Goal: Answer question/provide support: Share knowledge or assist other users

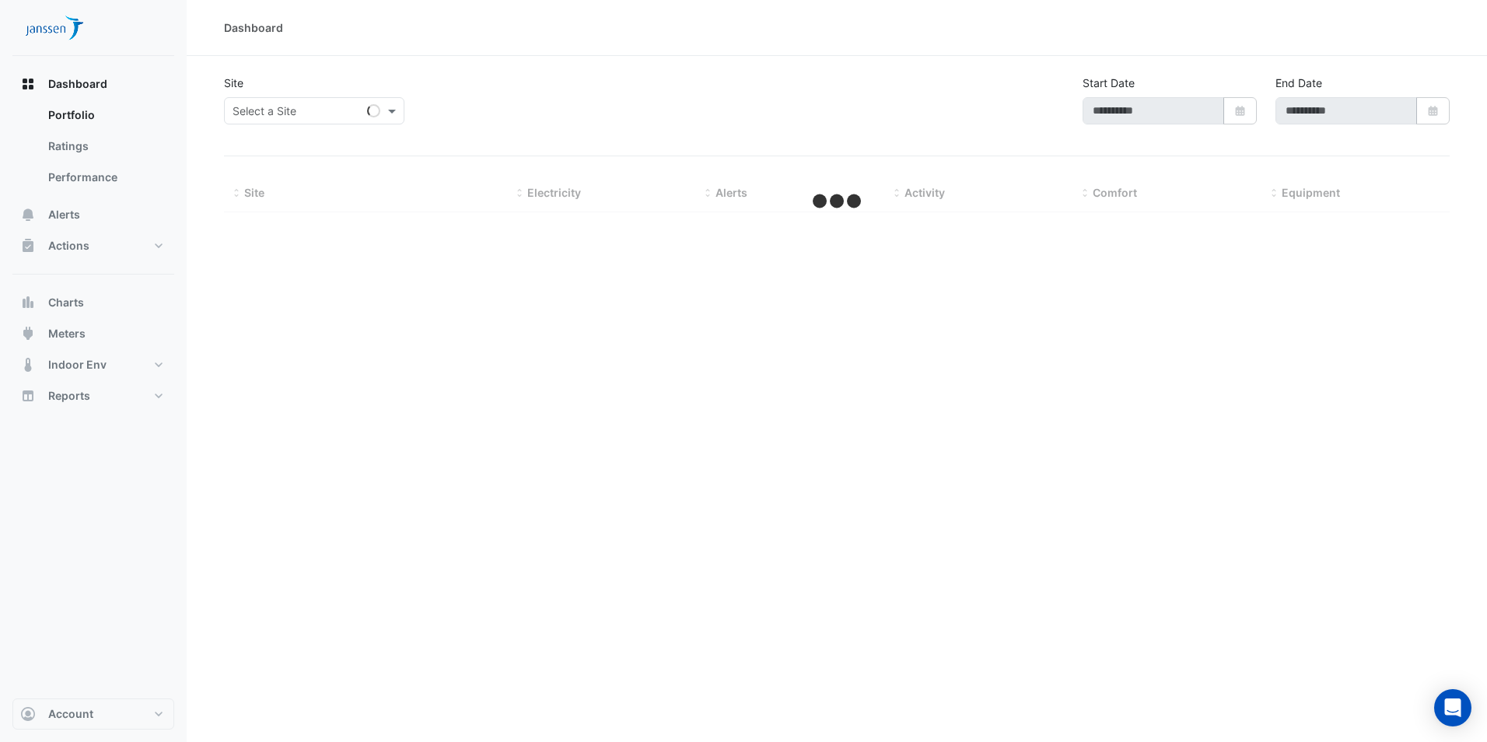
type input "**********"
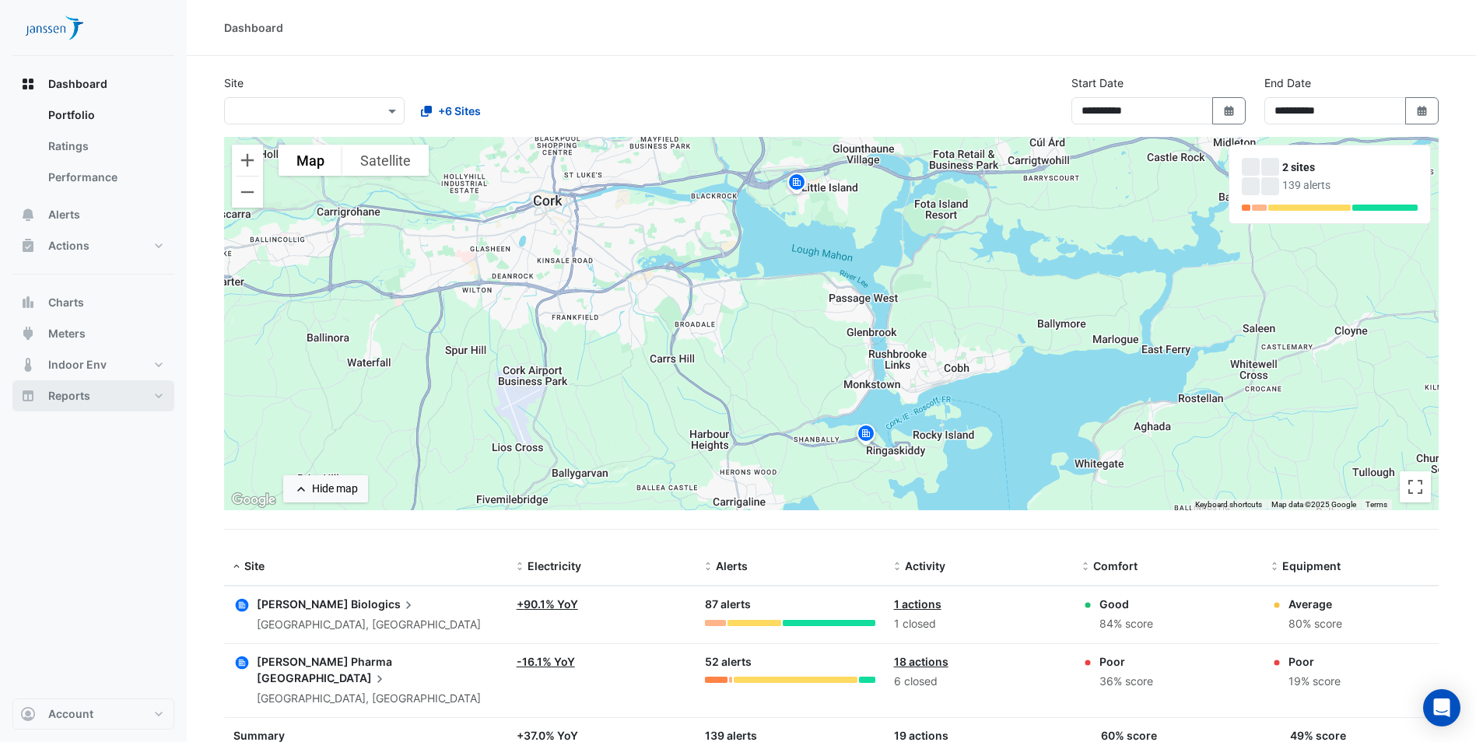
click at [93, 394] on button "Reports" at bounding box center [93, 395] width 162 height 31
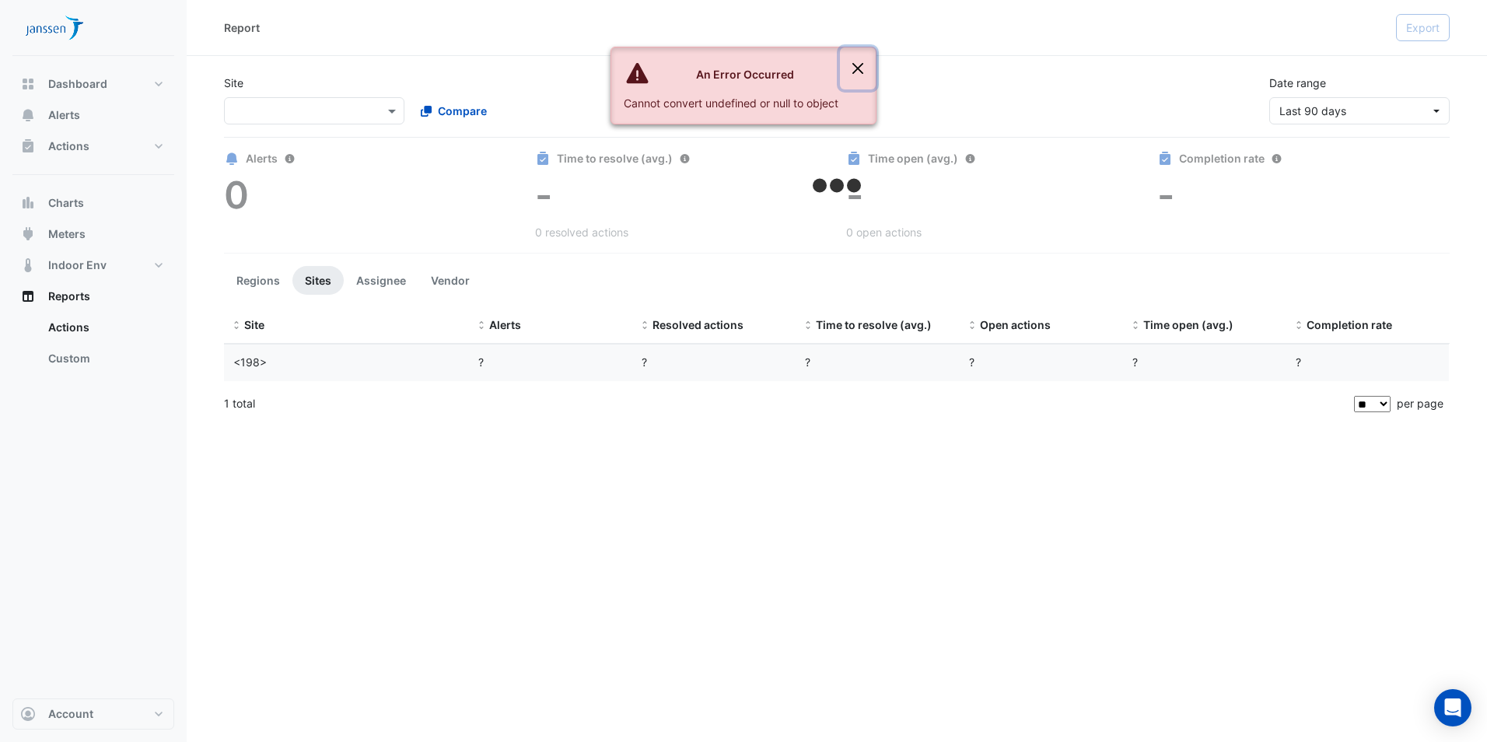
click at [856, 67] on button "Close" at bounding box center [858, 68] width 36 height 42
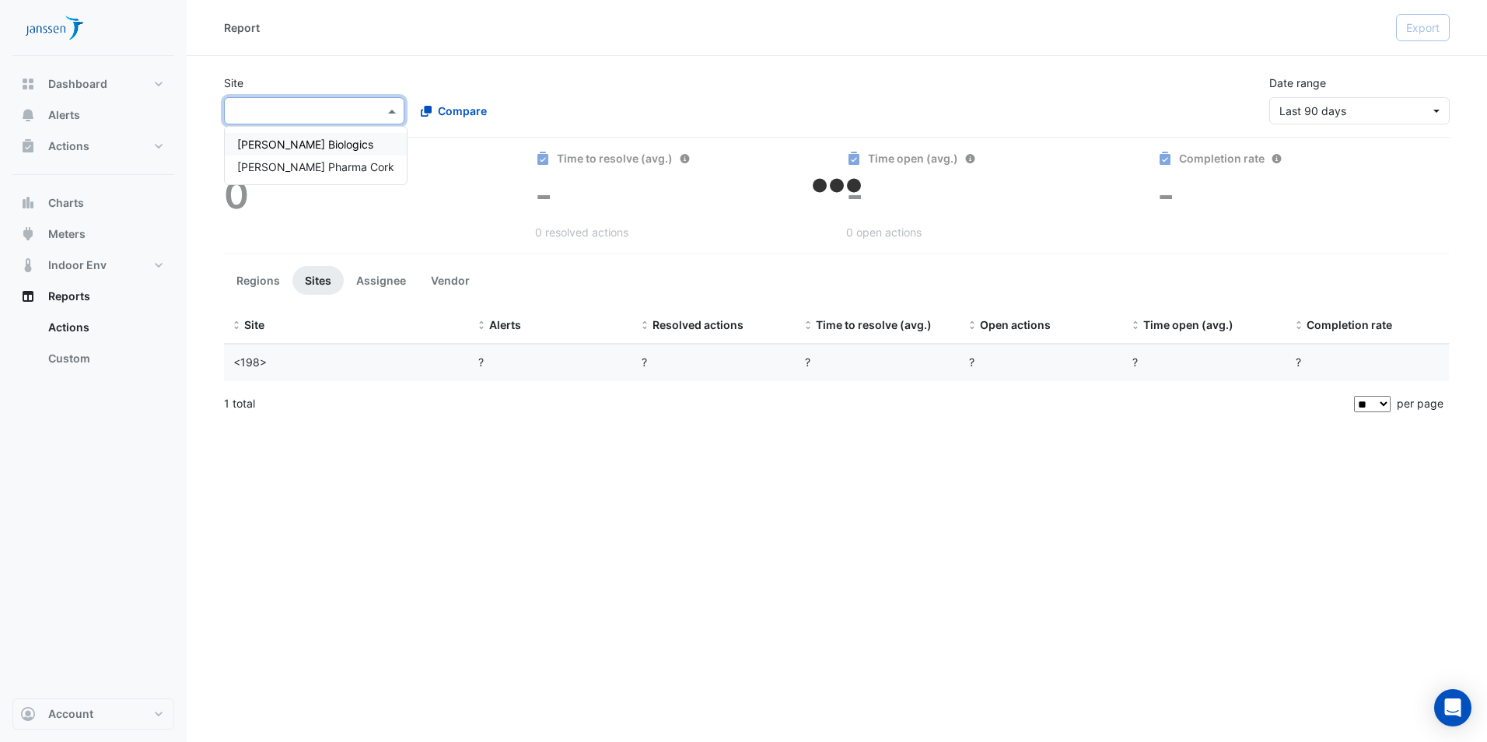
click at [388, 110] on span at bounding box center [393, 111] width 19 height 16
click at [291, 149] on span "[PERSON_NAME] Biologics" at bounding box center [305, 144] width 136 height 13
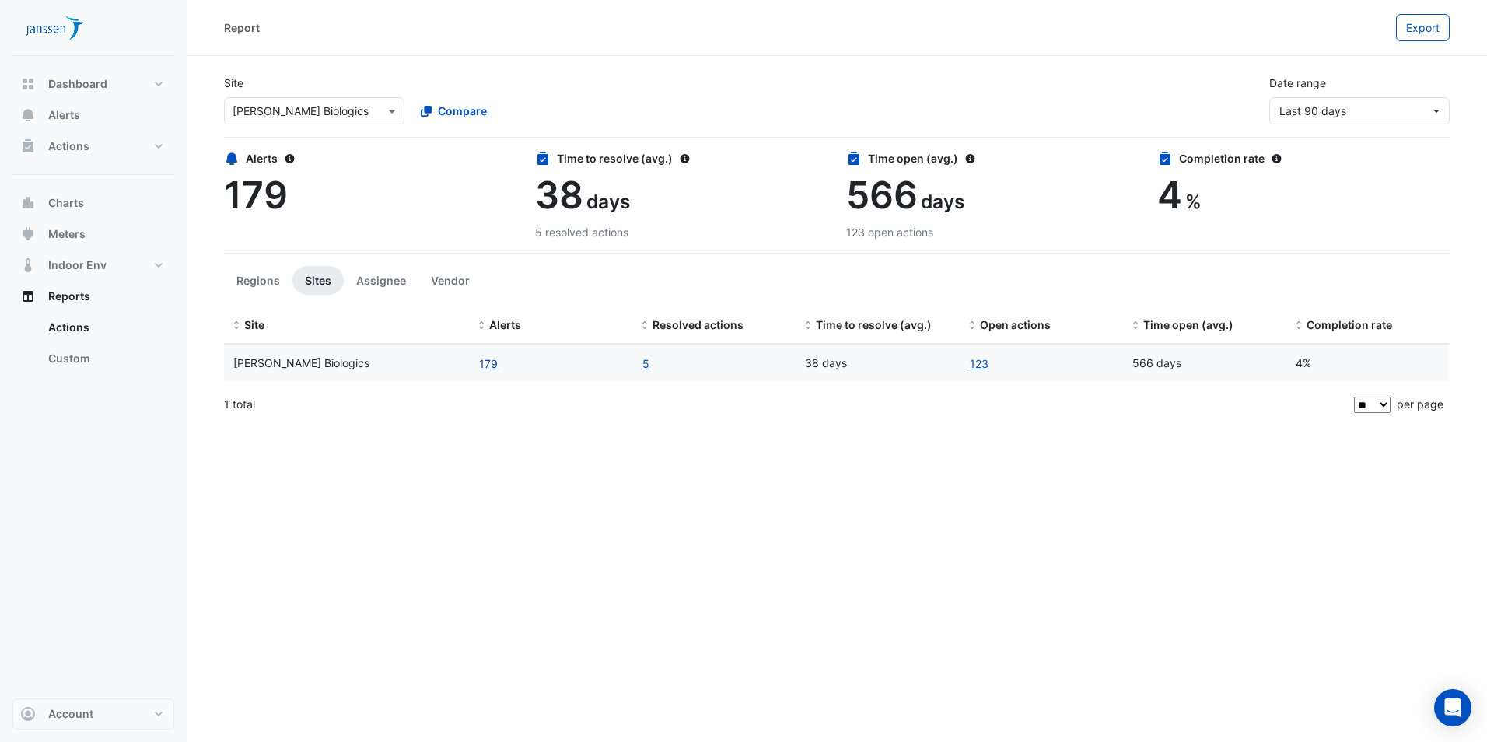
click at [493, 361] on button "179" at bounding box center [488, 364] width 20 height 18
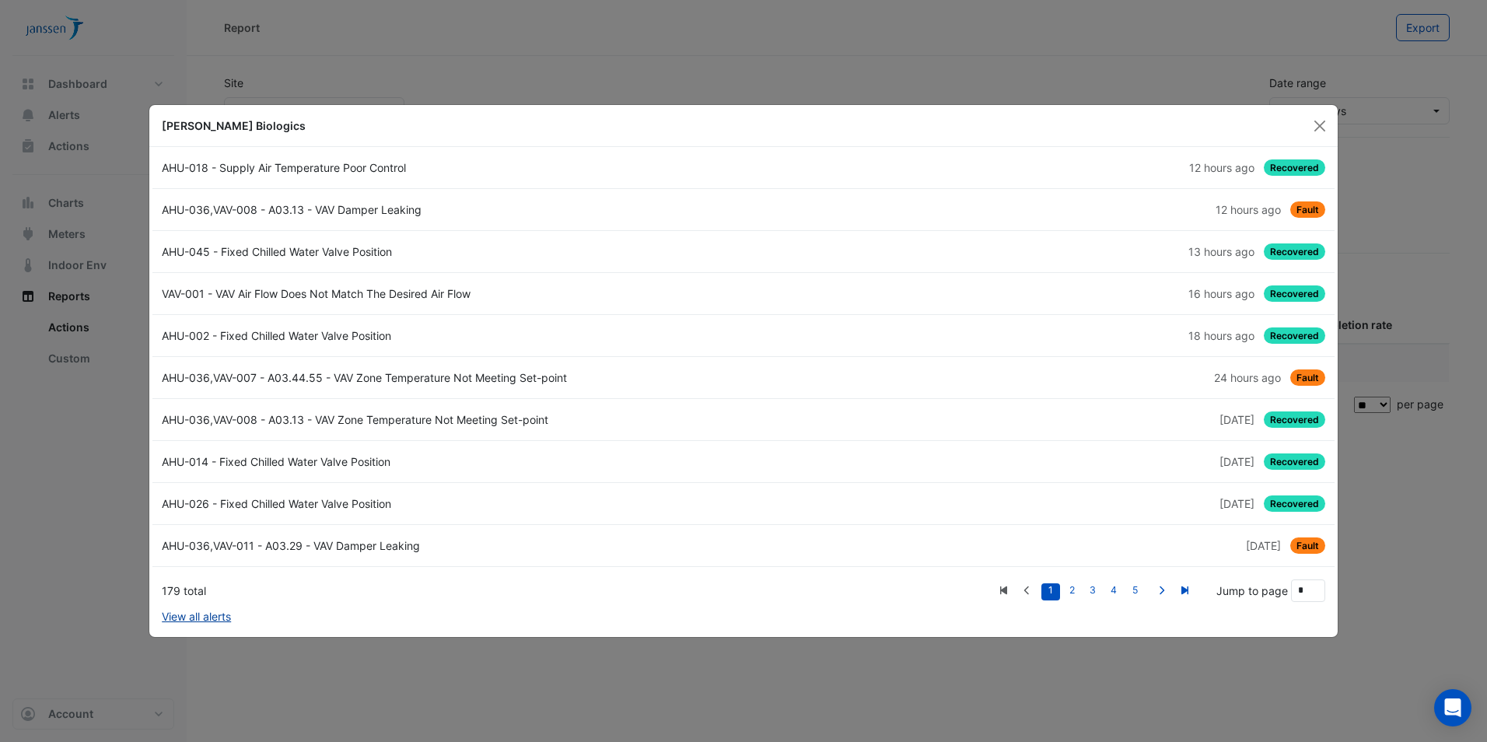
click at [202, 621] on link "View all alerts" at bounding box center [196, 616] width 69 height 16
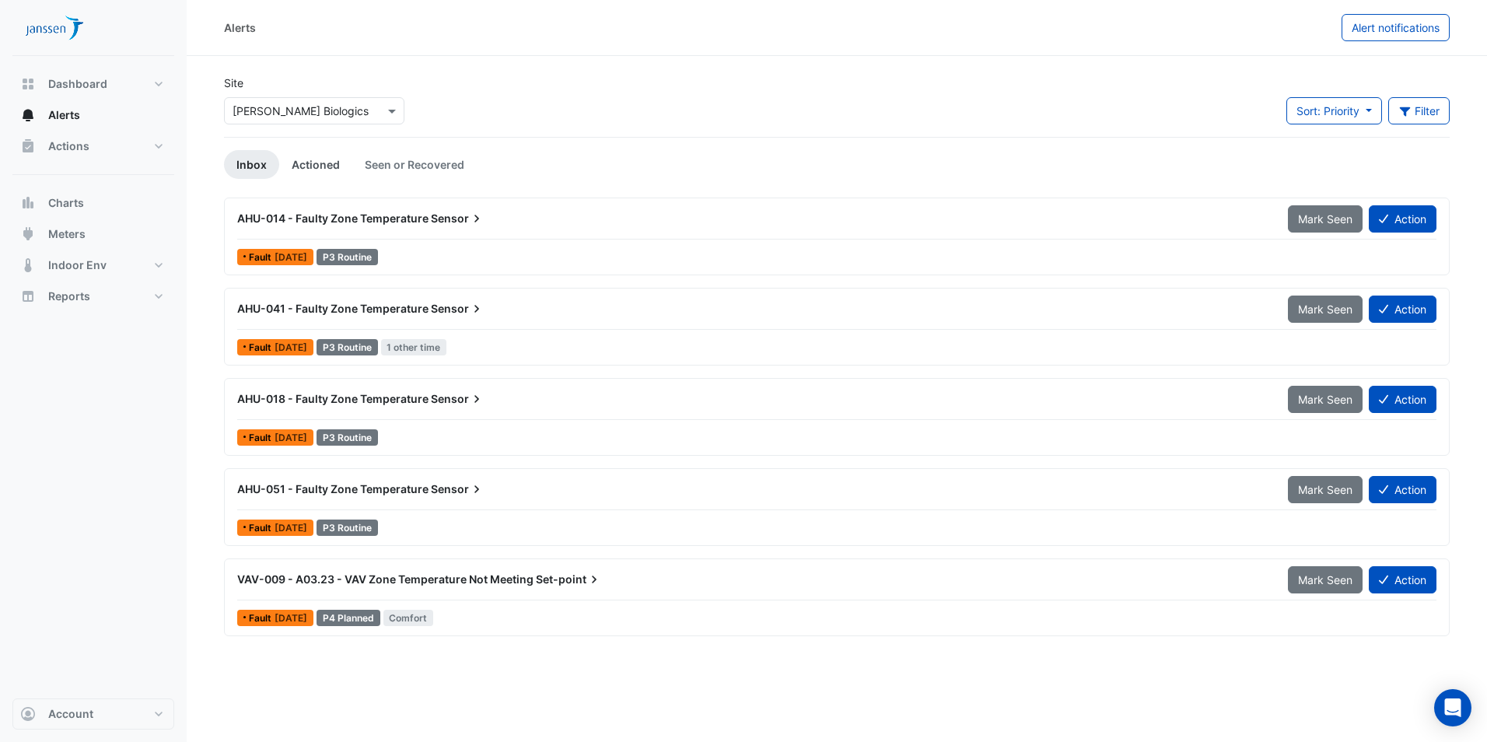
click at [309, 164] on link "Actioned" at bounding box center [315, 164] width 73 height 29
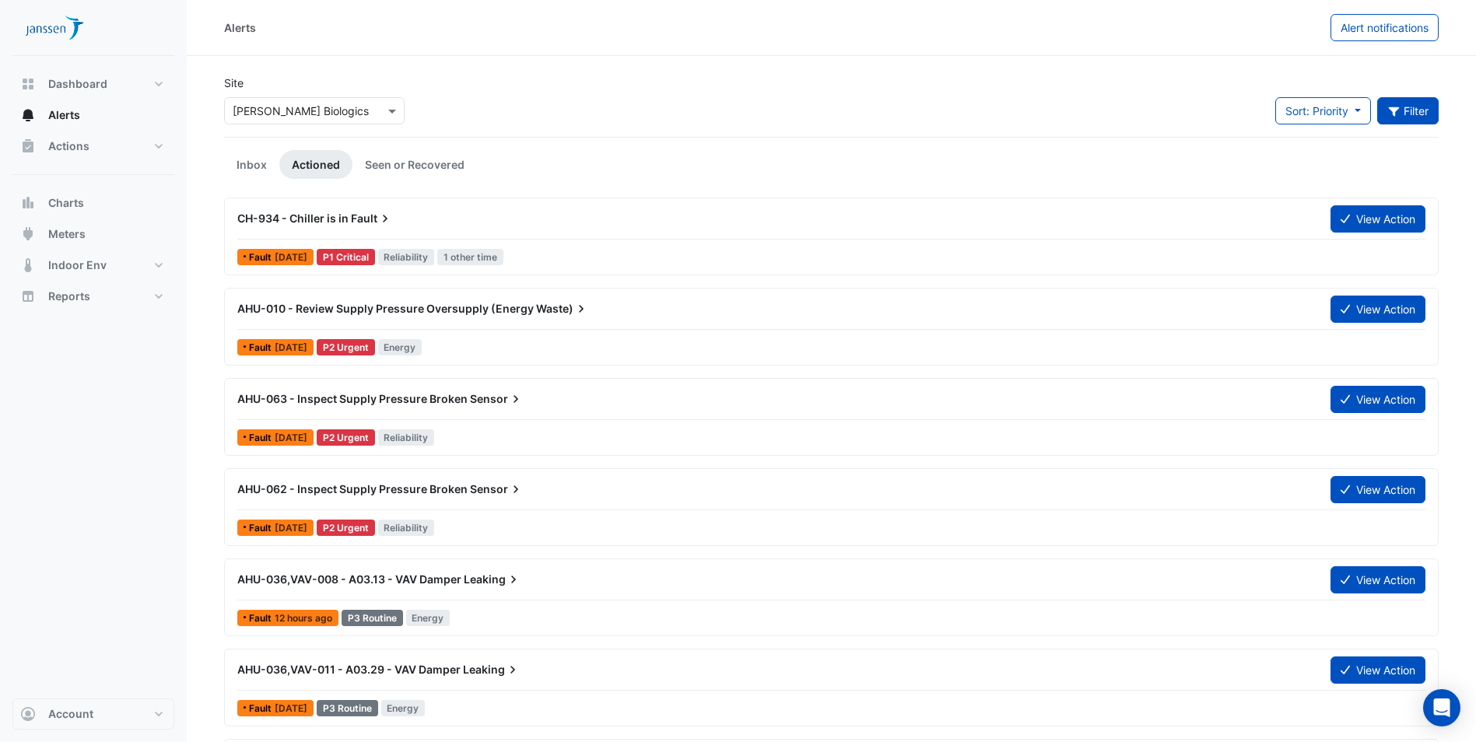
click at [1386, 121] on button "Filter" at bounding box center [1408, 110] width 62 height 27
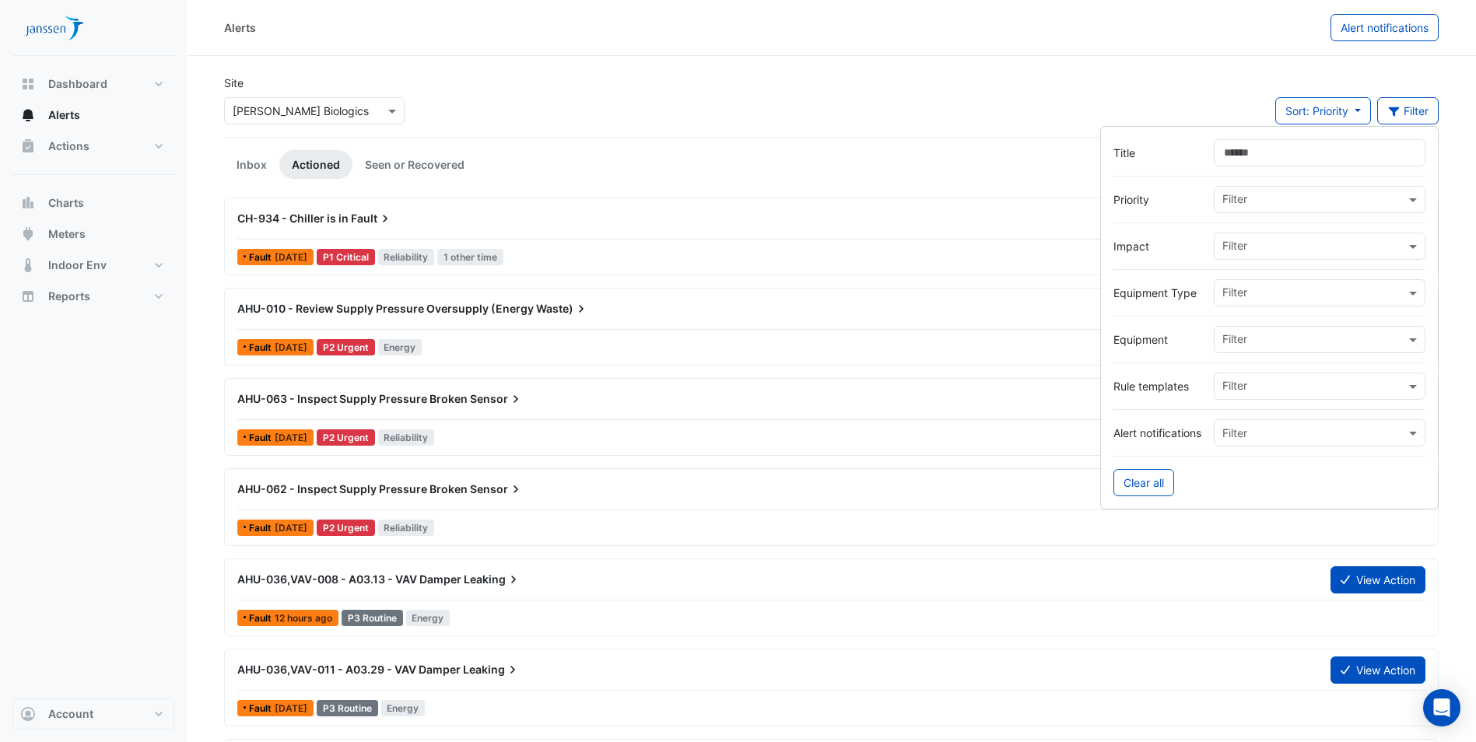
click at [1267, 156] on input "Title" at bounding box center [1320, 152] width 212 height 27
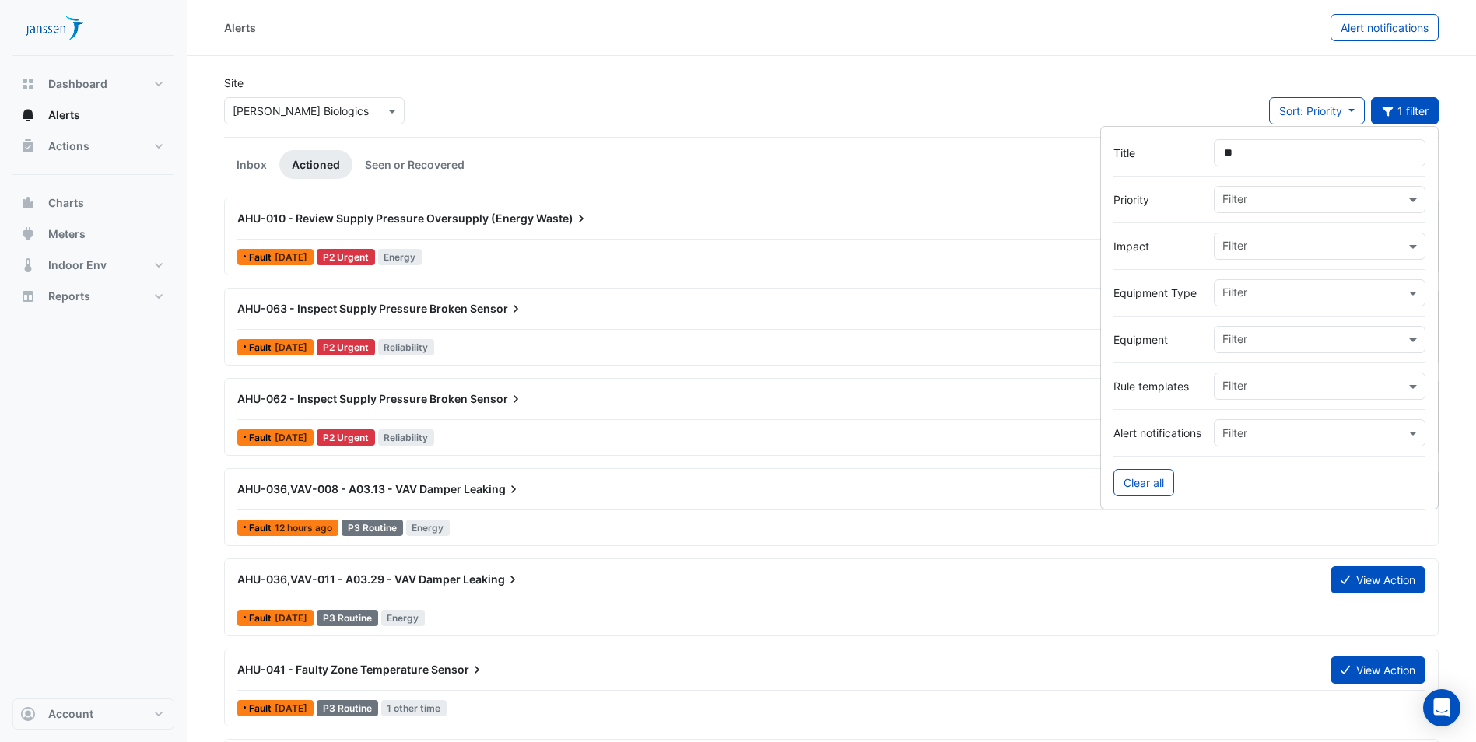
type input "*"
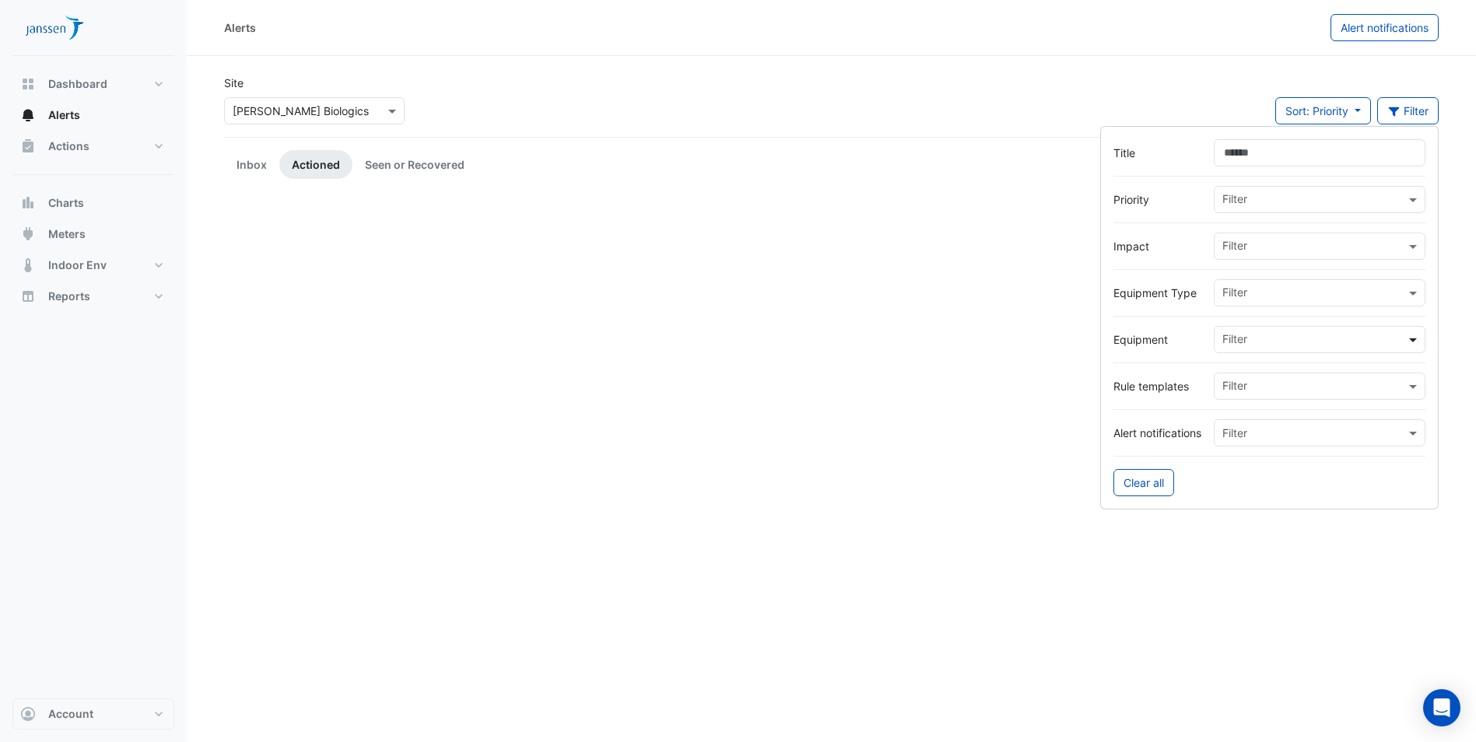
click at [1415, 338] on span at bounding box center [1414, 339] width 19 height 16
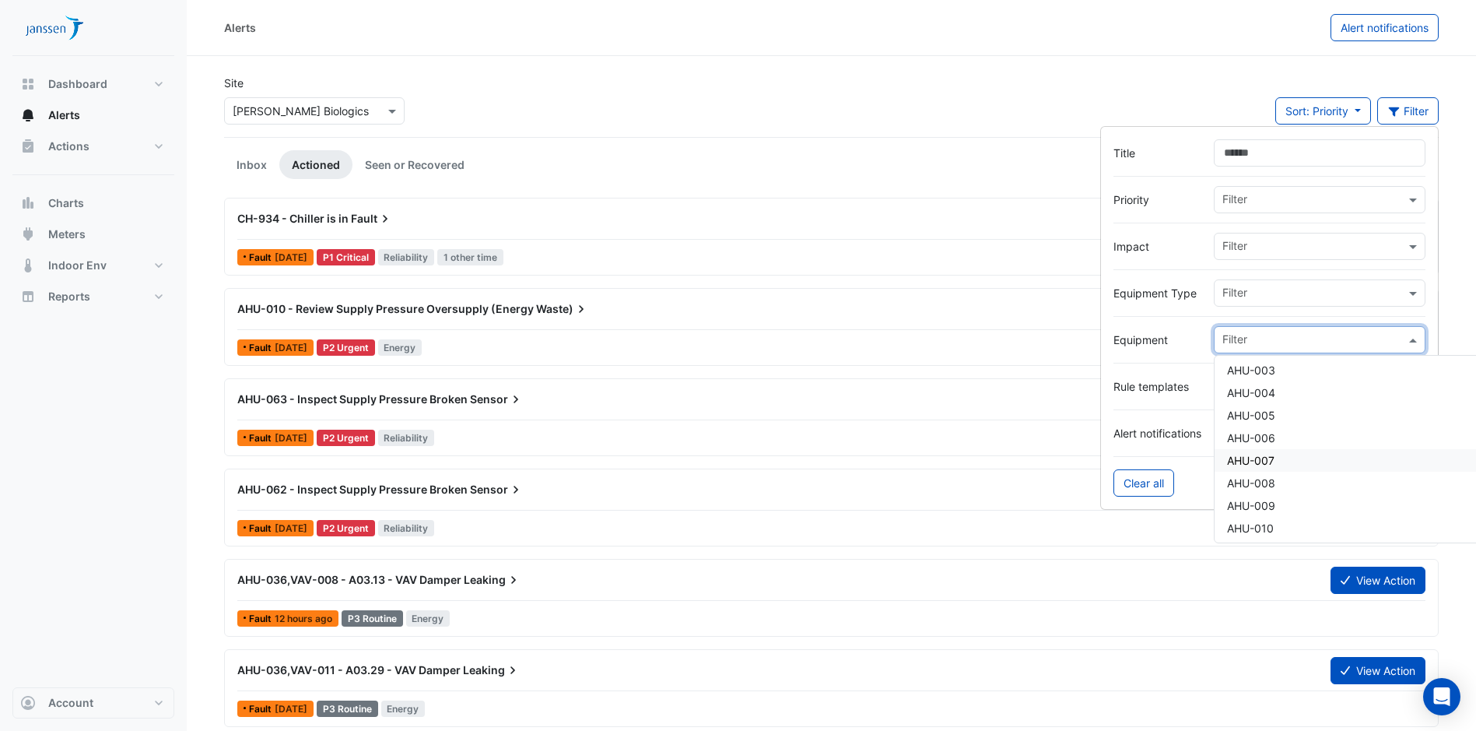
scroll to position [700, 0]
click at [1299, 478] on div "AHU-007" at bounding box center [1374, 485] width 320 height 23
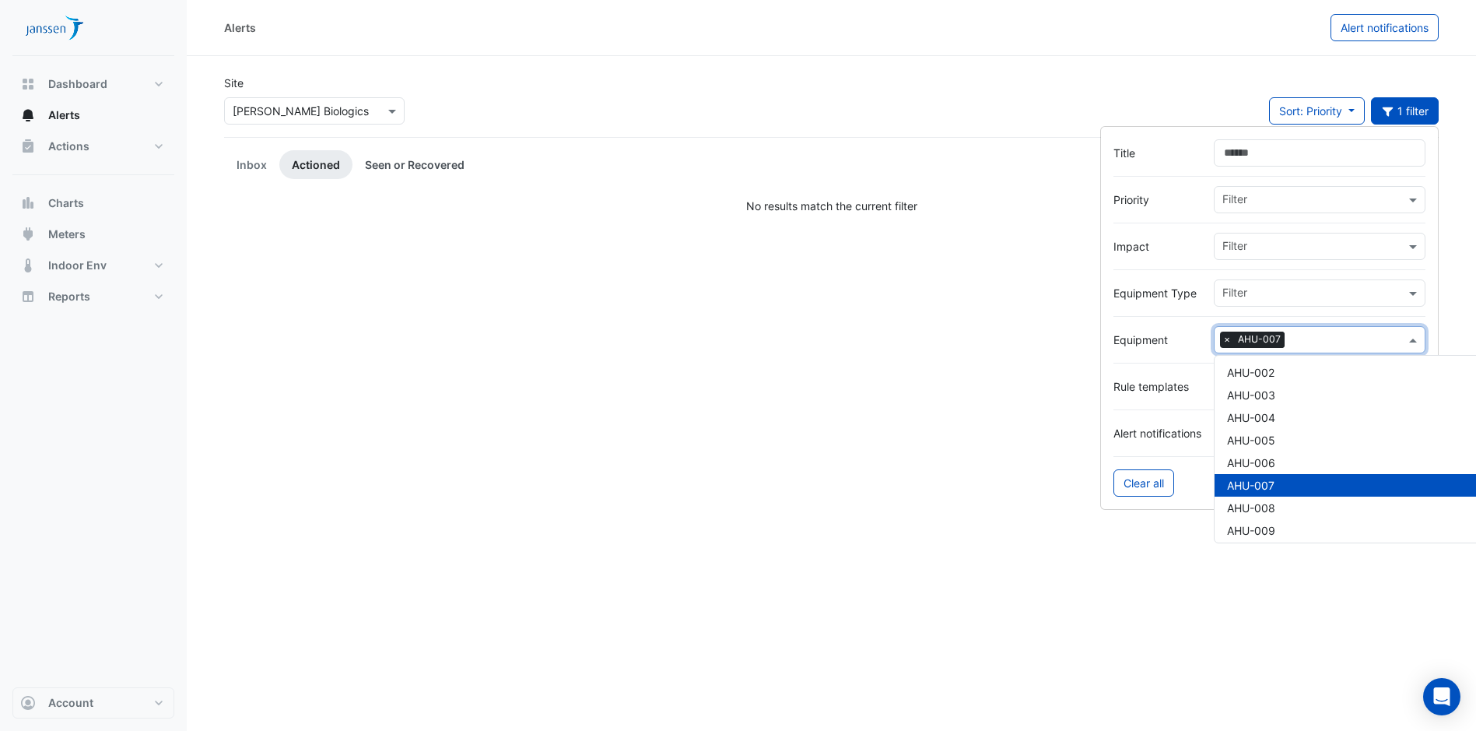
click at [451, 163] on link "Seen or Recovered" at bounding box center [414, 164] width 124 height 29
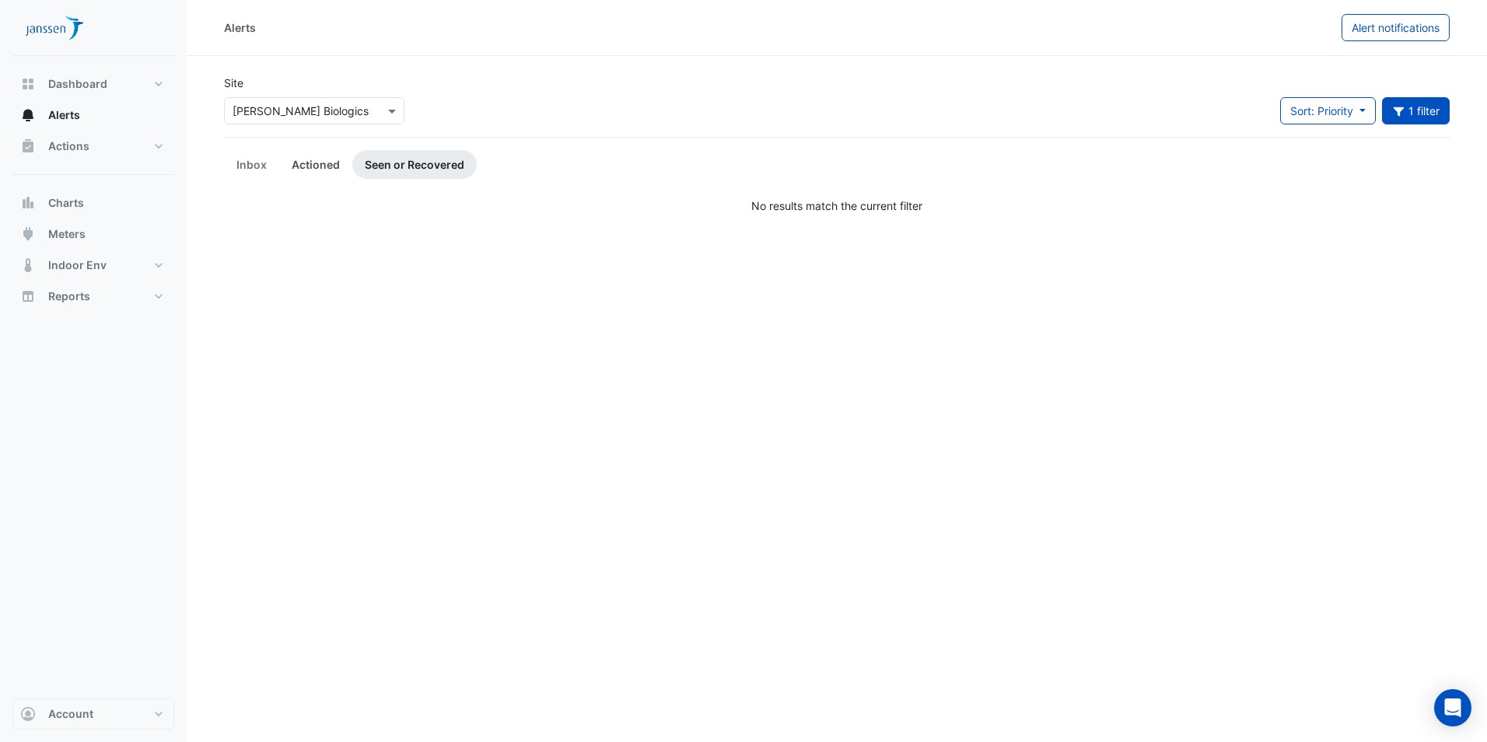
click at [314, 167] on link "Actioned" at bounding box center [315, 164] width 73 height 29
click at [1428, 107] on button "1 filter" at bounding box center [1416, 110] width 68 height 27
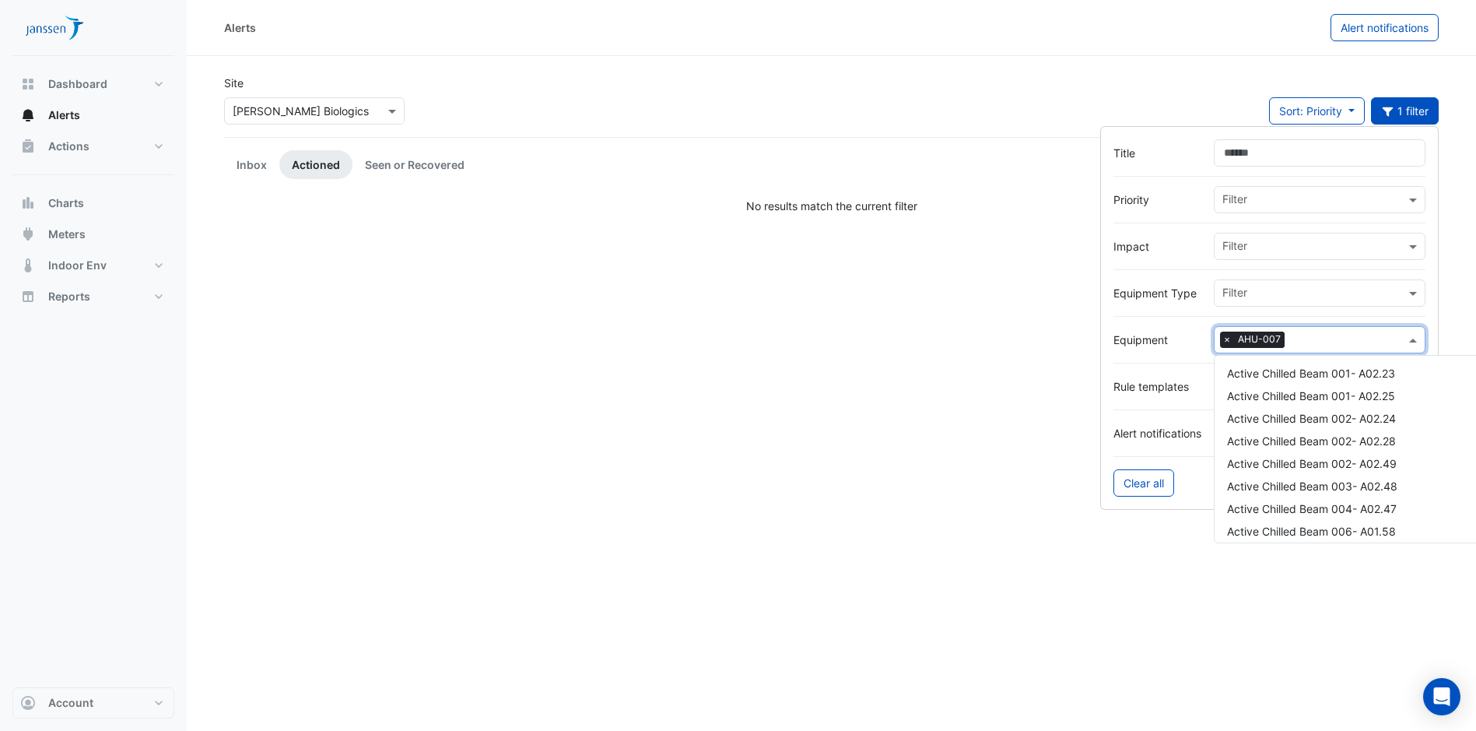
click at [1424, 335] on div "× AHU-007" at bounding box center [1320, 339] width 212 height 27
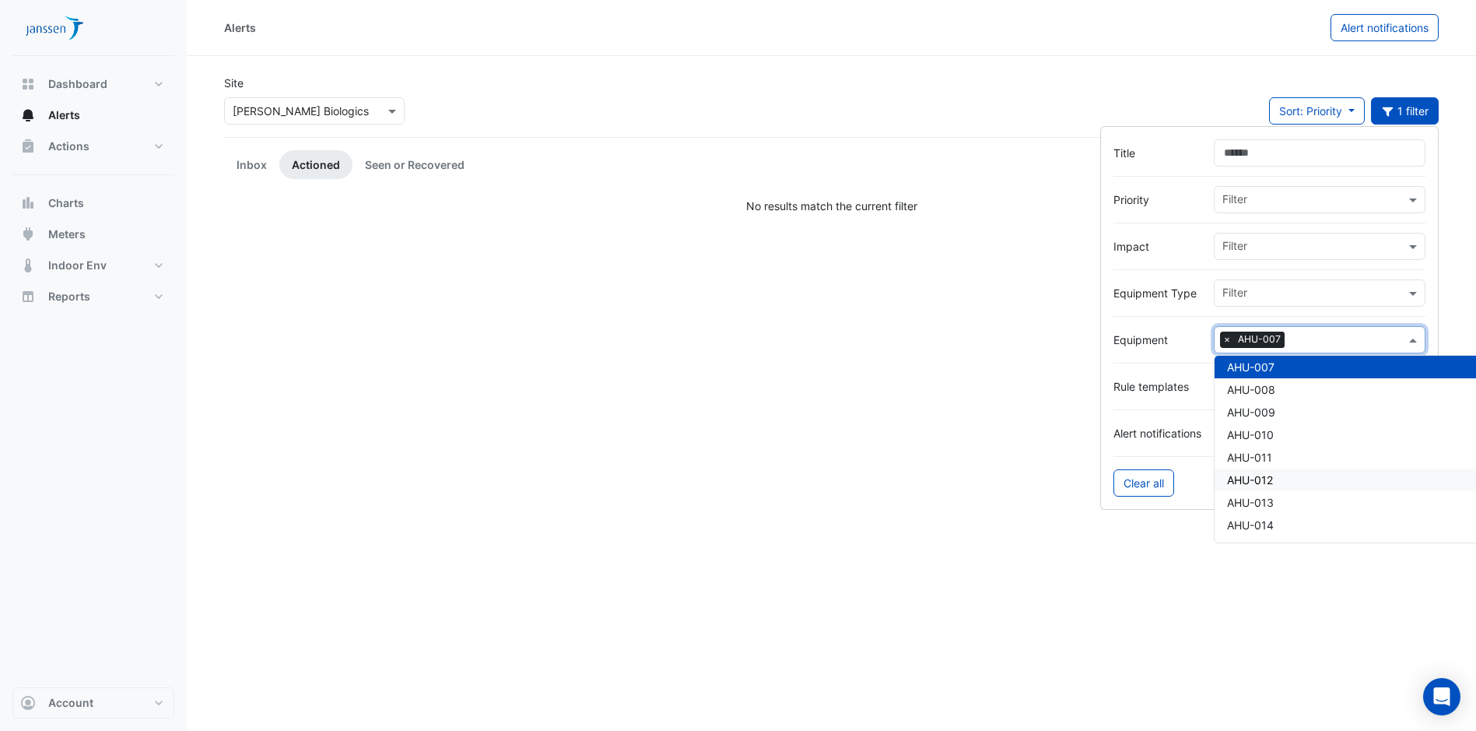
click at [1253, 476] on span "AHU-012" at bounding box center [1250, 479] width 46 height 13
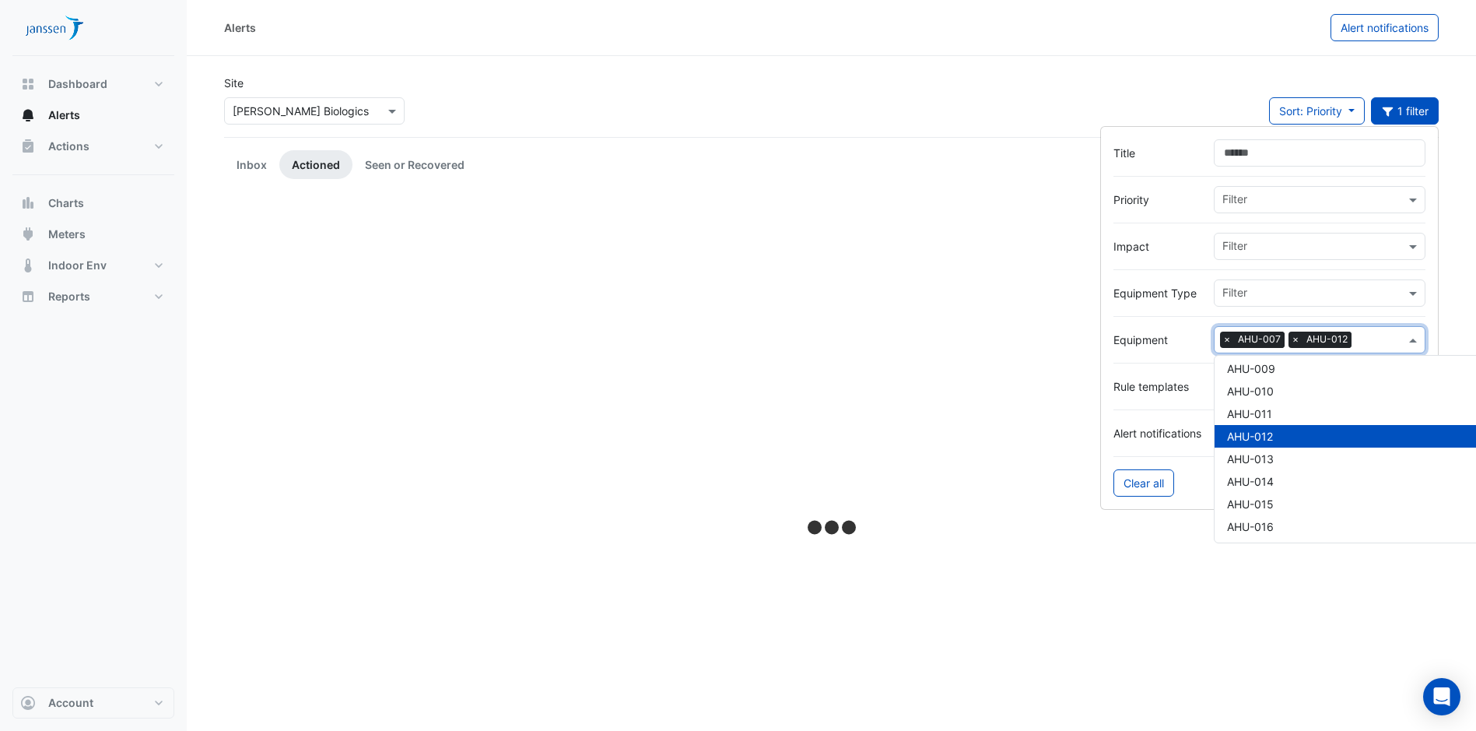
scroll to position [896, 0]
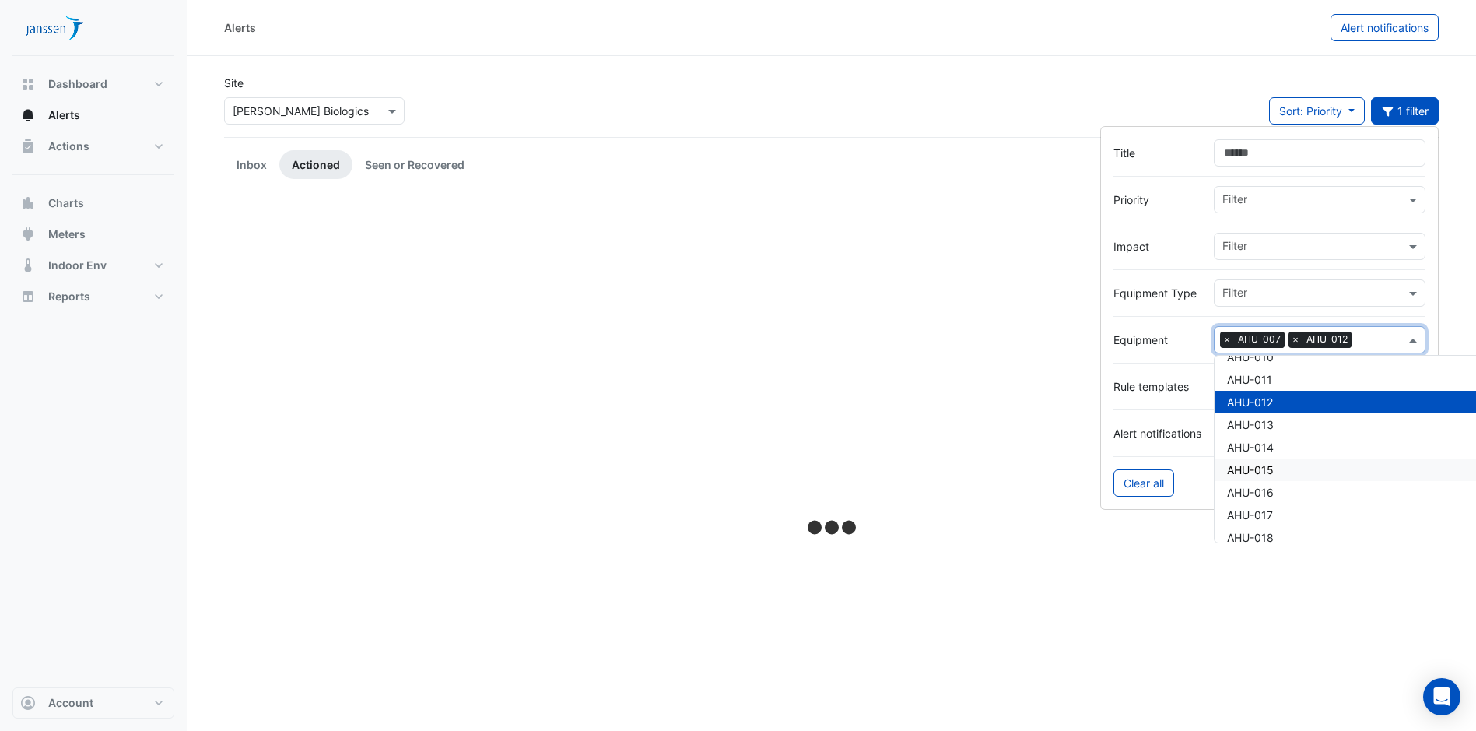
click at [1266, 463] on span "AHU-015" at bounding box center [1250, 469] width 47 height 13
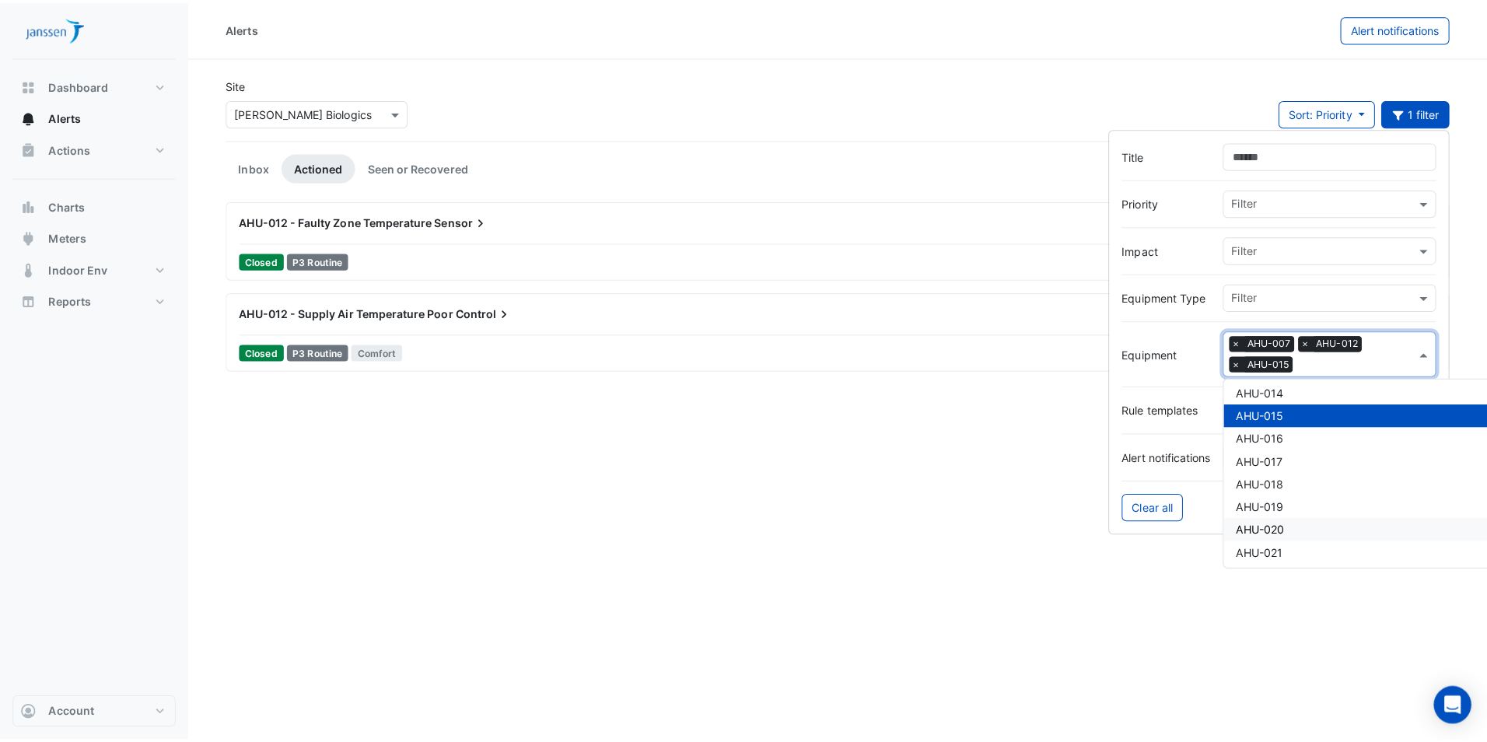
scroll to position [1052, 0]
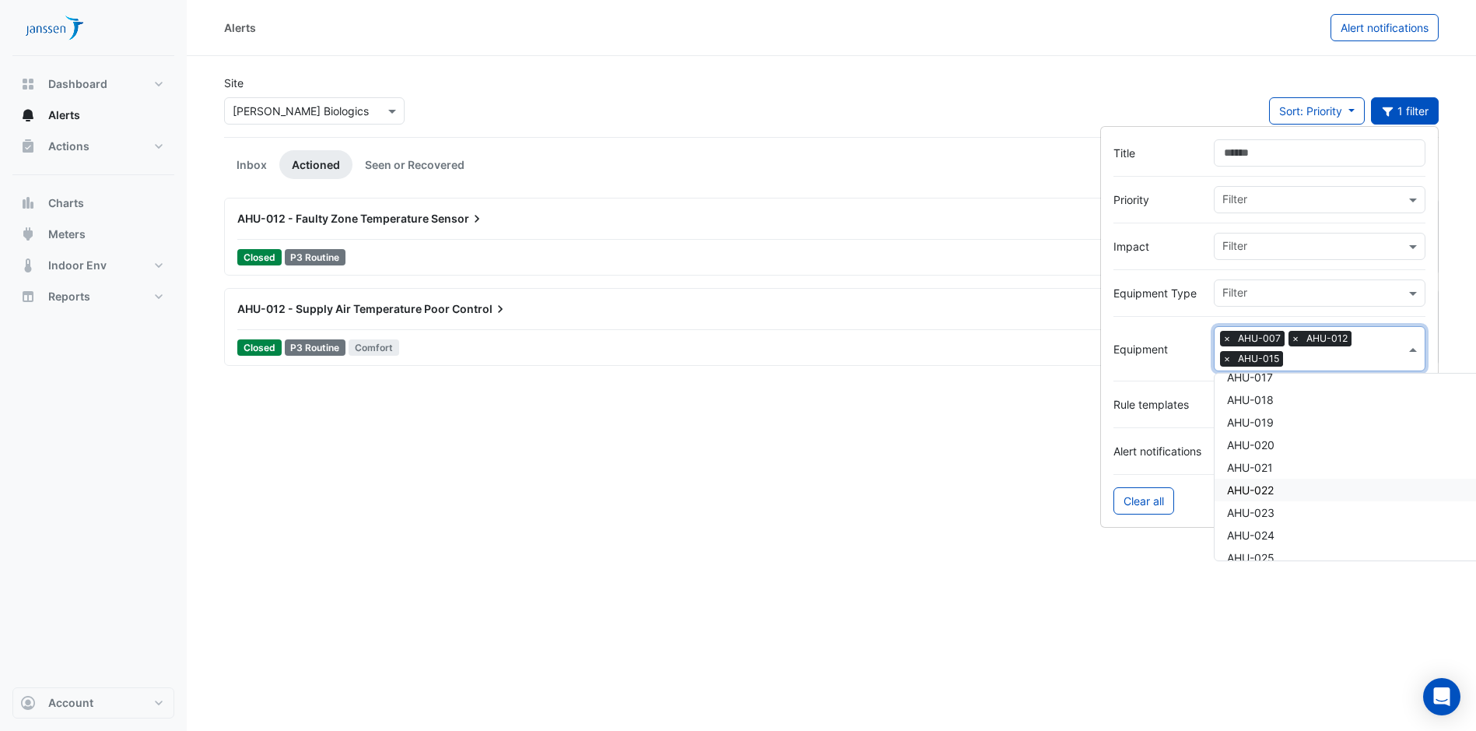
click at [1273, 491] on span "AHU-022" at bounding box center [1250, 489] width 47 height 13
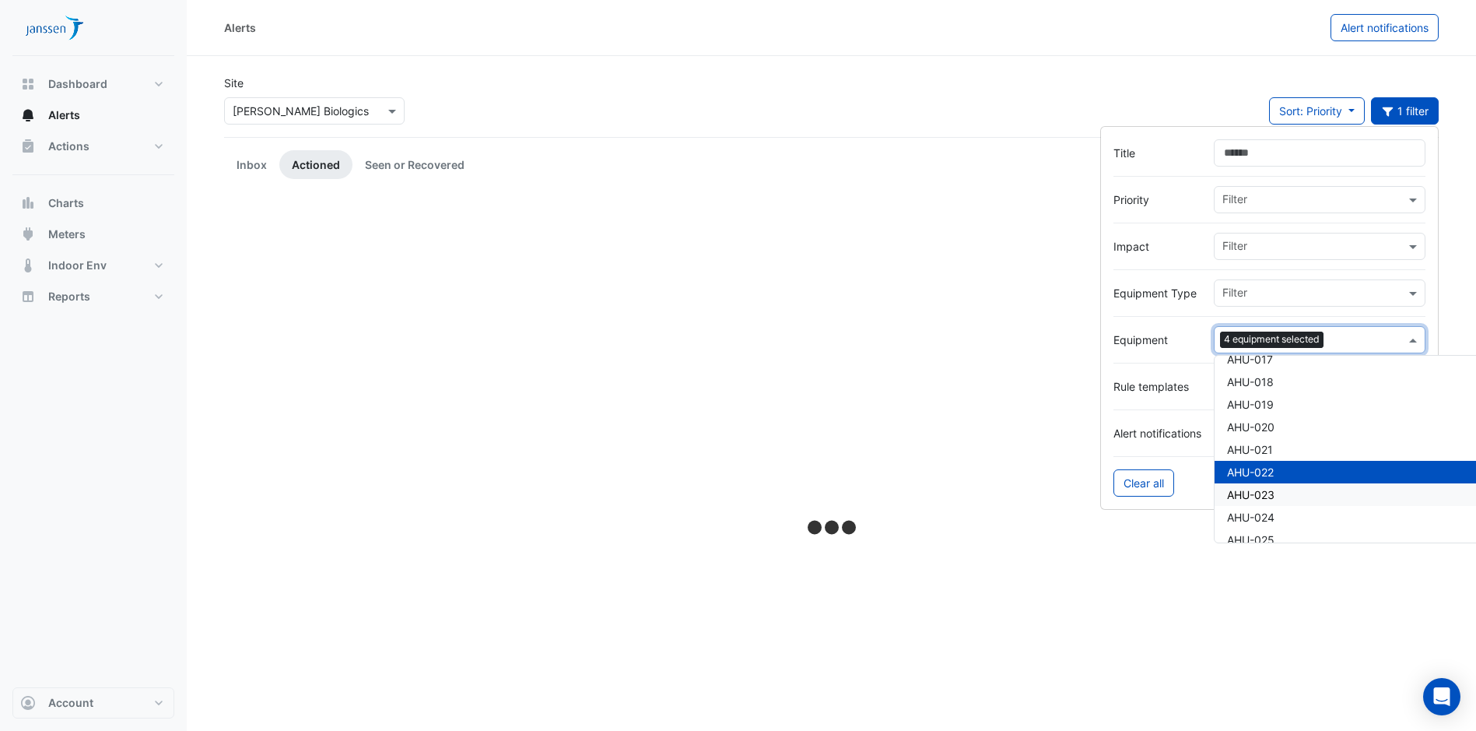
click at [1274, 499] on span "AHU-023" at bounding box center [1250, 494] width 47 height 13
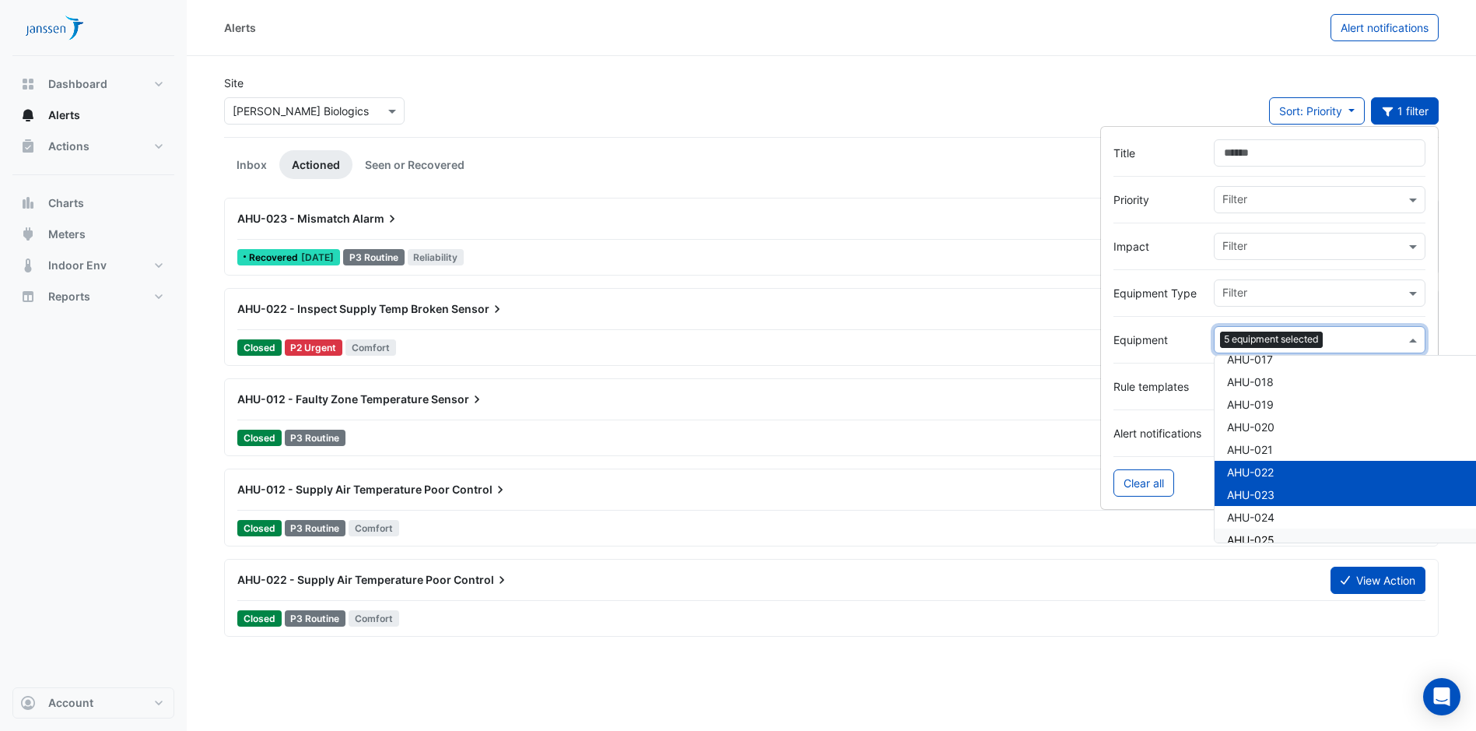
click at [1171, 685] on div "Alerts Alert notifications Site × Janssen Biologics Sort: Priority Priority Upd…" at bounding box center [831, 365] width 1289 height 731
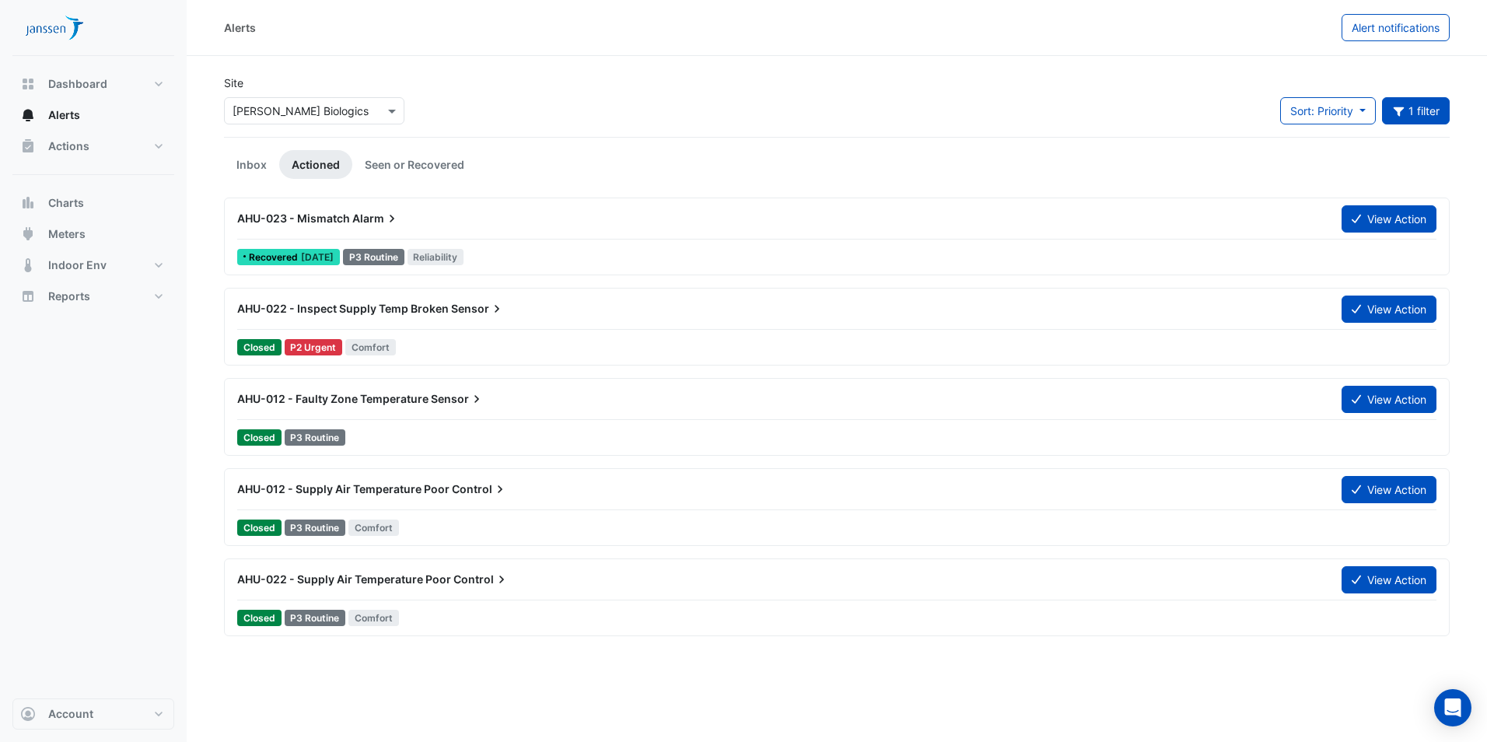
click at [354, 214] on span "Alarm" at bounding box center [375, 219] width 47 height 16
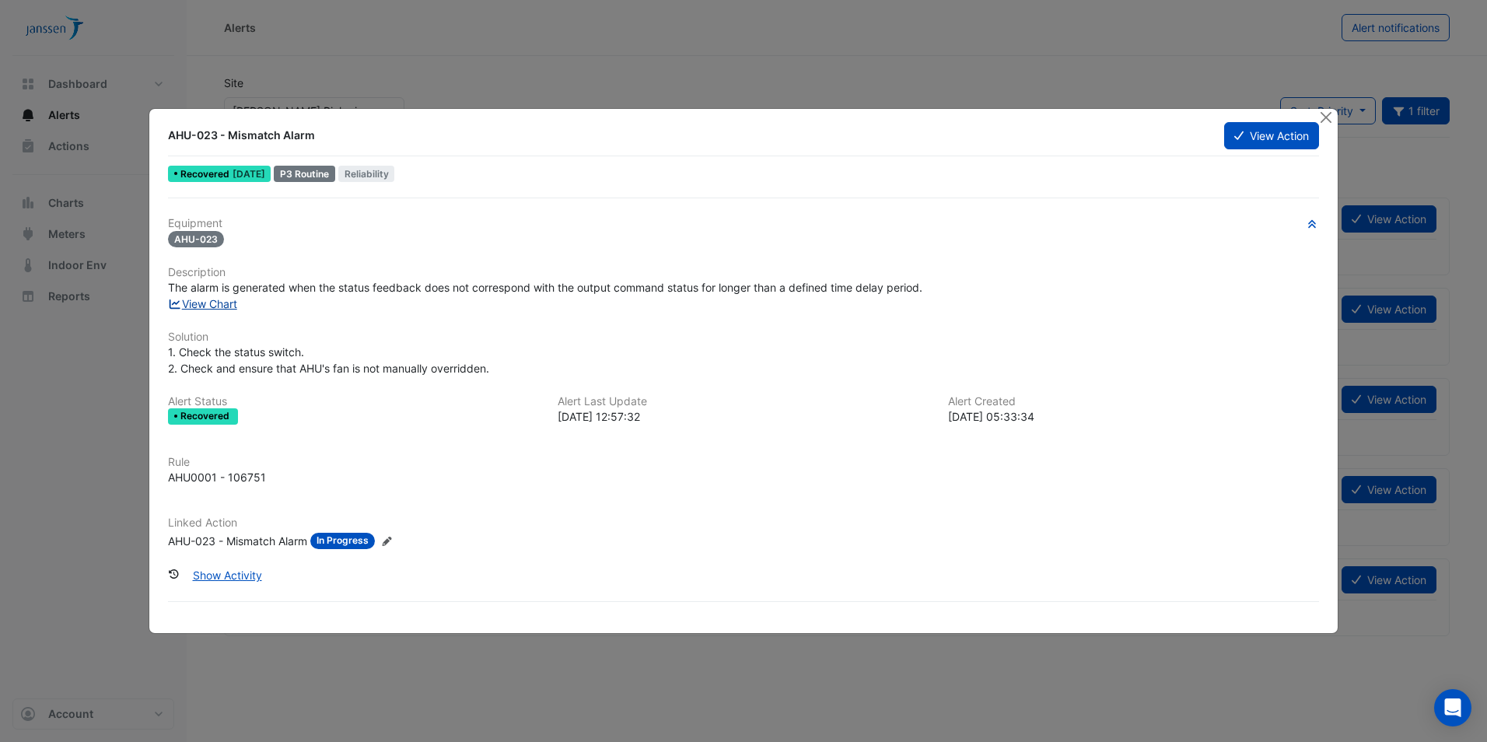
click at [222, 305] on link "View Chart" at bounding box center [202, 303] width 69 height 13
click at [219, 575] on button "Show Activity" at bounding box center [227, 575] width 89 height 27
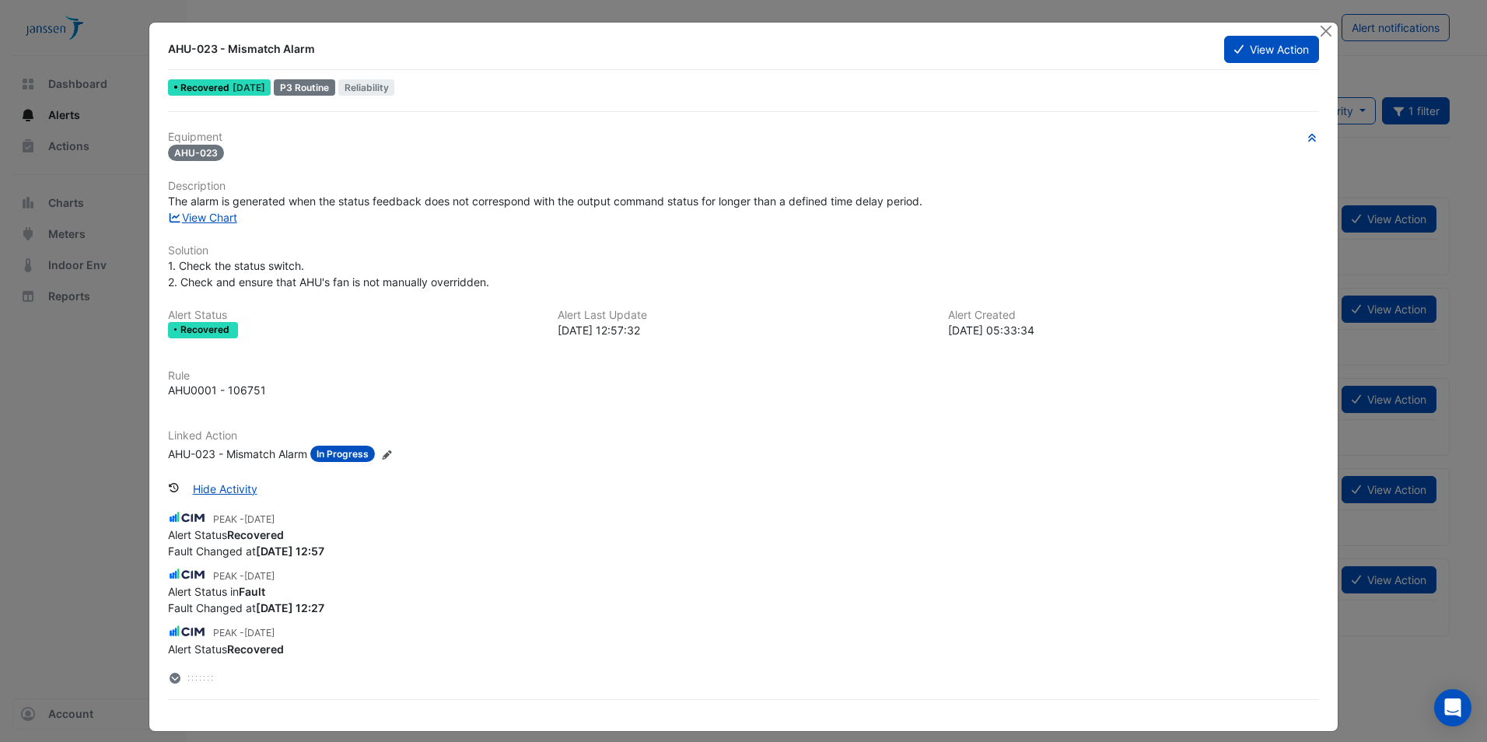
click at [196, 158] on span "AHU-023" at bounding box center [196, 153] width 56 height 16
click at [1295, 41] on button "View Action" at bounding box center [1272, 49] width 95 height 27
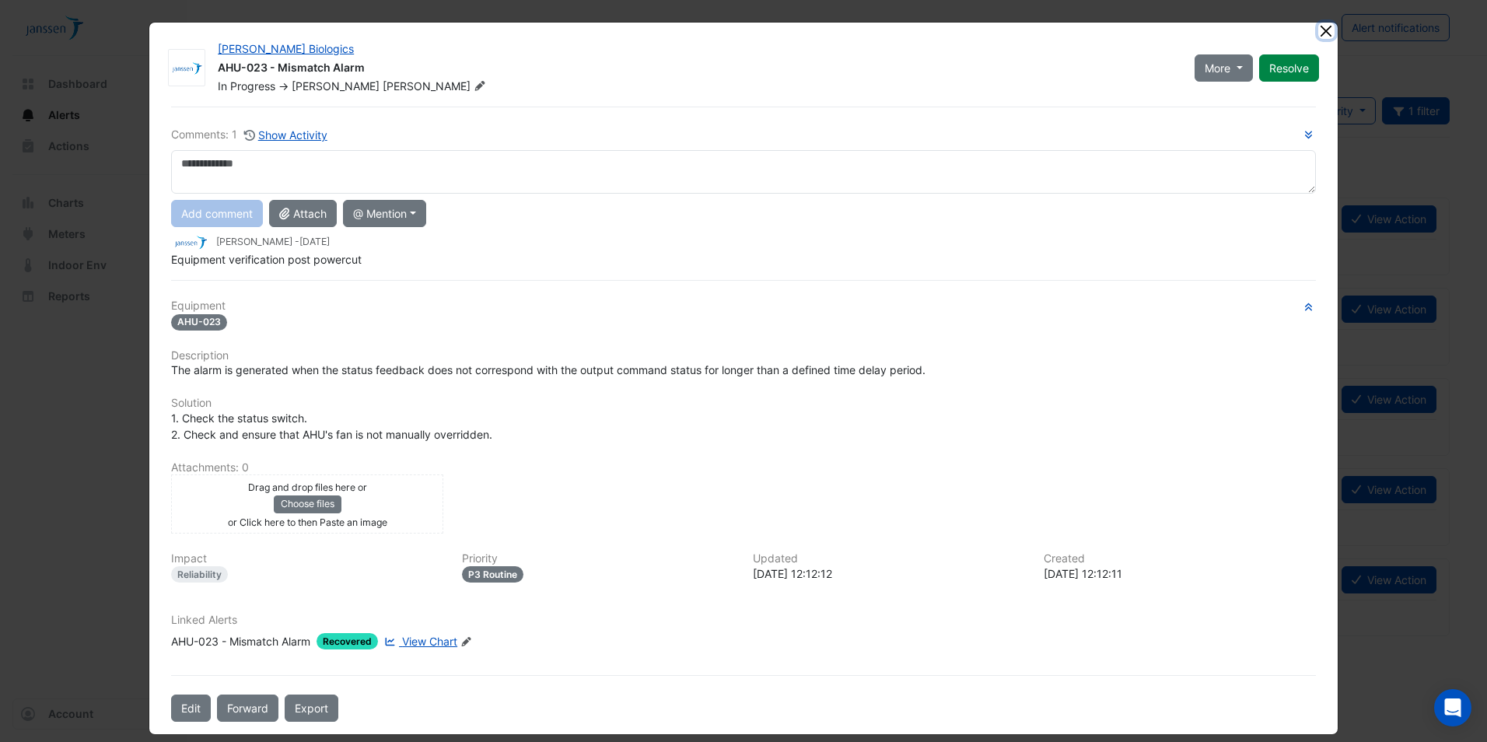
click at [1325, 29] on button "Close" at bounding box center [1327, 31] width 16 height 16
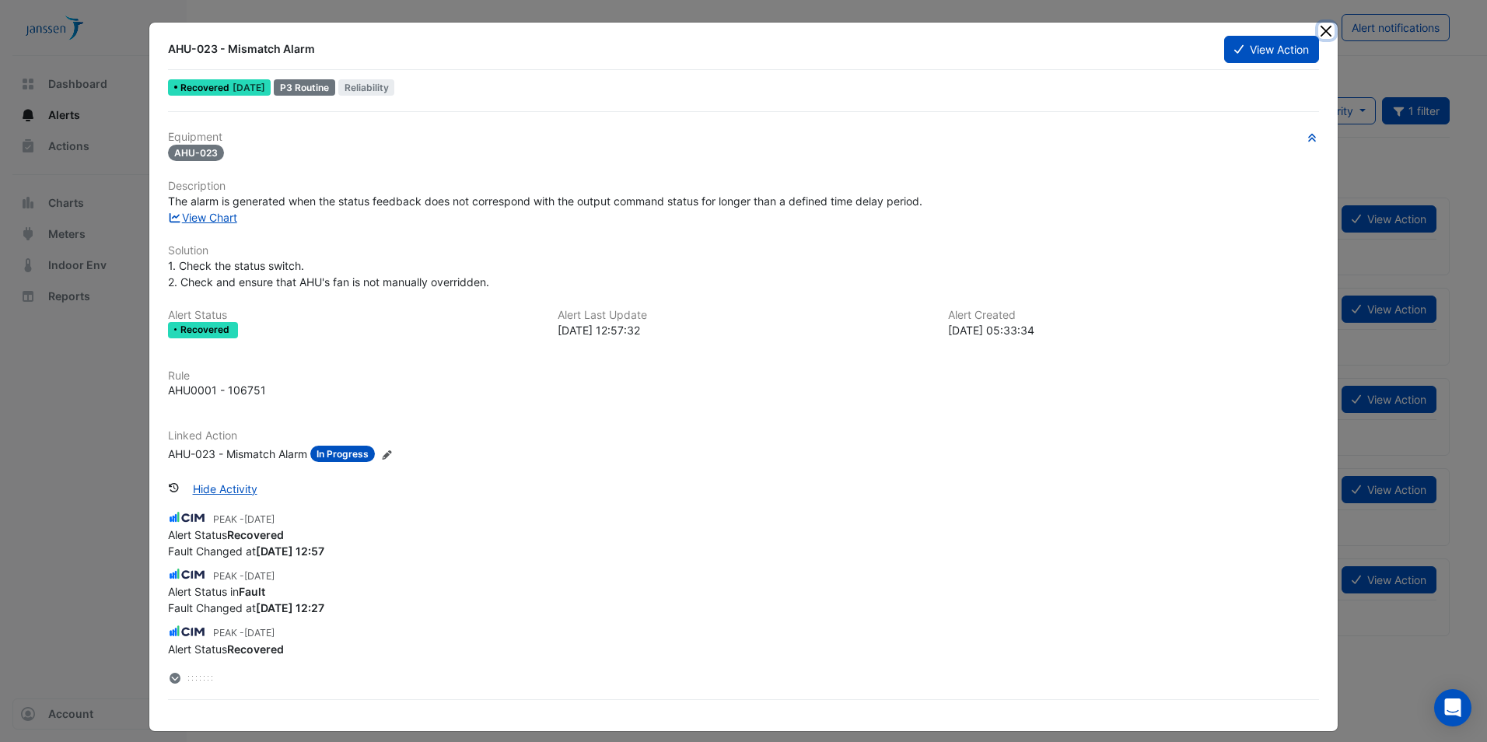
click at [1319, 32] on button "Close" at bounding box center [1327, 31] width 16 height 16
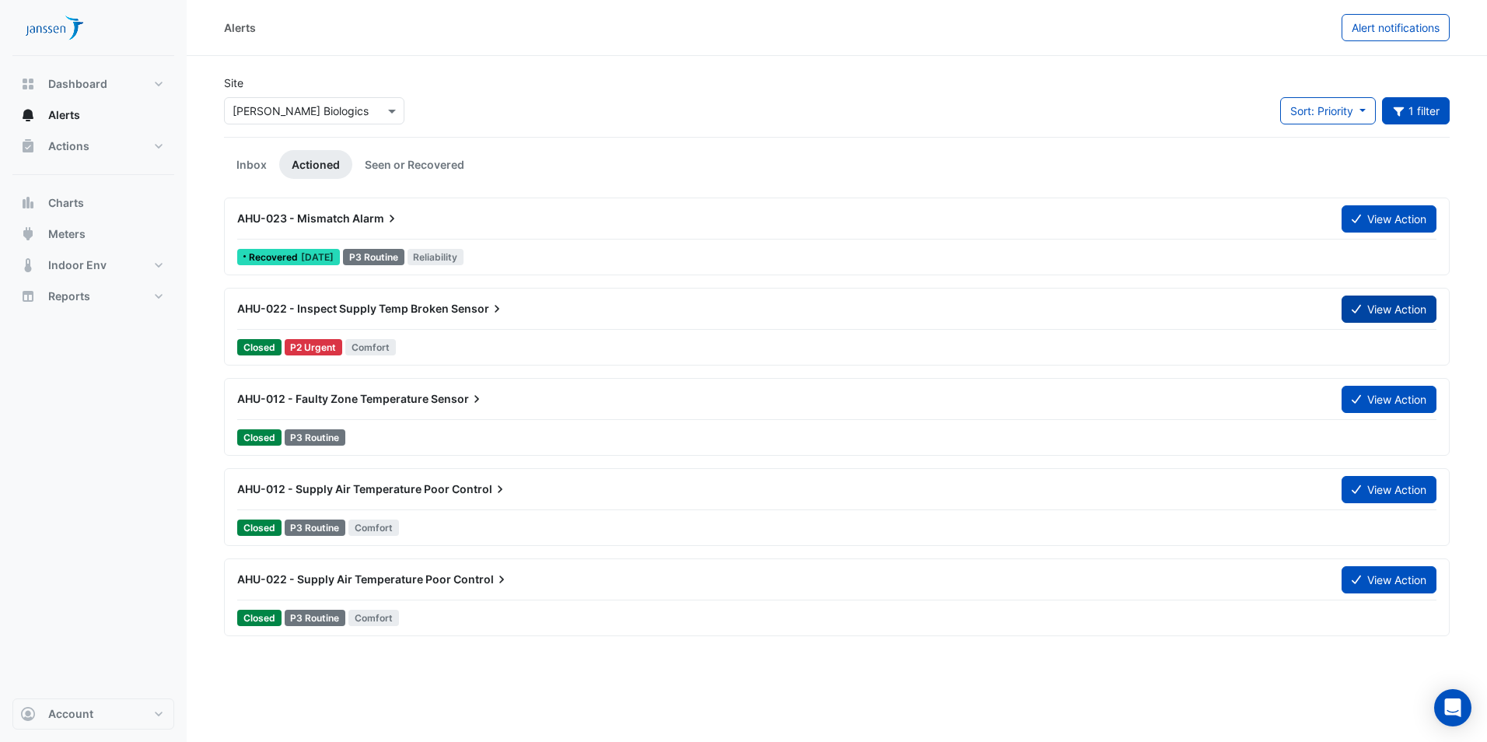
click at [1379, 310] on button "View Action" at bounding box center [1389, 309] width 95 height 27
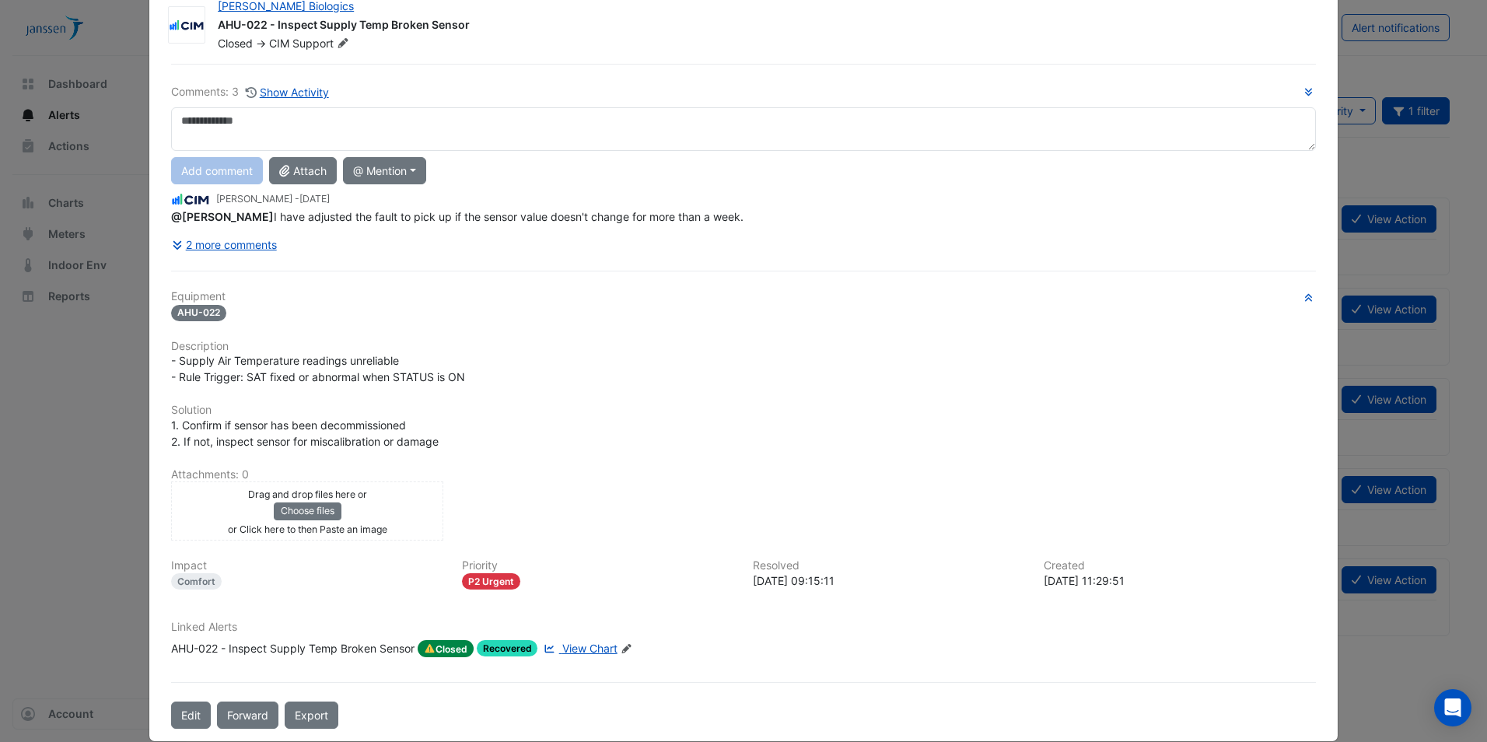
scroll to position [65, 0]
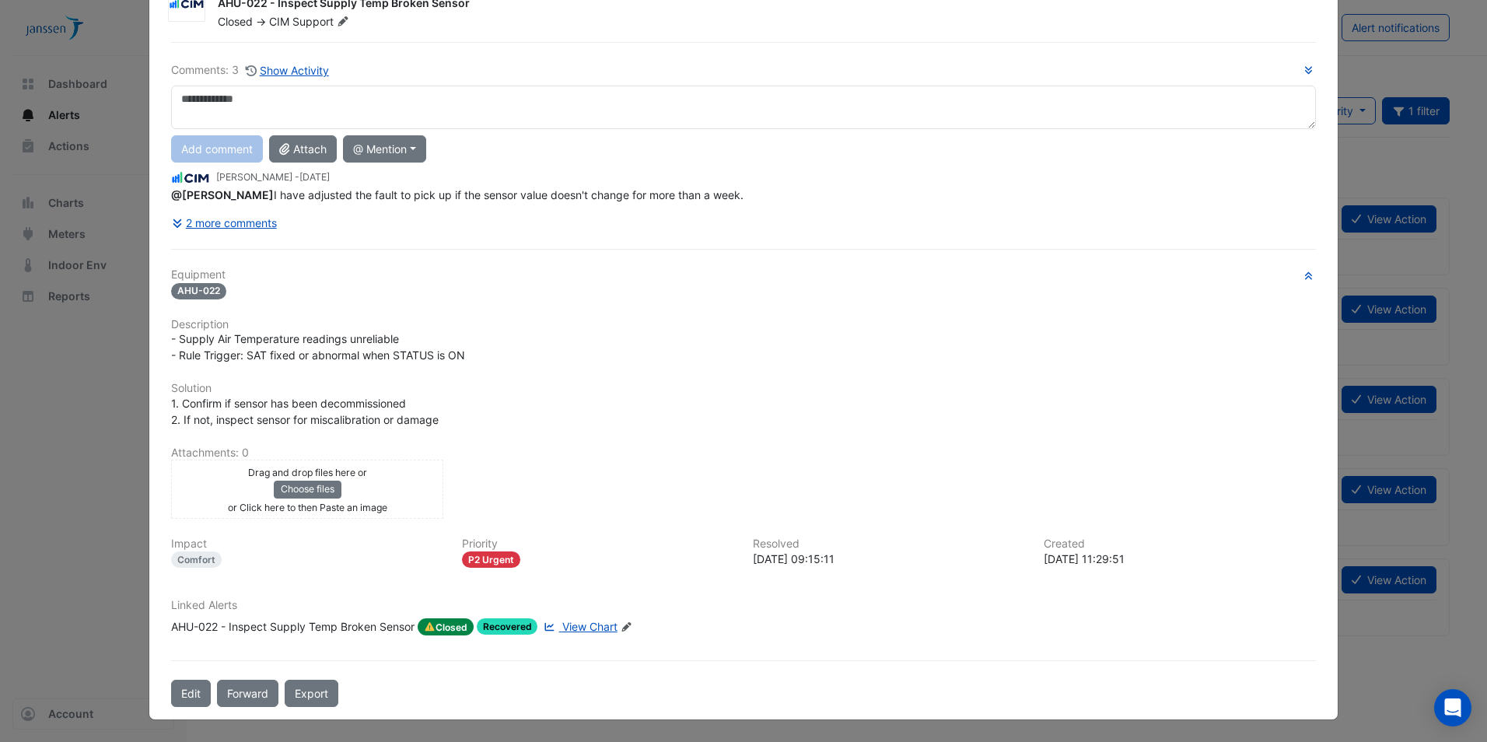
click at [446, 628] on span "Closed" at bounding box center [446, 626] width 56 height 17
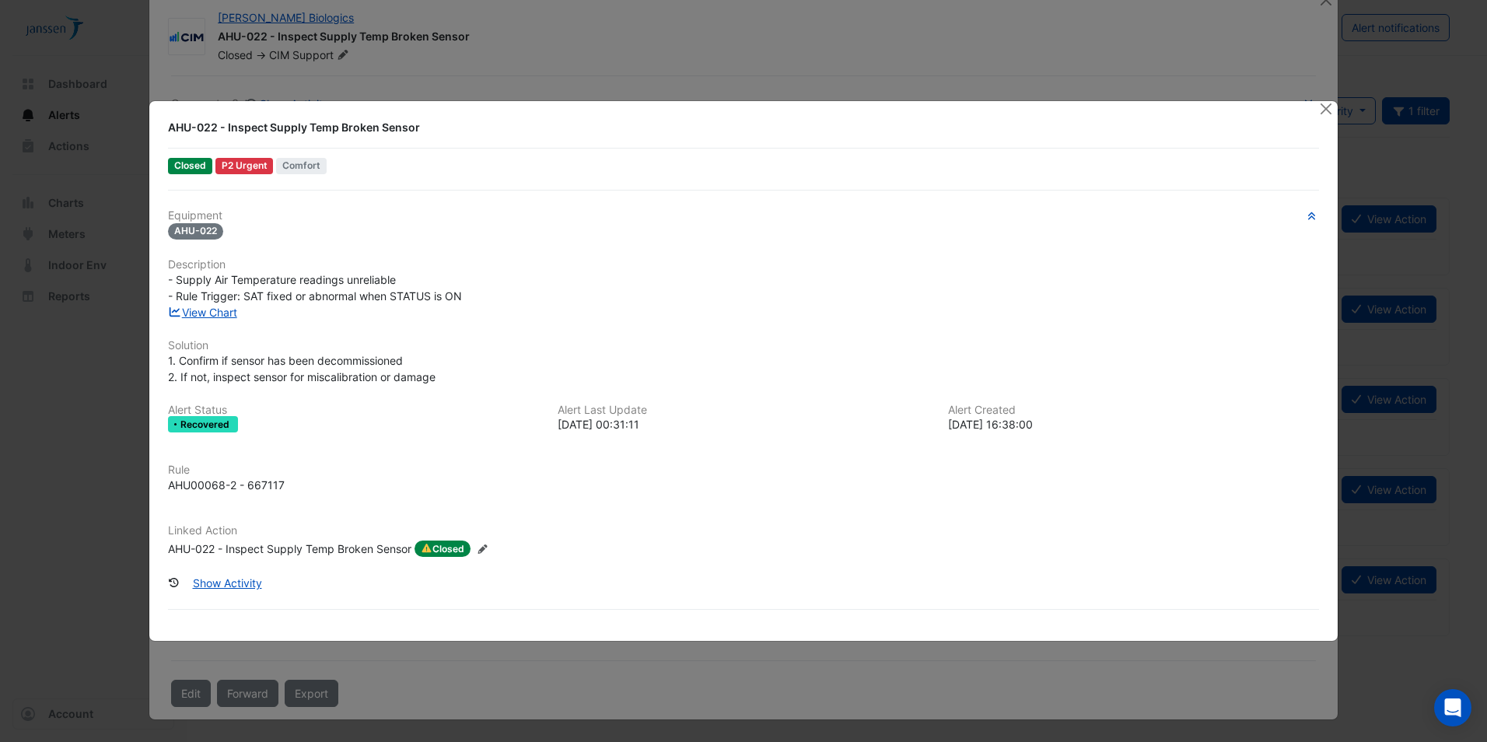
scroll to position [31, 0]
click at [1324, 116] on button "Close" at bounding box center [1327, 109] width 16 height 16
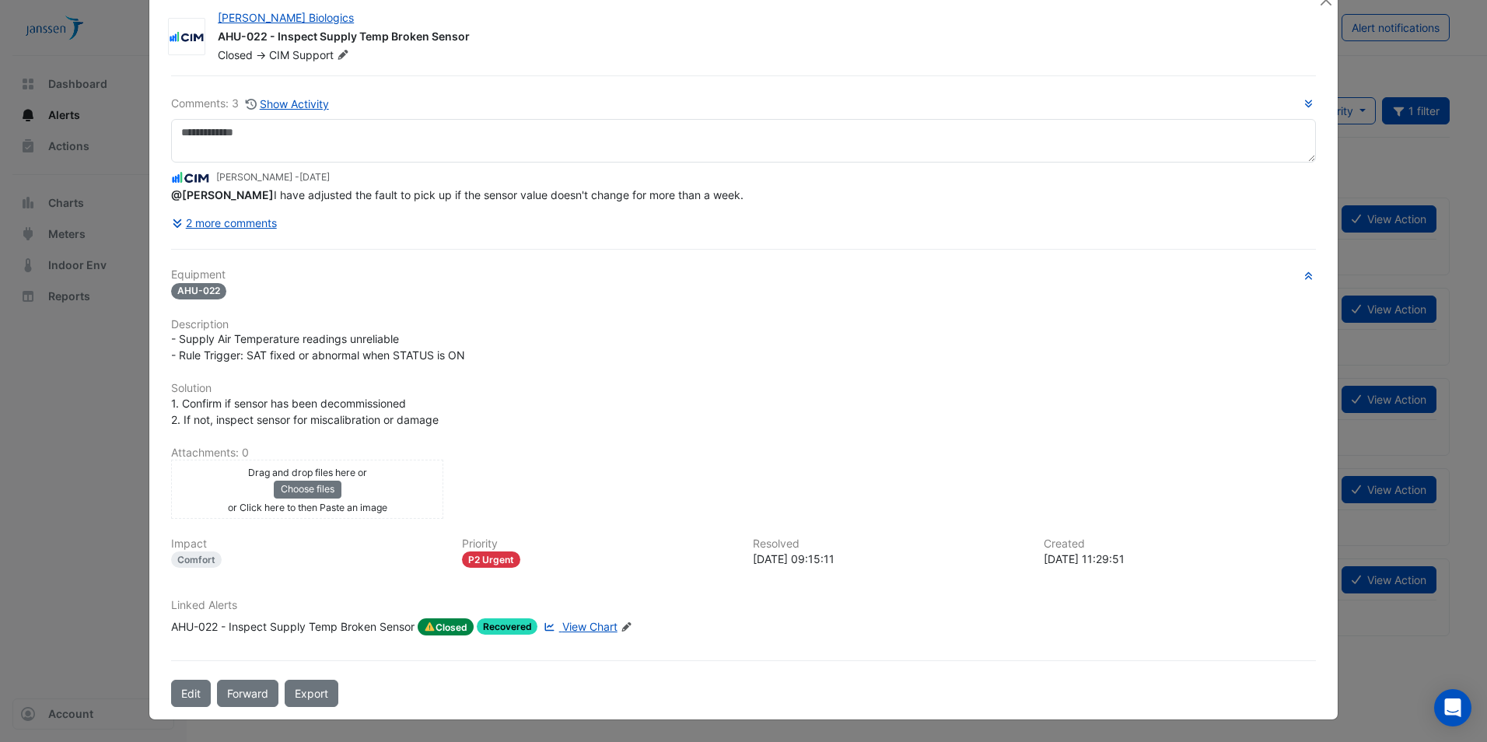
scroll to position [0, 0]
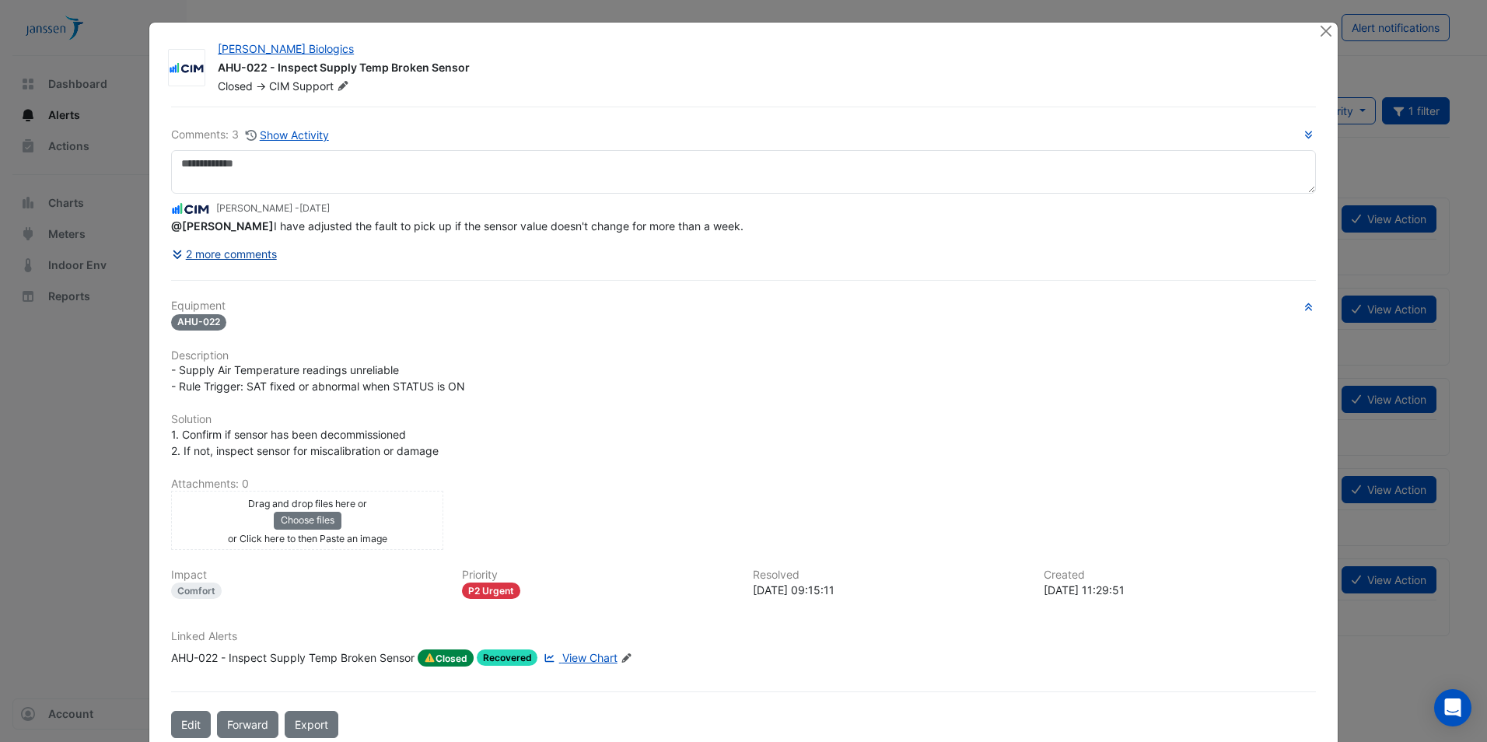
click at [233, 256] on button "2 more comments" at bounding box center [224, 253] width 107 height 27
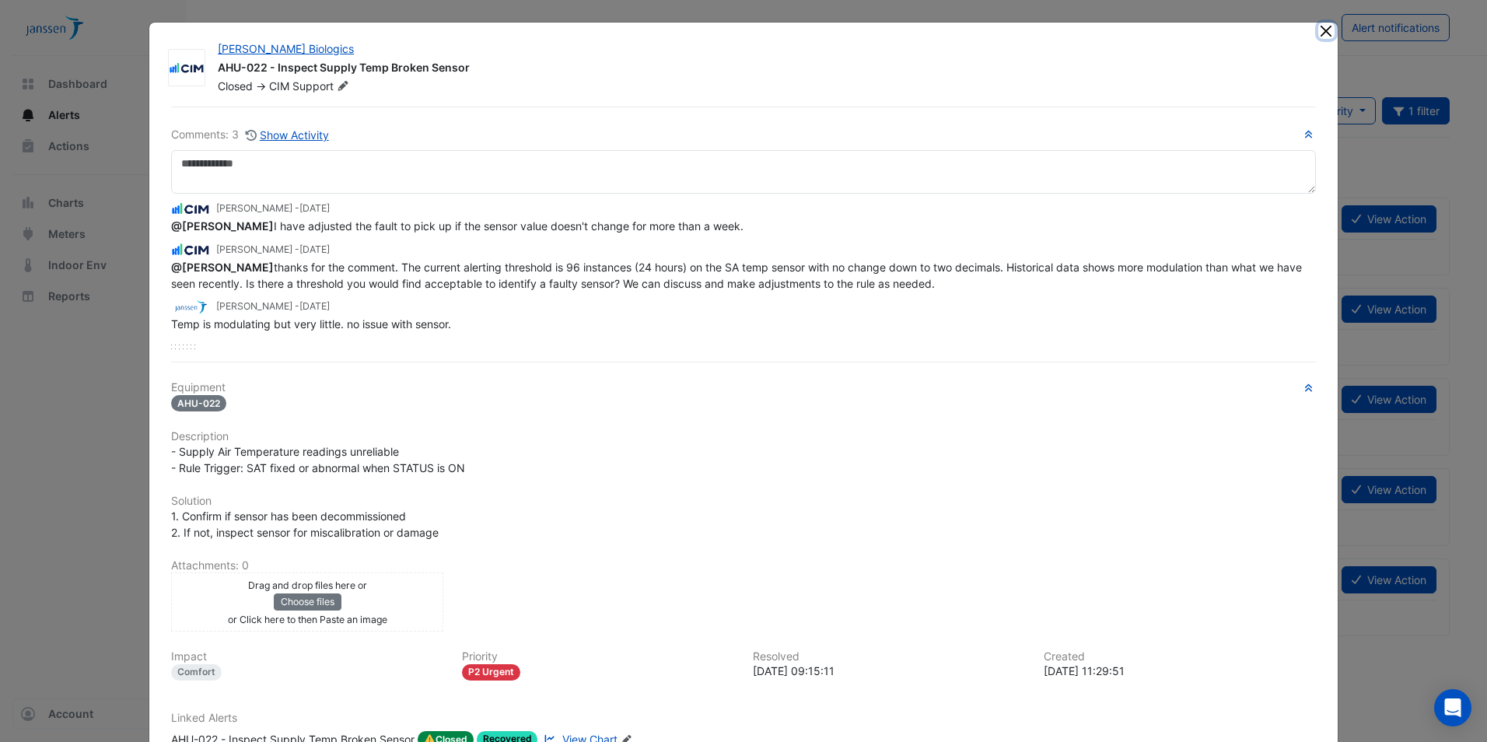
click at [1320, 32] on button "Close" at bounding box center [1327, 31] width 16 height 16
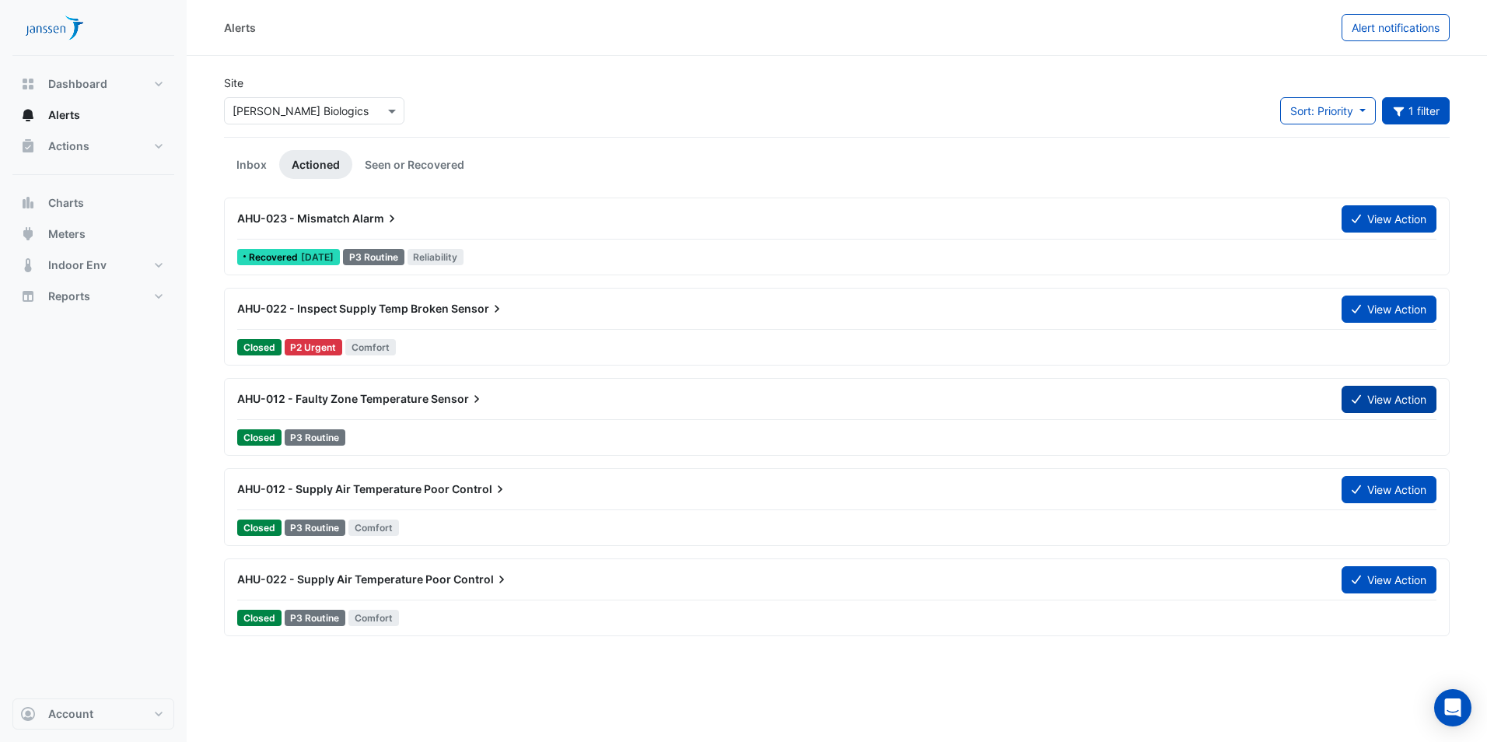
click at [1389, 393] on button "View Action" at bounding box center [1389, 399] width 95 height 27
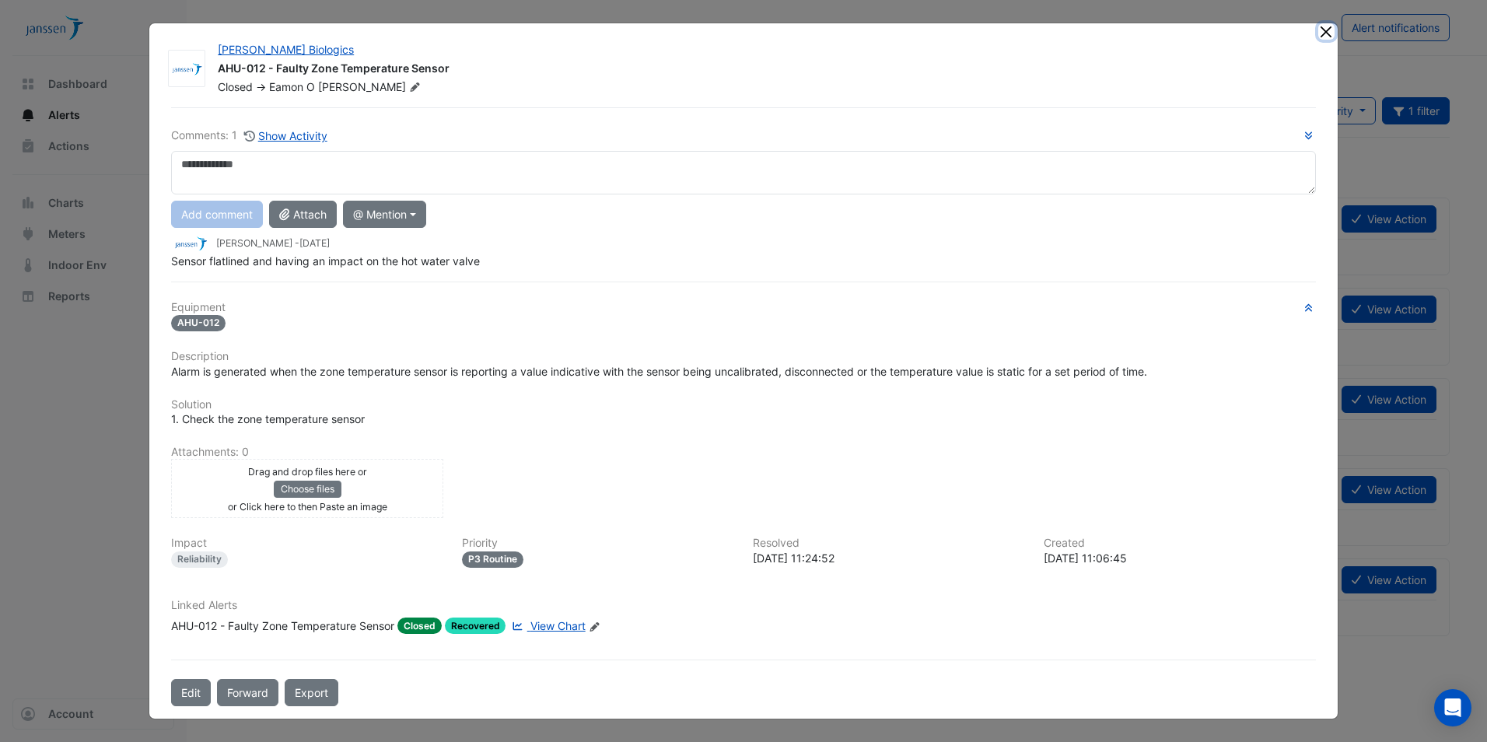
click at [1323, 34] on button "Close" at bounding box center [1327, 31] width 16 height 16
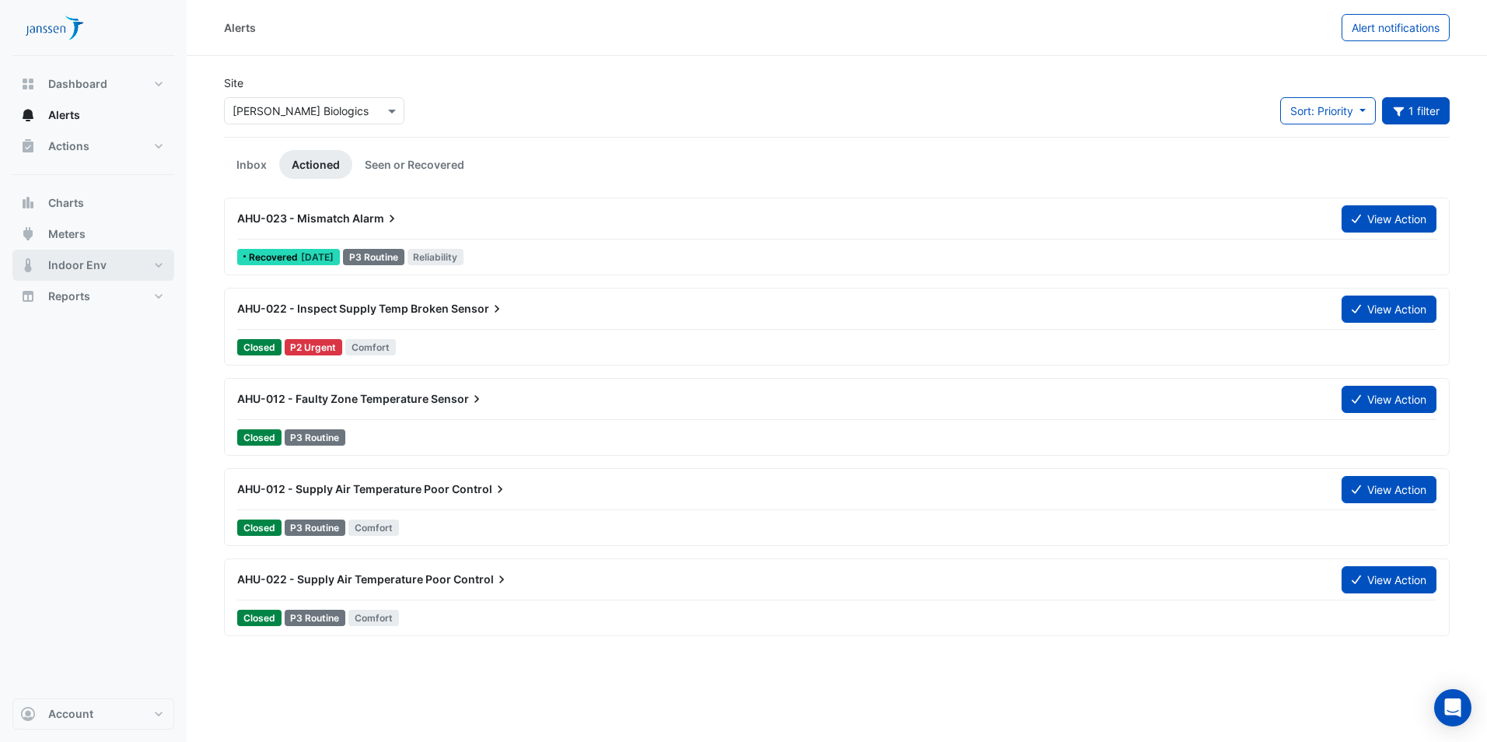
click at [137, 268] on button "Indoor Env" at bounding box center [93, 265] width 162 height 31
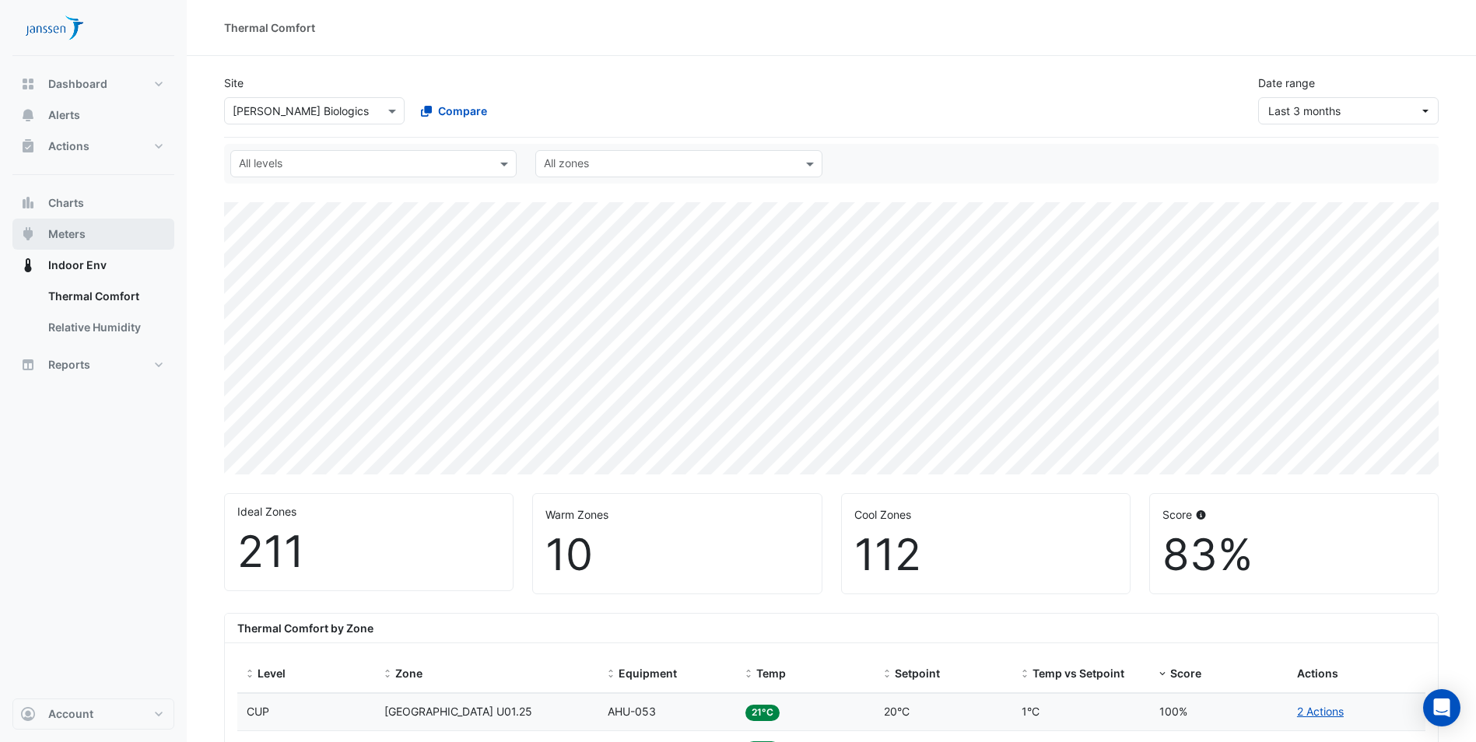
click at [110, 237] on button "Meters" at bounding box center [93, 234] width 162 height 31
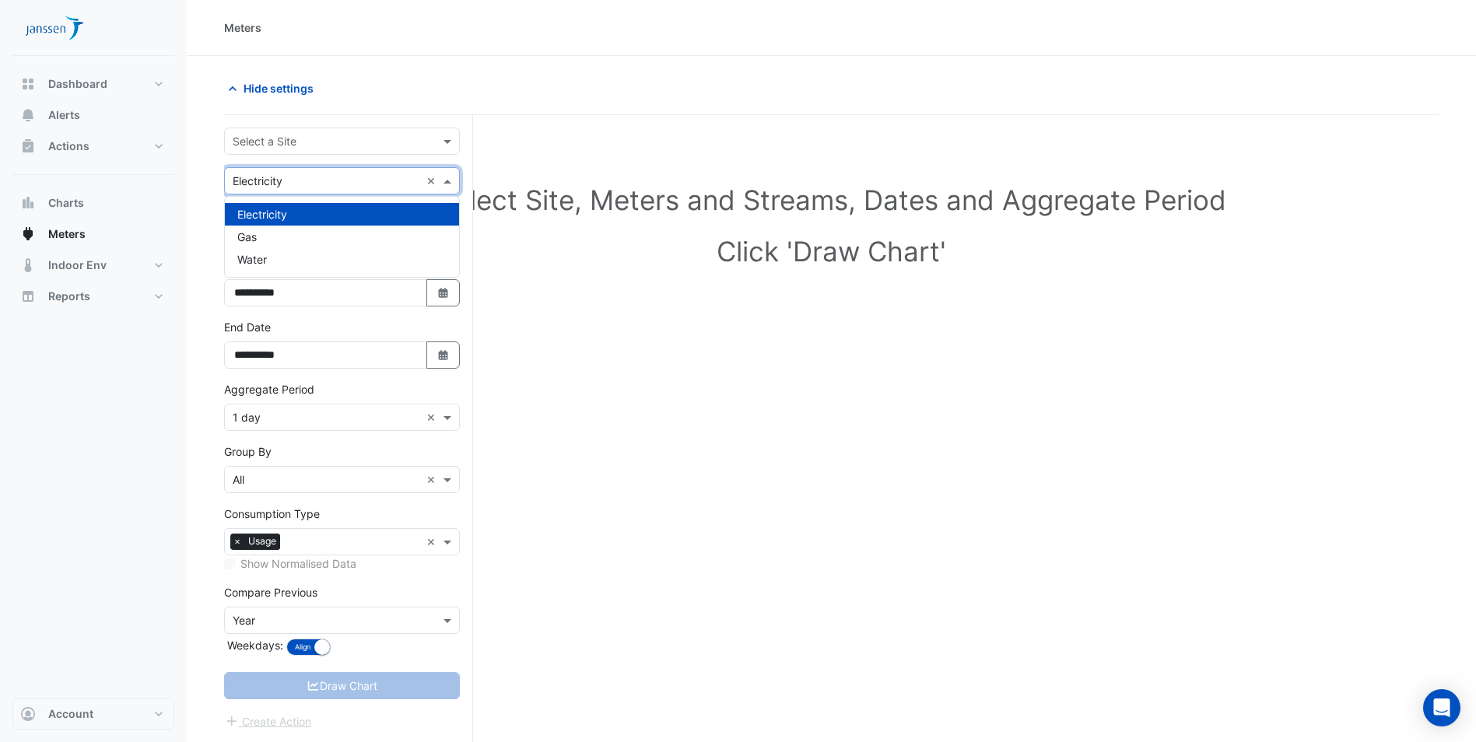
click at [447, 182] on span at bounding box center [449, 181] width 19 height 16
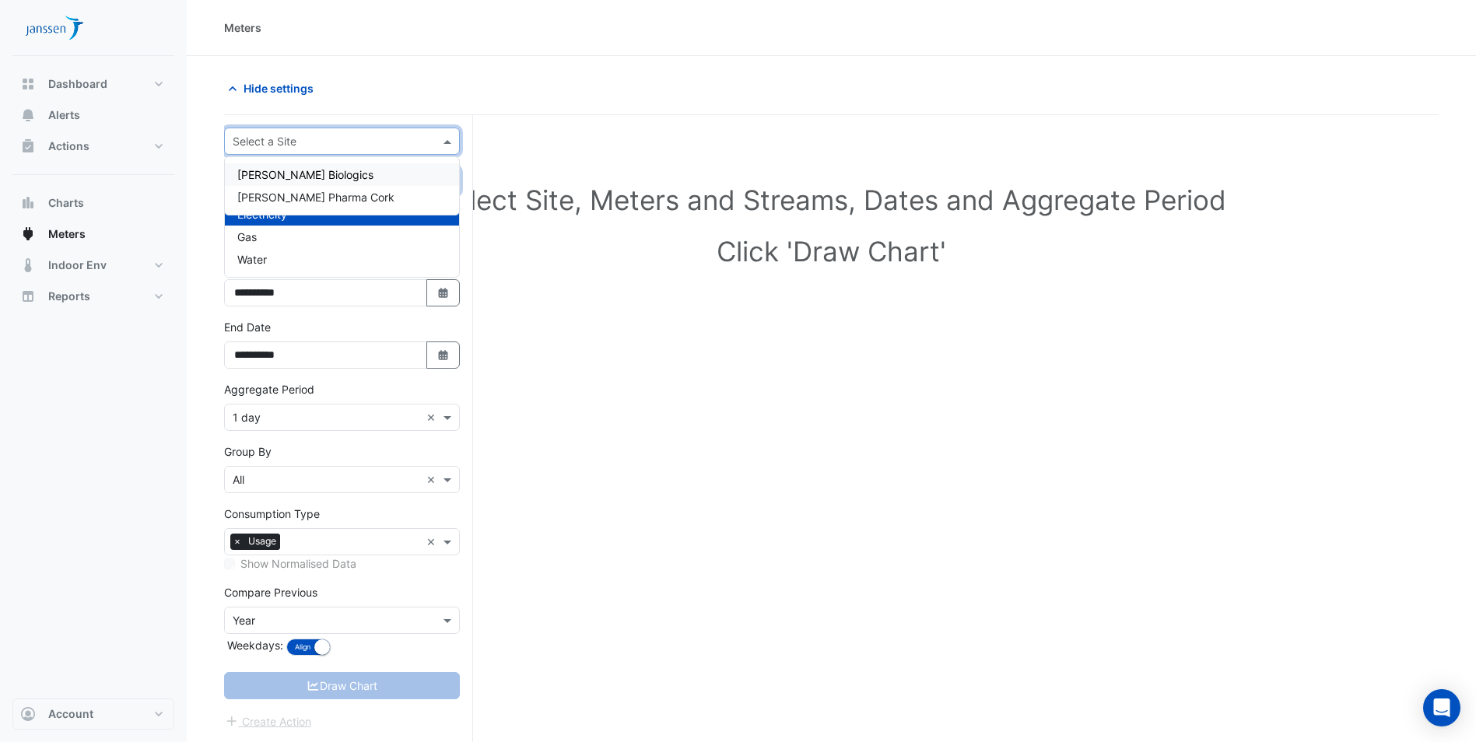
click at [312, 134] on input "text" at bounding box center [326, 142] width 187 height 16
click at [311, 176] on span "[PERSON_NAME] Biologics" at bounding box center [305, 174] width 136 height 13
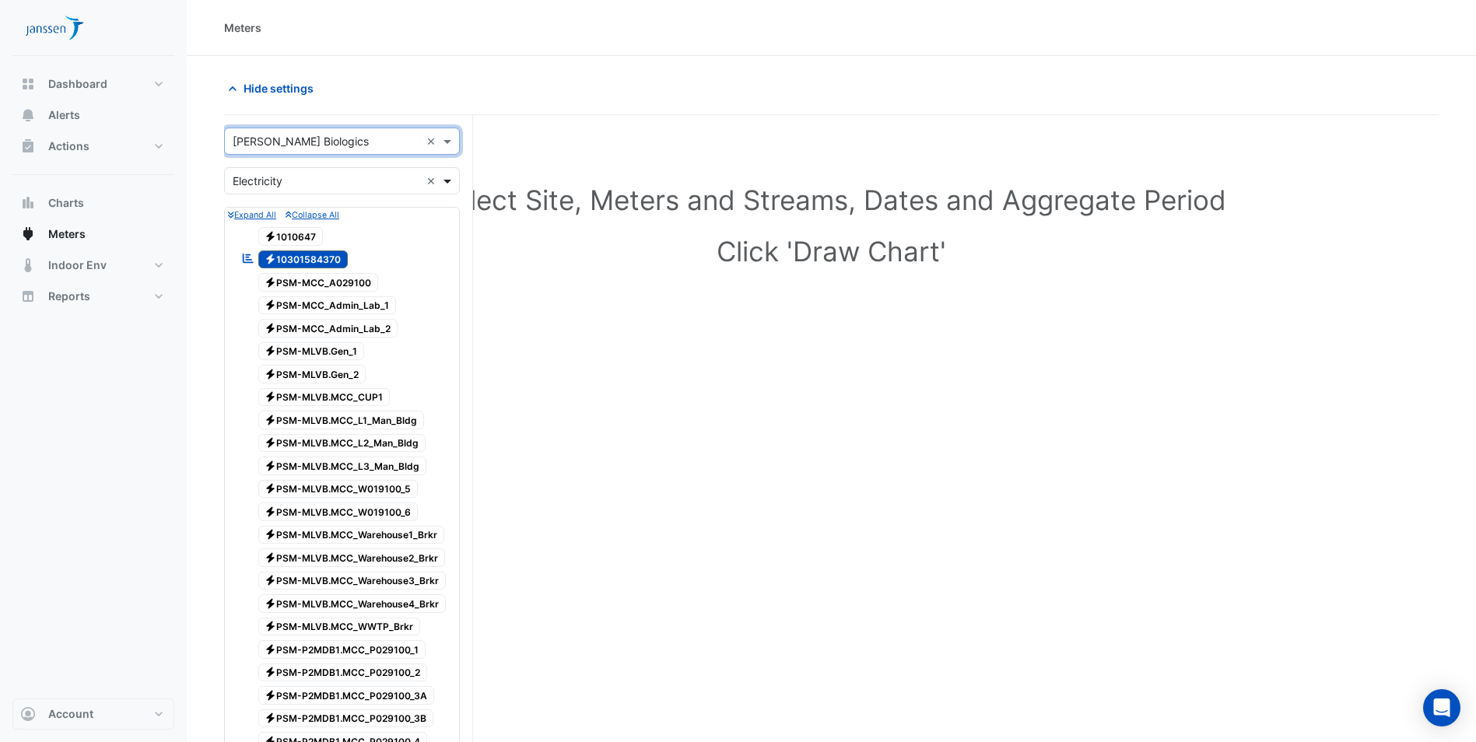
click at [447, 178] on span at bounding box center [449, 181] width 19 height 16
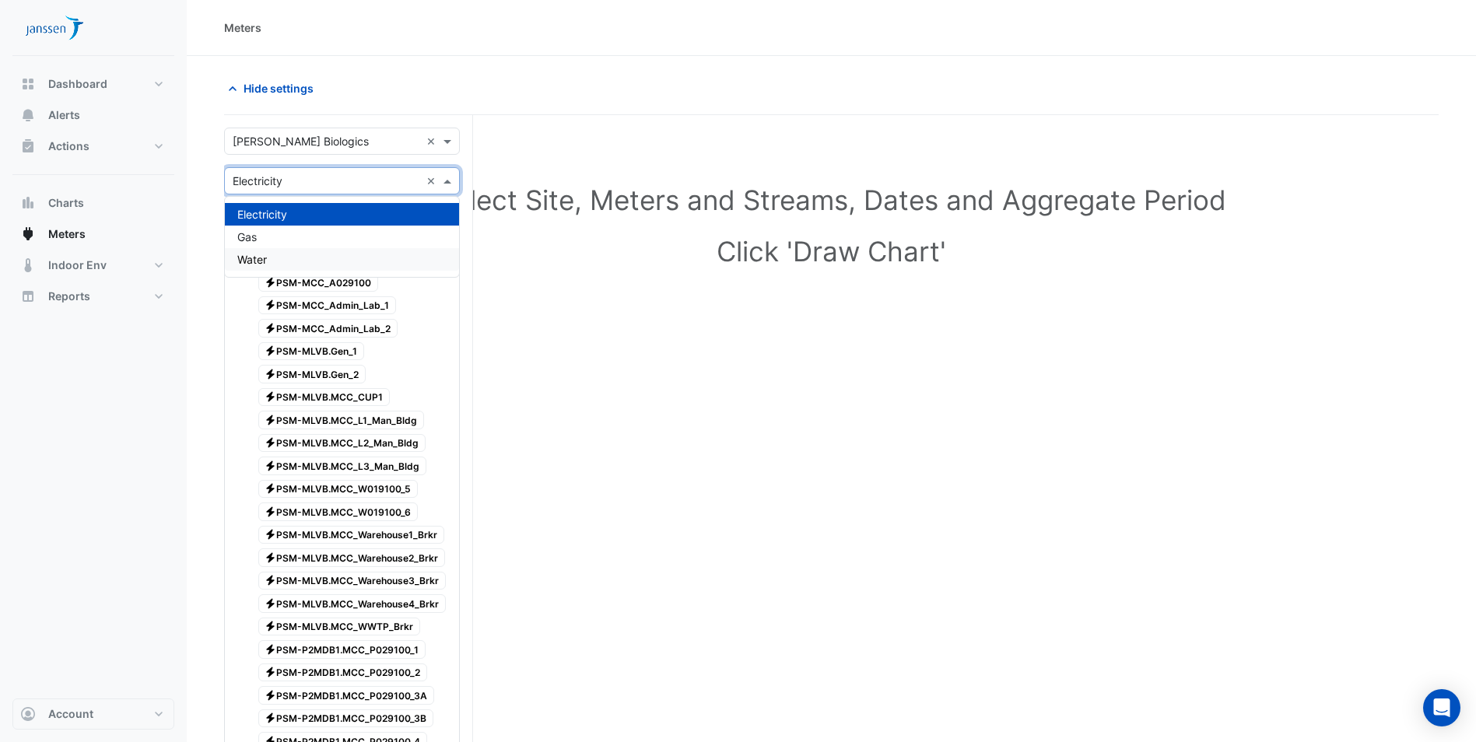
click at [289, 262] on div "Water" at bounding box center [342, 259] width 234 height 23
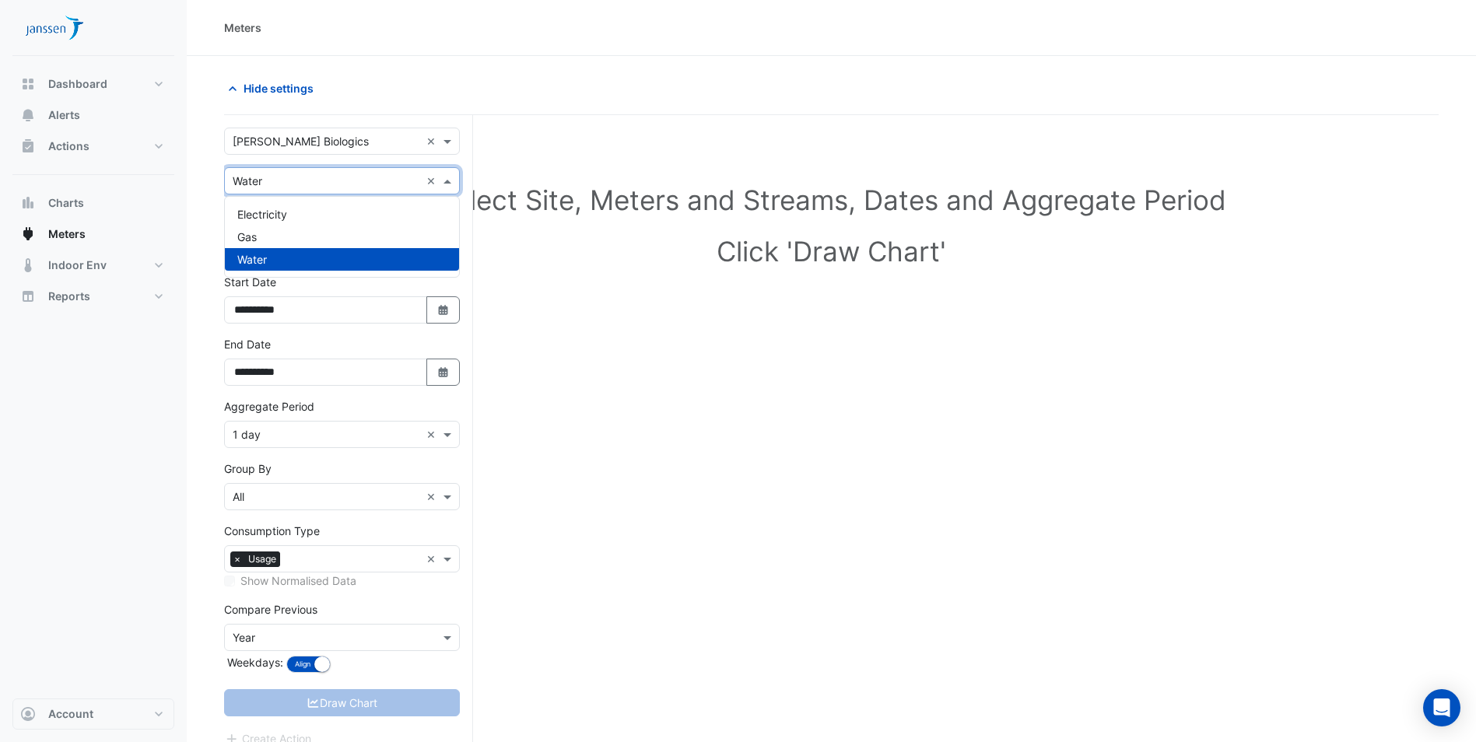
click at [450, 180] on span at bounding box center [449, 181] width 19 height 16
click at [401, 235] on div "Gas" at bounding box center [342, 237] width 234 height 23
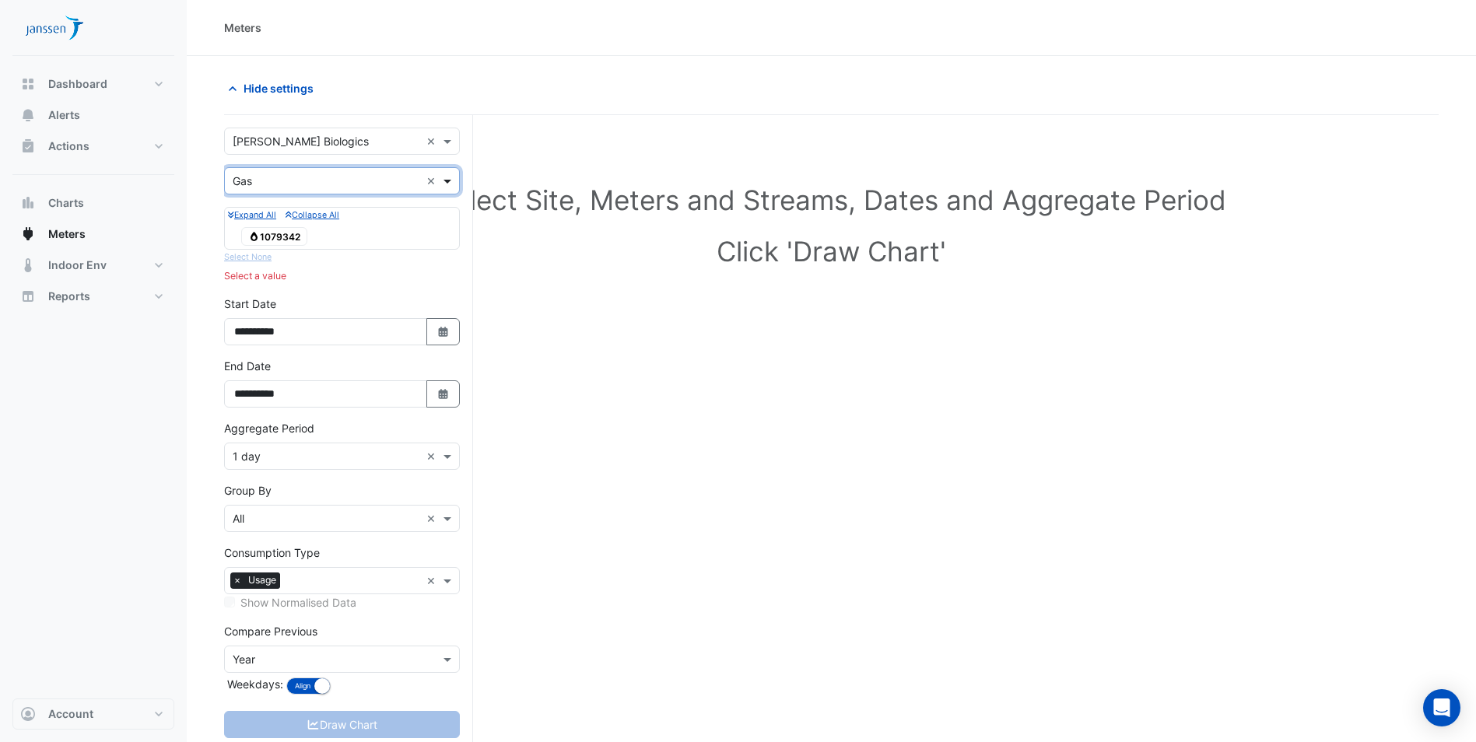
click at [449, 179] on span at bounding box center [449, 181] width 19 height 16
click at [495, 275] on div "Select Site, Meters and Streams, Dates and Aggregate Period Click 'Draw Chart'" at bounding box center [831, 229] width 1214 height 190
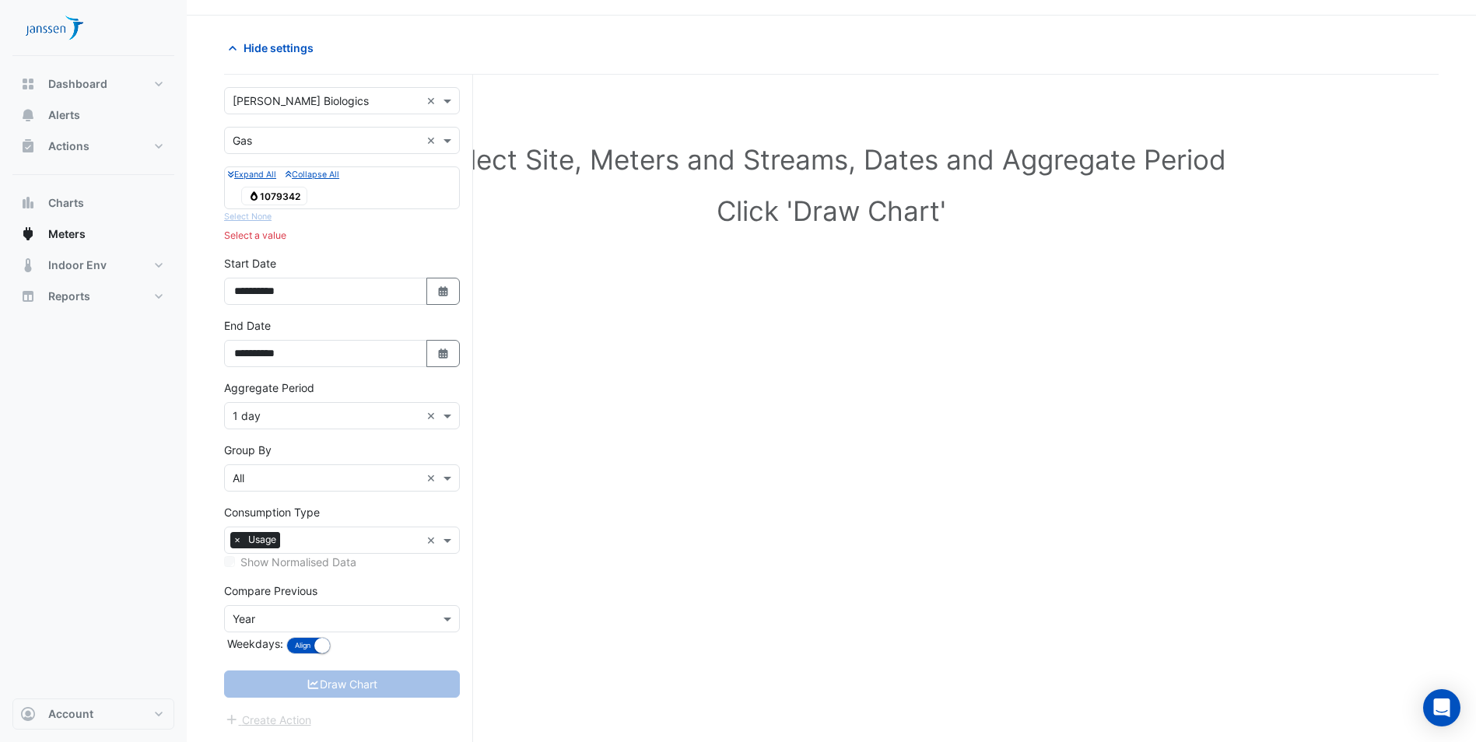
scroll to position [59, 0]
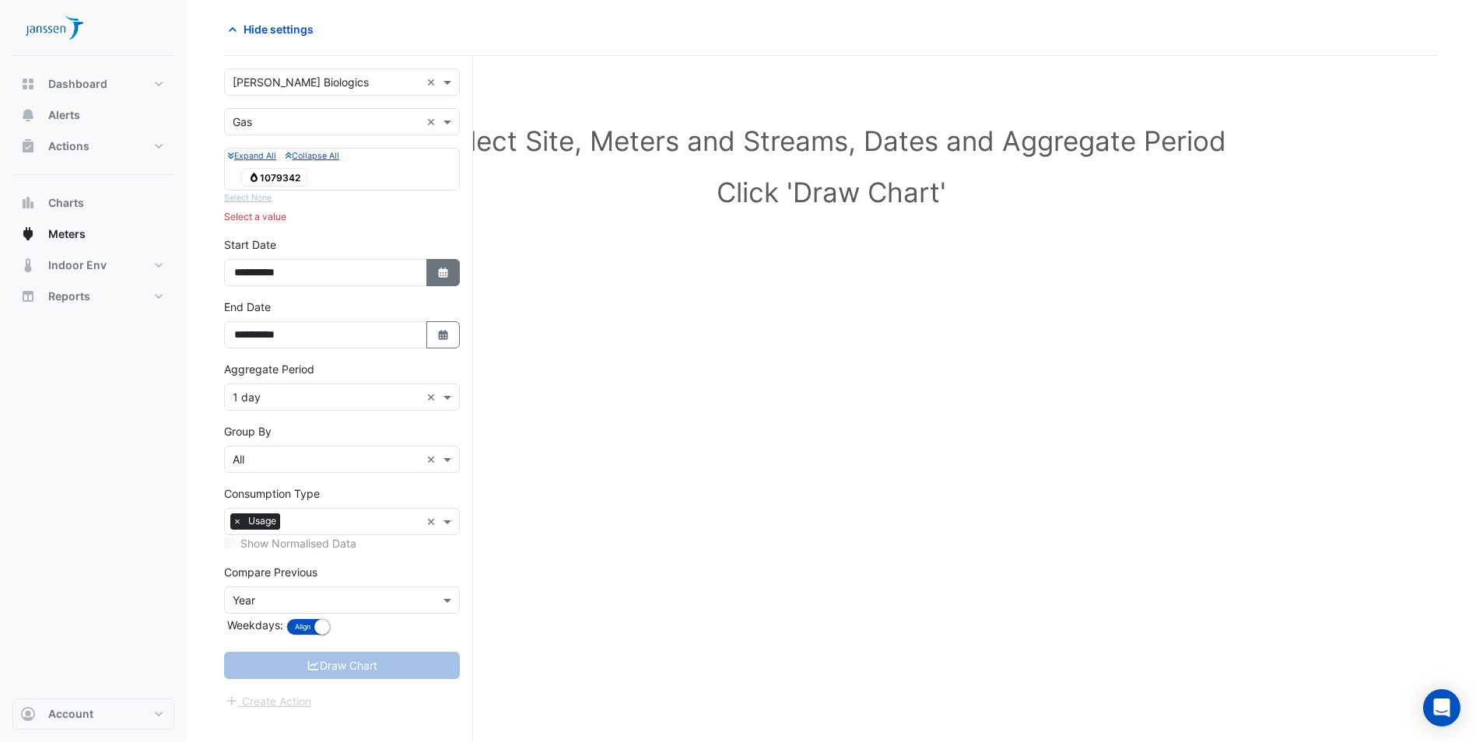
click at [439, 265] on button "Select Date" at bounding box center [443, 272] width 34 height 27
select select "*"
select select "****"
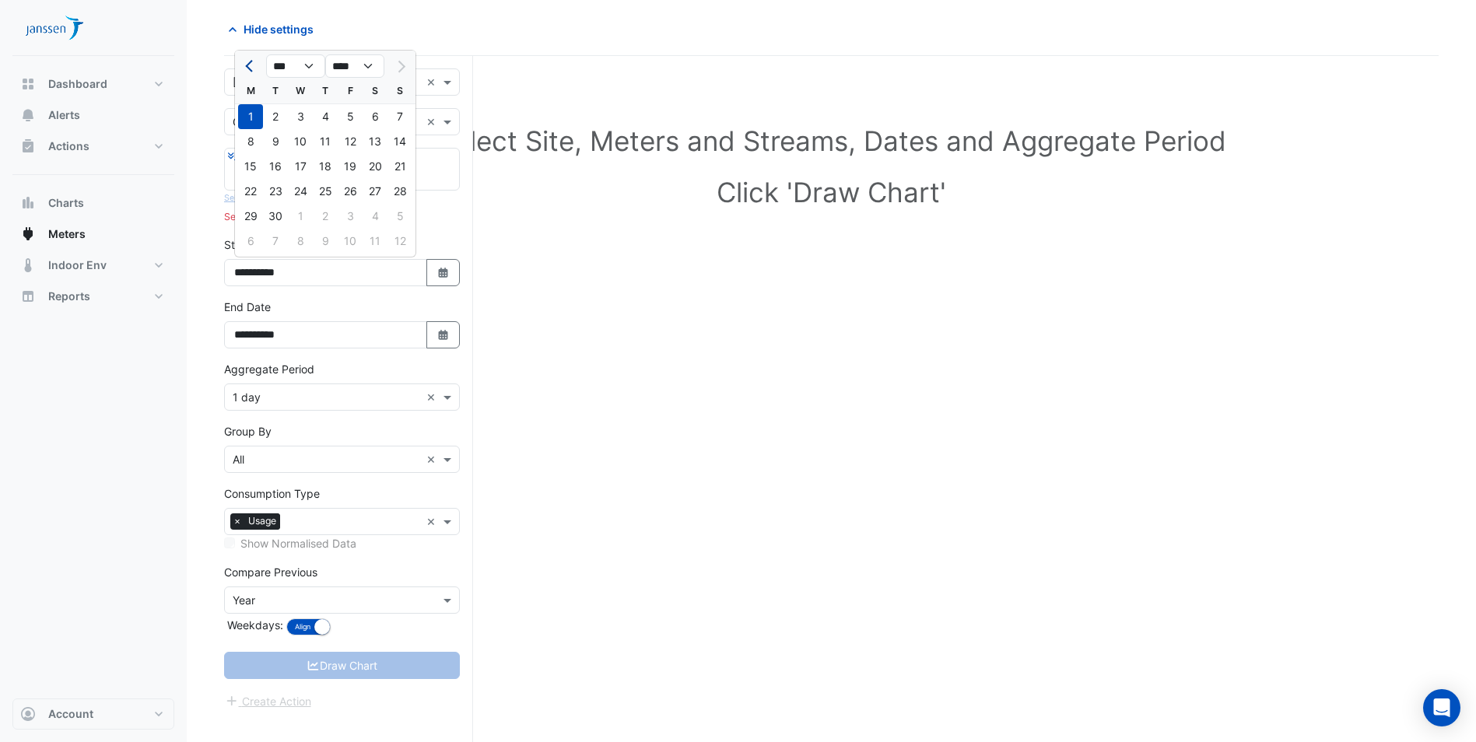
click at [253, 65] on span "Previous month" at bounding box center [251, 67] width 12 height 12
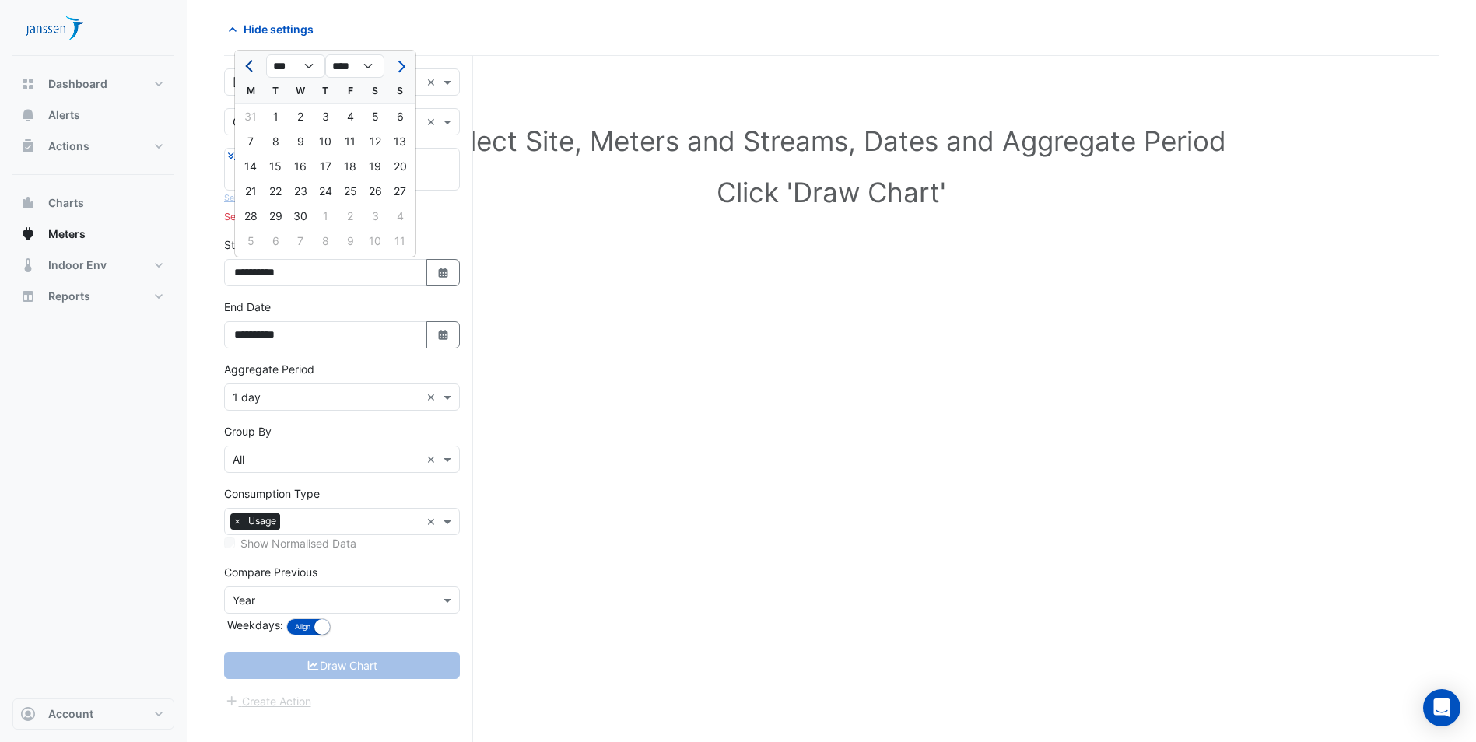
click at [253, 65] on span "Previous month" at bounding box center [251, 67] width 12 height 12
click at [244, 68] on button "Previous month" at bounding box center [250, 66] width 19 height 25
click at [250, 66] on span "Previous month" at bounding box center [251, 67] width 12 height 12
select select "**"
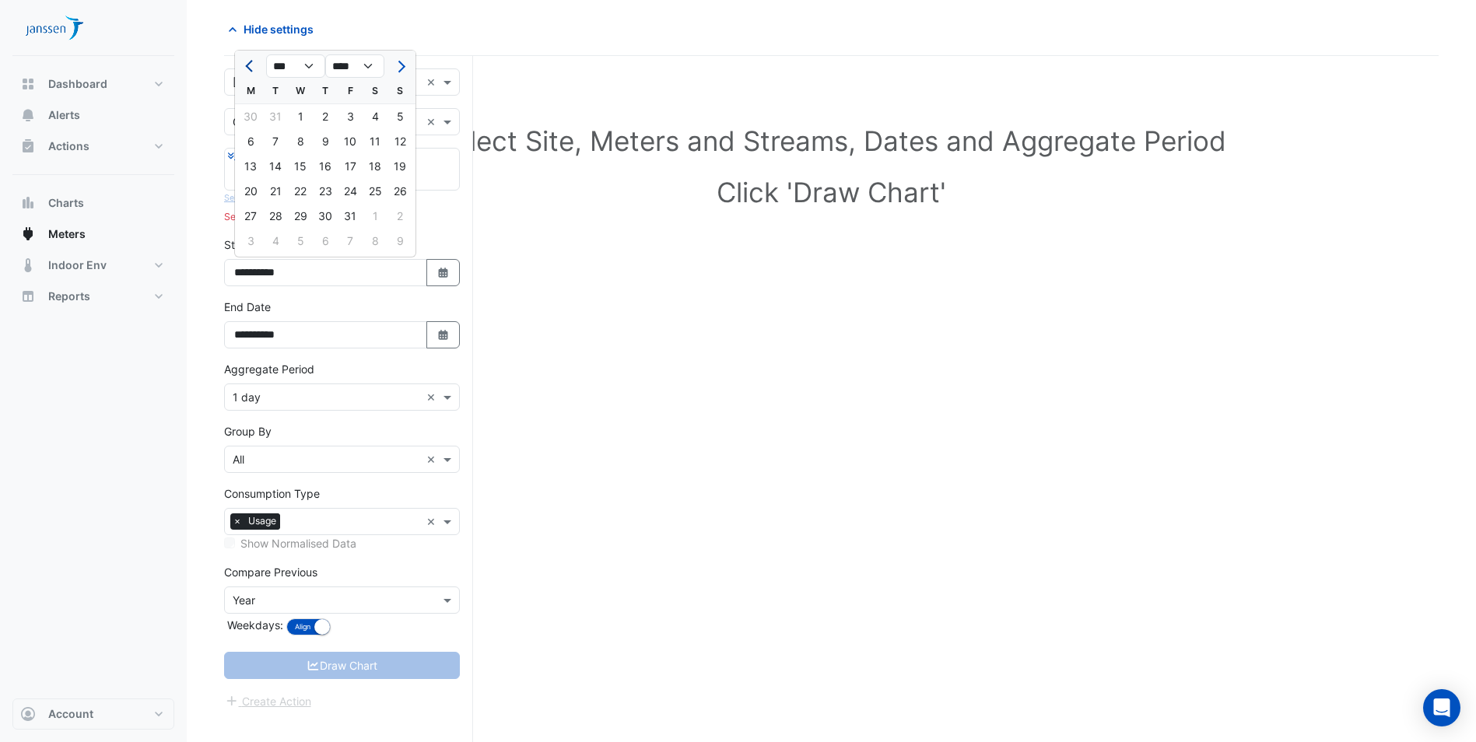
select select "****"
click at [311, 65] on select "*** *** *** *** *** *** *** *** *** *** *** ***" at bounding box center [295, 65] width 59 height 23
select select "*"
click at [266, 54] on select "*** *** *** *** *** *** *** *** *** *** *** ***" at bounding box center [295, 65] width 59 height 23
click at [368, 61] on select "**** **** **** **** **** **** **** **** **** **** **** ****" at bounding box center [354, 65] width 59 height 23
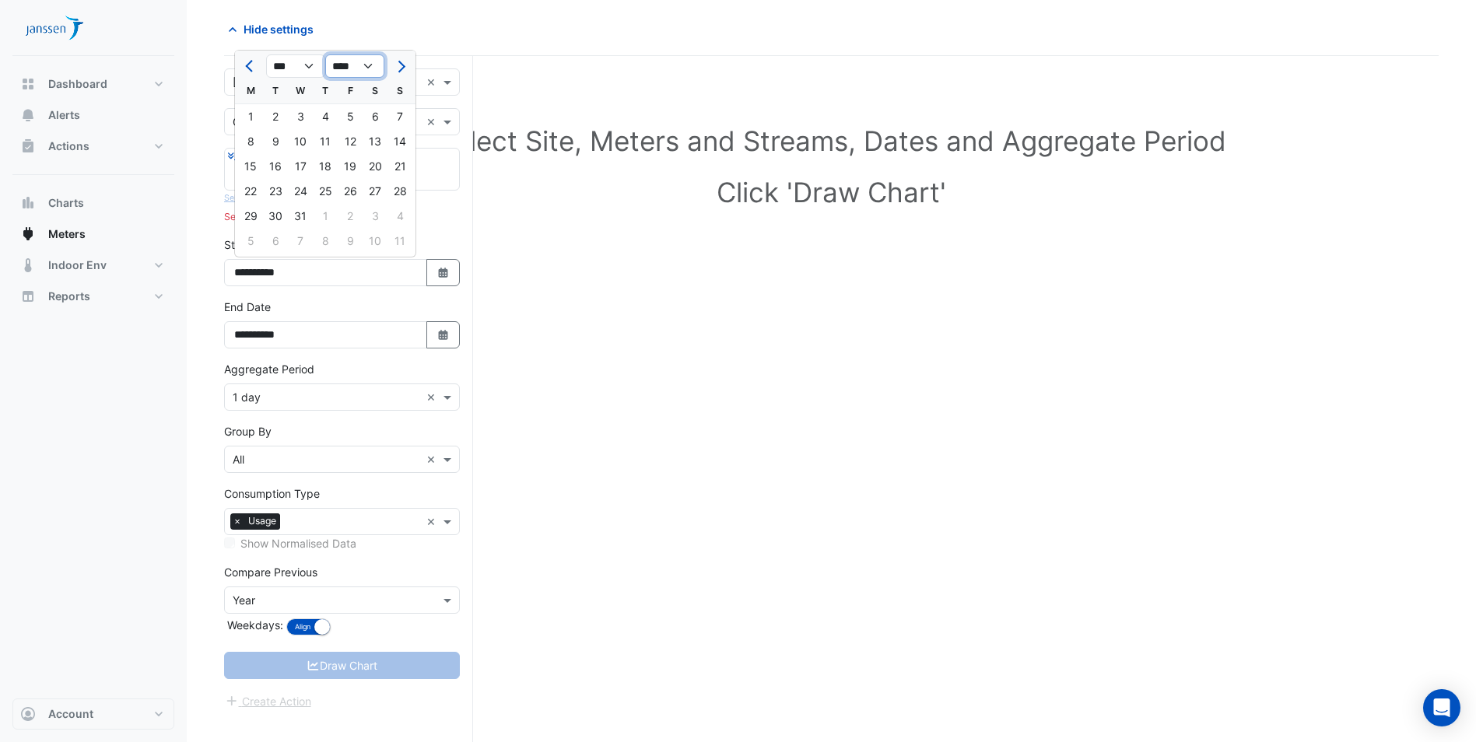
click at [325, 54] on select "**** **** **** **** **** **** **** **** **** **** **** ****" at bounding box center [354, 65] width 59 height 23
click at [371, 70] on select "**** **** **** **** **** **** **** **** **** **** ****" at bounding box center [354, 65] width 59 height 23
select select "****"
click at [325, 54] on select "**** **** **** **** **** **** **** **** **** **** ****" at bounding box center [354, 65] width 59 height 23
click at [254, 113] on div "1" at bounding box center [250, 116] width 25 height 25
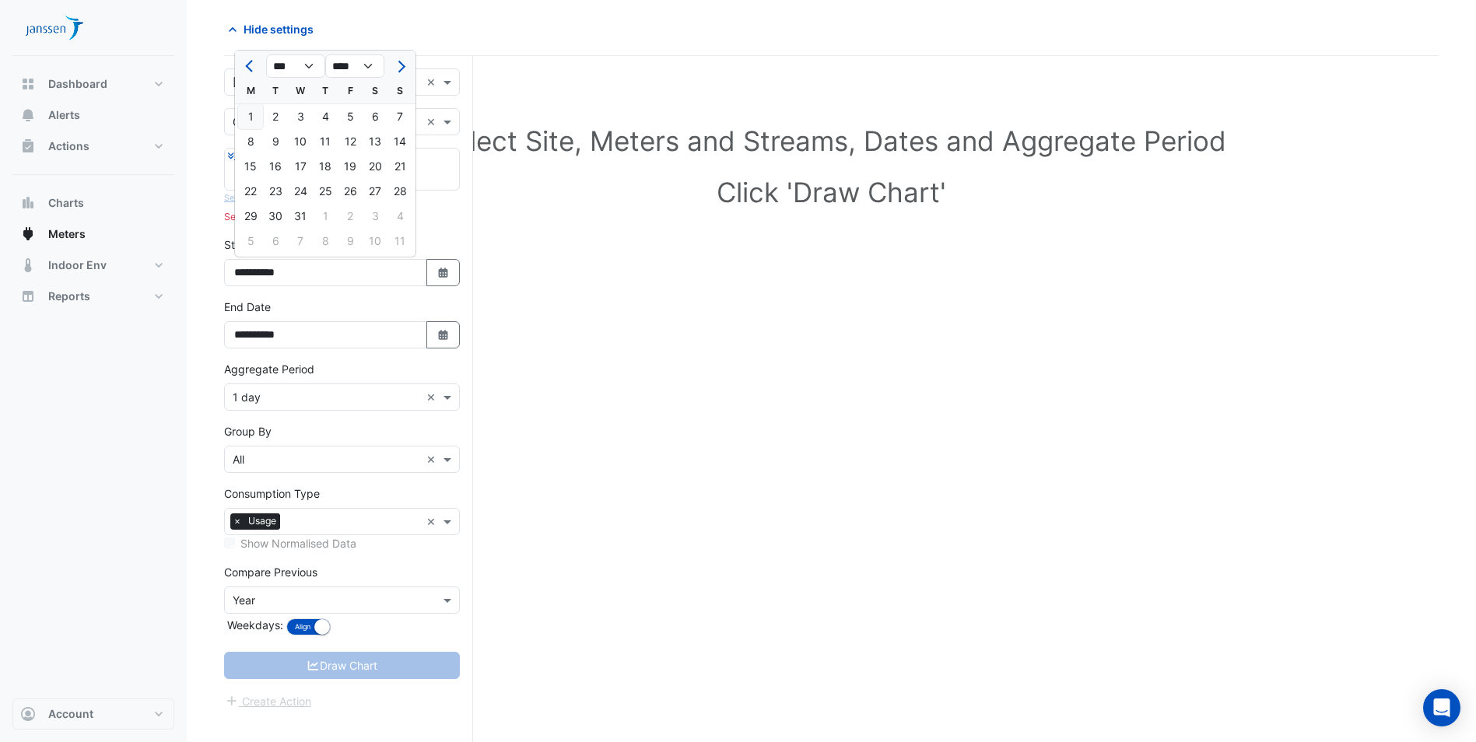
type input "**********"
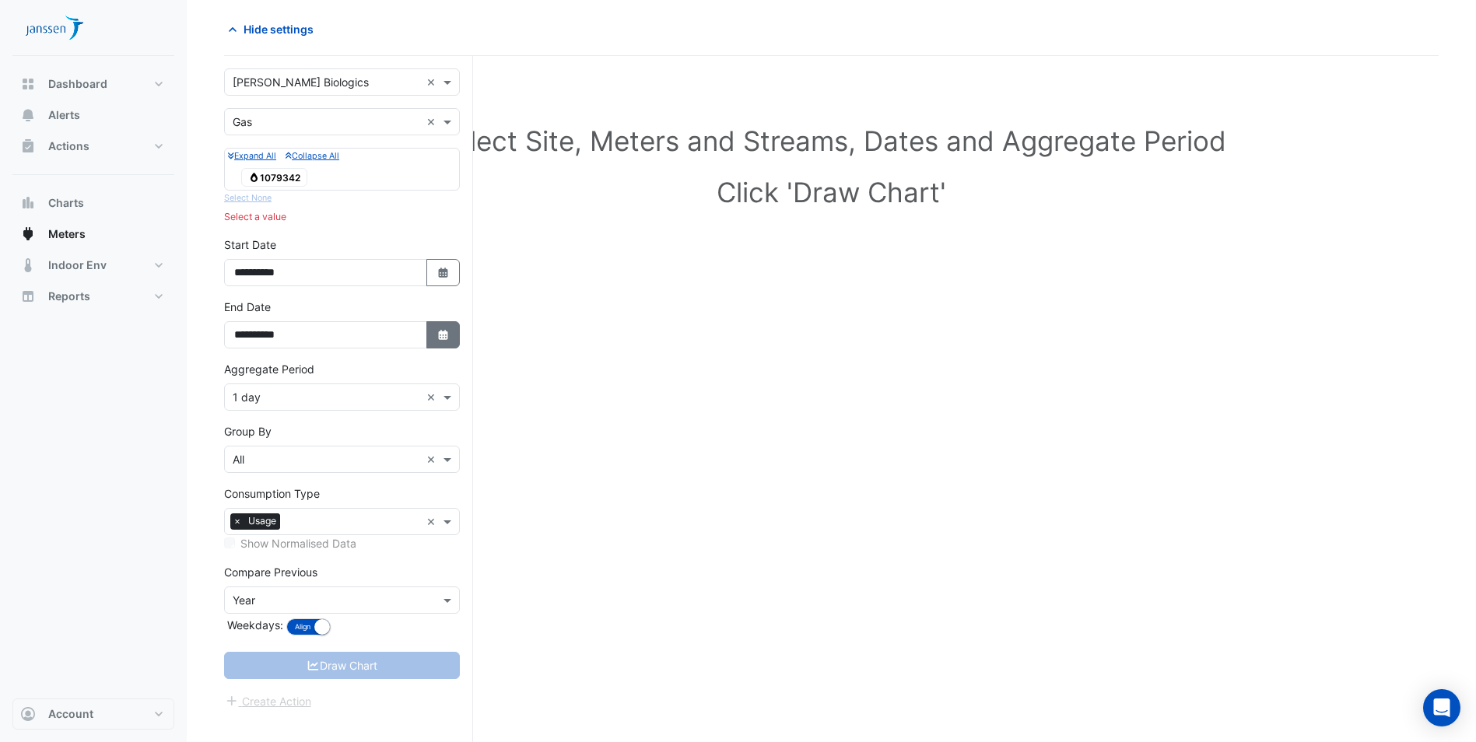
click at [446, 342] on button "Select Date" at bounding box center [443, 334] width 34 height 27
select select "*"
select select "****"
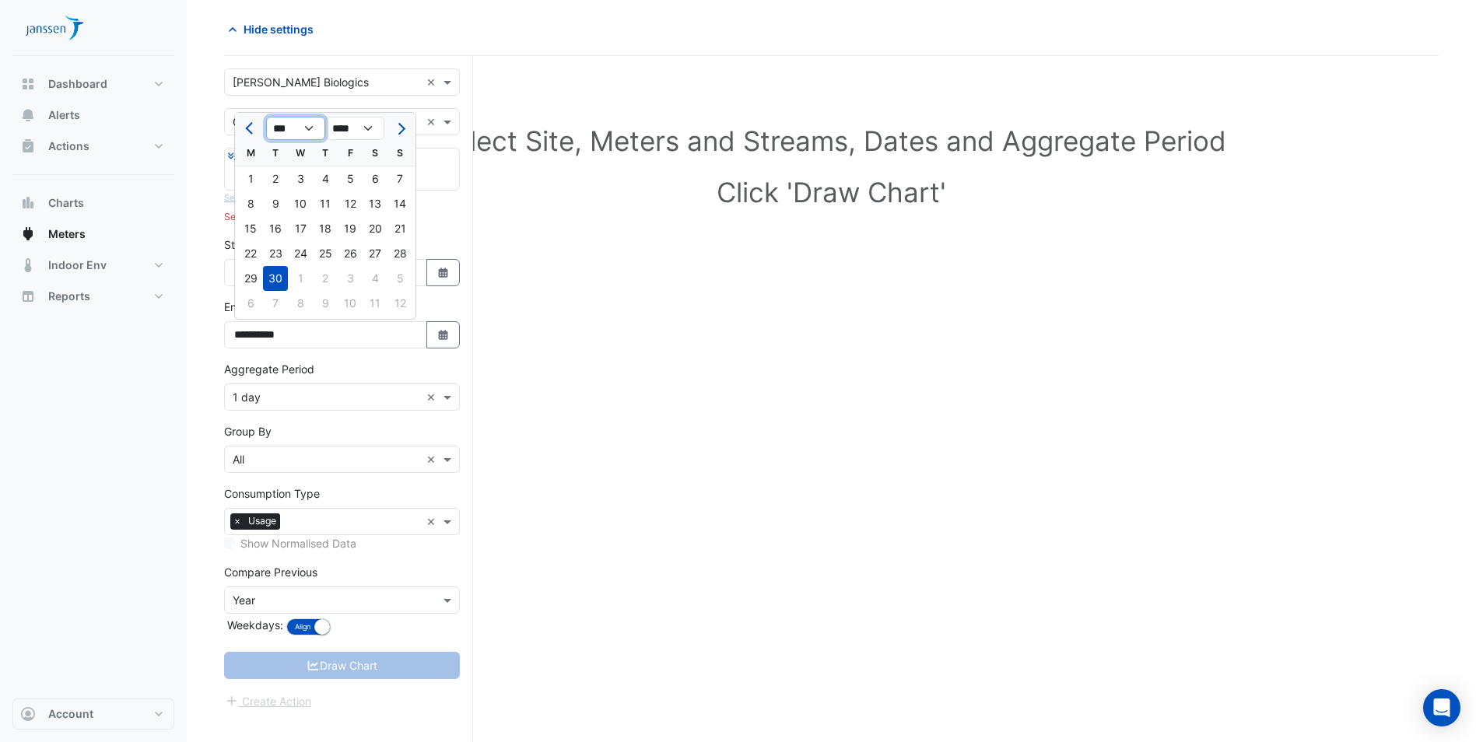
click at [306, 133] on select "*** *** *** *** *** *** *** *** *** *** *** ***" at bounding box center [295, 128] width 59 height 23
select select "**"
click at [266, 117] on select "*** *** *** *** *** *** *** *** *** *** *** ***" at bounding box center [295, 128] width 59 height 23
click at [366, 130] on select "**** **** **** **** **** **** **** **** **** **** **** ****" at bounding box center [354, 128] width 59 height 23
select select "****"
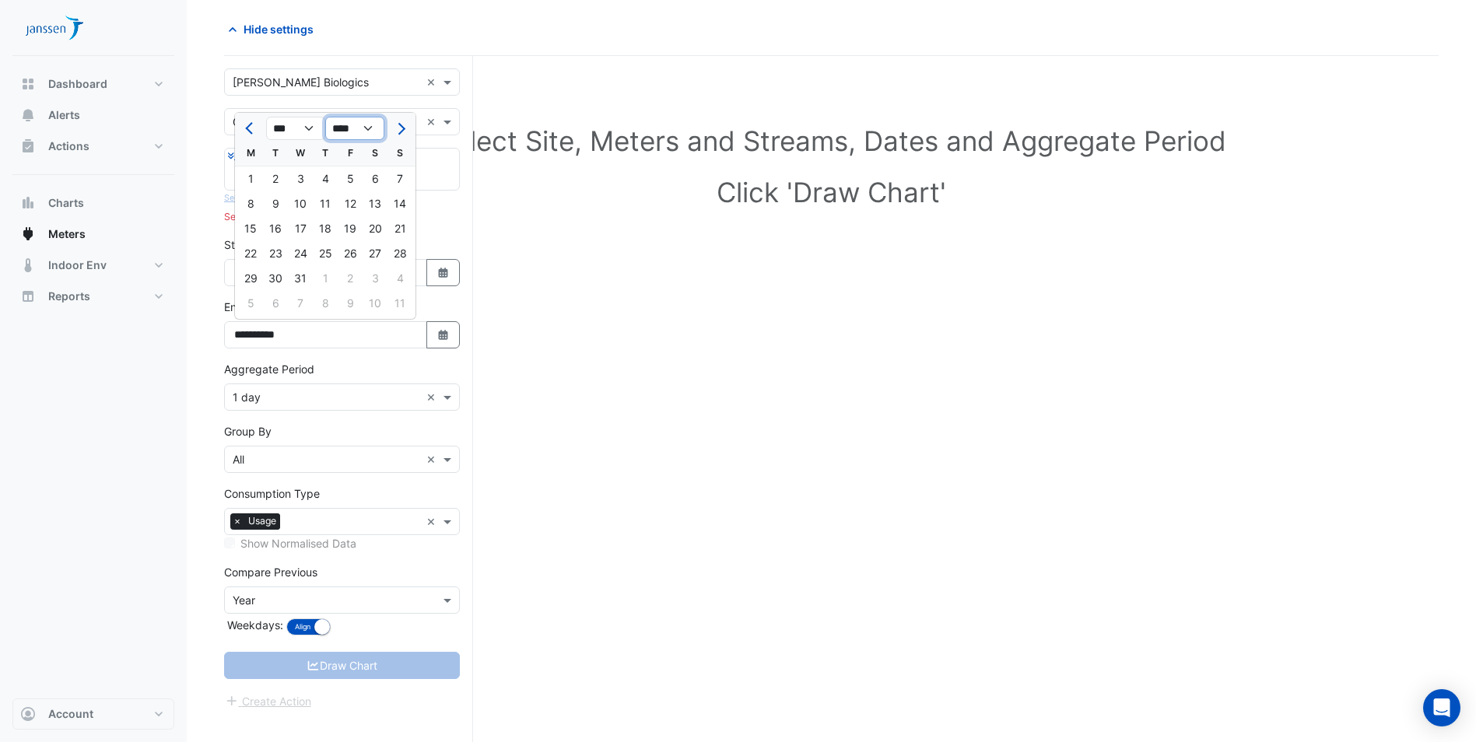
click at [325, 117] on select "**** **** **** **** **** **** **** **** **** **** **** ****" at bounding box center [354, 128] width 59 height 23
click at [278, 298] on div "31" at bounding box center [275, 303] width 25 height 25
type input "**********"
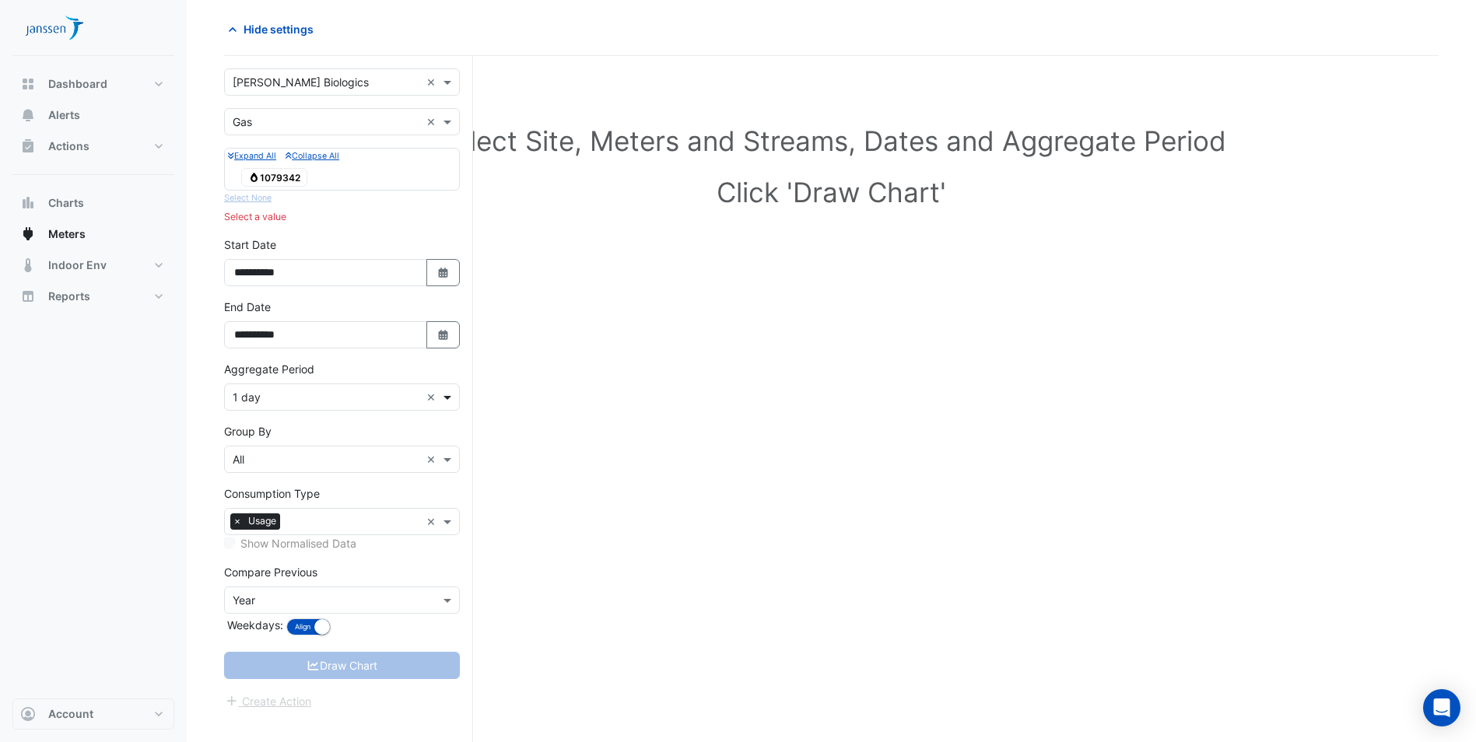
click at [446, 395] on span at bounding box center [449, 397] width 19 height 16
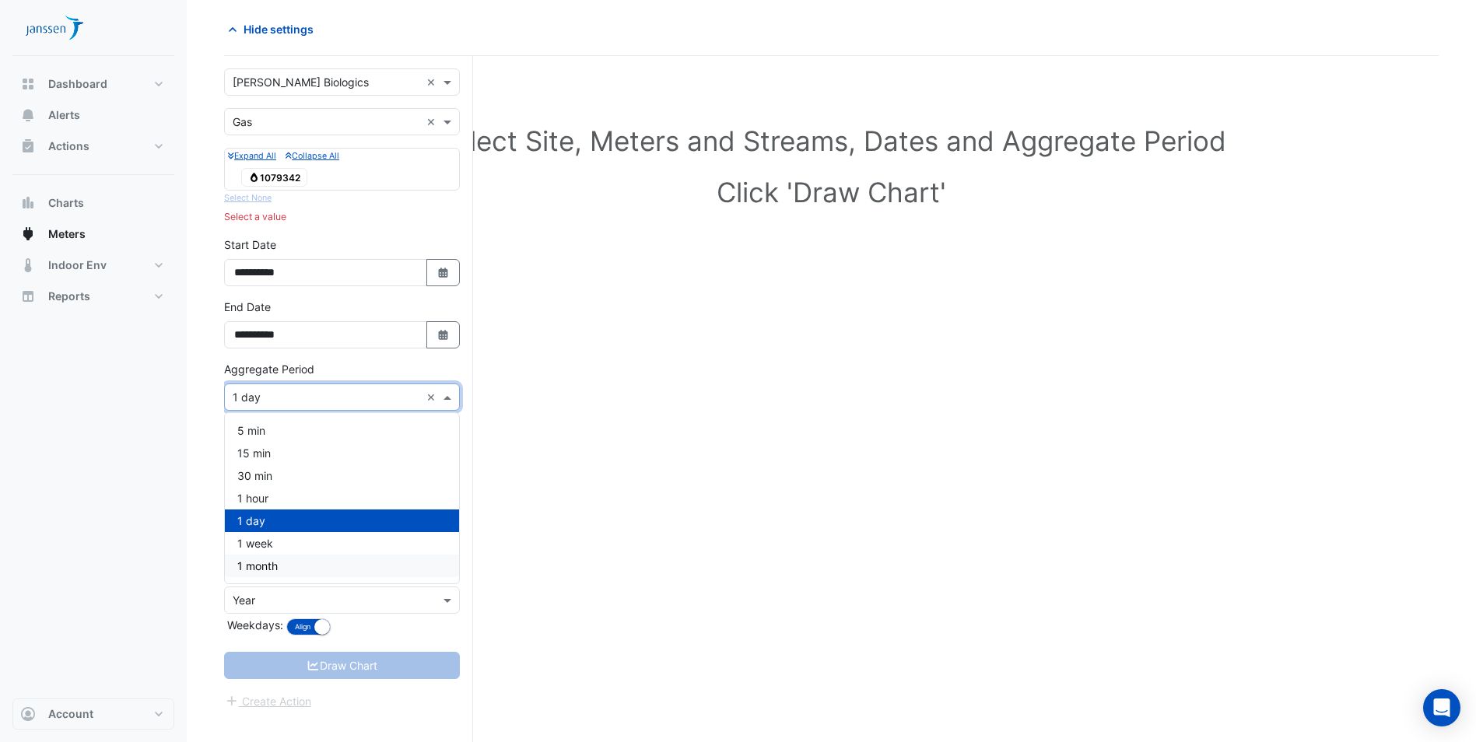
click at [382, 566] on div "1 month" at bounding box center [342, 566] width 234 height 23
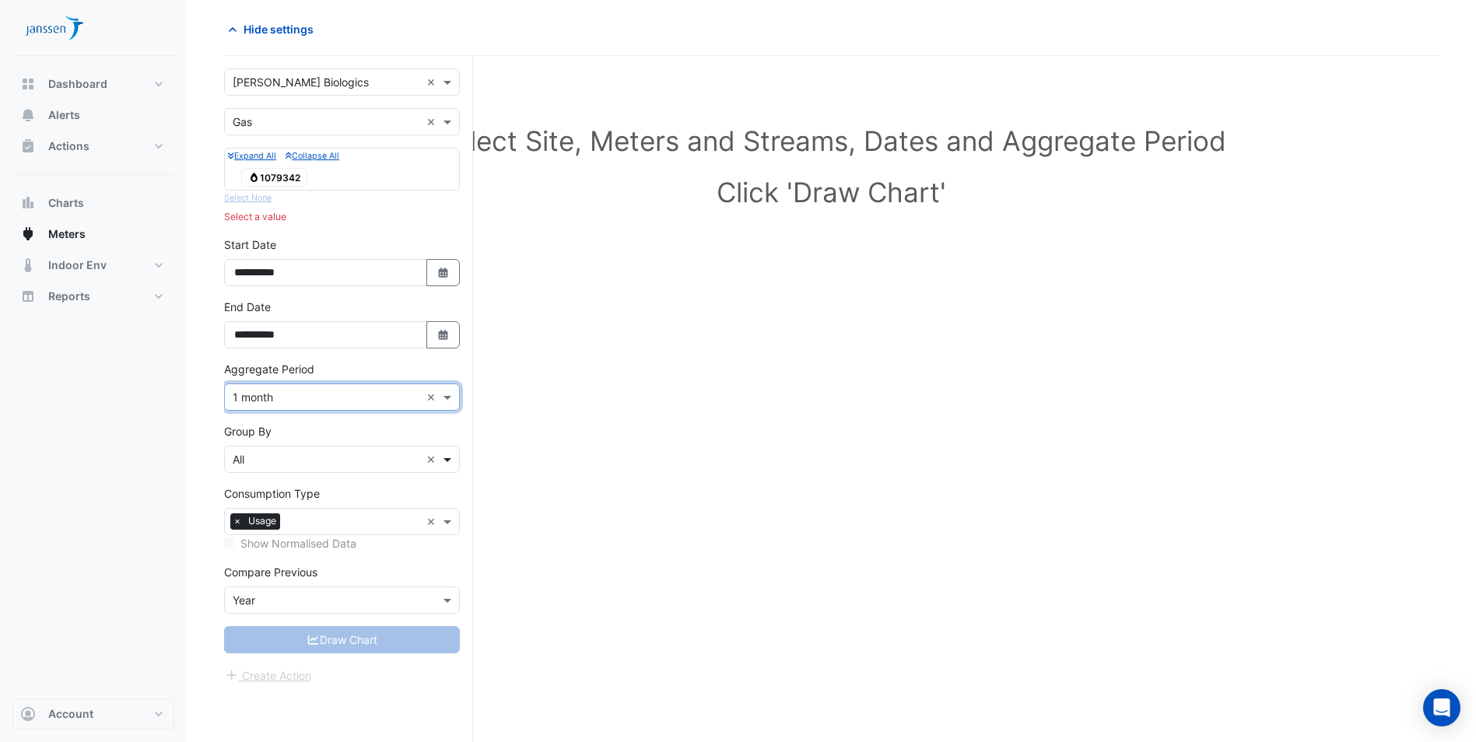
click at [448, 457] on span at bounding box center [449, 459] width 19 height 16
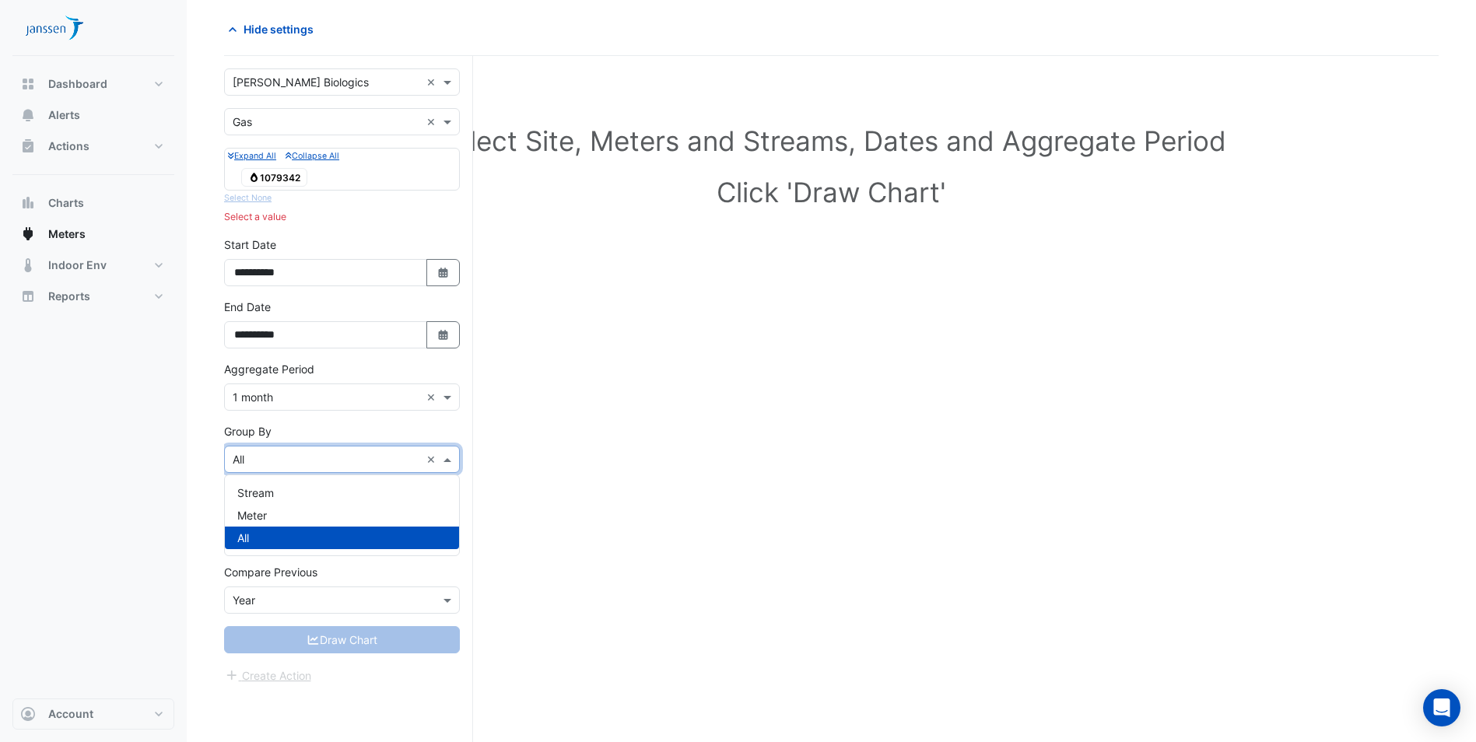
click at [449, 457] on span at bounding box center [449, 459] width 19 height 16
click at [450, 457] on span at bounding box center [449, 459] width 19 height 16
click at [380, 519] on div "Meter" at bounding box center [342, 515] width 234 height 23
click at [444, 461] on span at bounding box center [449, 459] width 19 height 16
click at [399, 530] on div "All" at bounding box center [342, 538] width 234 height 23
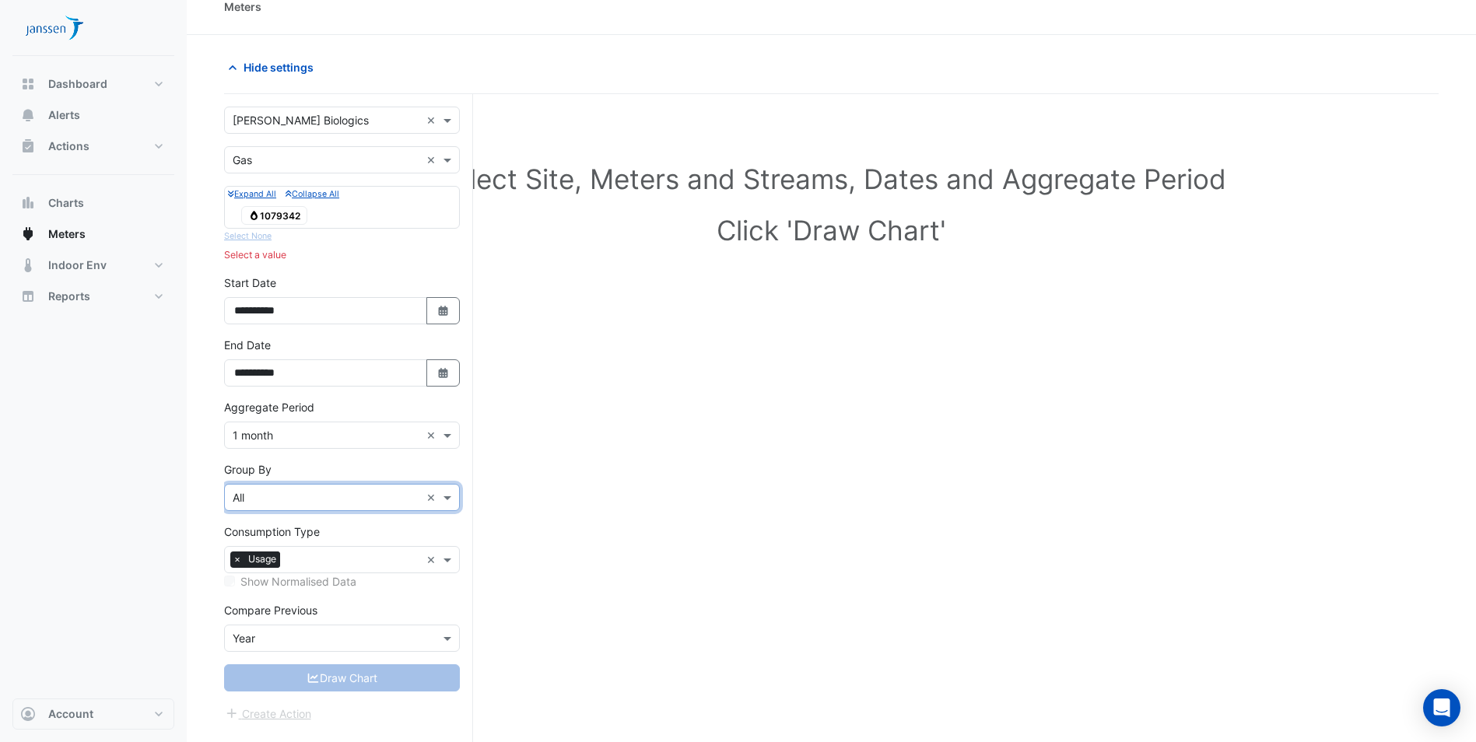
scroll to position [0, 0]
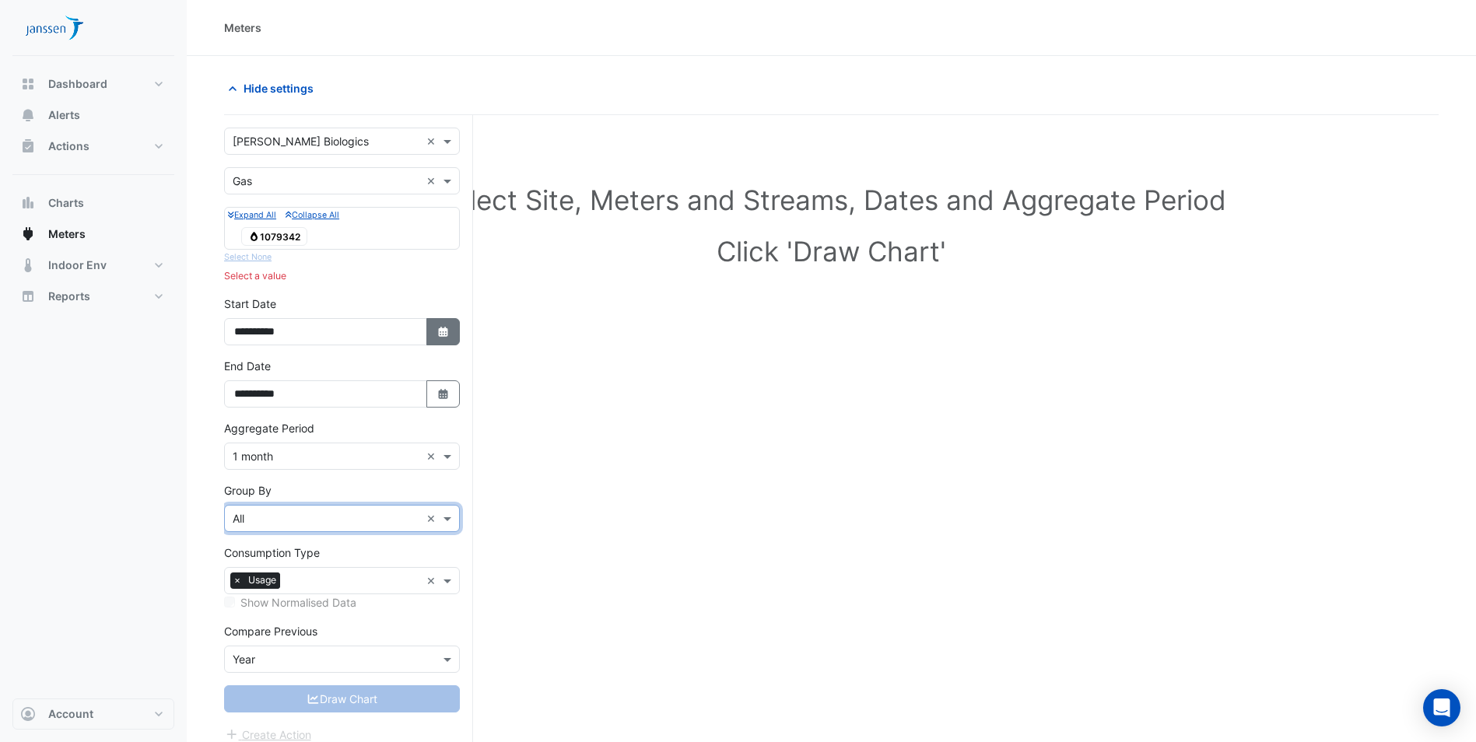
click at [447, 327] on icon "Select Date" at bounding box center [443, 332] width 14 height 11
select select "****"
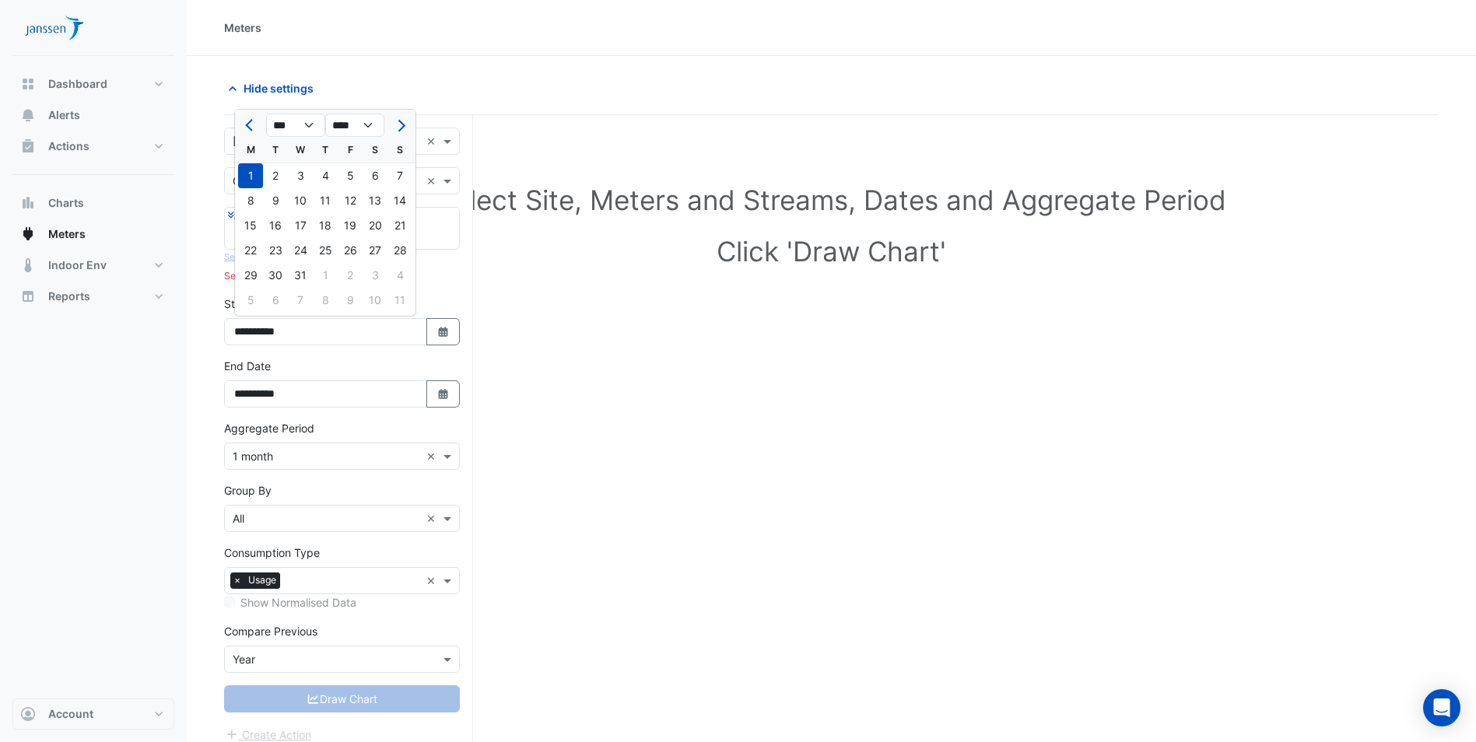
click at [251, 179] on div "1" at bounding box center [250, 175] width 25 height 25
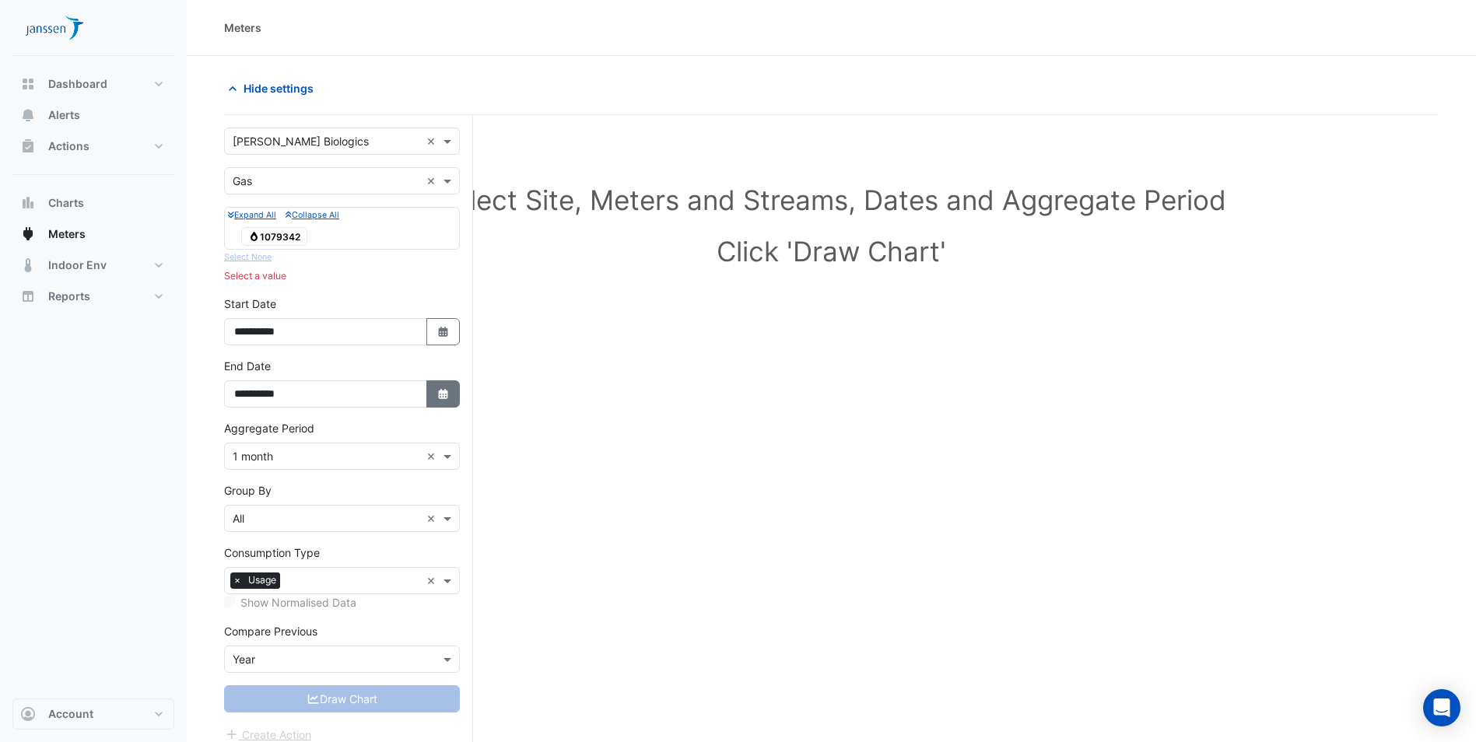
click at [445, 392] on icon "button" at bounding box center [442, 394] width 9 height 10
select select "**"
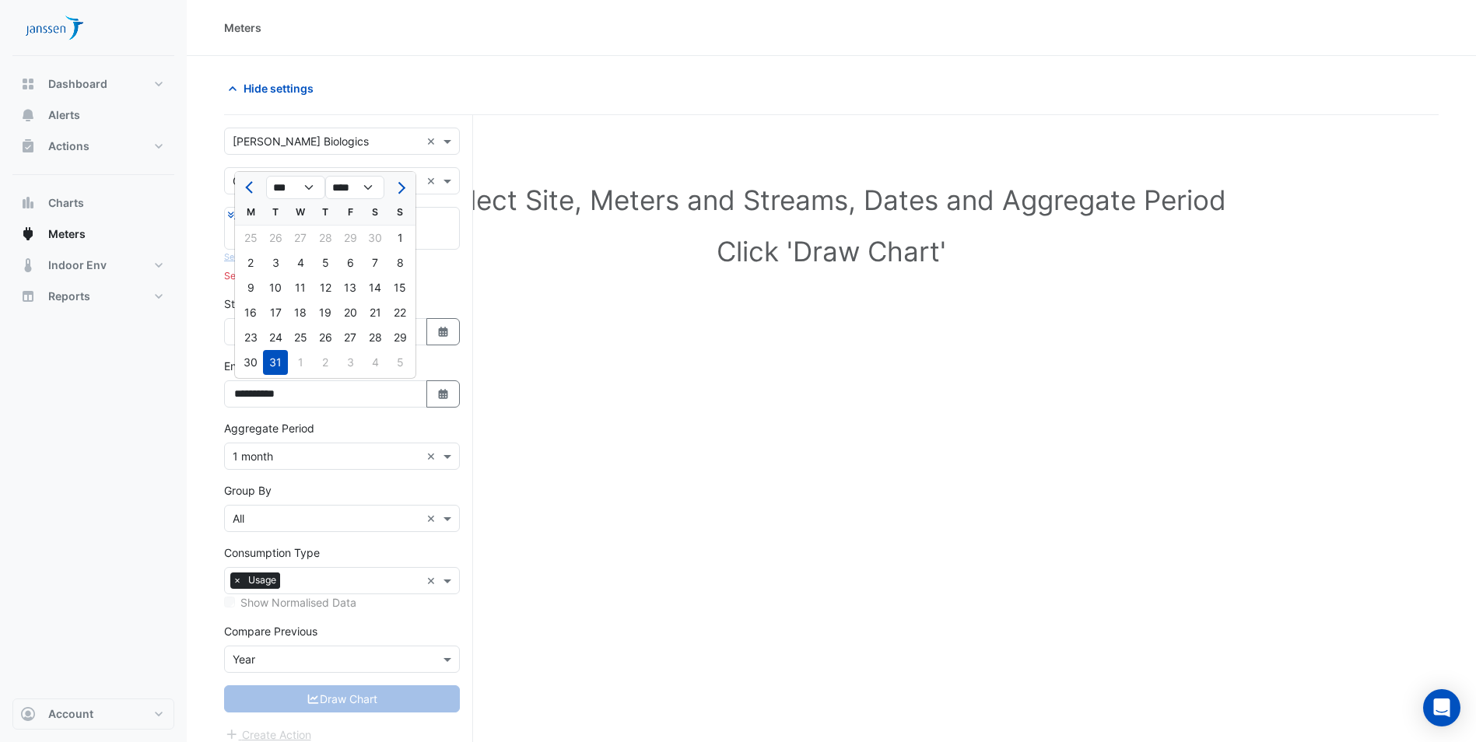
click at [276, 363] on div "31" at bounding box center [275, 362] width 25 height 25
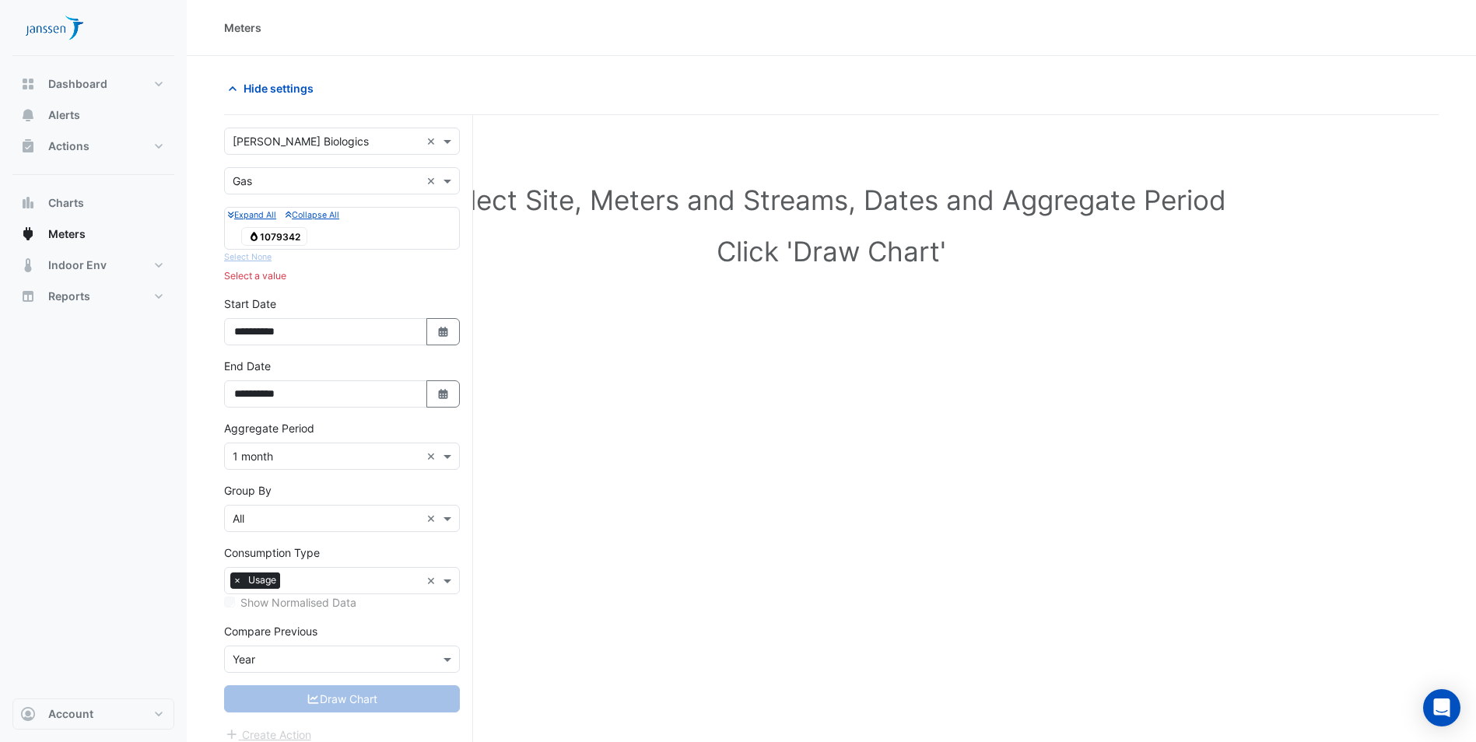
click at [360, 243] on div "Gas 1079342" at bounding box center [342, 237] width 228 height 22
click at [247, 278] on div "Select a value" at bounding box center [342, 276] width 236 height 14
click at [268, 242] on span "Gas 1079342" at bounding box center [274, 236] width 66 height 19
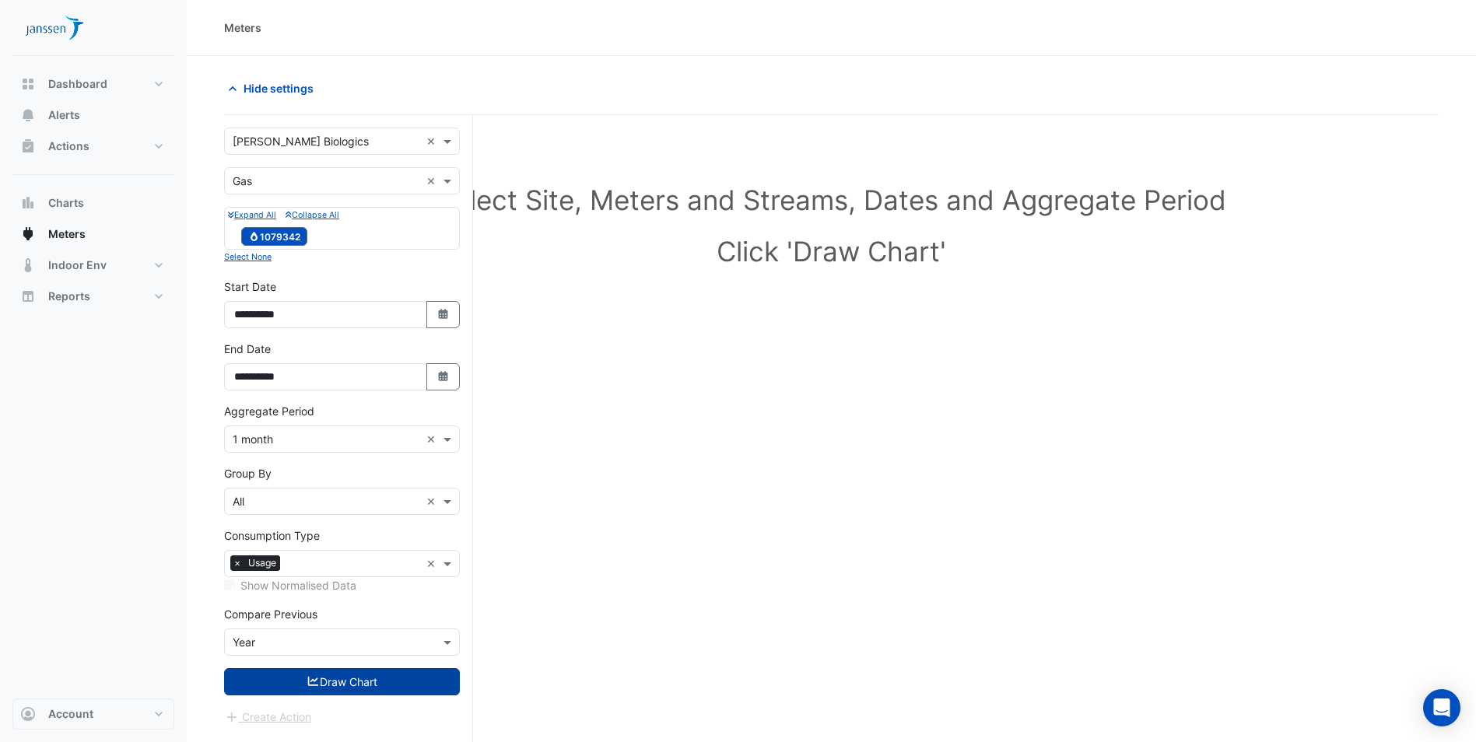
click at [356, 682] on button "Draw Chart" at bounding box center [342, 681] width 236 height 27
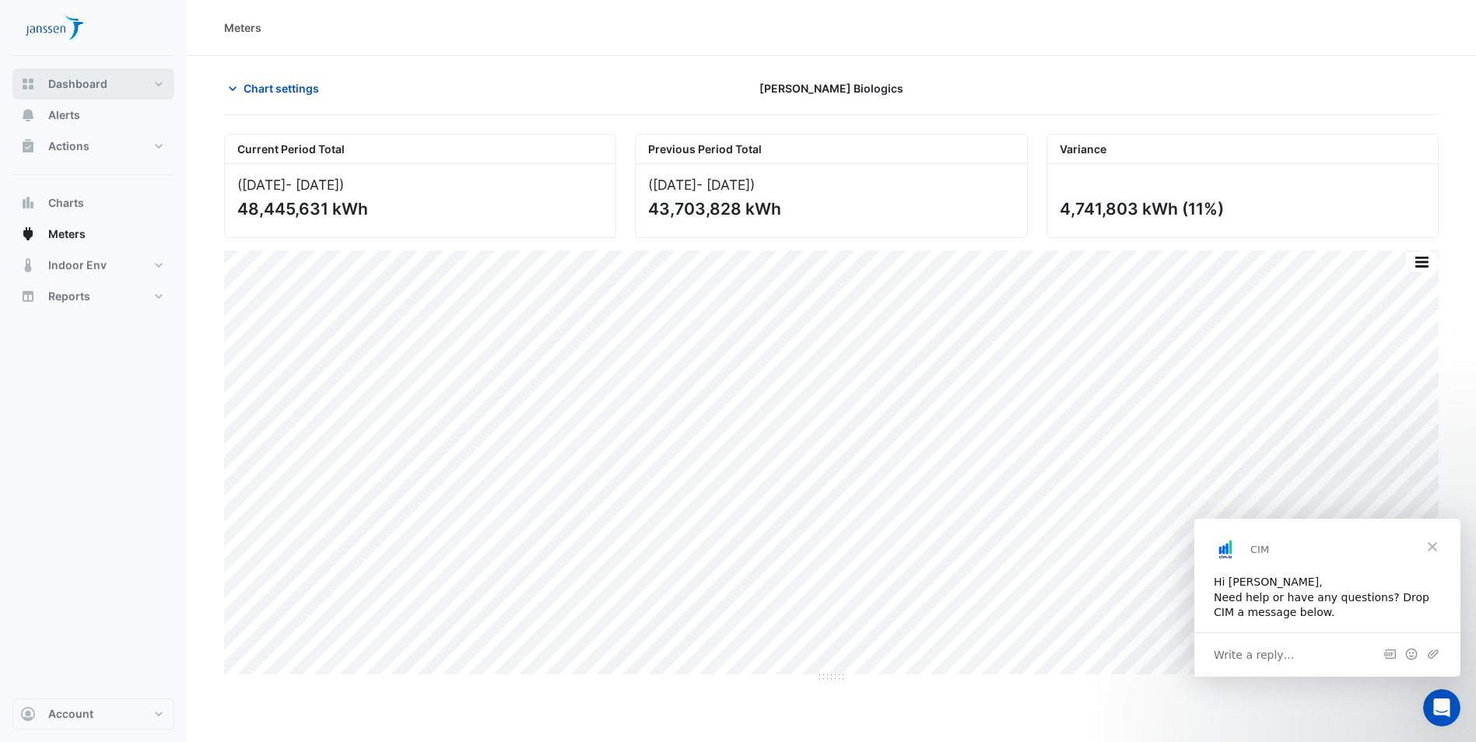
click at [91, 83] on span "Dashboard" at bounding box center [77, 84] width 59 height 16
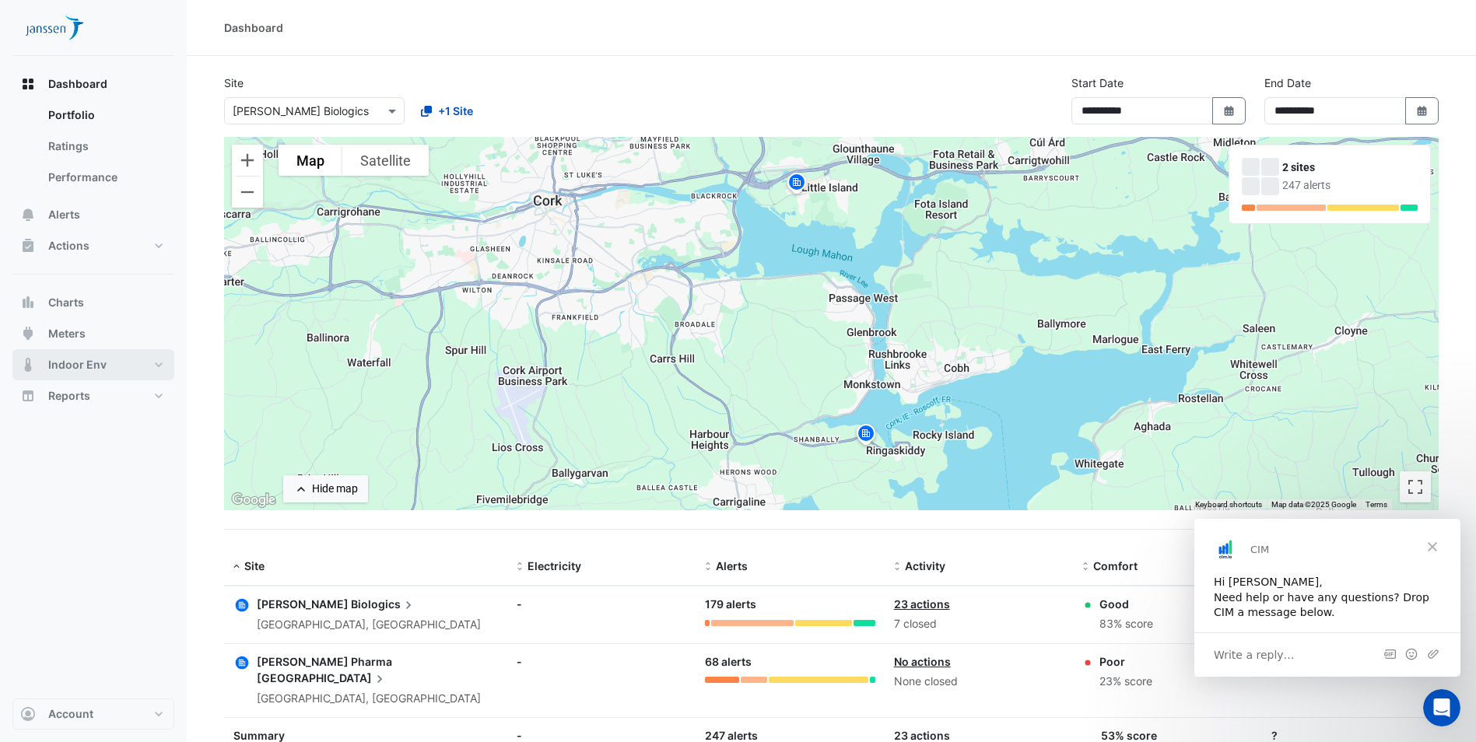
click at [86, 367] on span "Indoor Env" at bounding box center [77, 365] width 58 height 16
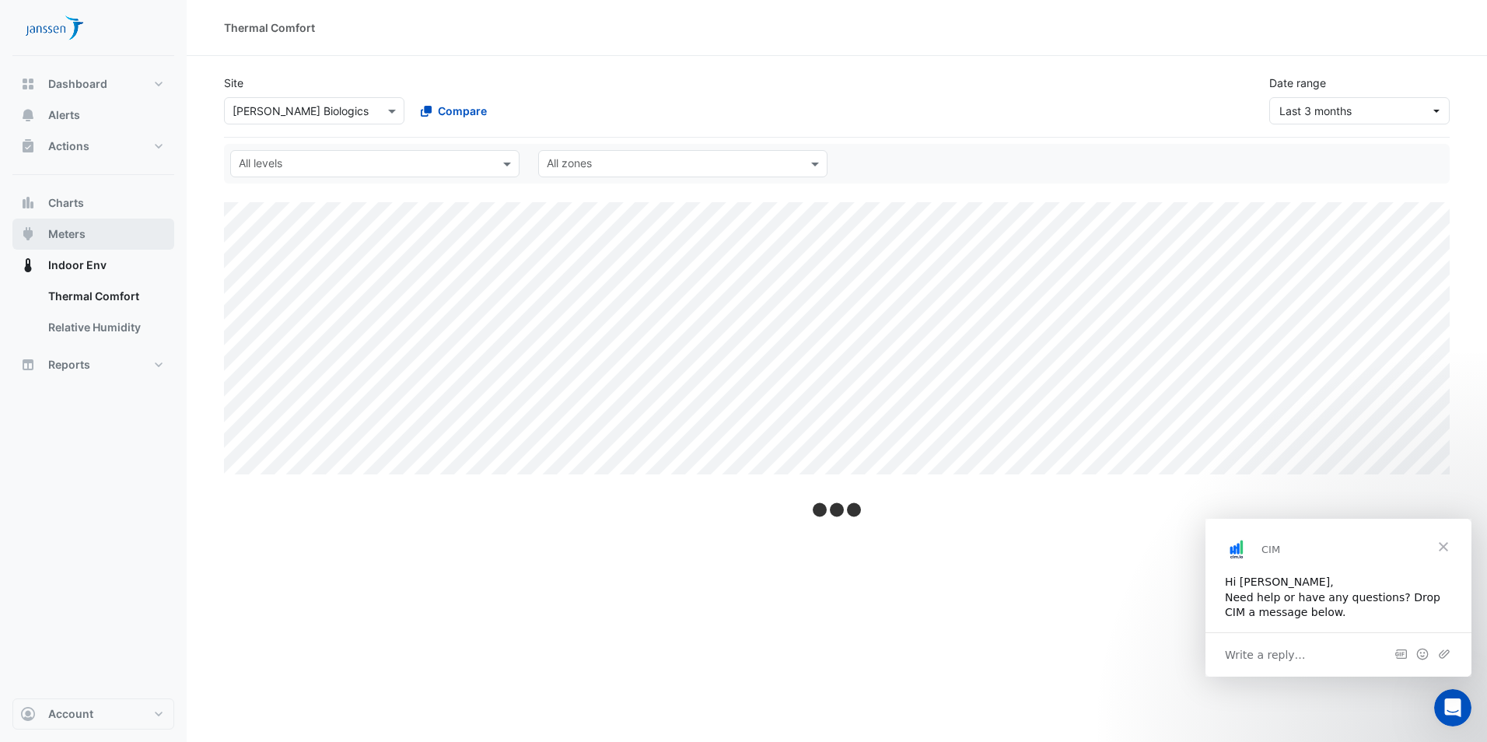
click at [106, 231] on button "Meters" at bounding box center [93, 234] width 162 height 31
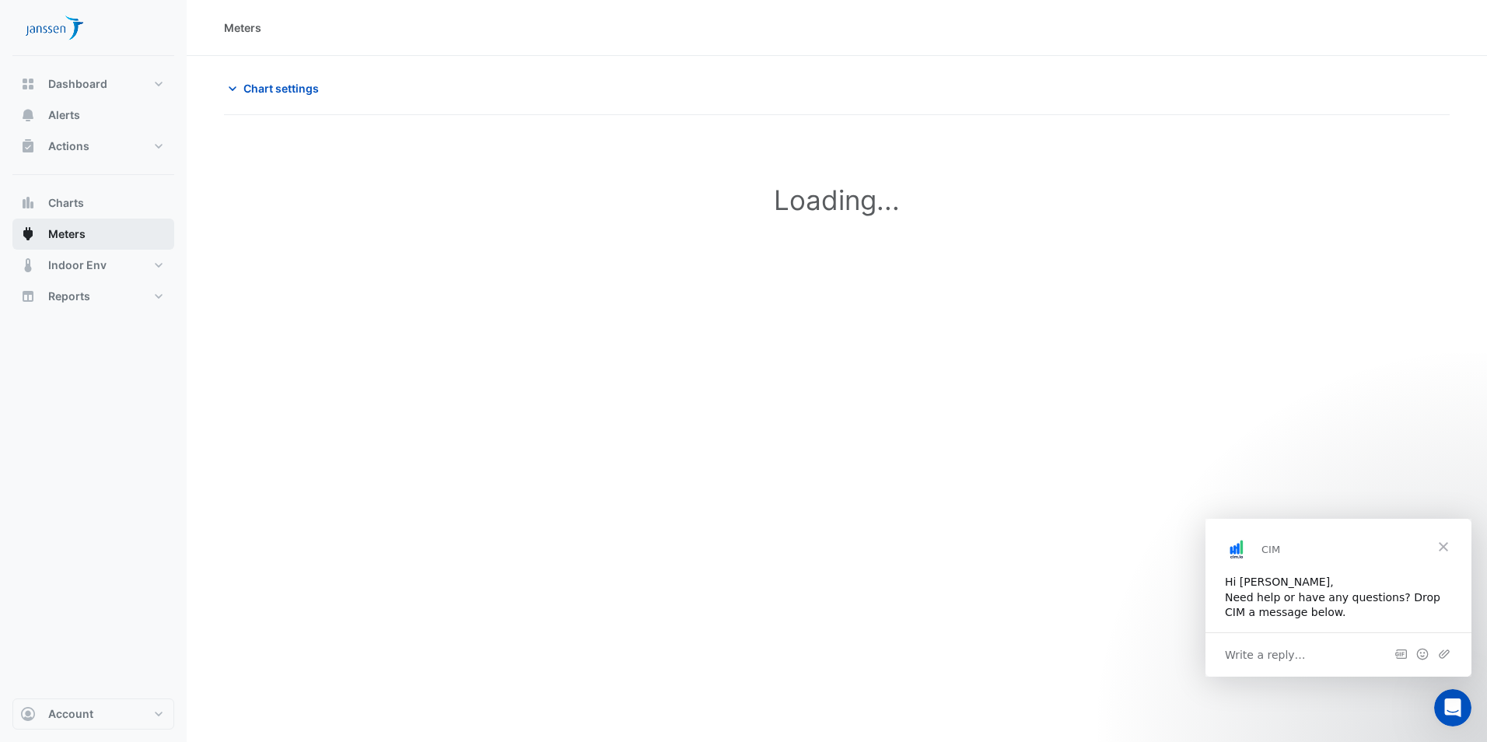
type input "**********"
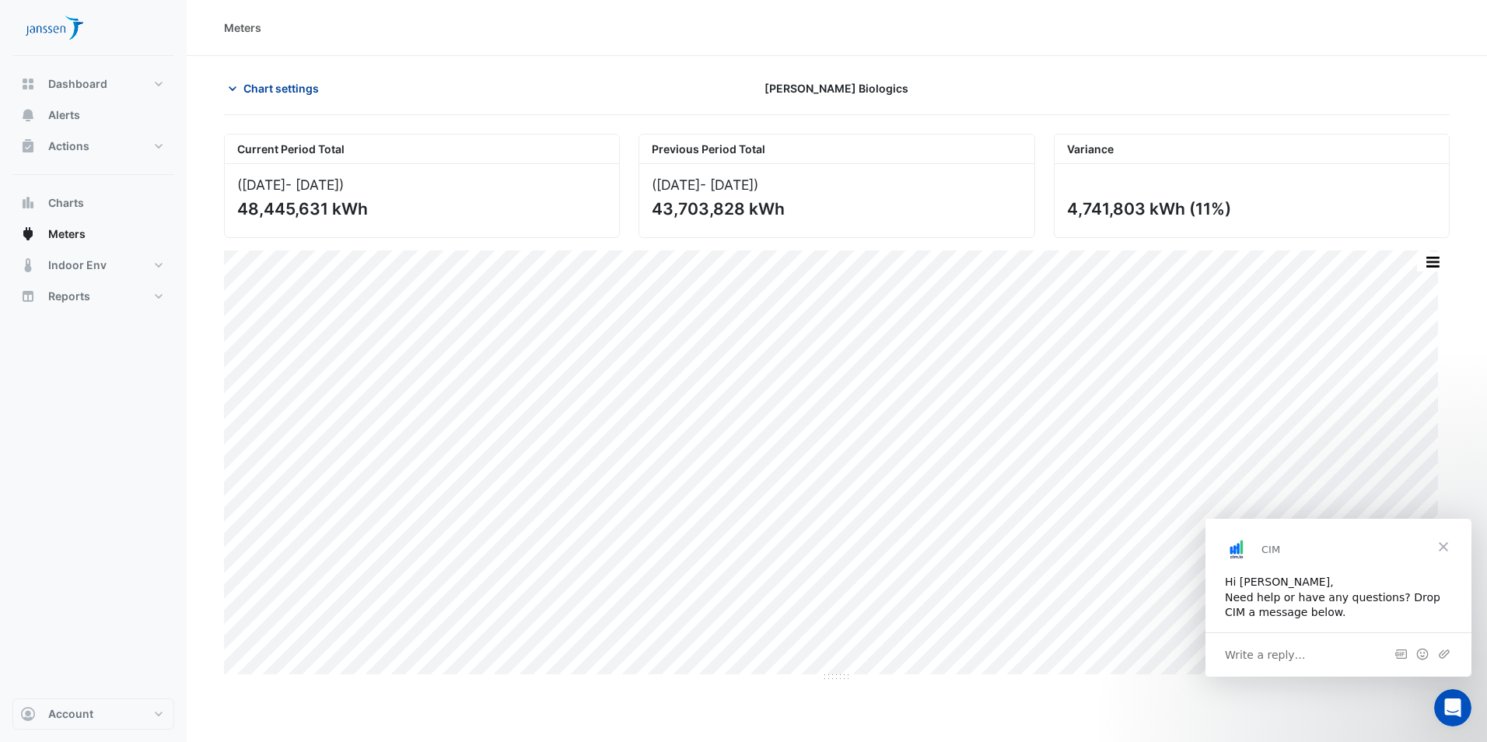
click at [239, 86] on icon "button" at bounding box center [233, 89] width 16 height 16
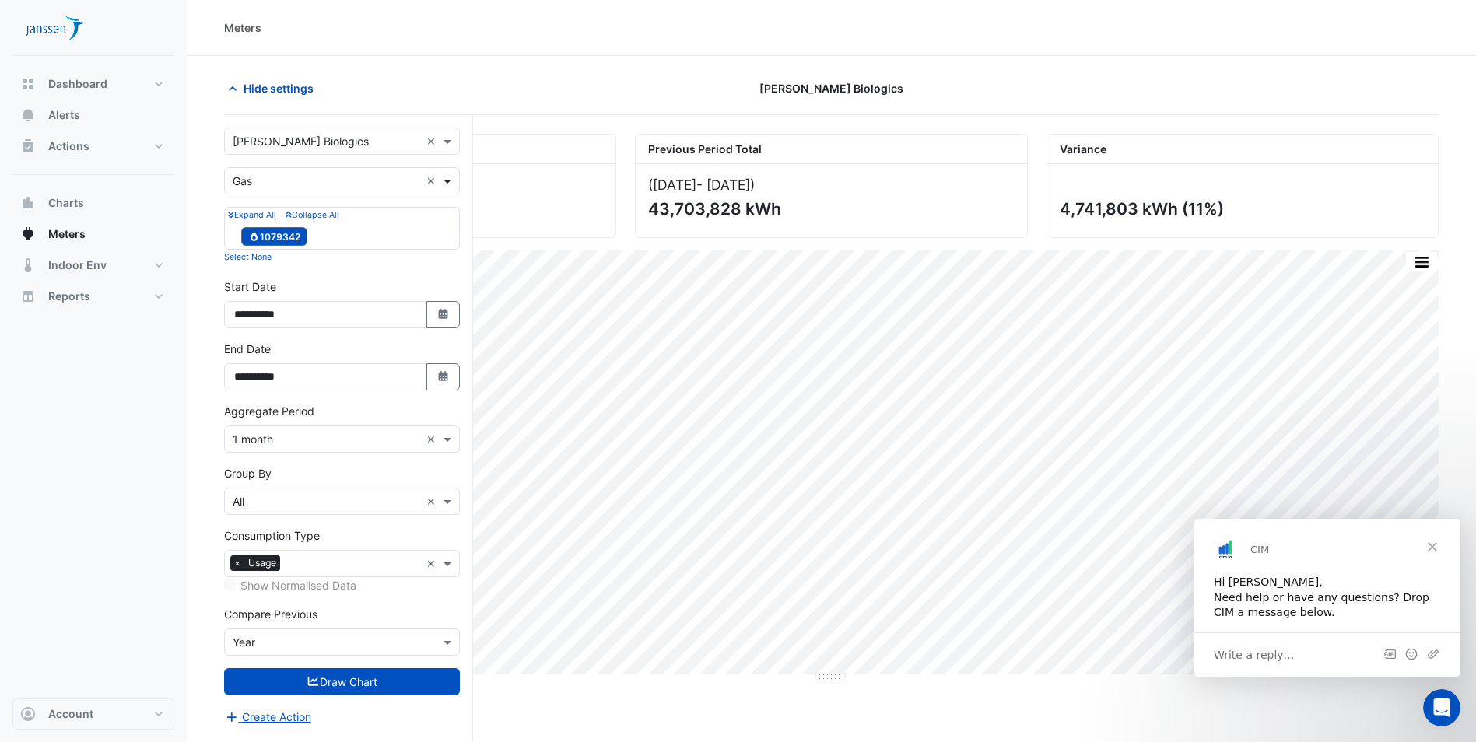
click at [448, 178] on span at bounding box center [449, 181] width 19 height 16
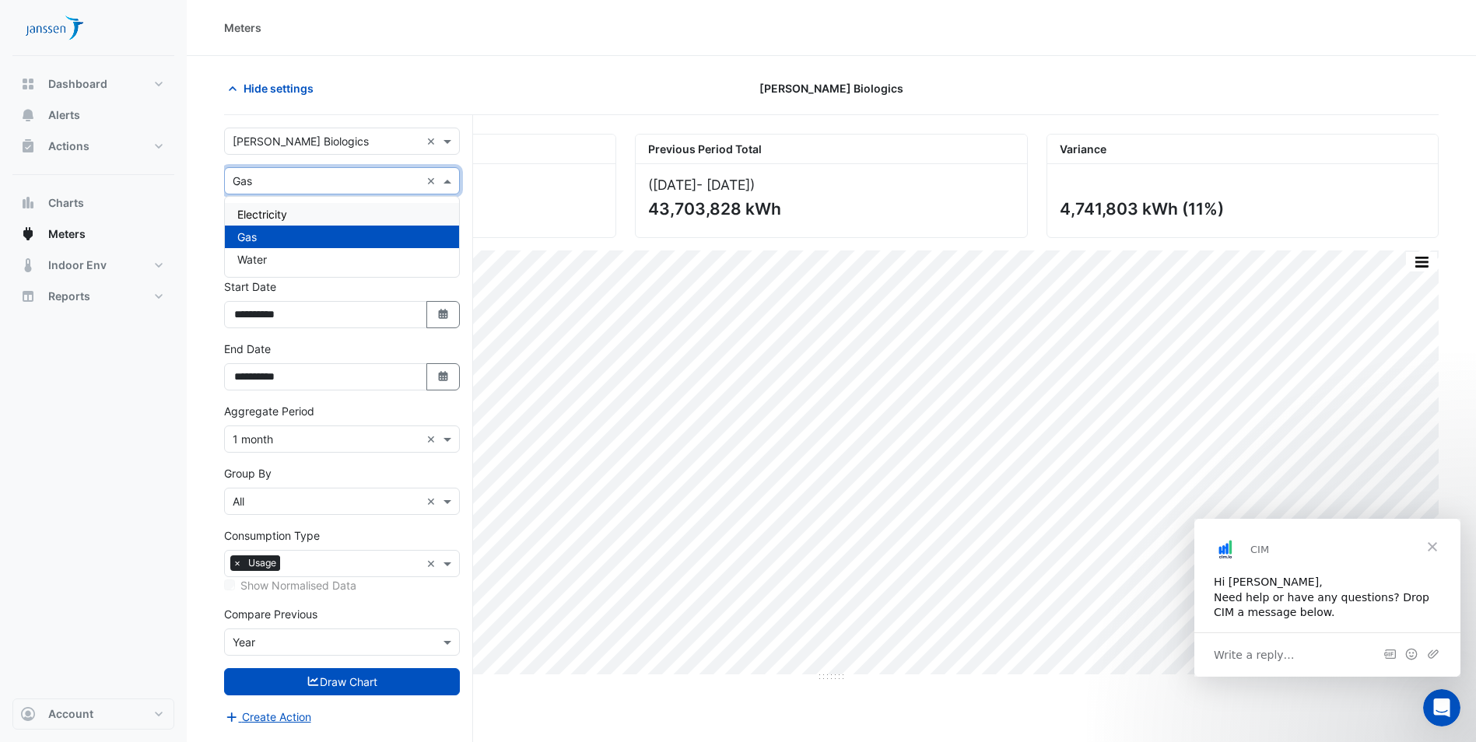
click at [294, 215] on div "Electricity" at bounding box center [342, 214] width 234 height 23
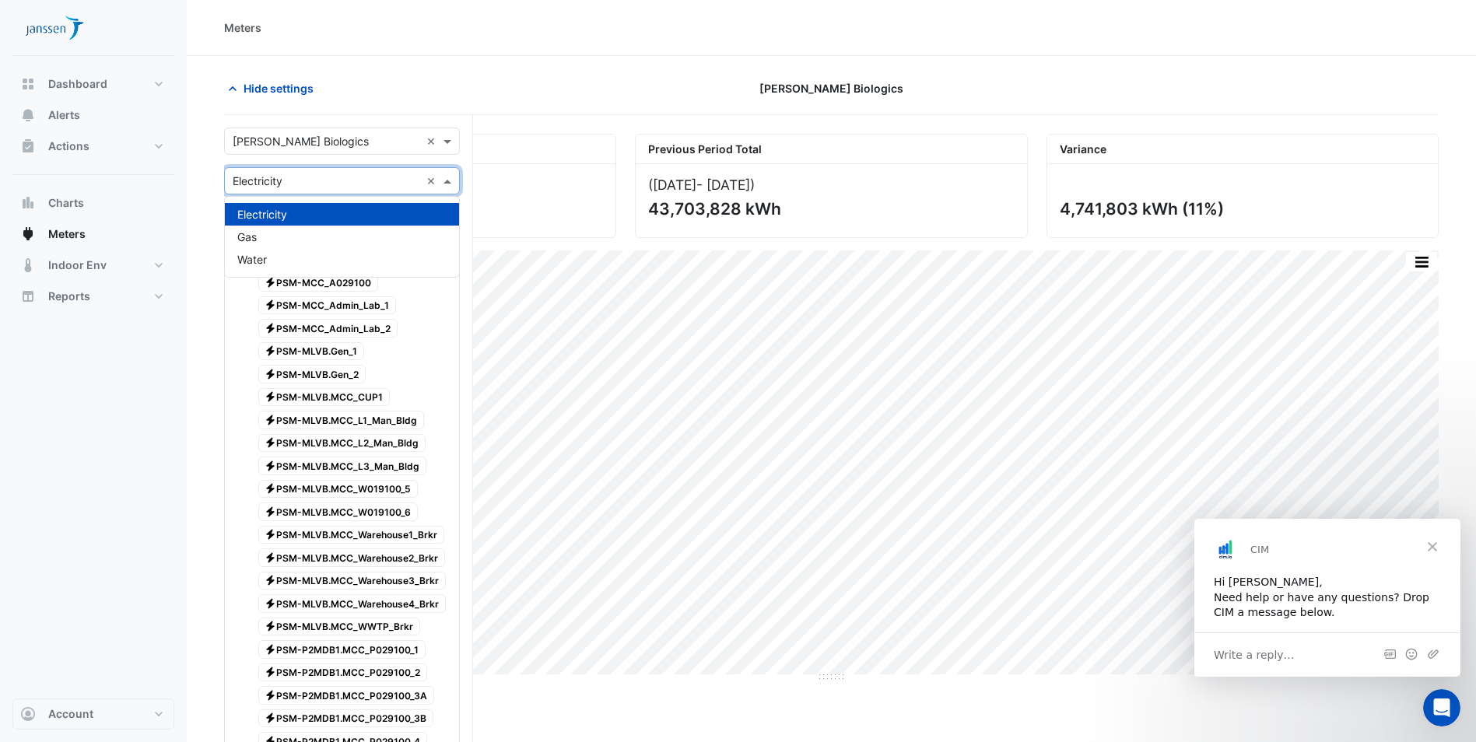
click at [443, 180] on span at bounding box center [449, 181] width 19 height 16
click at [377, 239] on div "Gas" at bounding box center [342, 237] width 234 height 23
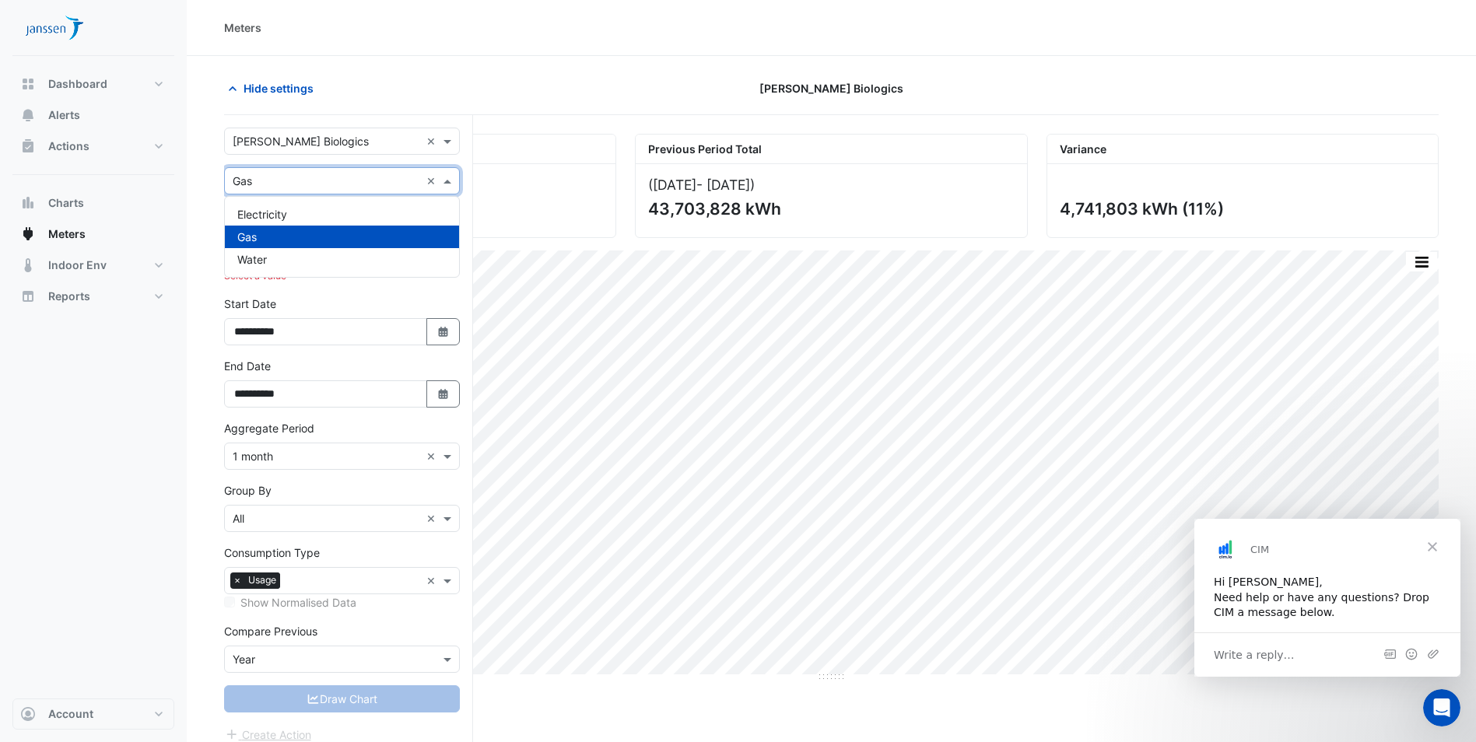
click at [449, 180] on span at bounding box center [449, 181] width 19 height 16
click at [319, 216] on div "Electricity" at bounding box center [342, 214] width 234 height 23
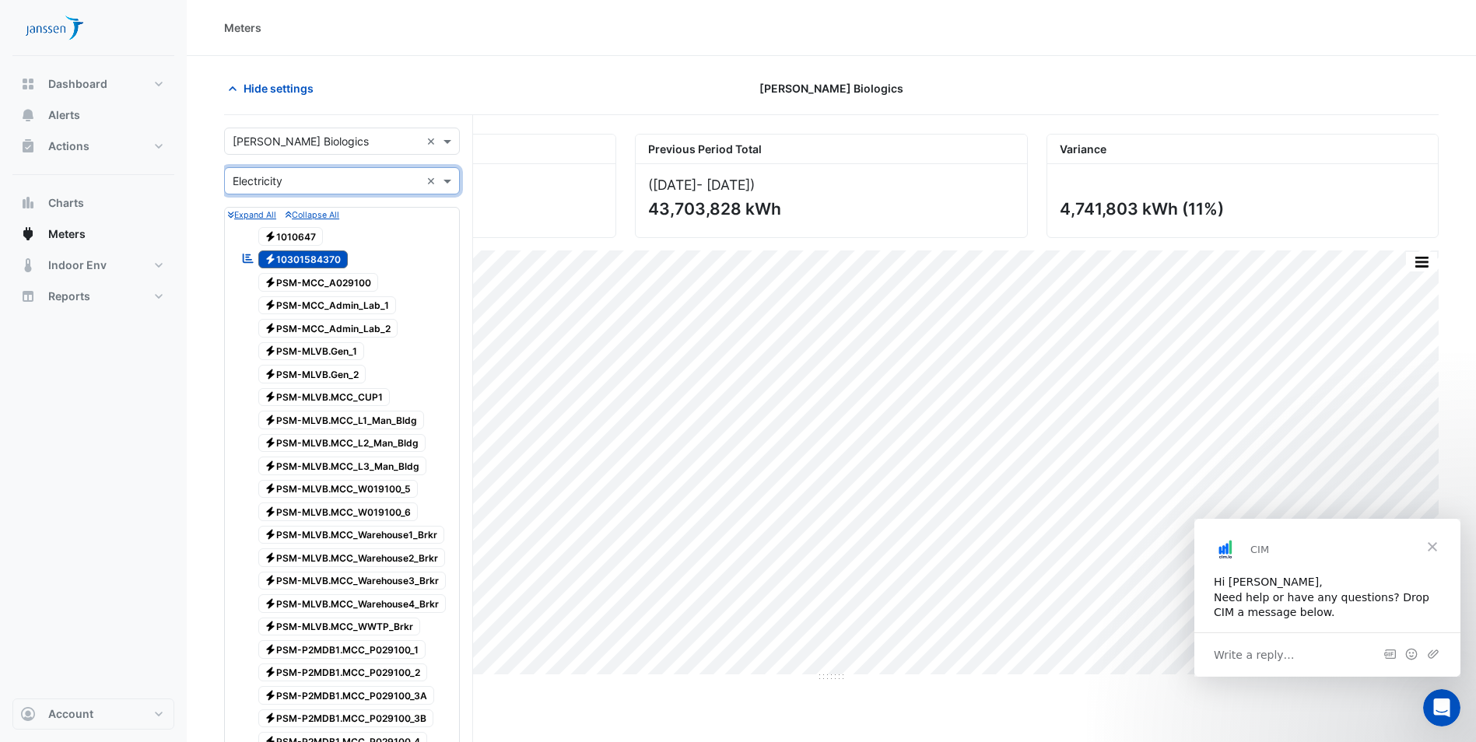
click at [246, 260] on icon at bounding box center [248, 258] width 11 height 9
click at [248, 259] on icon "Reportable" at bounding box center [248, 258] width 14 height 11
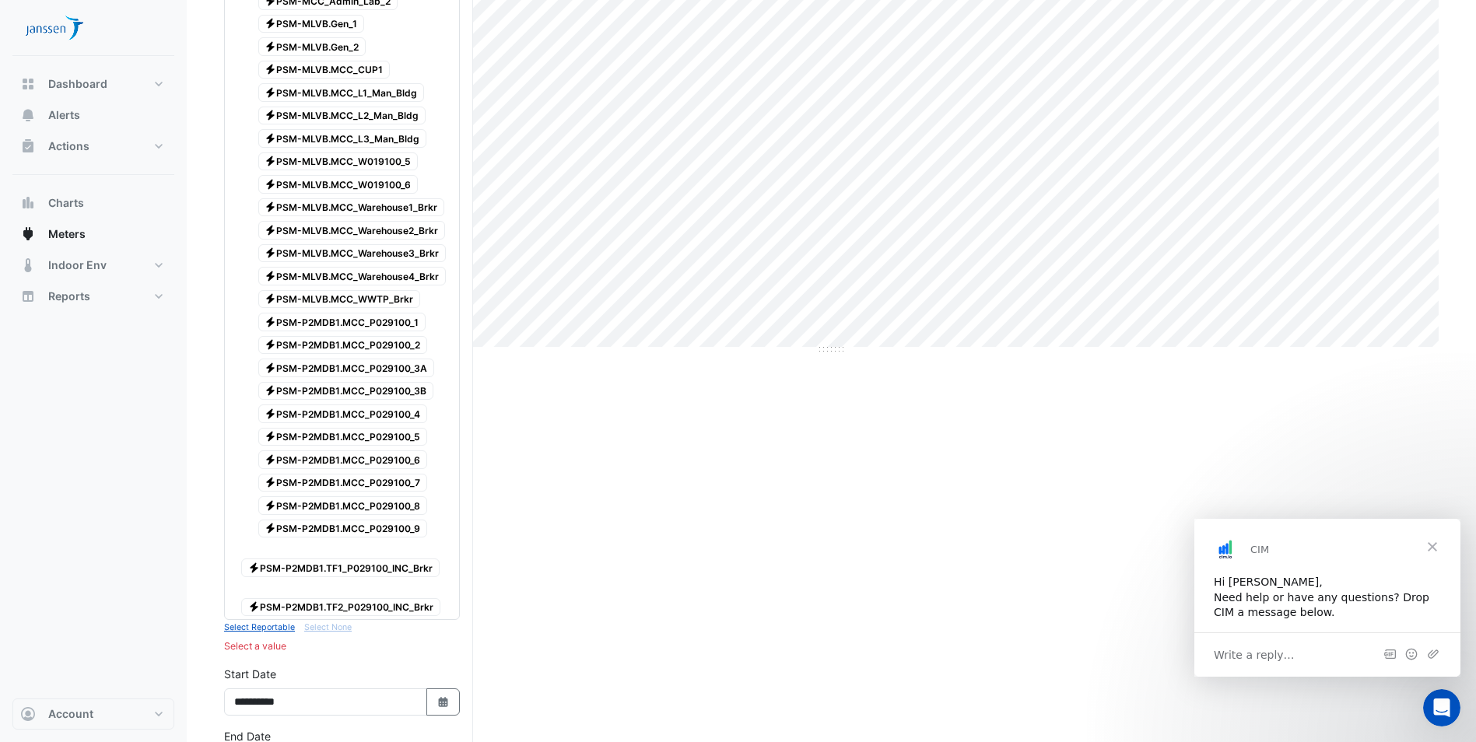
scroll to position [156, 0]
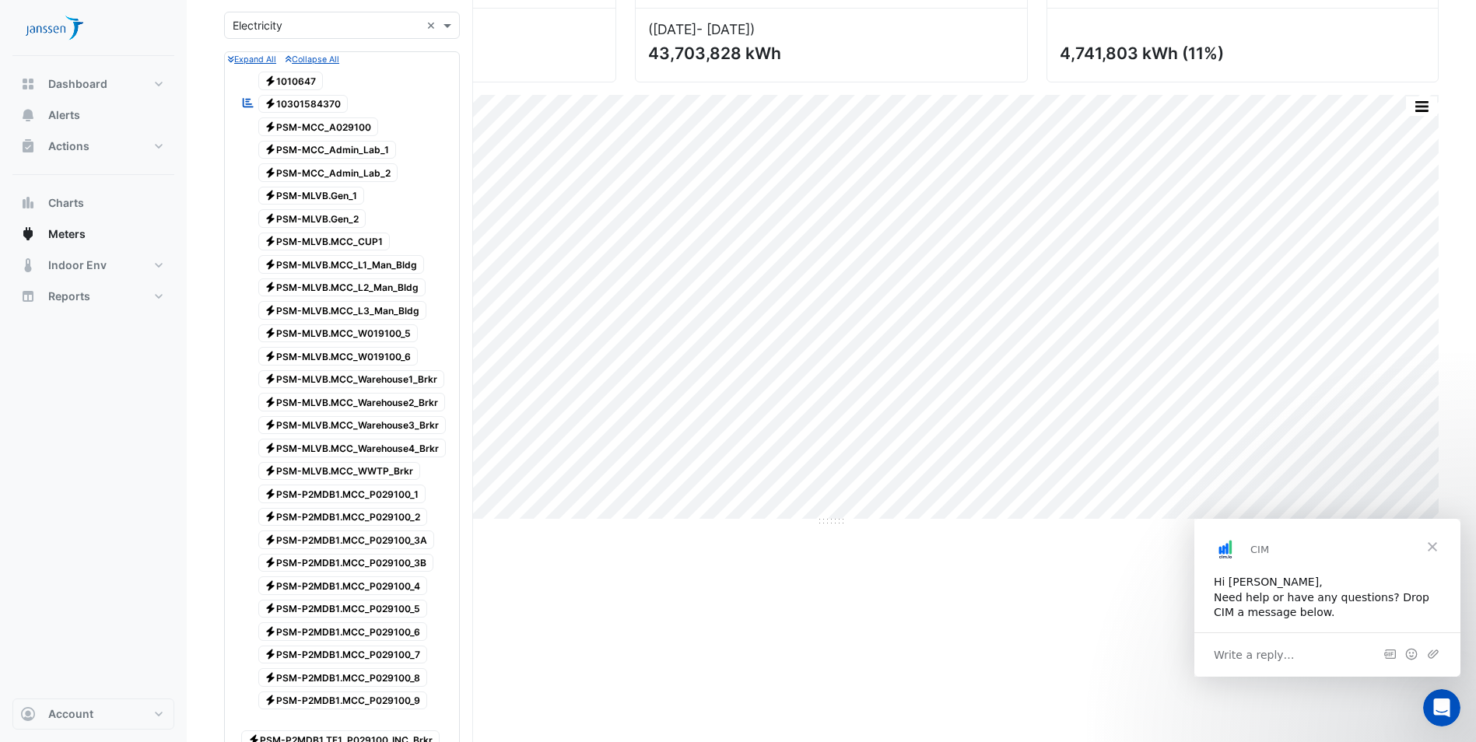
click at [252, 101] on icon "Reportable" at bounding box center [248, 102] width 14 height 11
click at [272, 104] on icon at bounding box center [271, 104] width 9 height 10
click at [272, 106] on icon "Electricity" at bounding box center [271, 103] width 12 height 9
click at [244, 101] on icon "Reportable" at bounding box center [248, 102] width 14 height 11
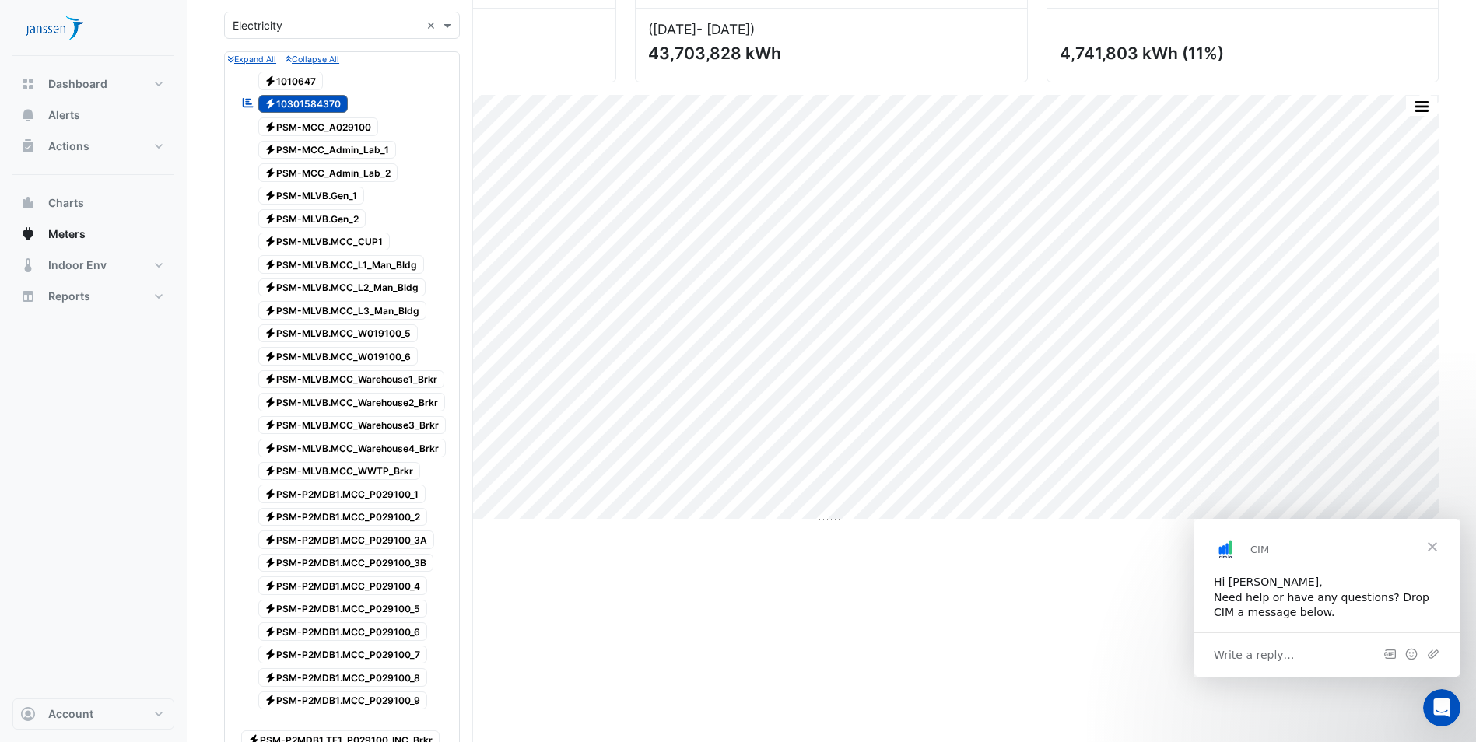
click at [244, 101] on icon "Reportable" at bounding box center [248, 102] width 14 height 11
drag, startPoint x: 244, startPoint y: 101, endPoint x: 236, endPoint y: 109, distance: 11.6
click at [236, 109] on div "Reportable Electricity 10301584370" at bounding box center [342, 104] width 228 height 22
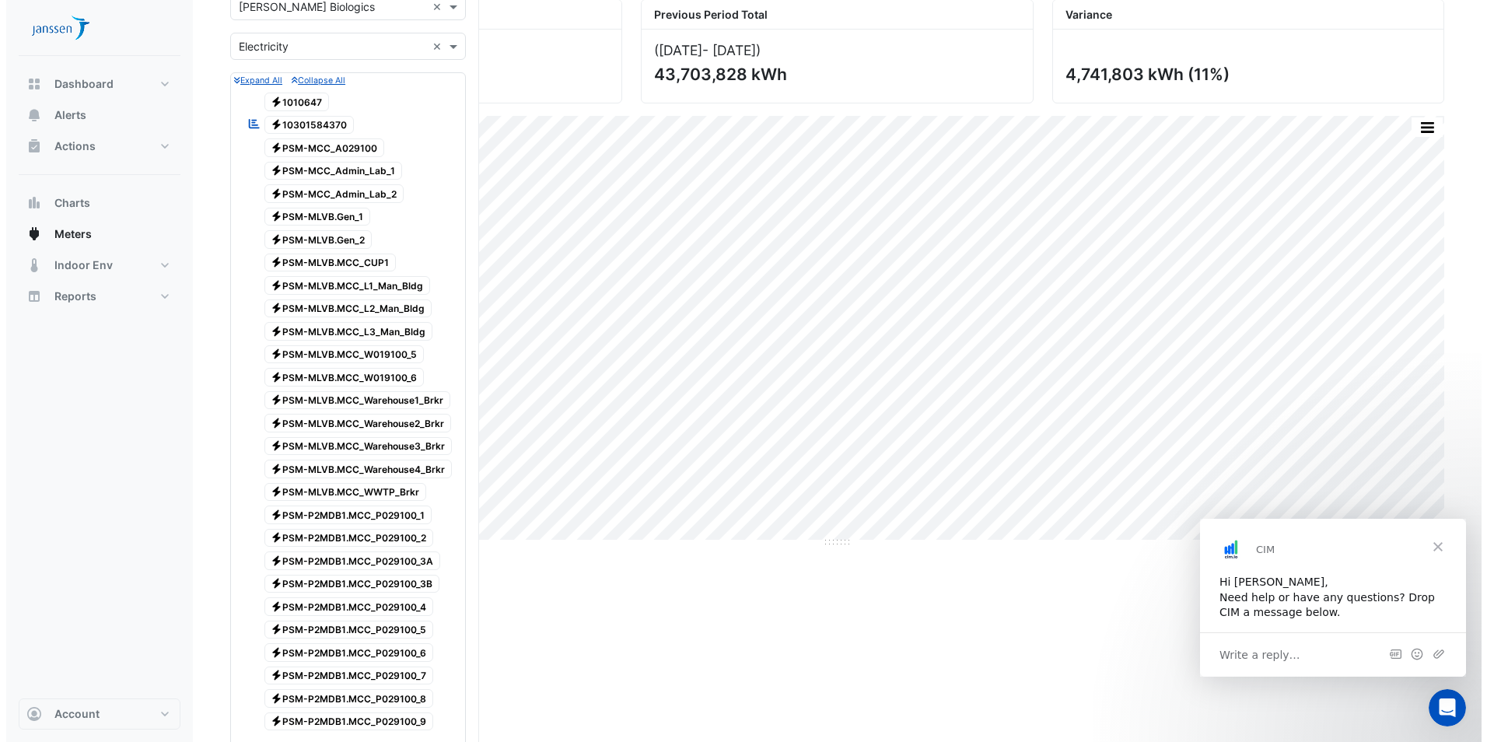
scroll to position [0, 0]
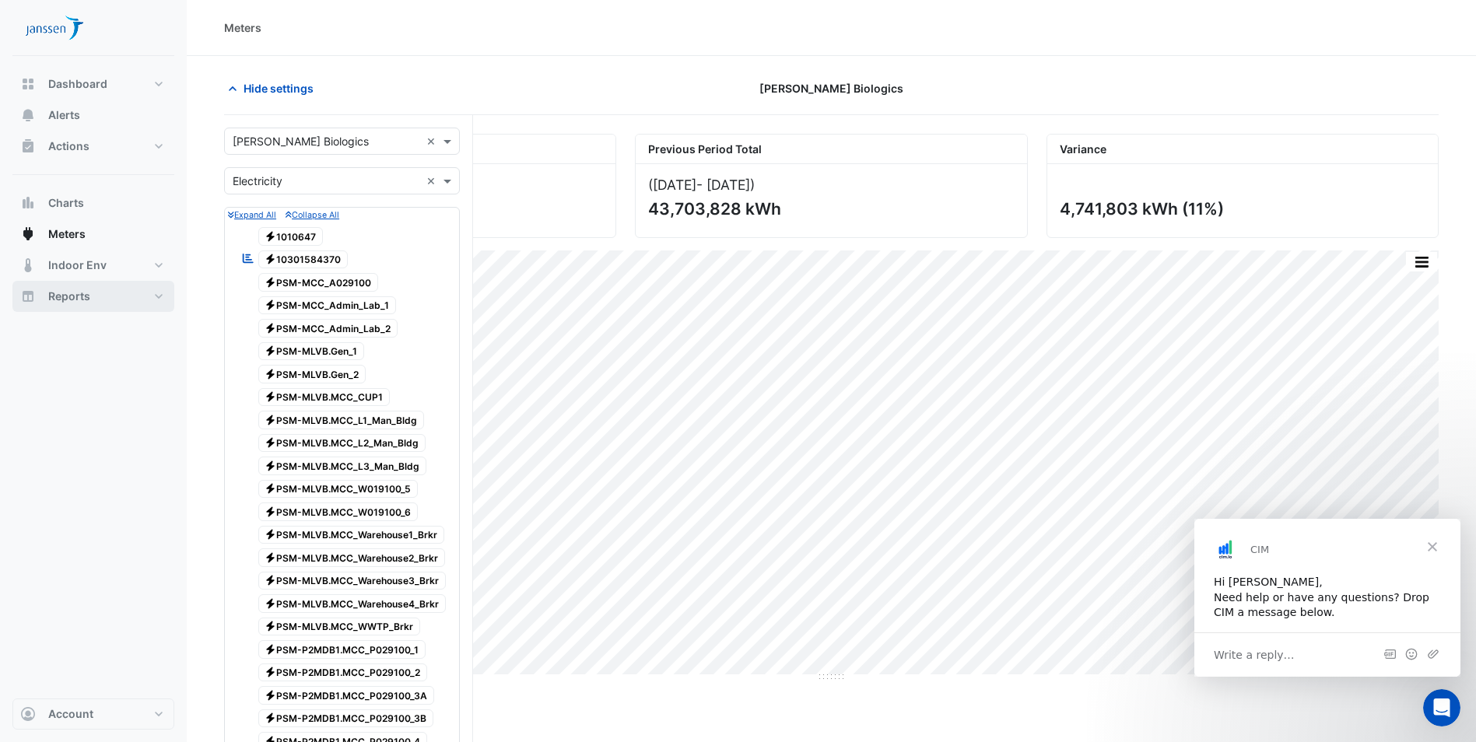
click at [93, 295] on button "Reports" at bounding box center [93, 296] width 162 height 31
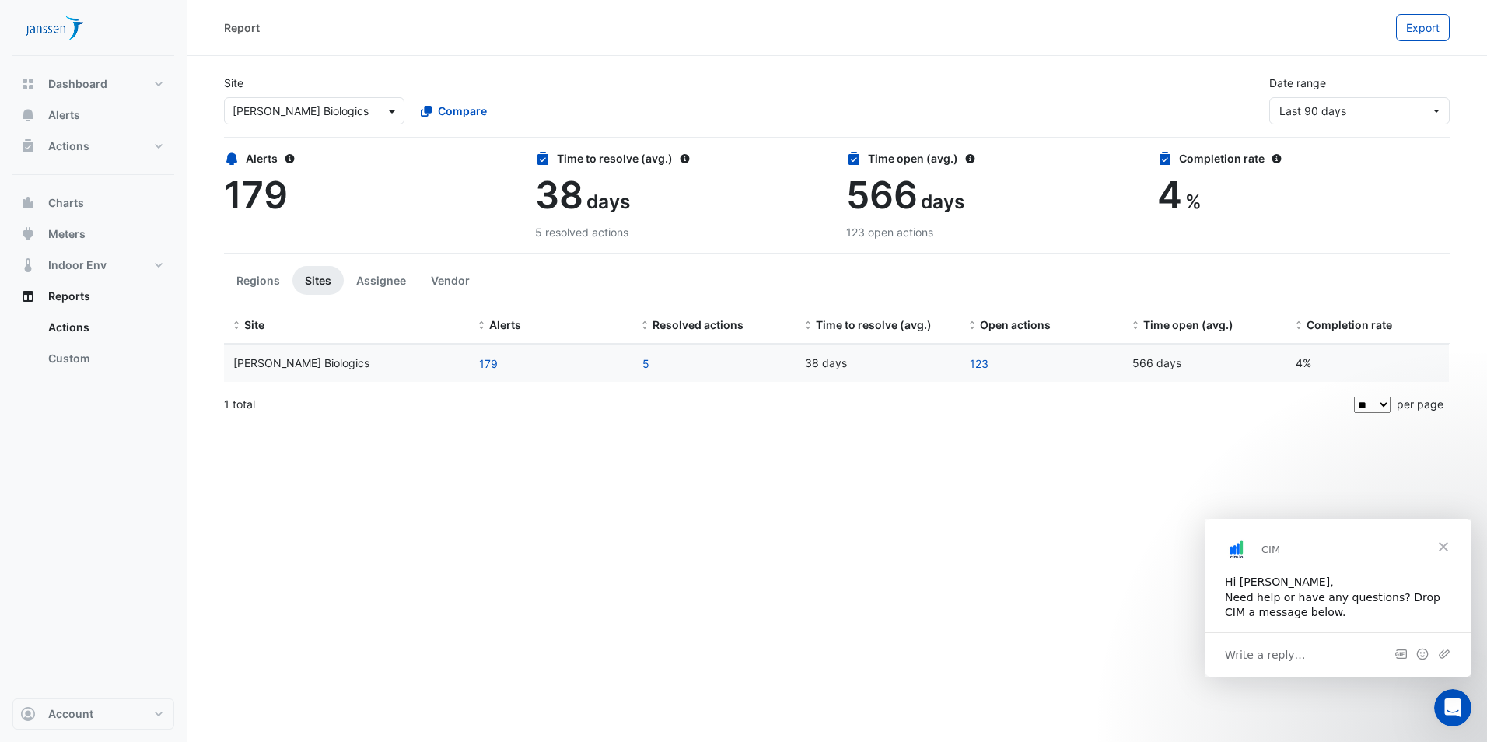
click at [388, 114] on span at bounding box center [393, 111] width 19 height 16
click at [390, 109] on span at bounding box center [393, 111] width 19 height 16
click at [1442, 110] on button "Last 90 days" at bounding box center [1360, 110] width 180 height 27
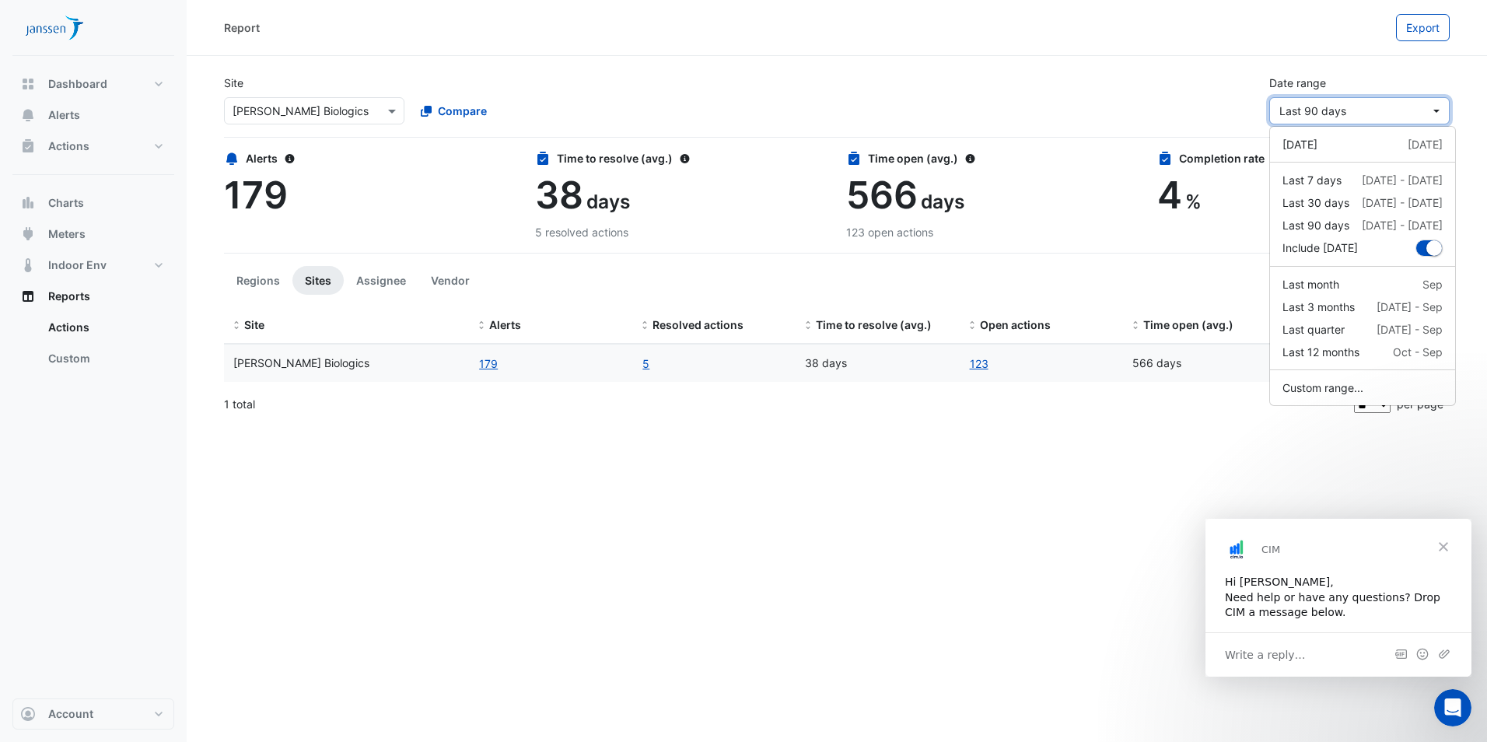
click at [1442, 110] on button "Last 90 days" at bounding box center [1360, 110] width 180 height 27
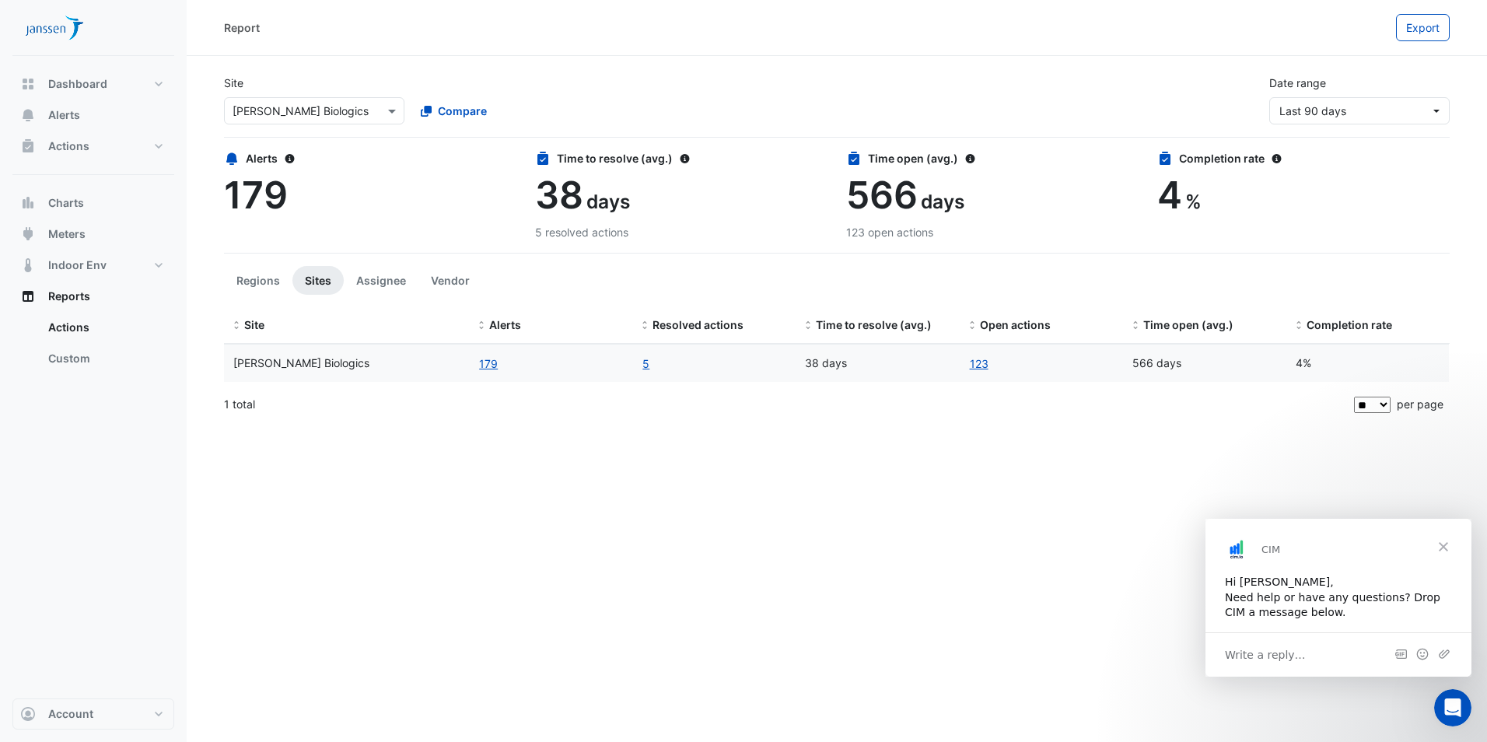
click at [284, 363] on span "[PERSON_NAME] Biologics" at bounding box center [301, 362] width 136 height 13
click at [489, 363] on button "179" at bounding box center [488, 364] width 20 height 18
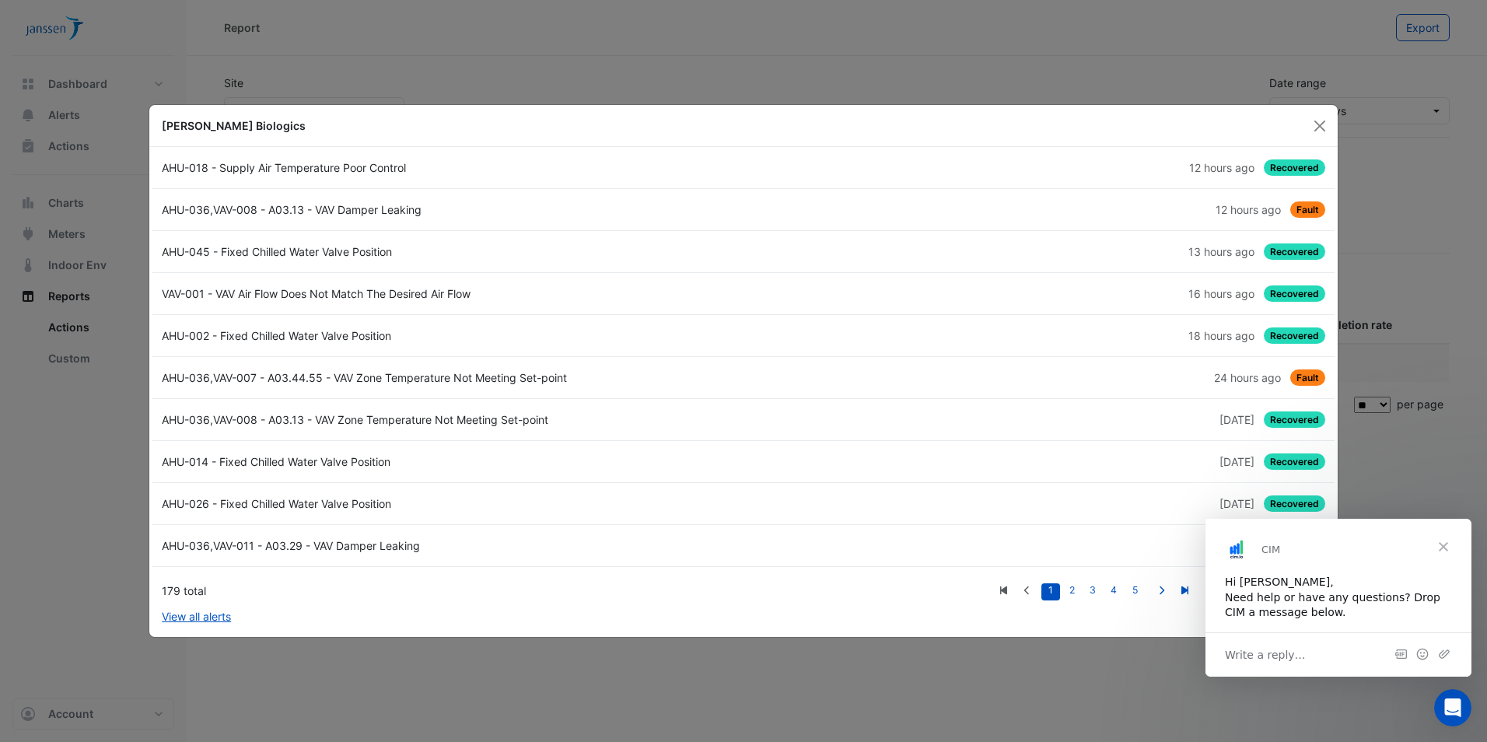
click at [1441, 544] on span "Close" at bounding box center [1444, 547] width 56 height 56
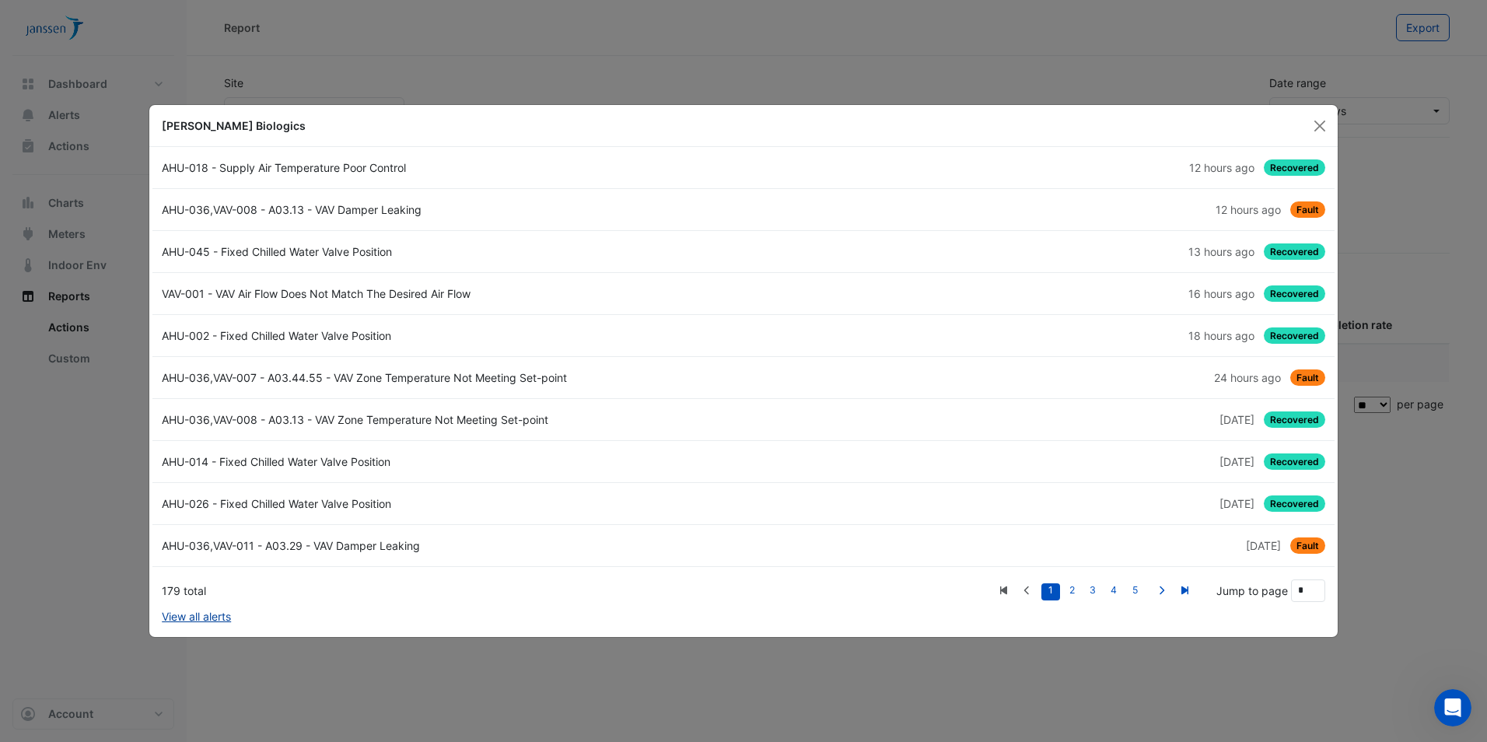
click at [223, 619] on link "View all alerts" at bounding box center [196, 616] width 69 height 16
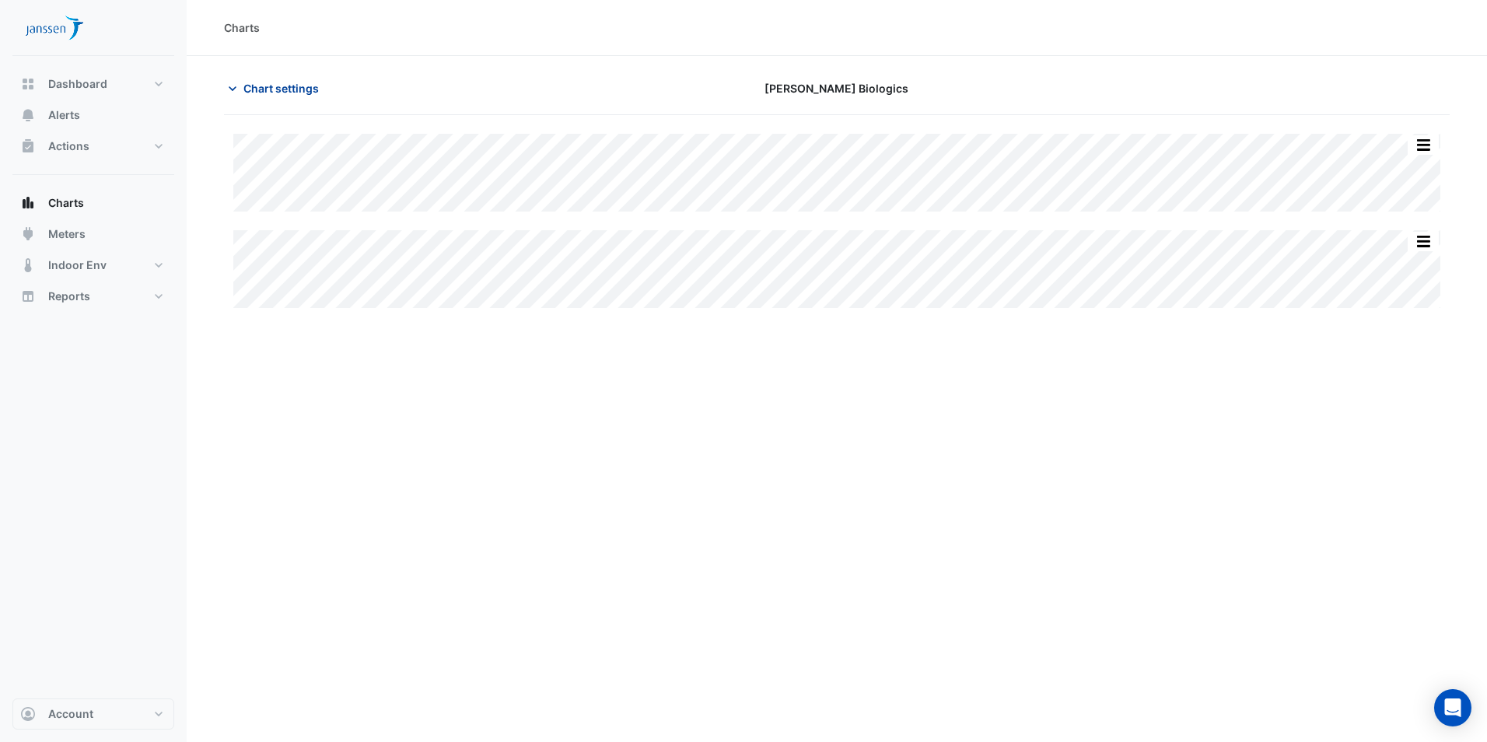
click at [235, 89] on icon "button" at bounding box center [233, 89] width 16 height 16
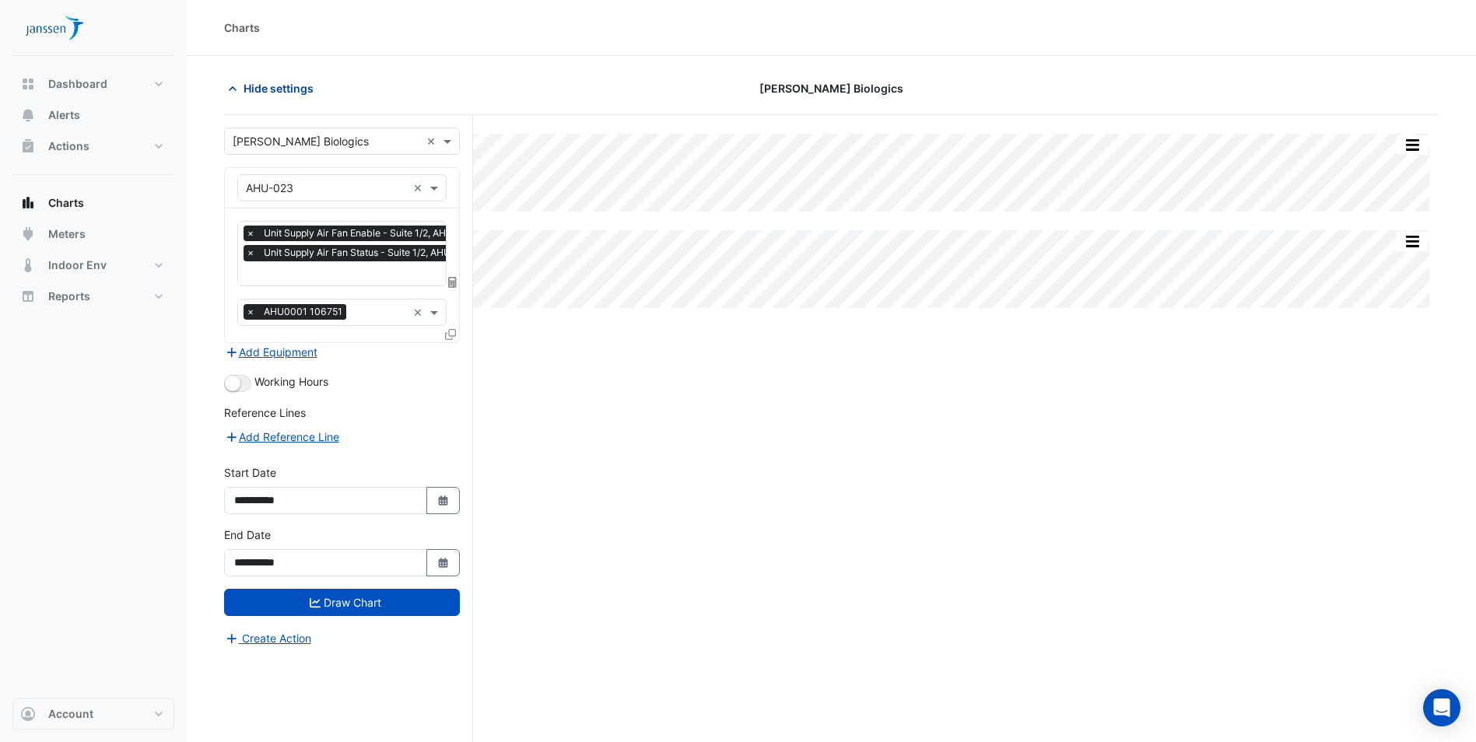
click at [235, 89] on icon "button" at bounding box center [233, 88] width 8 height 5
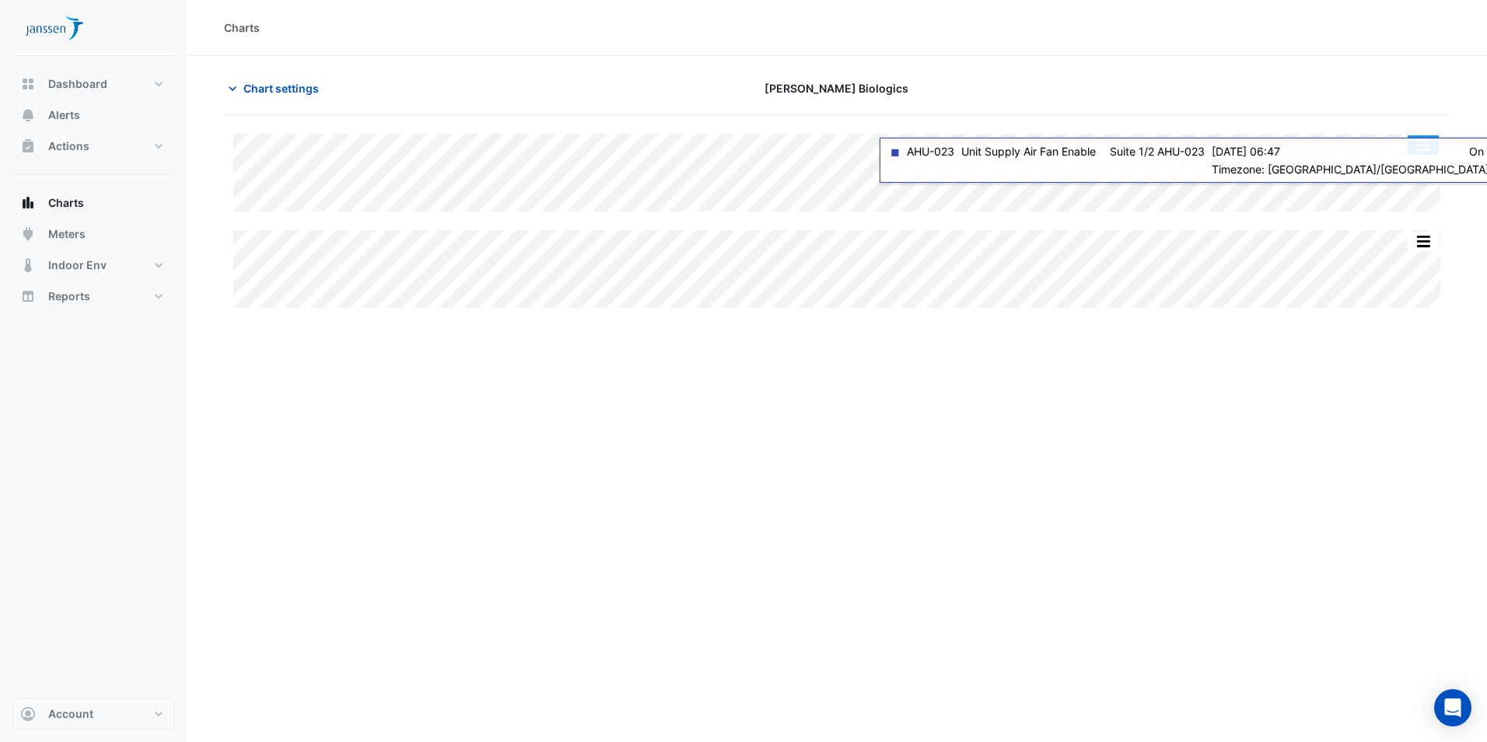
click at [1425, 145] on button "button" at bounding box center [1423, 144] width 31 height 19
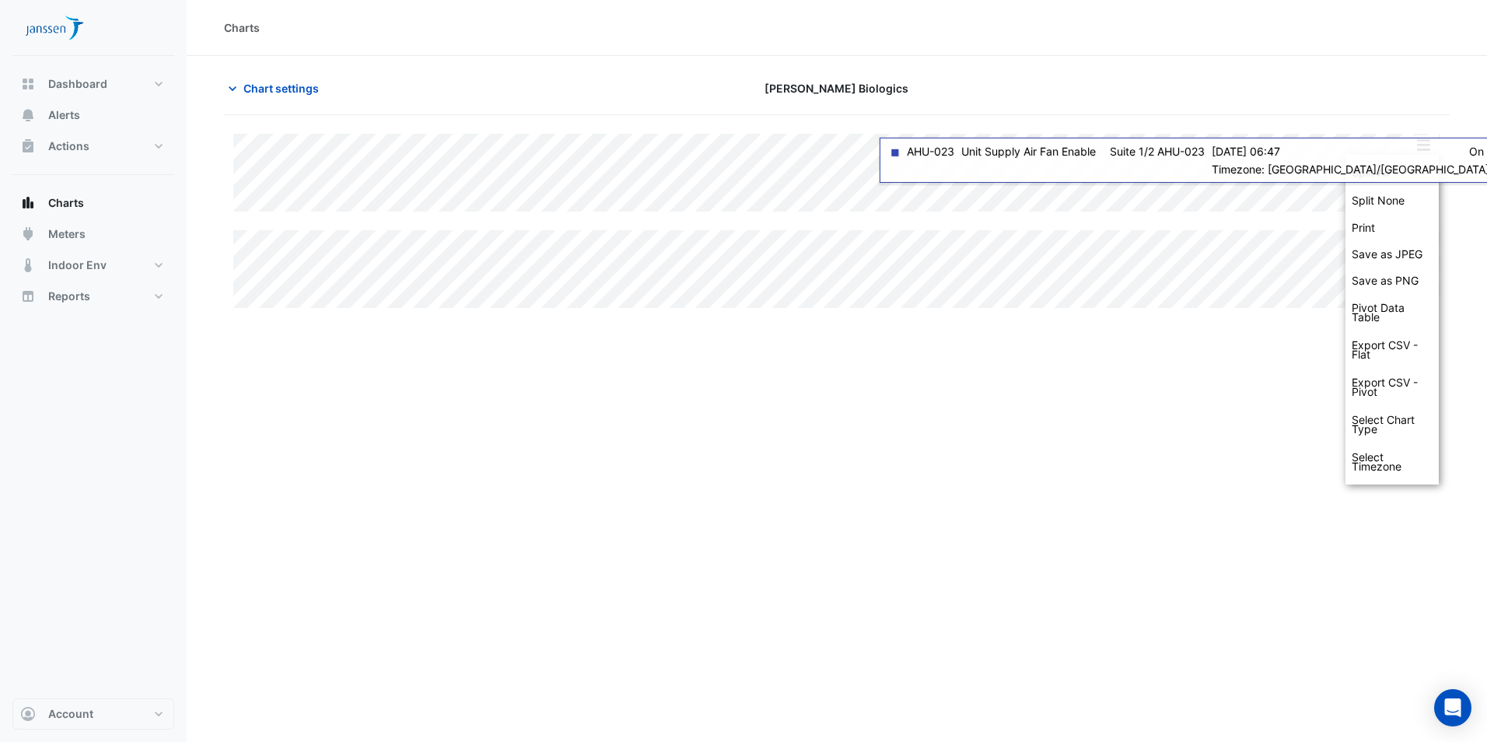
click at [1157, 519] on div "Charts Chart settings Janssen Biologics Split All Split None Print Save as JPEG…" at bounding box center [837, 371] width 1301 height 742
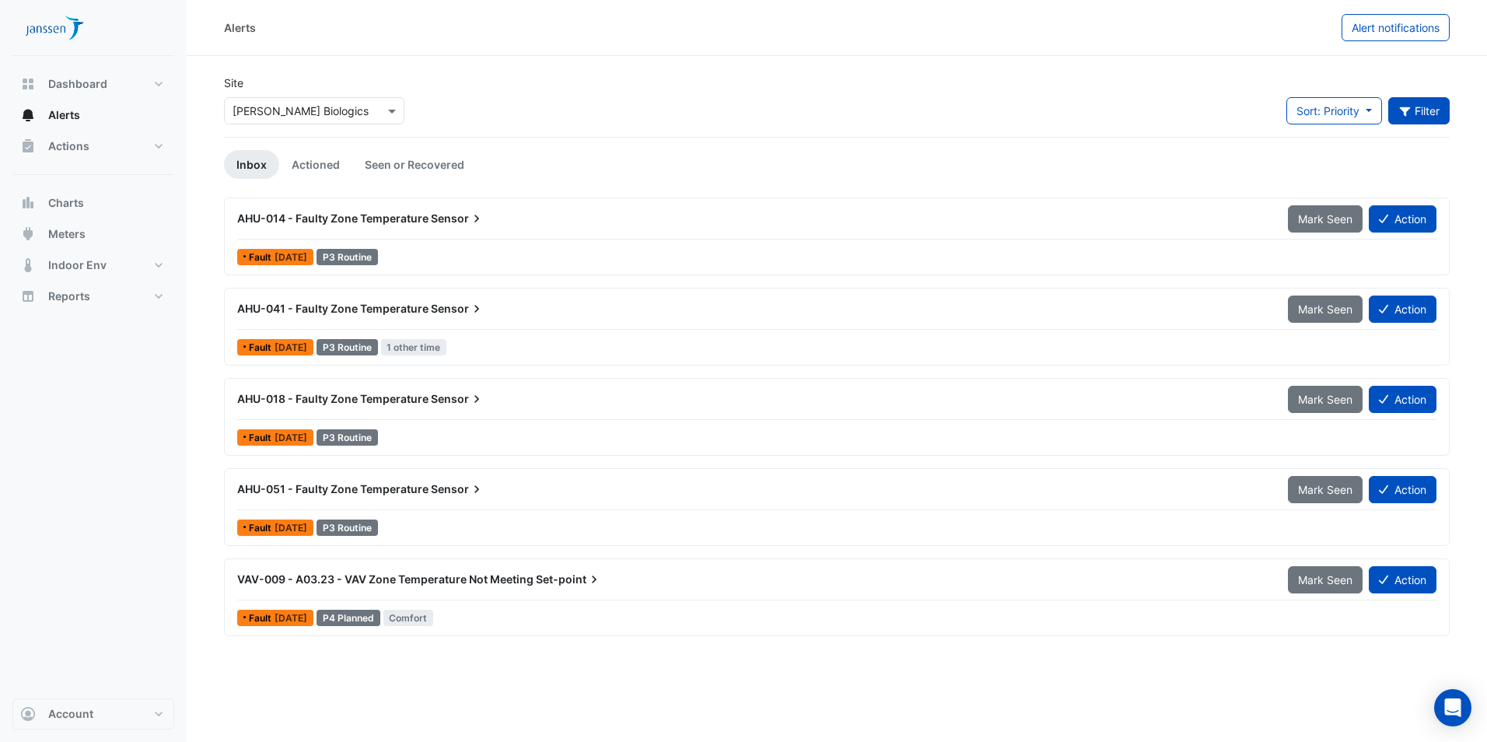
click at [1435, 107] on button "Filter" at bounding box center [1420, 110] width 62 height 27
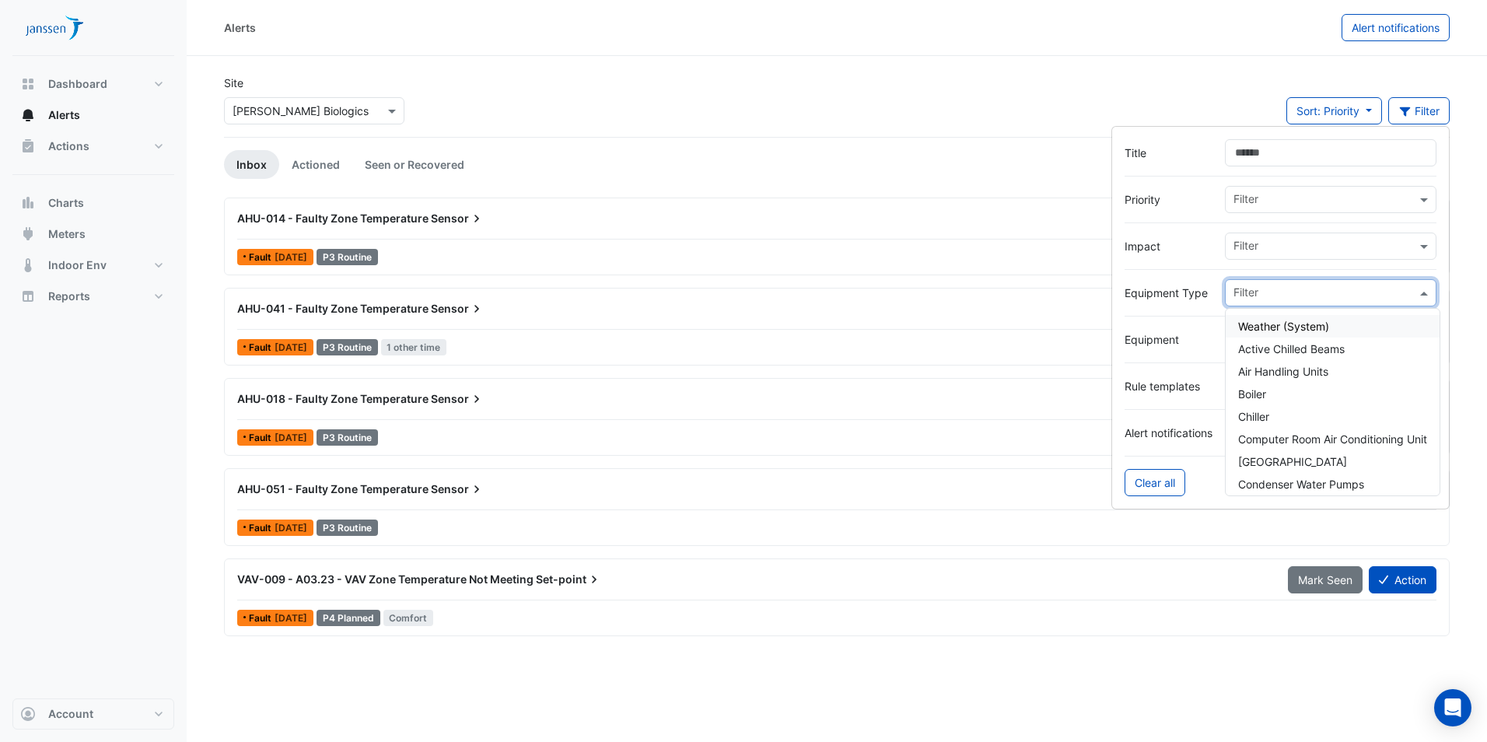
click at [1424, 291] on span at bounding box center [1426, 293] width 19 height 16
click at [1265, 373] on span "Air Handling Units" at bounding box center [1284, 371] width 90 height 13
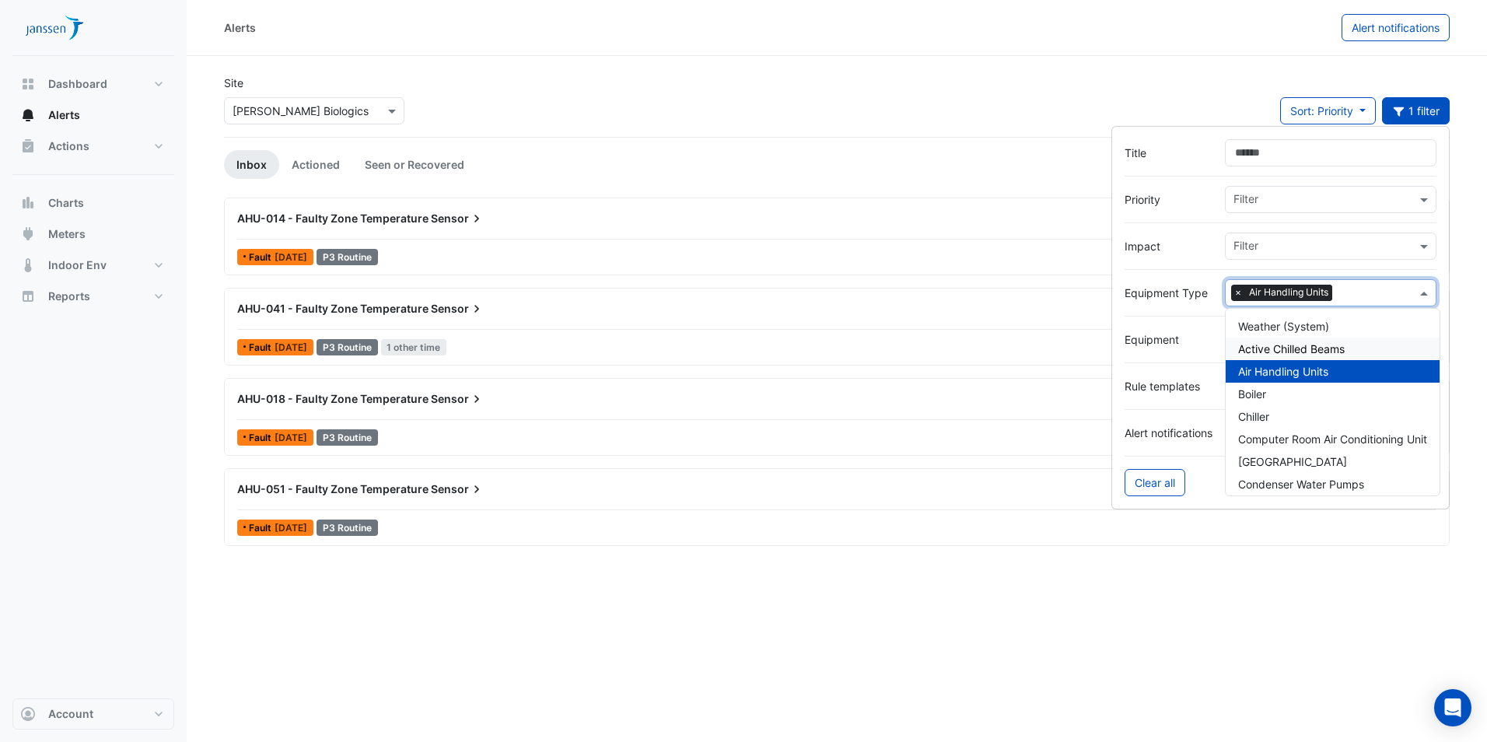
click at [1211, 340] on label "Equipment" at bounding box center [1169, 339] width 88 height 16
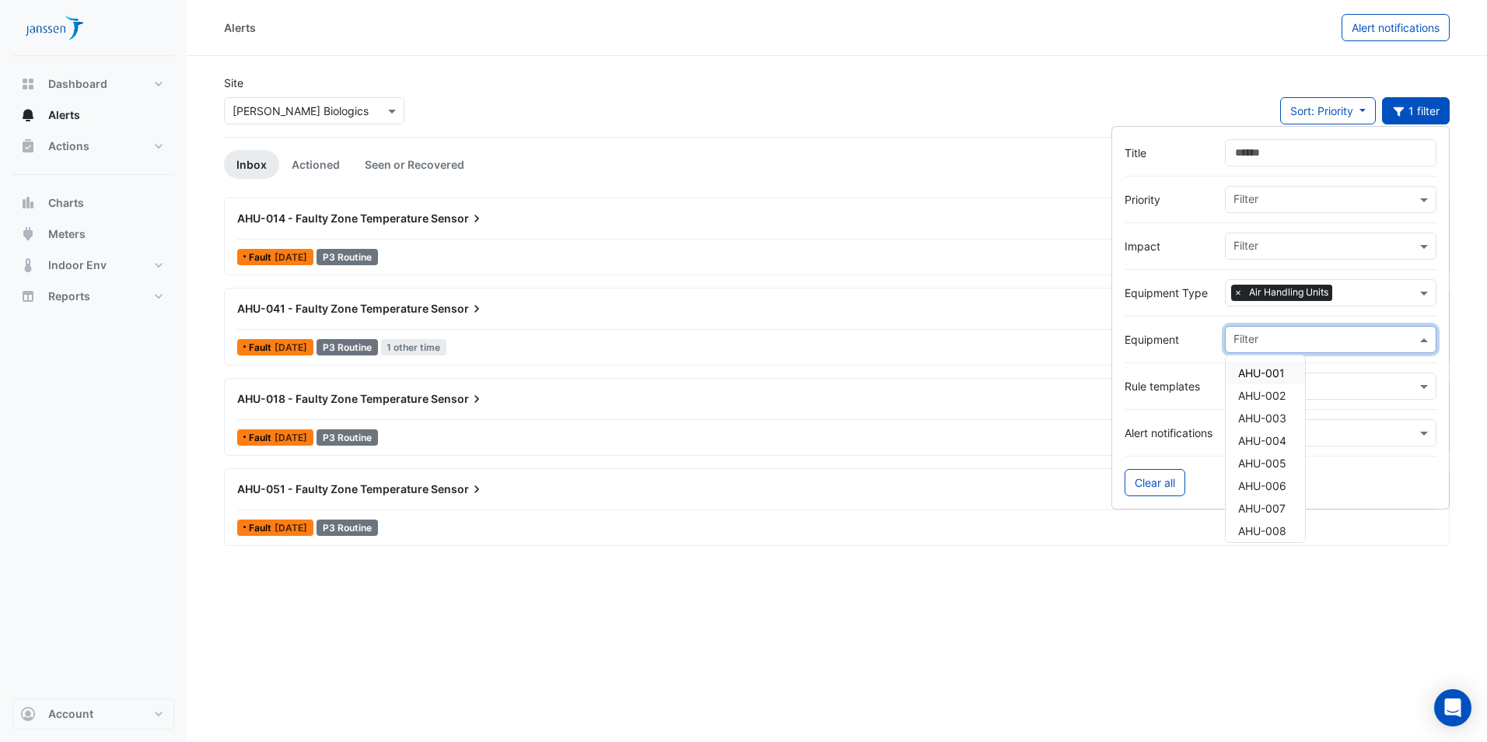
click at [1256, 335] on input "text" at bounding box center [1325, 341] width 183 height 16
click at [1288, 442] on div "AHU-007" at bounding box center [1265, 442] width 79 height 23
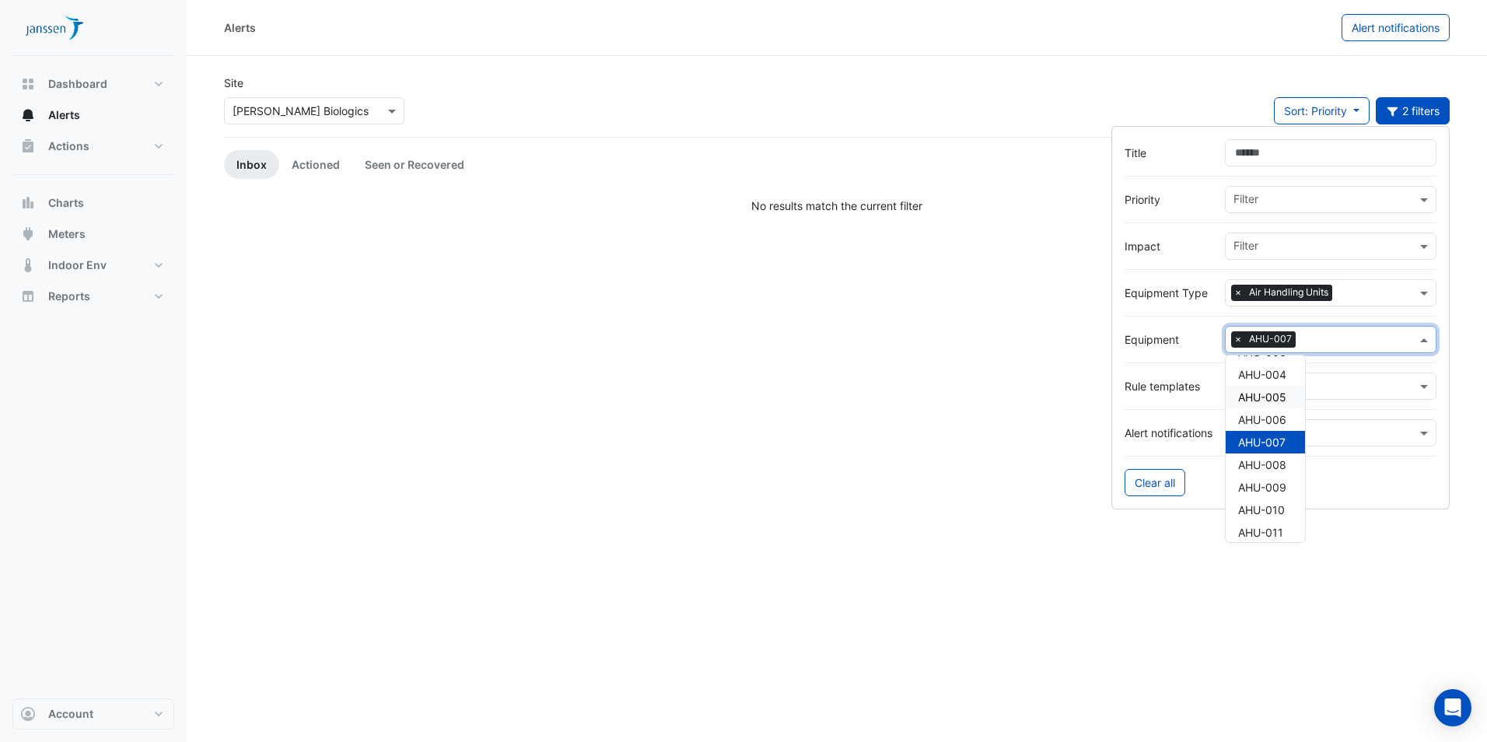
click at [1298, 390] on div "AHU-005" at bounding box center [1265, 397] width 79 height 23
click at [1309, 341] on span "×" at bounding box center [1307, 339] width 14 height 16
drag, startPoint x: 1301, startPoint y: 387, endPoint x: 1305, endPoint y: 402, distance: 16.0
click at [1305, 402] on div "AHU-005" at bounding box center [1265, 397] width 79 height 23
click at [1306, 338] on span "×" at bounding box center [1307, 339] width 14 height 16
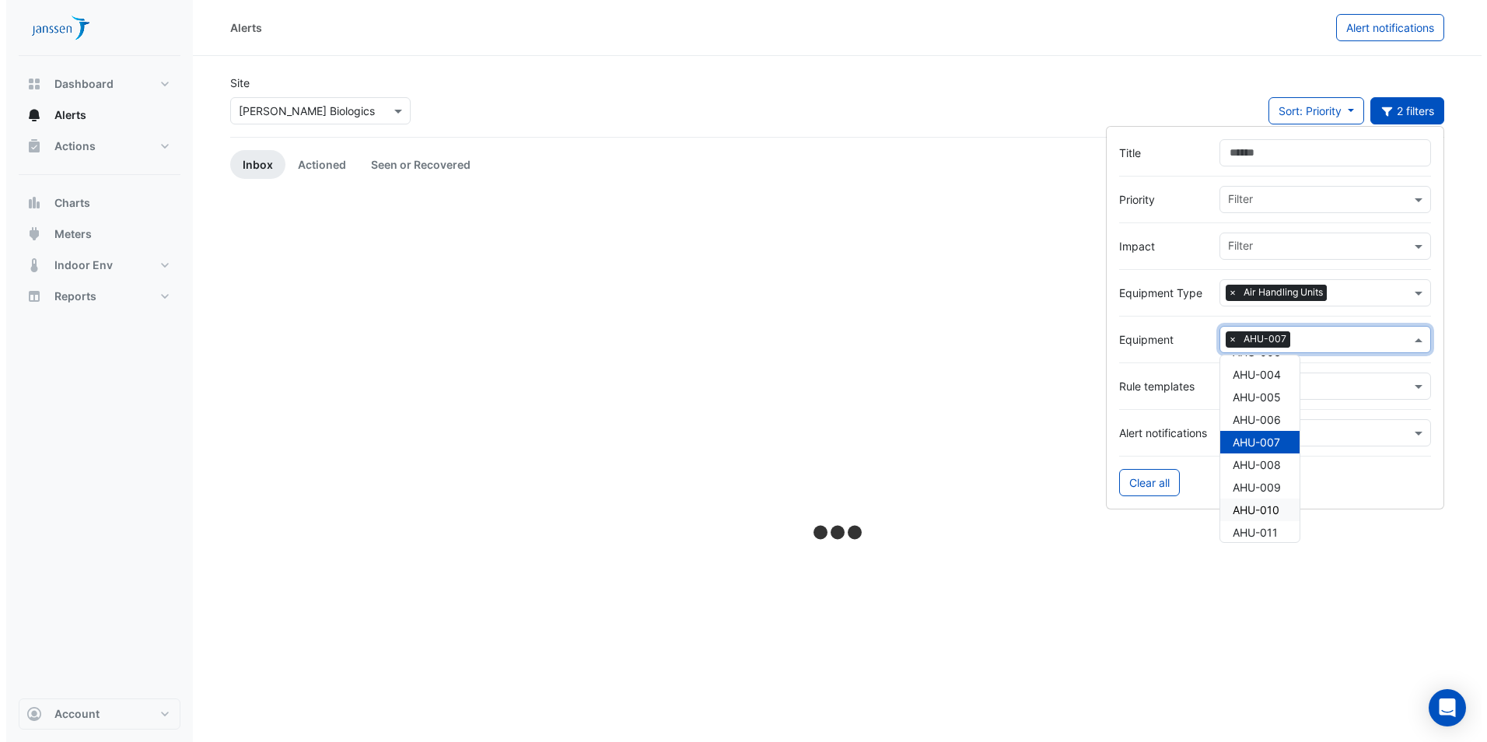
scroll to position [144, 0]
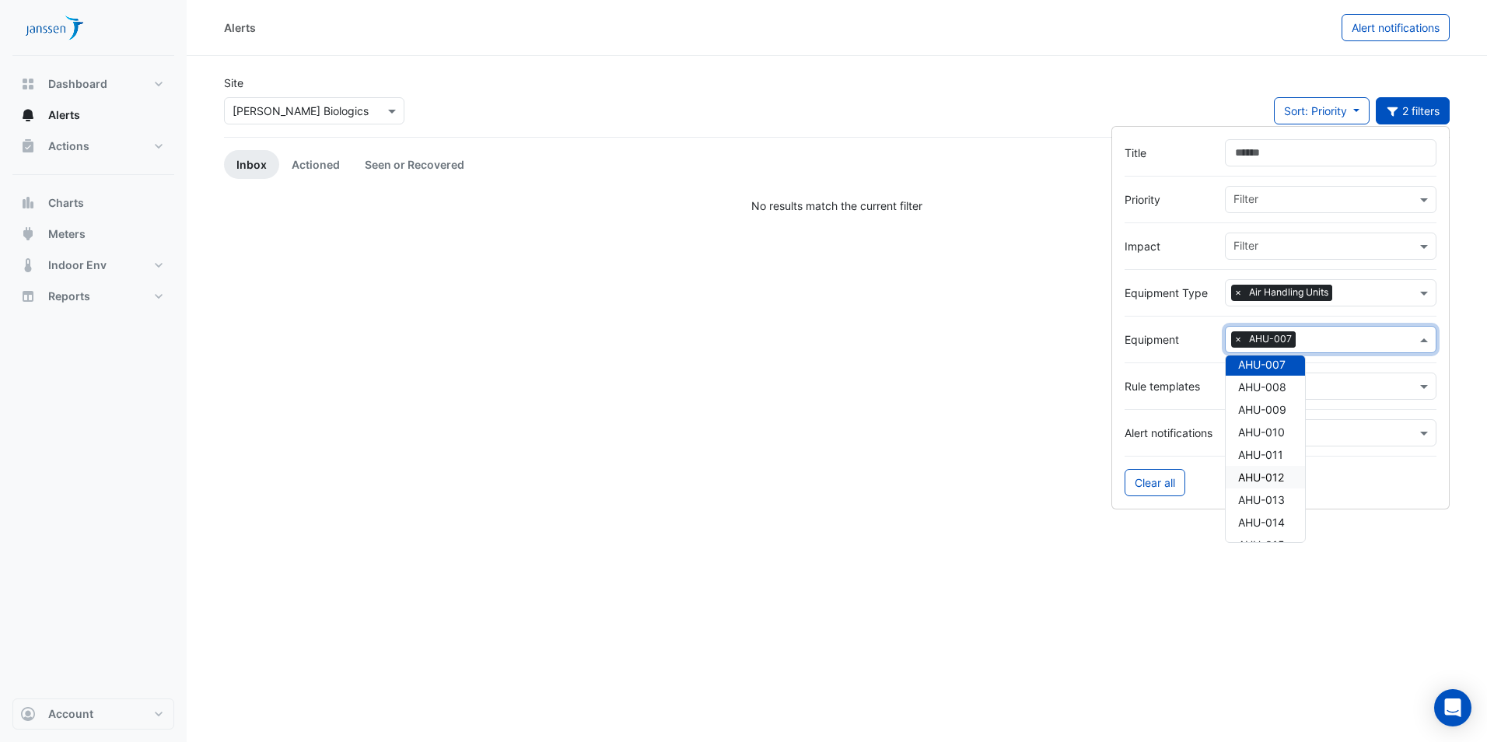
click at [1276, 476] on span "AHU-012" at bounding box center [1262, 477] width 46 height 13
click at [1268, 387] on span "AHU-015" at bounding box center [1262, 389] width 47 height 13
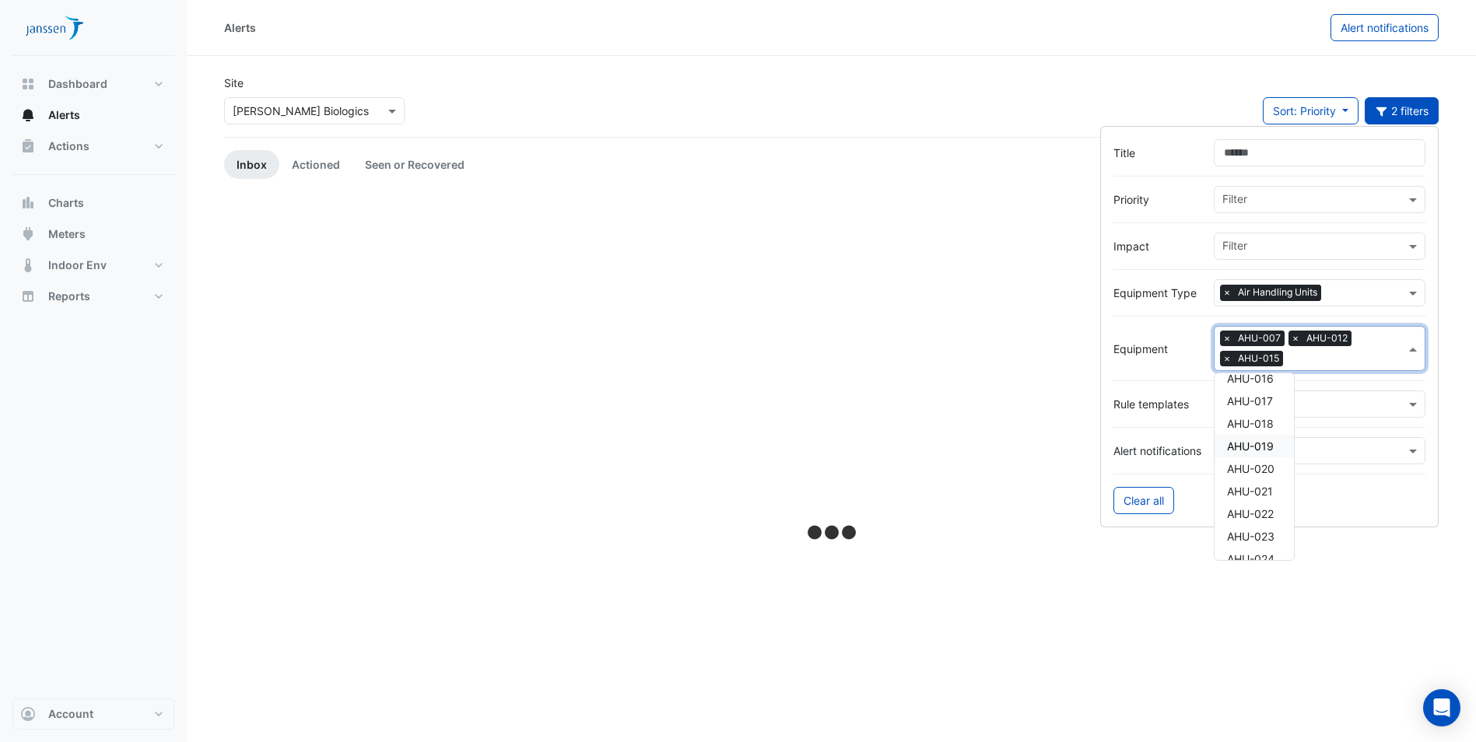
scroll to position [377, 0]
click at [1256, 489] on span "AHU-022" at bounding box center [1262, 487] width 47 height 13
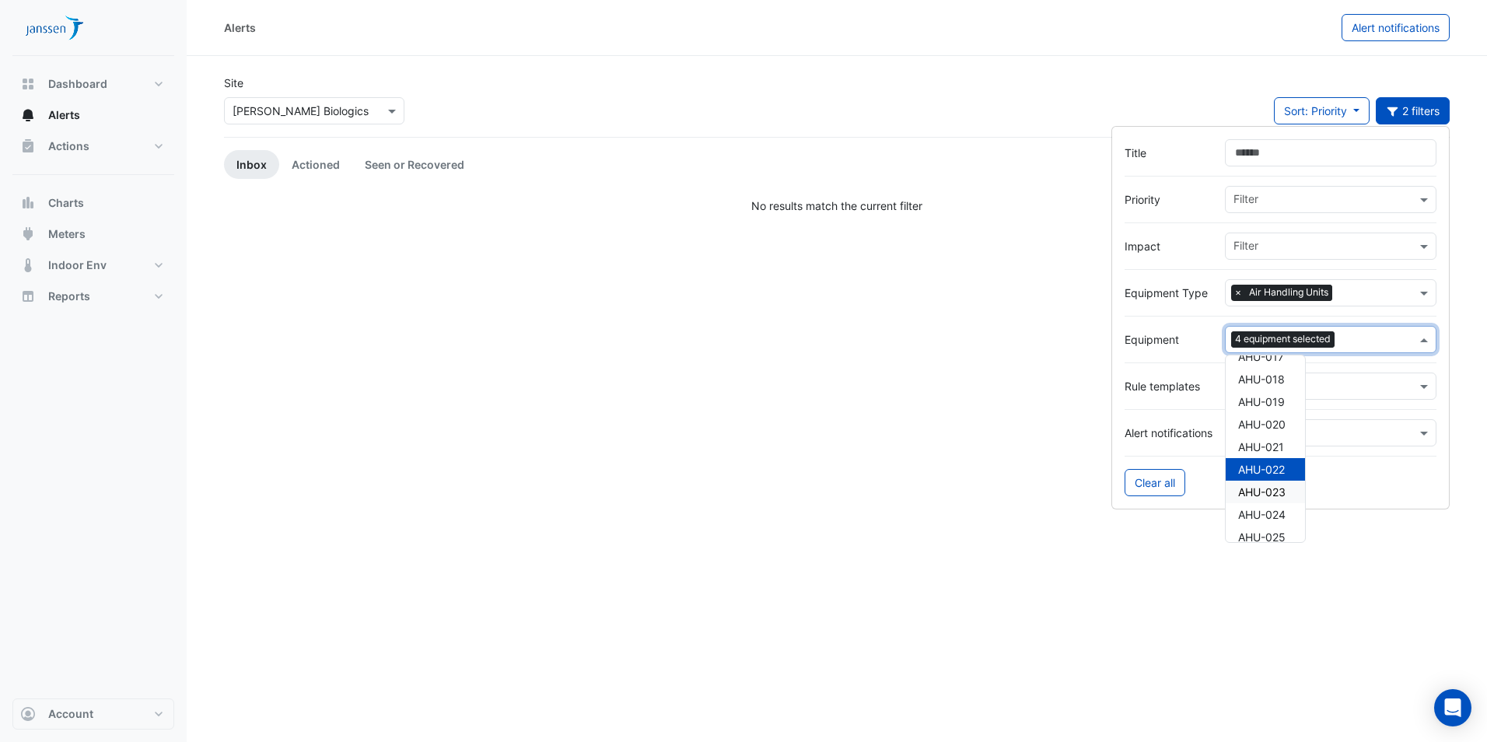
click at [1270, 492] on span "AHU-023" at bounding box center [1262, 491] width 47 height 13
click at [1400, 578] on div "Alerts Alert notifications Site × Janssen Biologics Sort: Priority Priority Upd…" at bounding box center [837, 371] width 1301 height 742
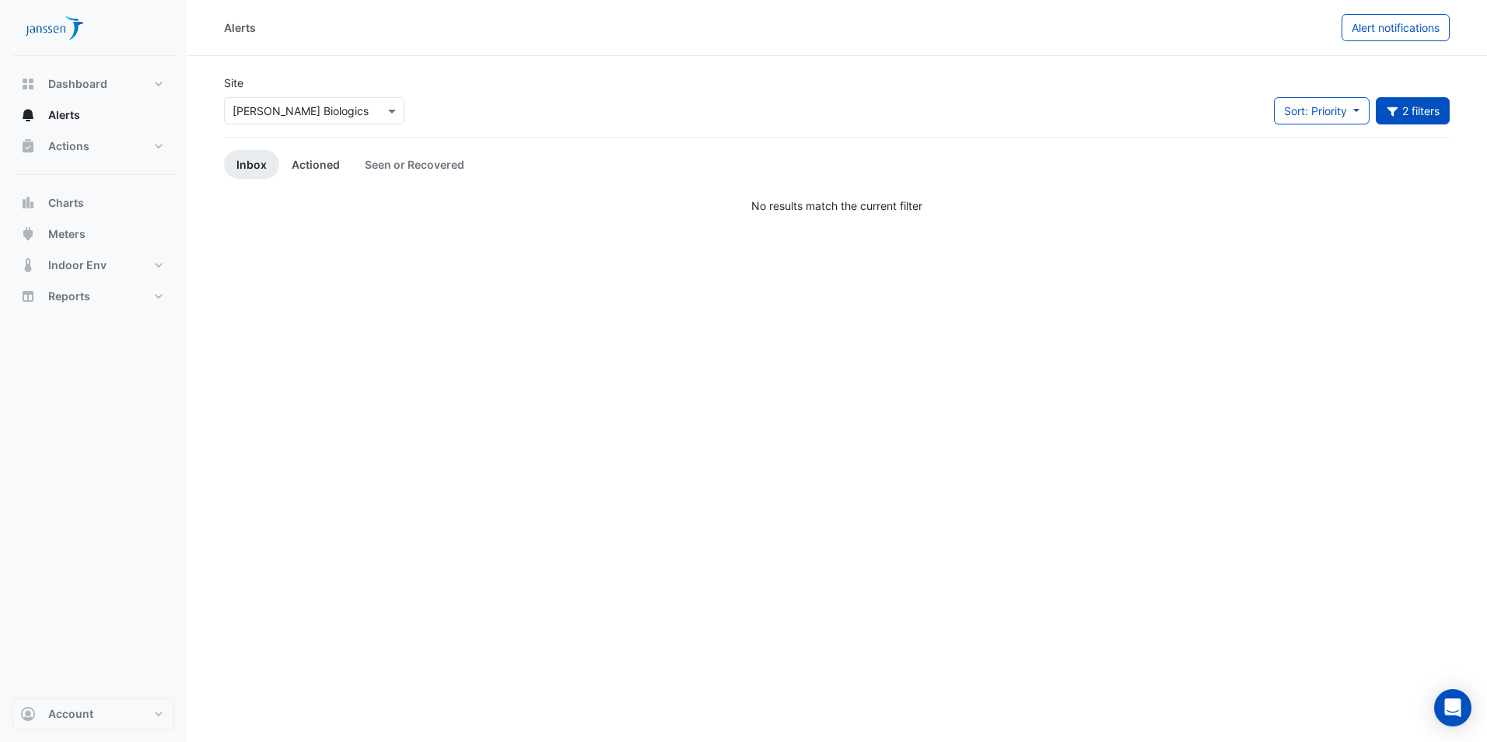
click at [311, 163] on link "Actioned" at bounding box center [315, 164] width 73 height 29
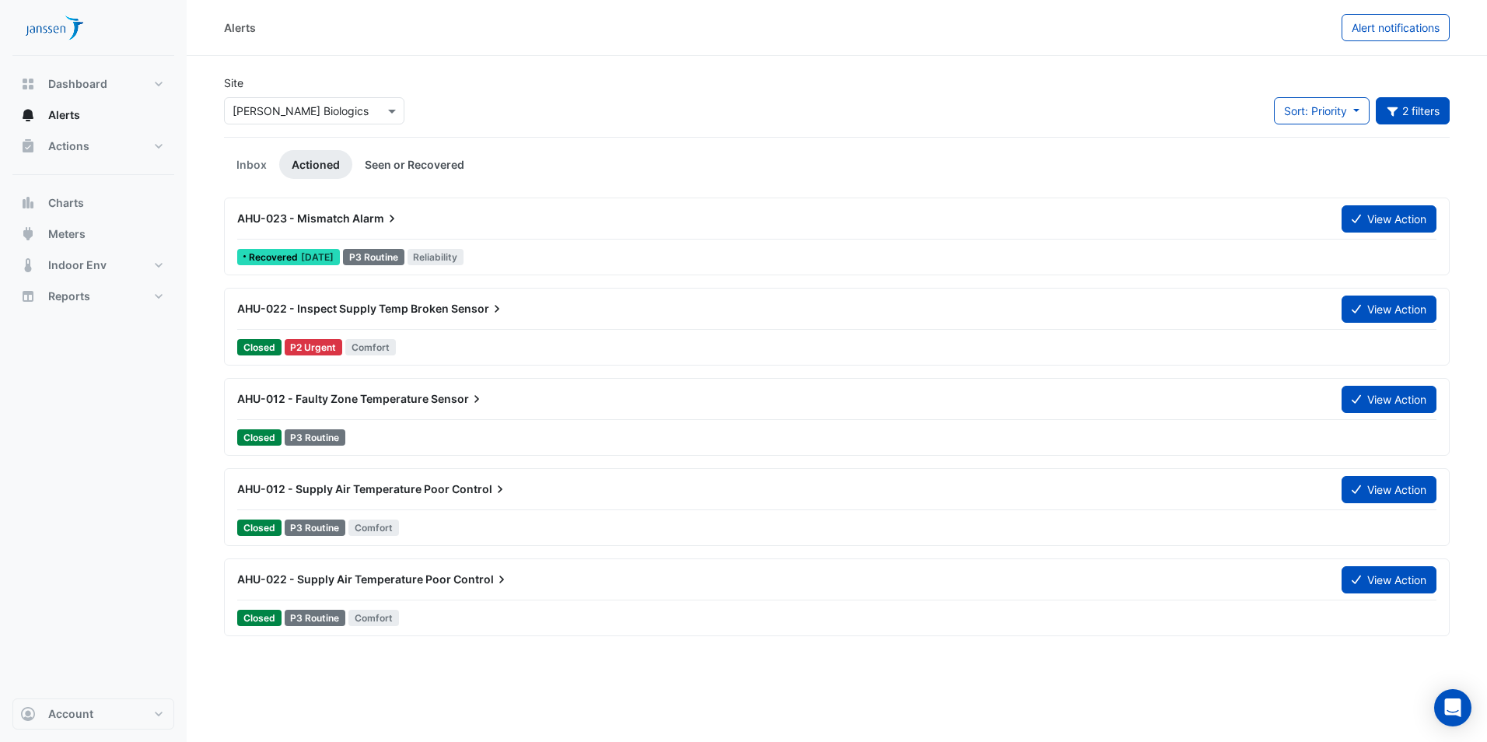
click at [413, 169] on link "Seen or Recovered" at bounding box center [414, 164] width 124 height 29
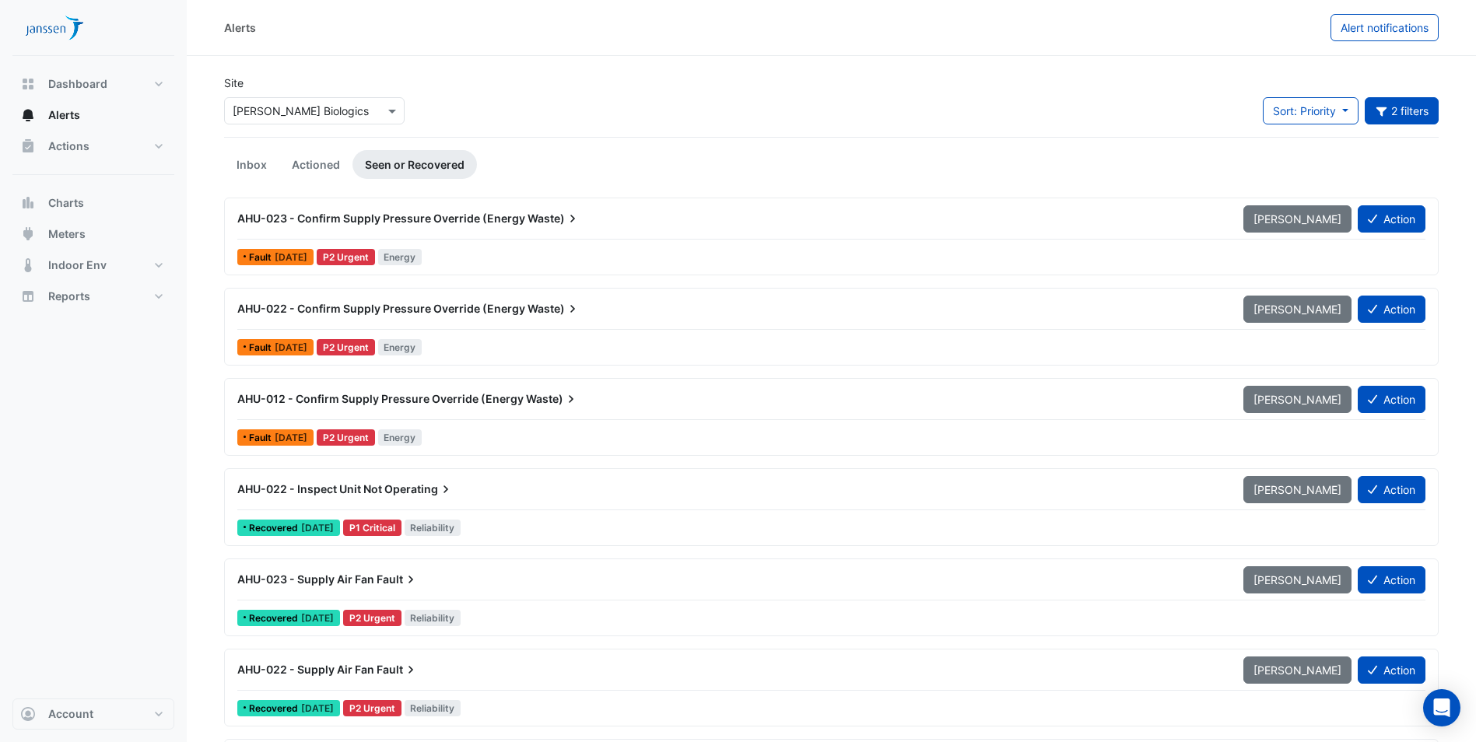
click at [342, 218] on span "AHU-023 - Confirm Supply Pressure Override (Energy" at bounding box center [381, 218] width 288 height 13
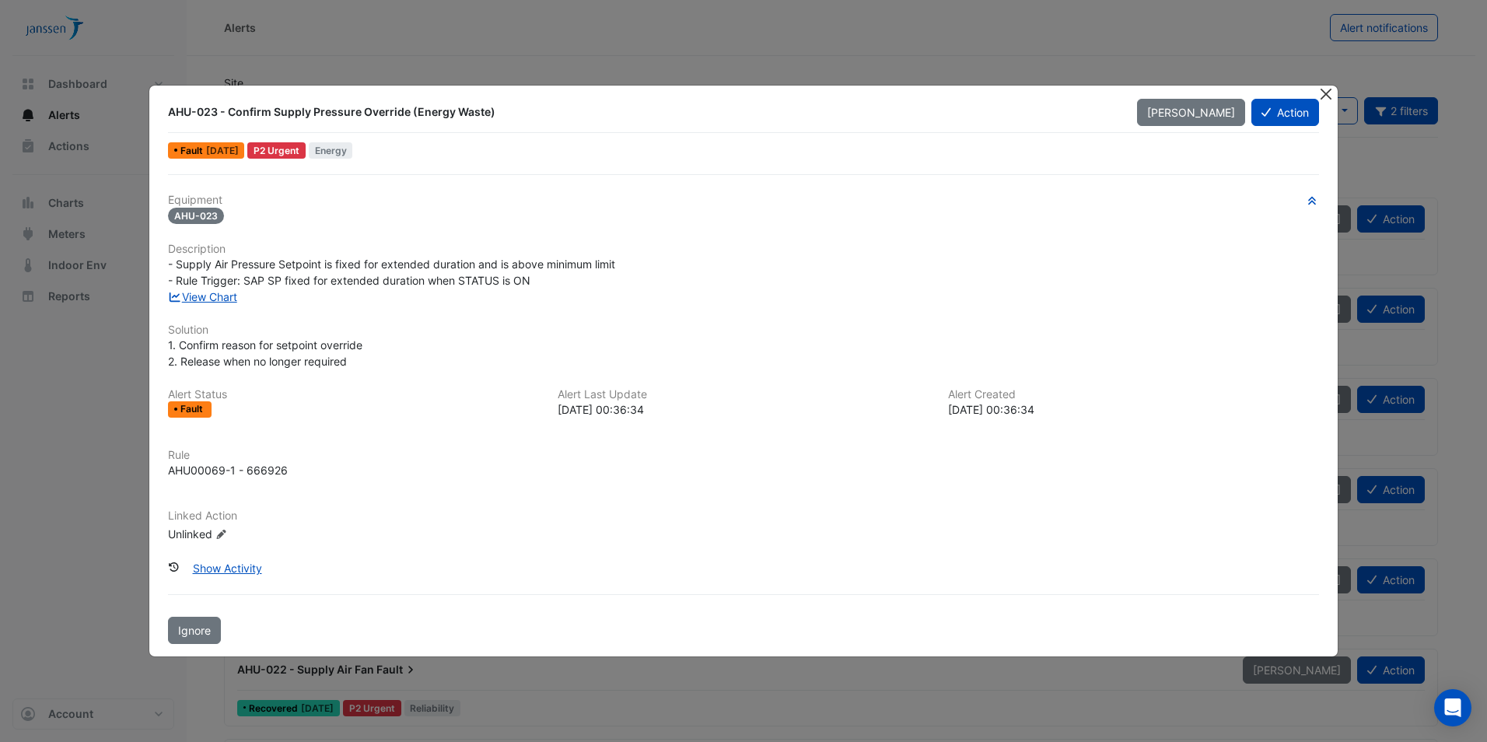
click at [1331, 97] on button "Close" at bounding box center [1327, 94] width 16 height 16
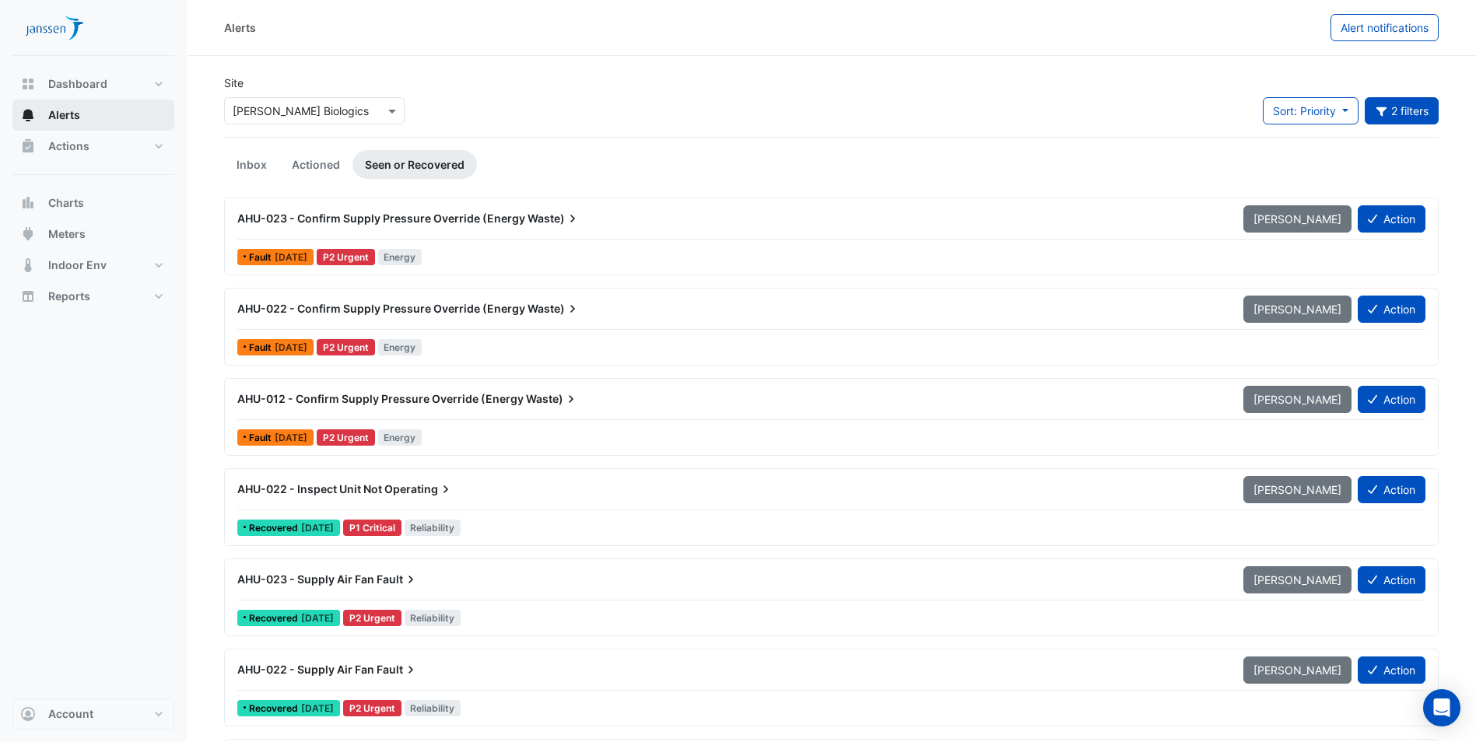
click at [48, 110] on span "Alerts" at bounding box center [64, 115] width 32 height 16
click at [241, 163] on link "Inbox" at bounding box center [251, 164] width 55 height 29
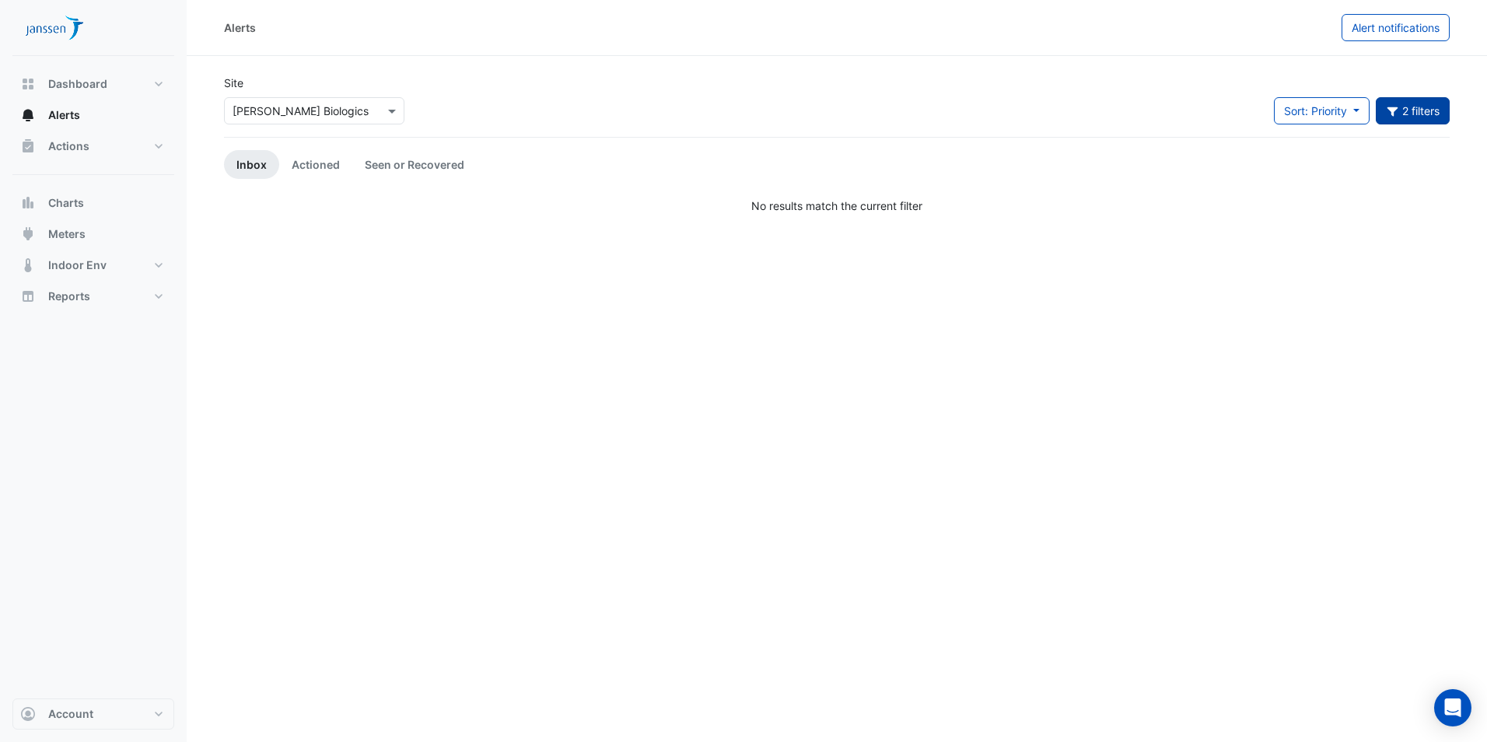
click at [1417, 110] on button "2 filters" at bounding box center [1413, 110] width 75 height 27
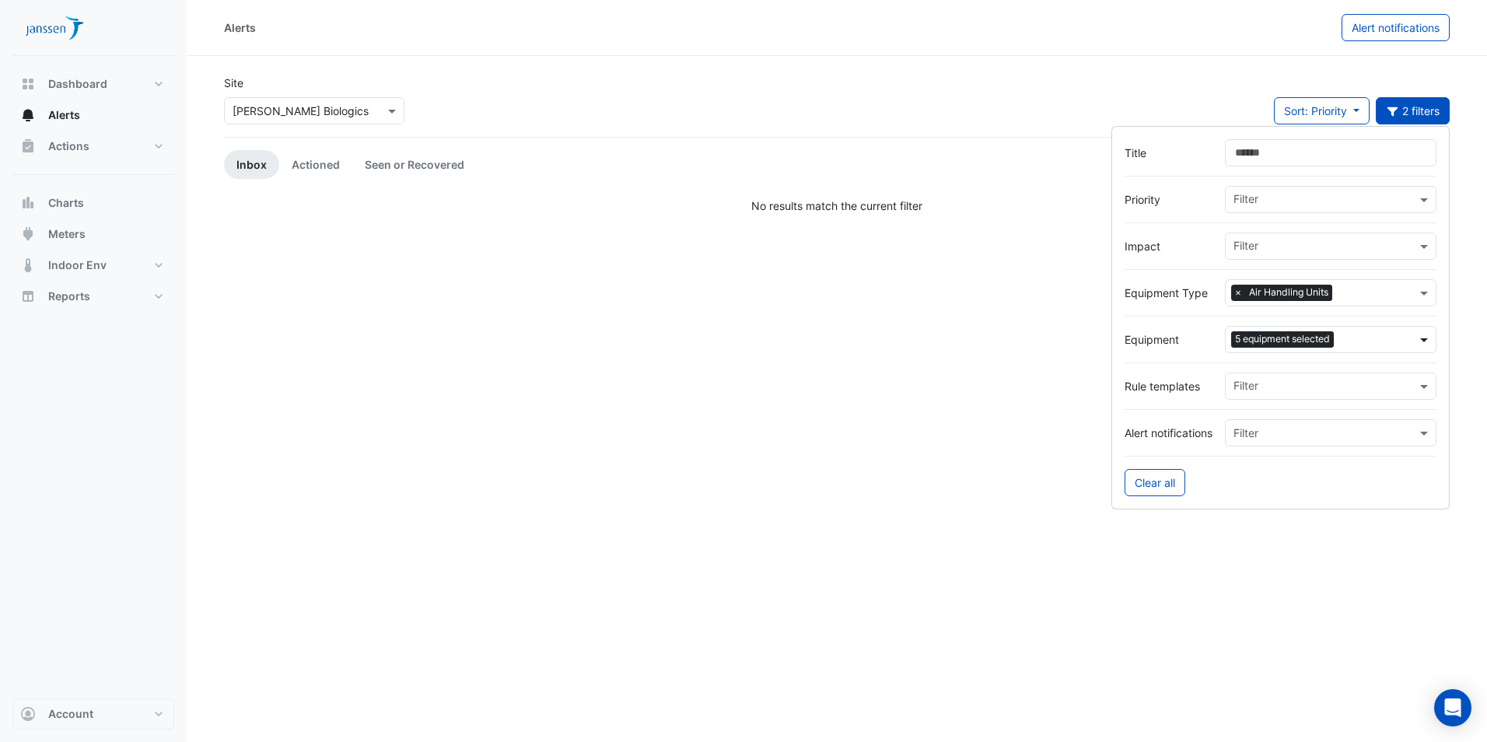
click at [1427, 342] on span at bounding box center [1426, 339] width 19 height 16
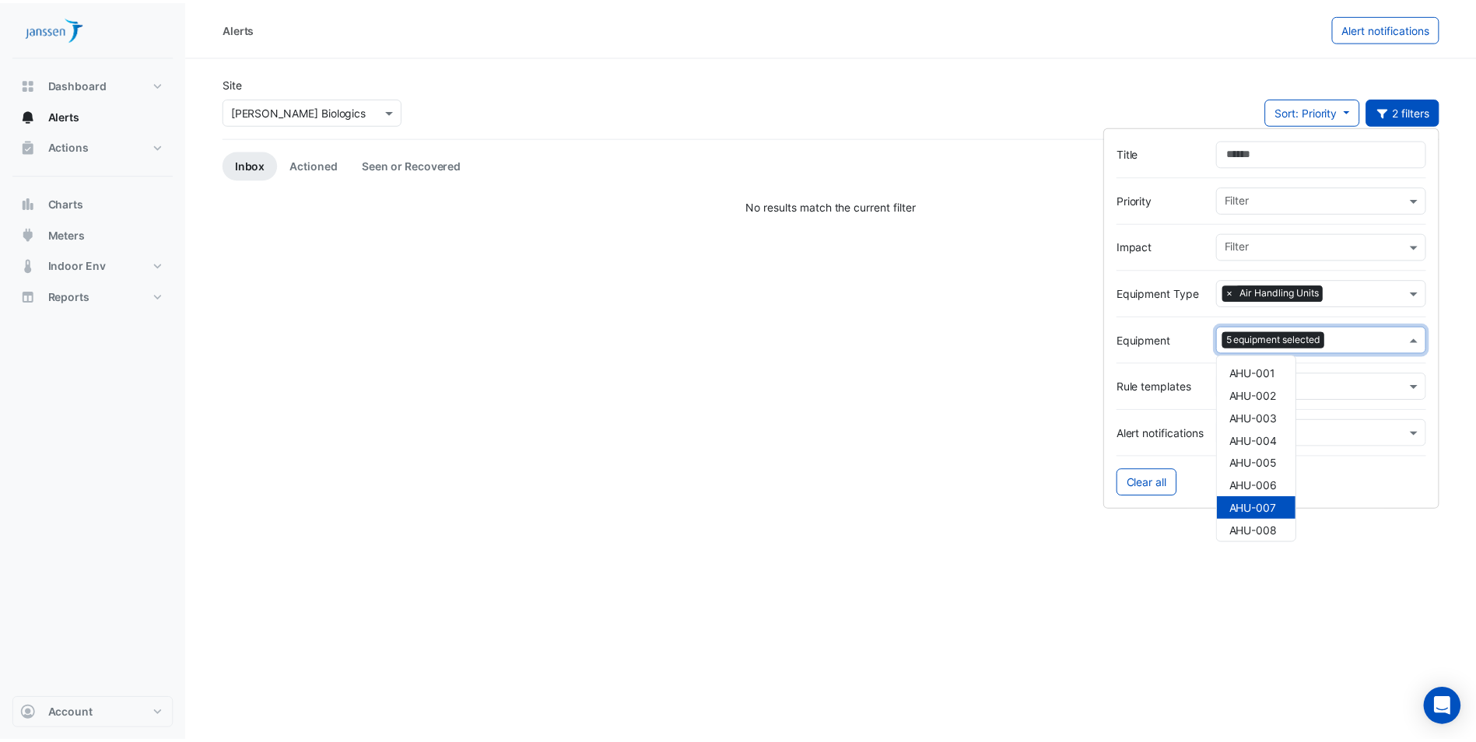
scroll to position [503, 0]
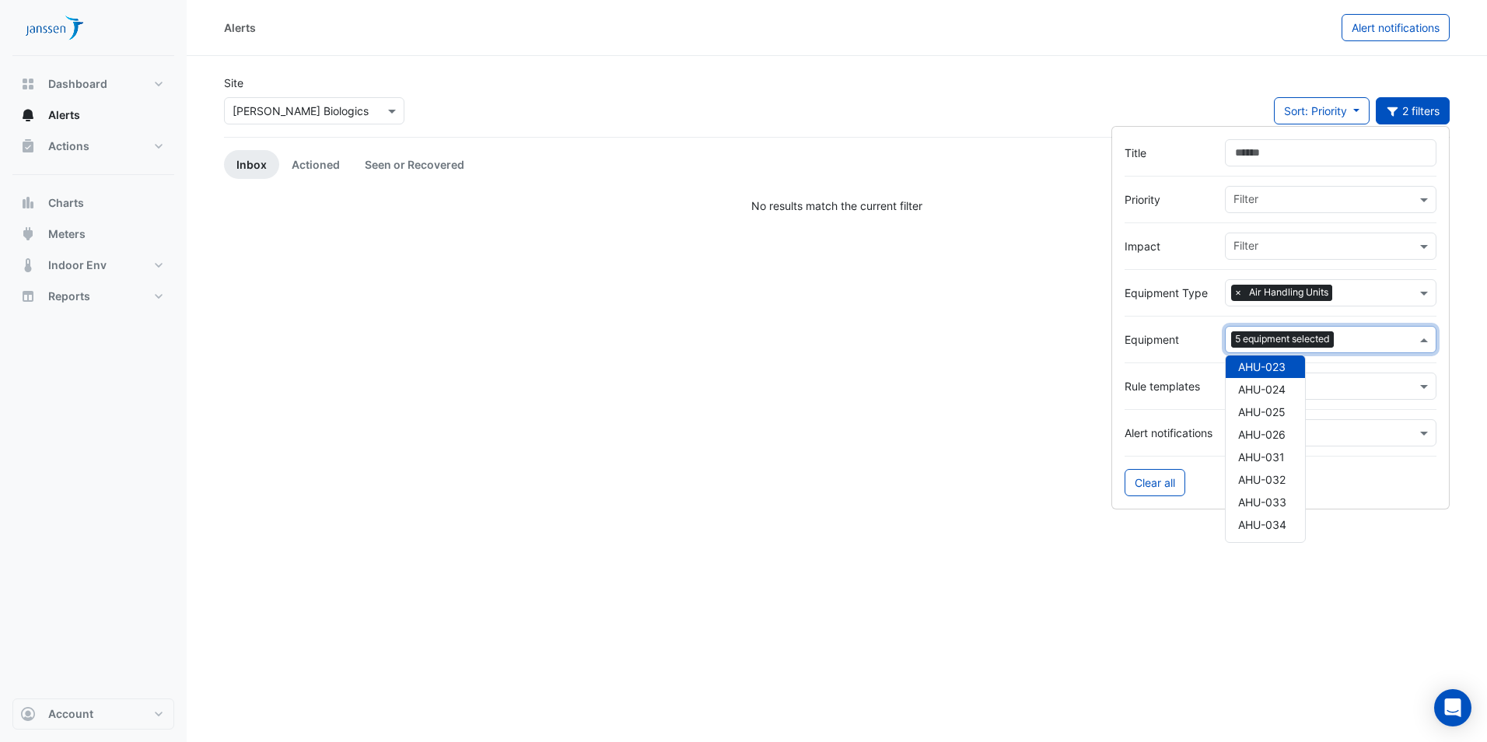
click at [1282, 363] on span "AHU-023" at bounding box center [1262, 366] width 47 height 13
click at [1300, 428] on div "AHU-026" at bounding box center [1265, 434] width 79 height 23
click at [1283, 430] on span "AHU-026" at bounding box center [1262, 434] width 47 height 13
click at [1268, 495] on span "AHU-022" at bounding box center [1262, 499] width 47 height 13
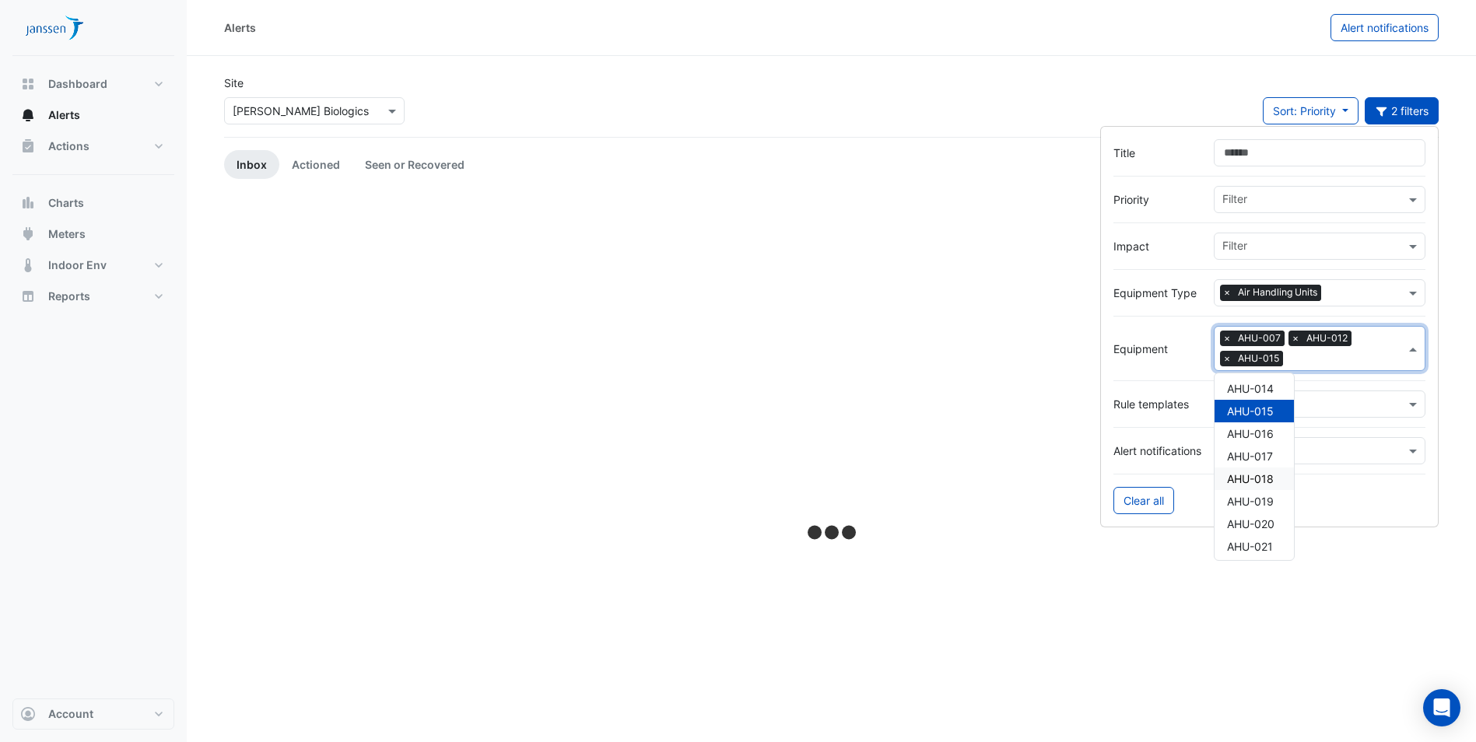
scroll to position [269, 0]
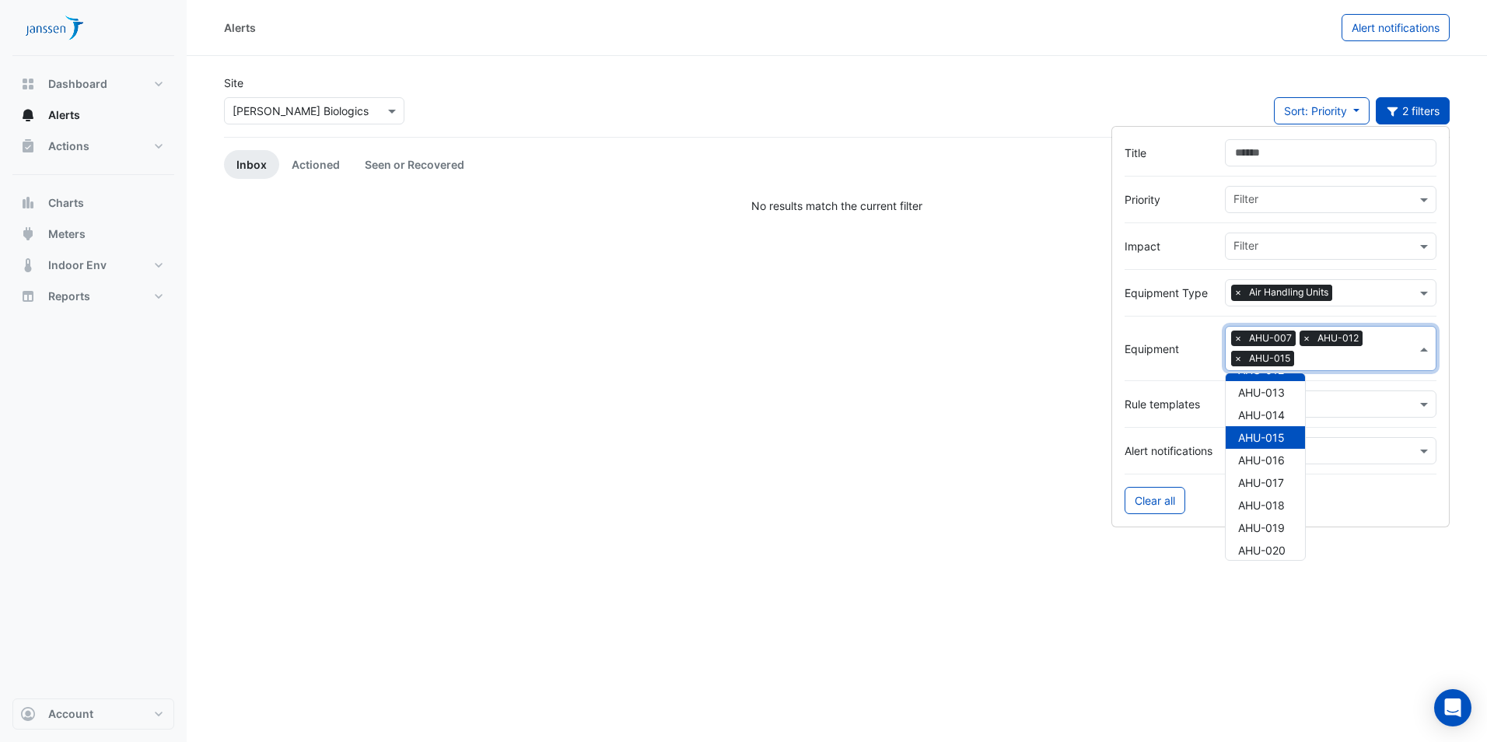
click at [1239, 354] on span "×" at bounding box center [1239, 359] width 14 height 16
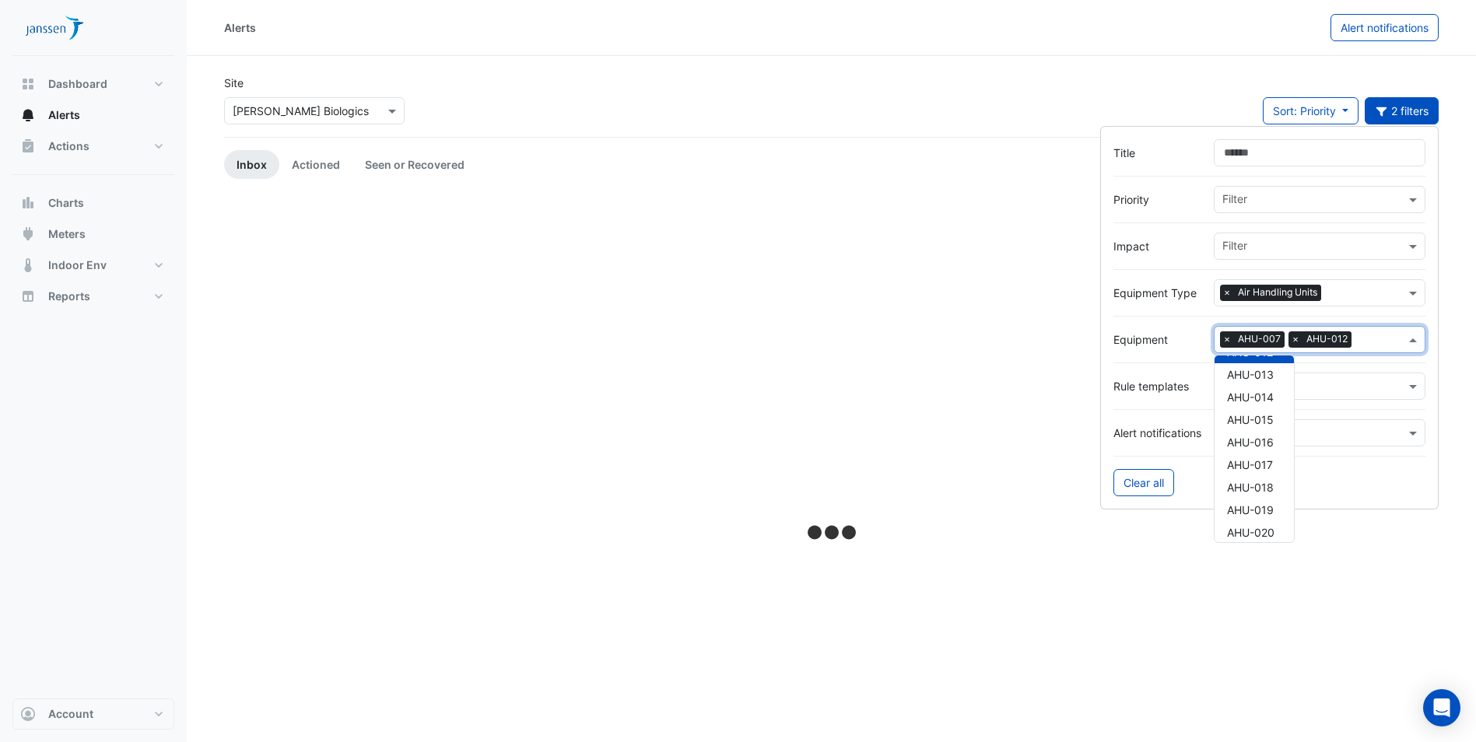
click at [1229, 342] on span "×" at bounding box center [1227, 339] width 14 height 16
click at [1225, 340] on span "×" at bounding box center [1227, 339] width 14 height 16
click at [1228, 290] on span "×" at bounding box center [1227, 293] width 14 height 16
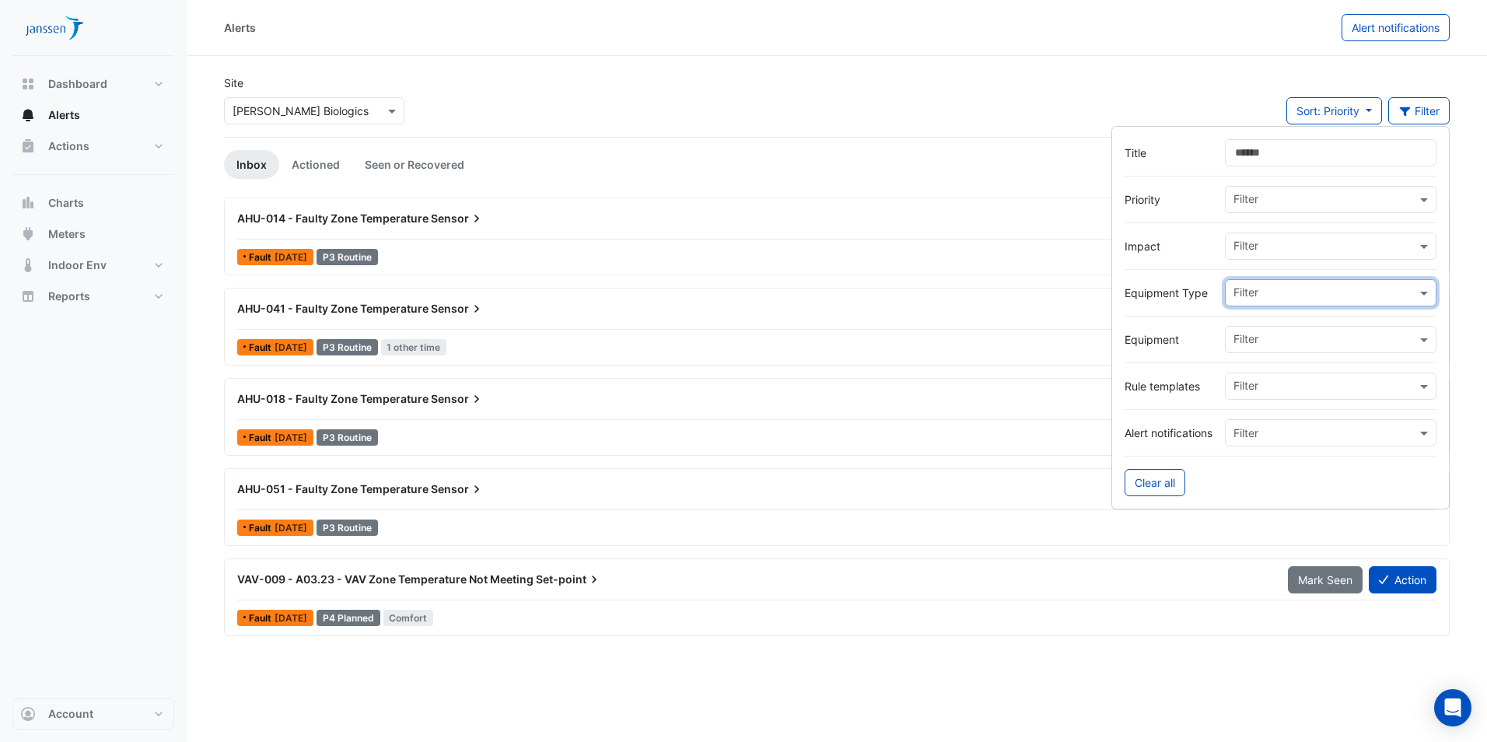
click at [1311, 657] on div "Alerts Alert notifications Site × Janssen Biologics Sort: Priority Priority Upd…" at bounding box center [837, 371] width 1301 height 742
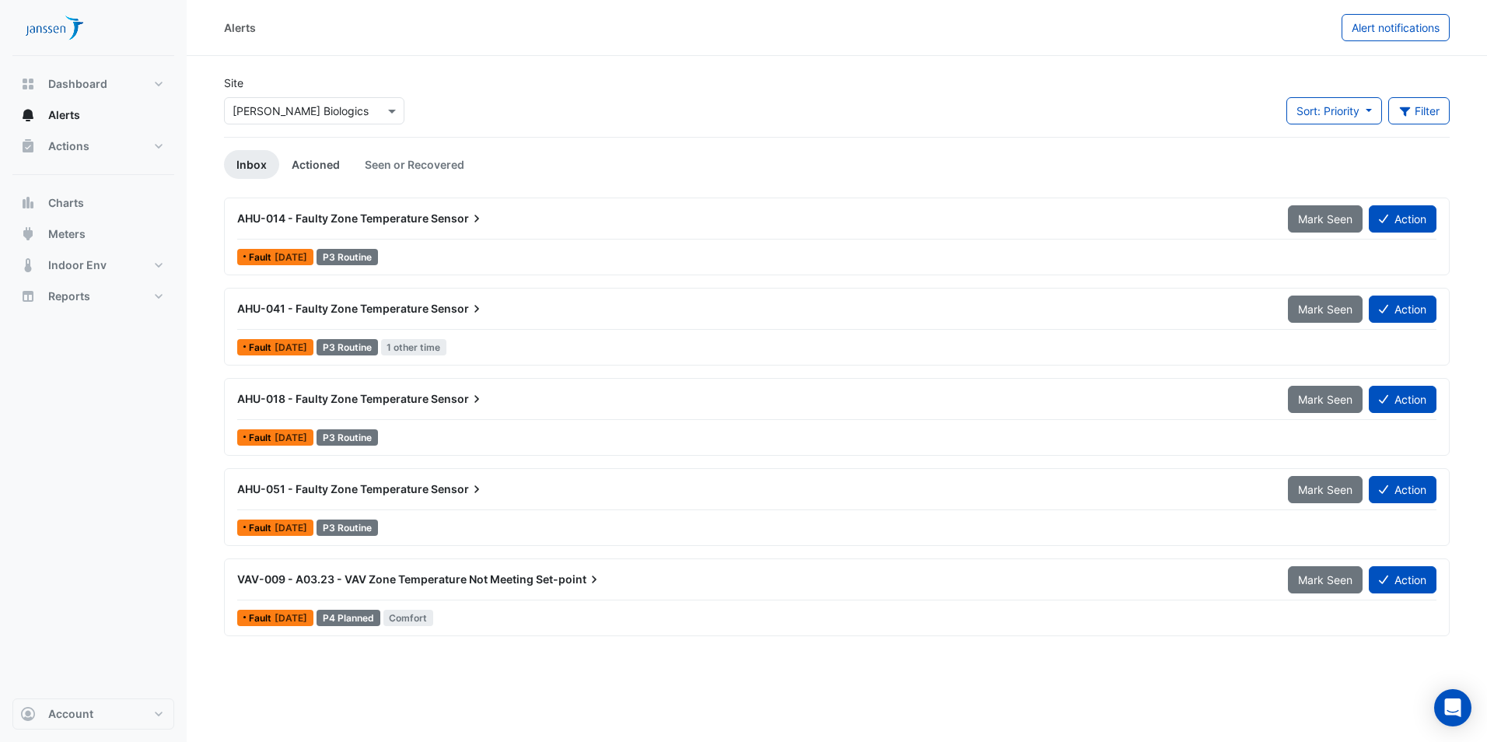
click at [320, 167] on link "Actioned" at bounding box center [315, 164] width 73 height 29
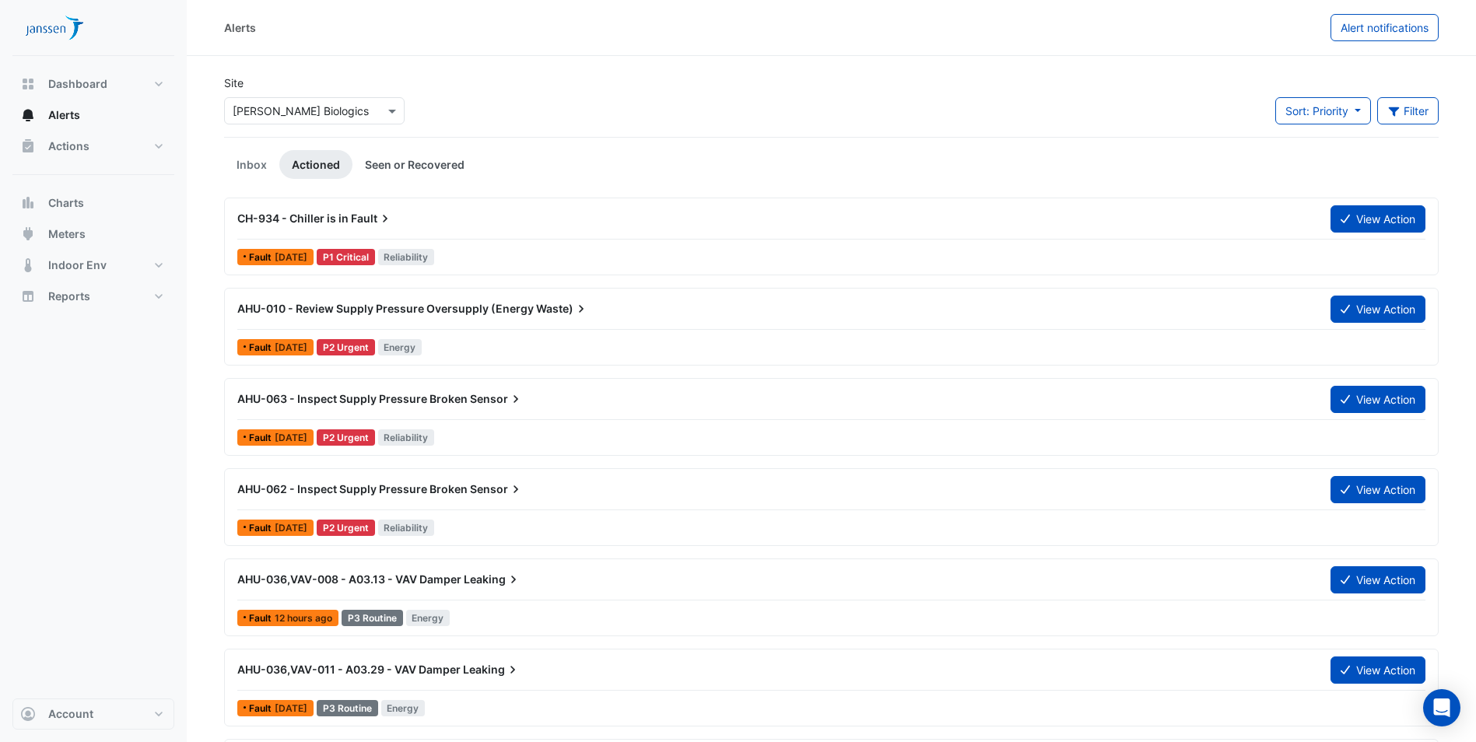
click at [422, 165] on link "Seen or Recovered" at bounding box center [414, 164] width 124 height 29
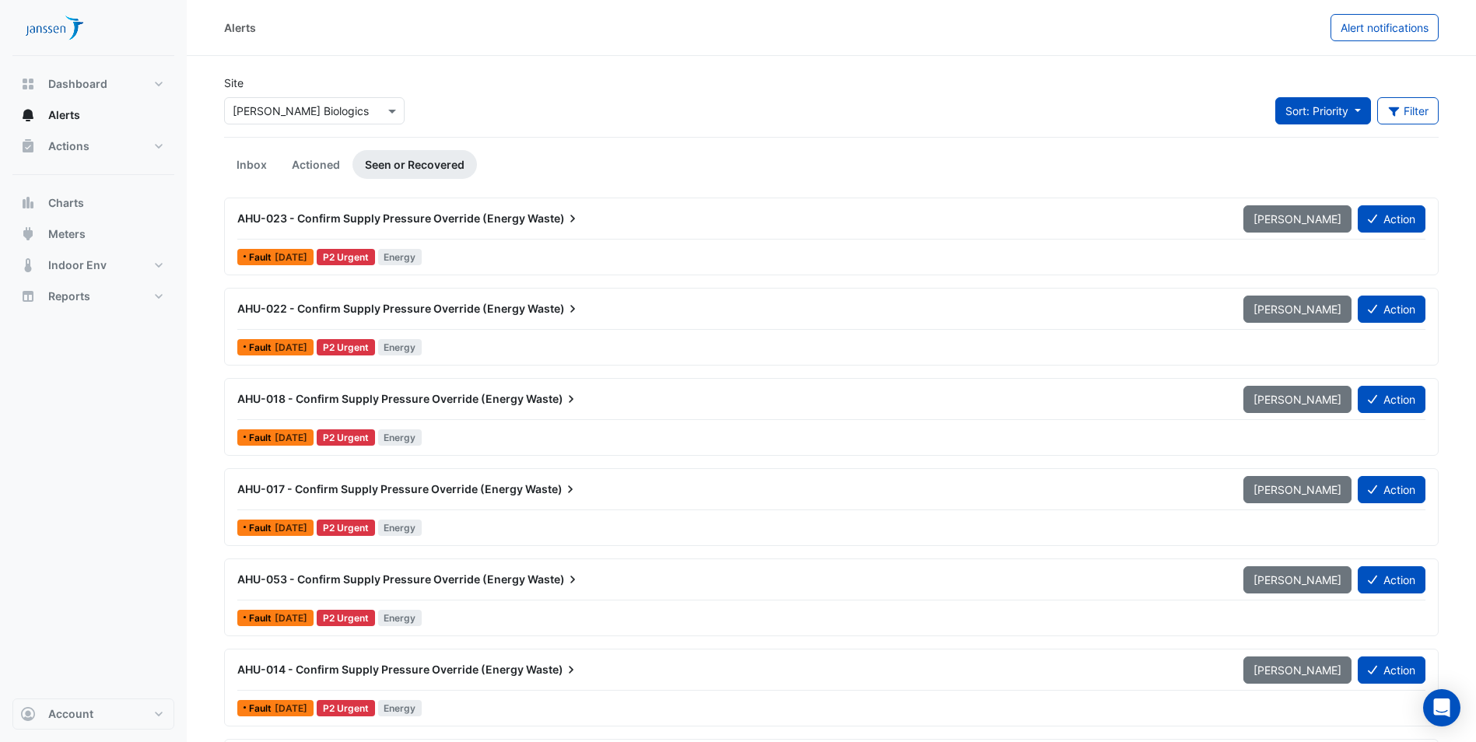
click at [1354, 107] on button "Sort: Priority" at bounding box center [1323, 110] width 96 height 27
click at [1344, 168] on li "Updated" at bounding box center [1335, 167] width 123 height 23
click at [1357, 114] on button "Sort: Updated" at bounding box center [1318, 110] width 105 height 27
click at [1312, 145] on li "Priority" at bounding box center [1327, 144] width 123 height 23
click at [241, 166] on link "Inbox" at bounding box center [251, 164] width 55 height 29
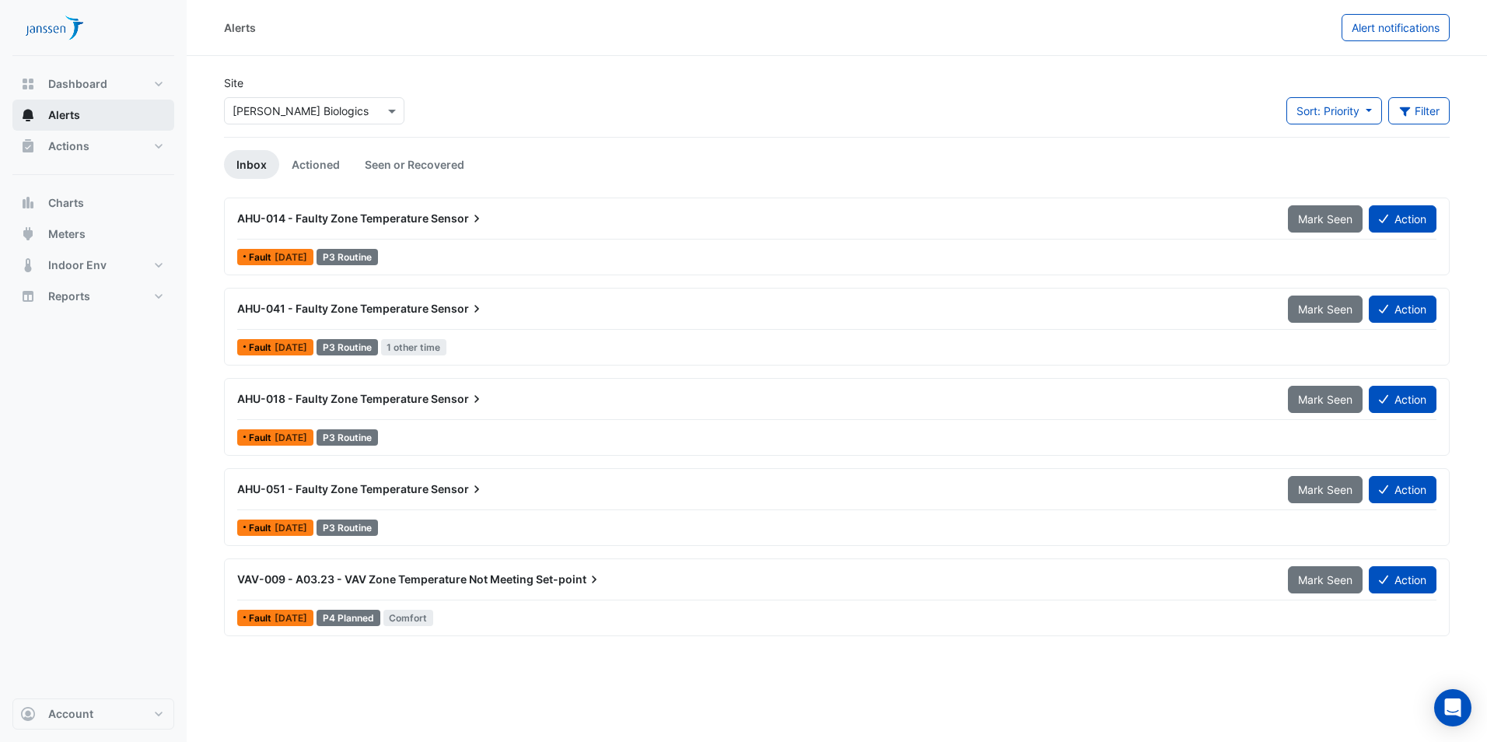
click at [69, 114] on span "Alerts" at bounding box center [64, 115] width 32 height 16
click at [433, 219] on span "Sensor" at bounding box center [458, 219] width 54 height 16
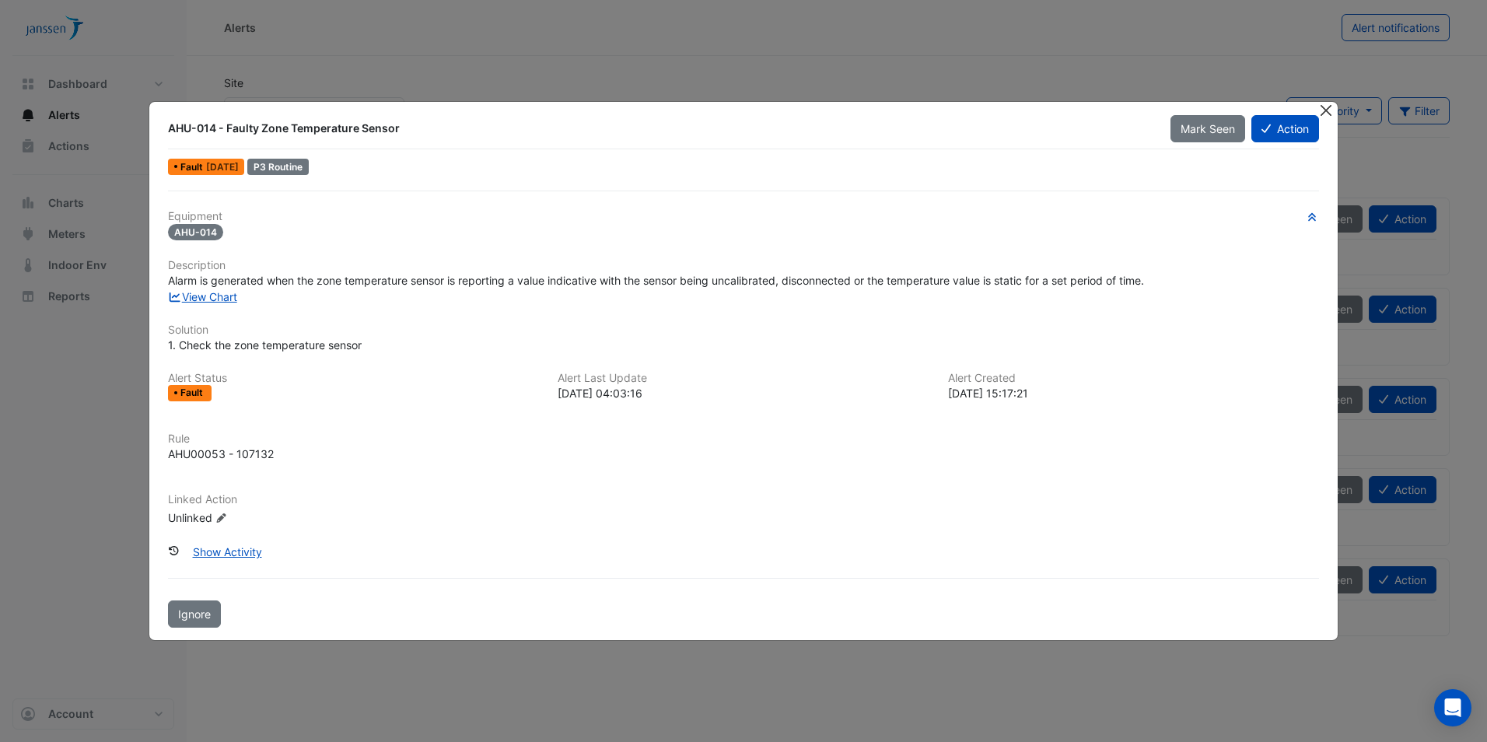
click at [1330, 109] on button "Close" at bounding box center [1327, 110] width 16 height 16
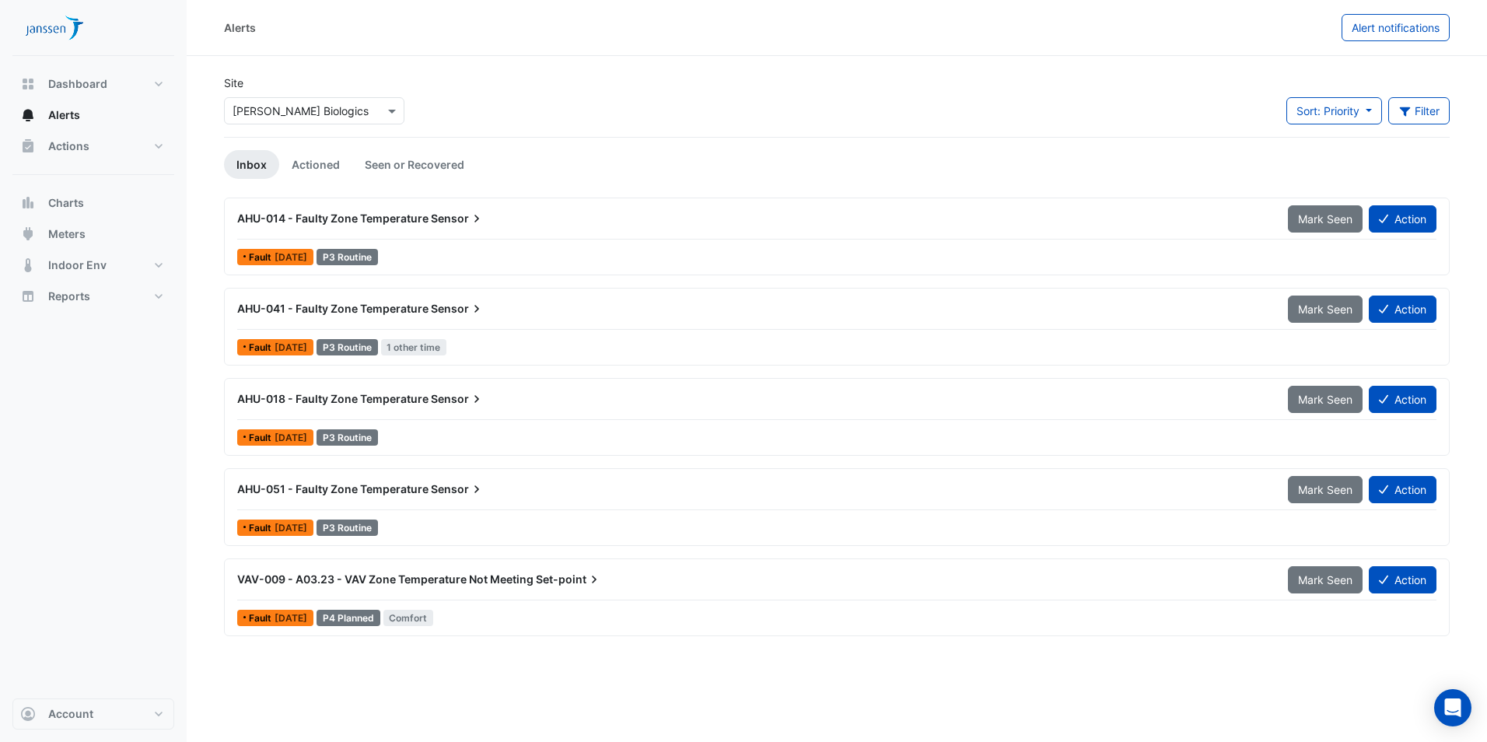
click at [304, 302] on span "AHU-041 - Faulty Zone Temperature" at bounding box center [332, 308] width 191 height 13
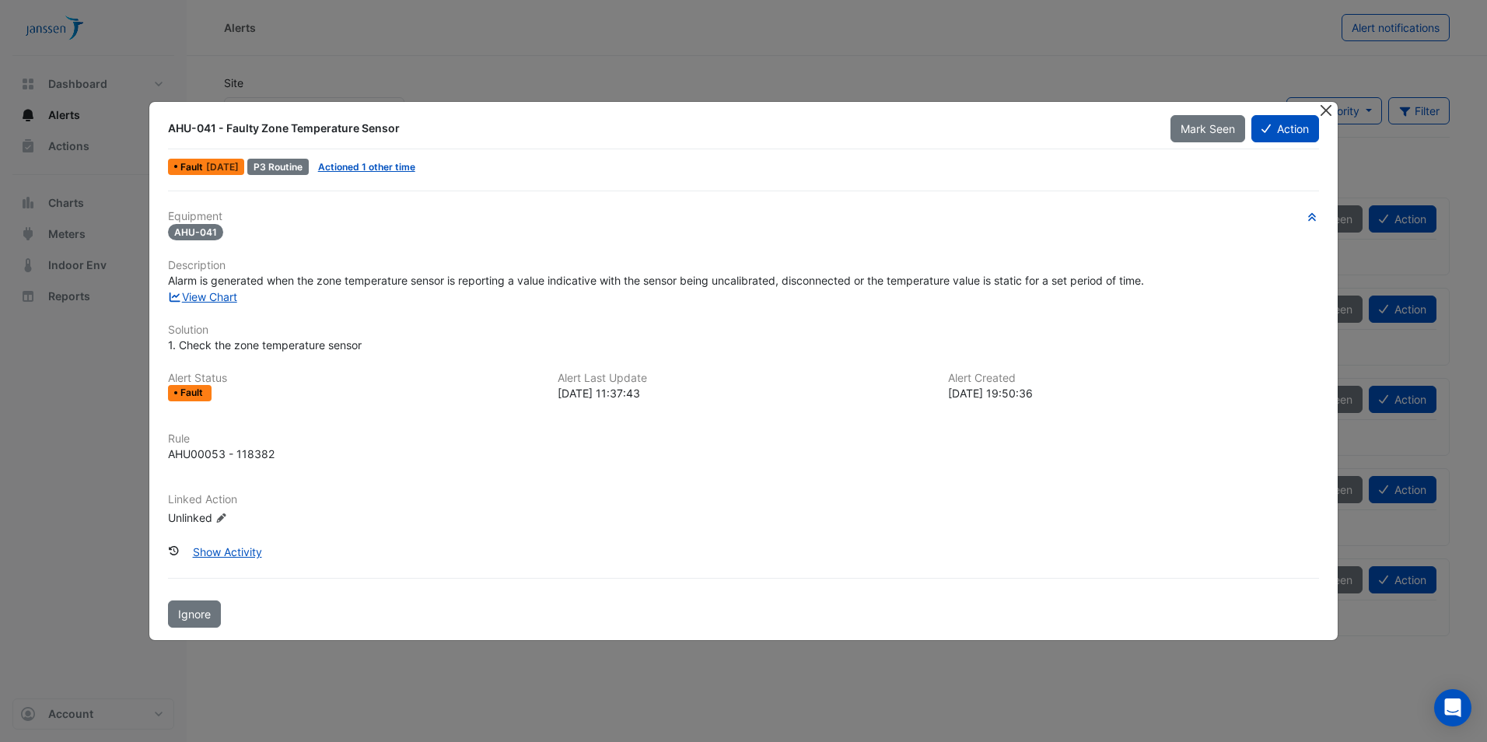
click at [1330, 108] on button "Close" at bounding box center [1327, 110] width 16 height 16
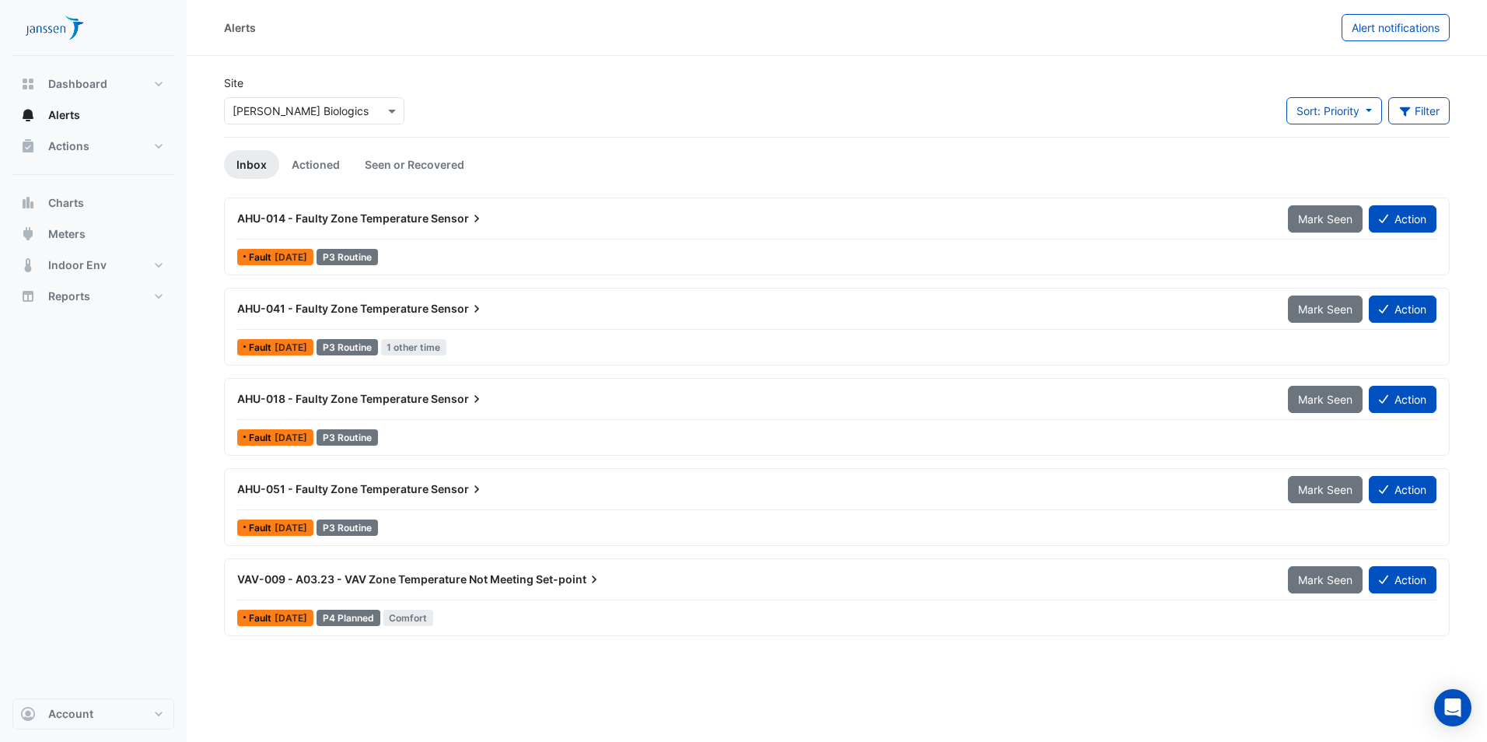
click at [365, 399] on span "AHU-018 - Faulty Zone Temperature" at bounding box center [332, 398] width 191 height 13
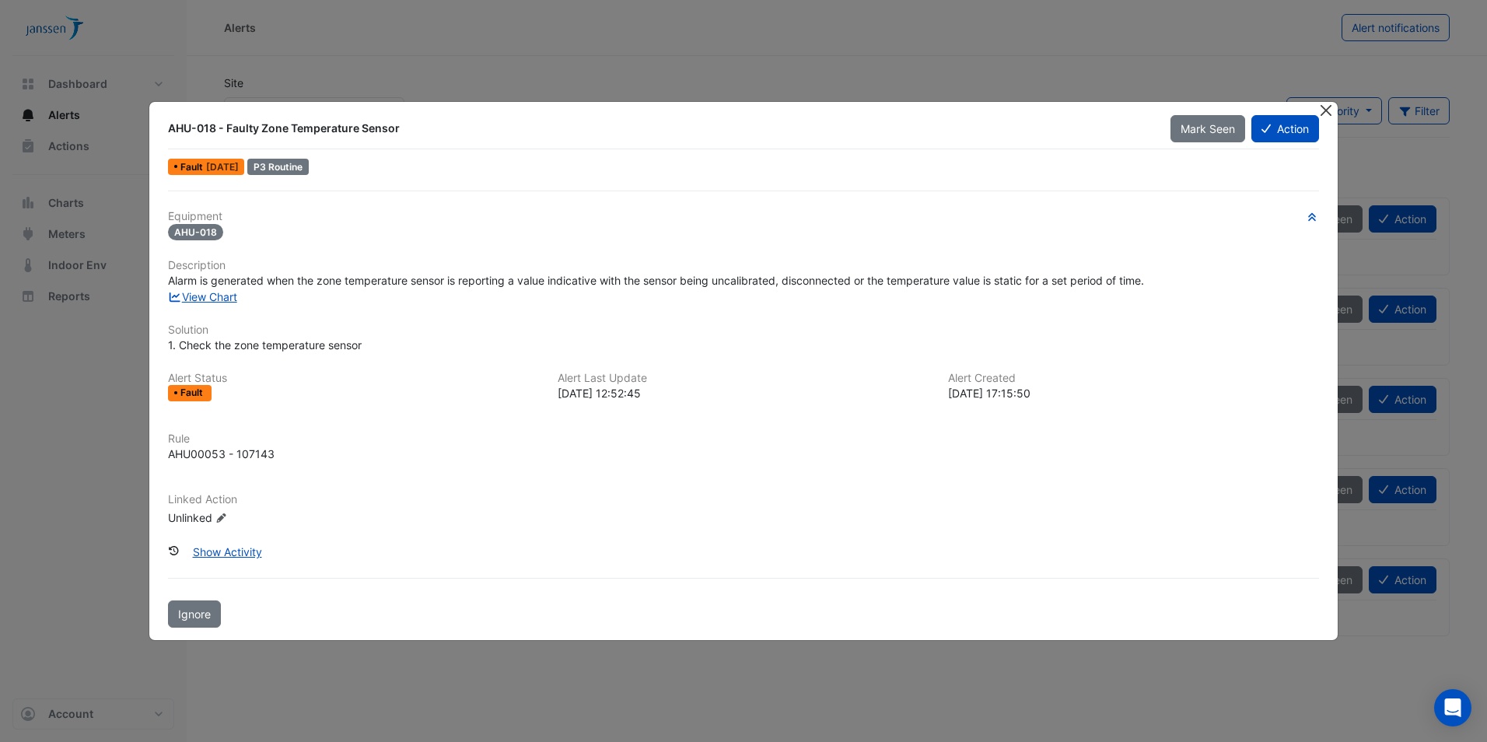
click at [1332, 108] on button "Close" at bounding box center [1327, 110] width 16 height 16
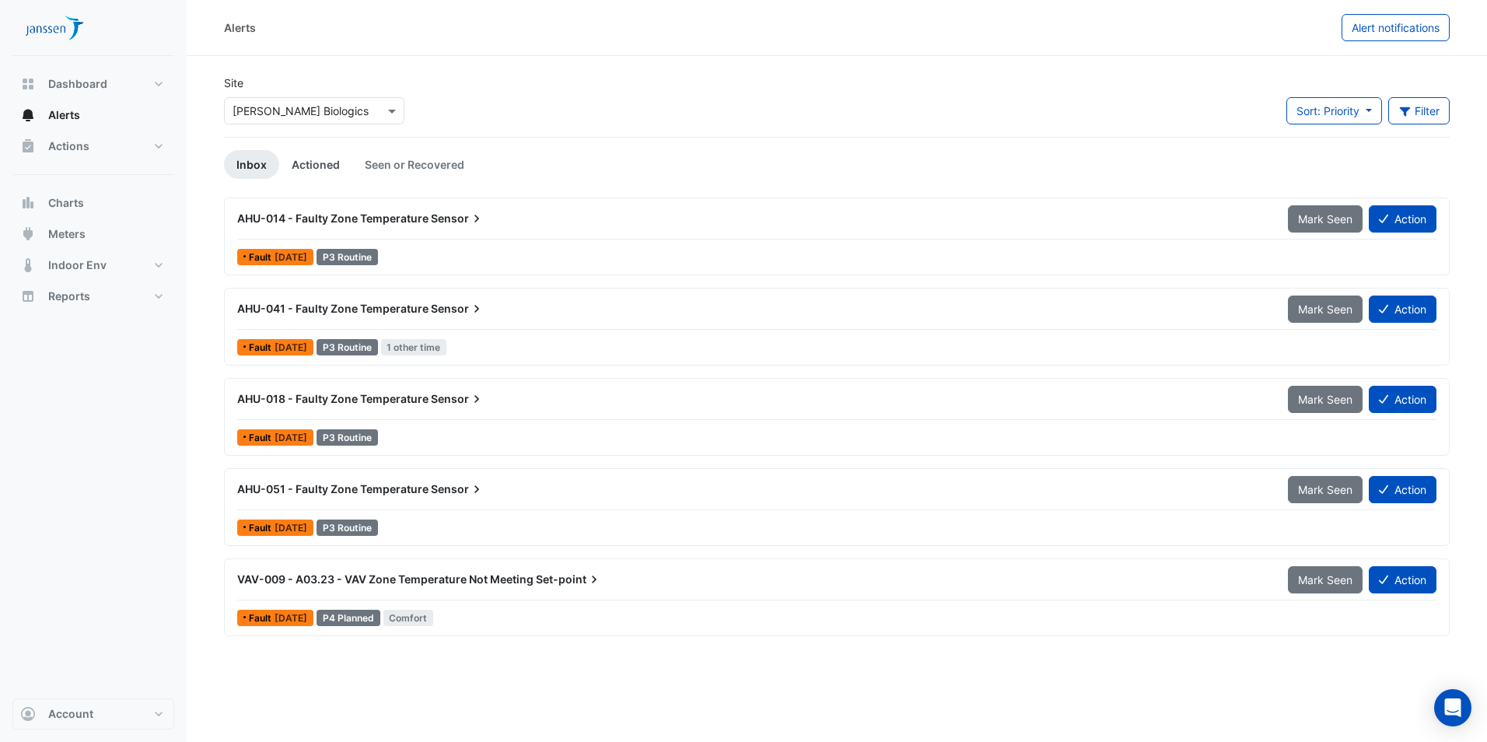
click at [298, 164] on link "Actioned" at bounding box center [315, 164] width 73 height 29
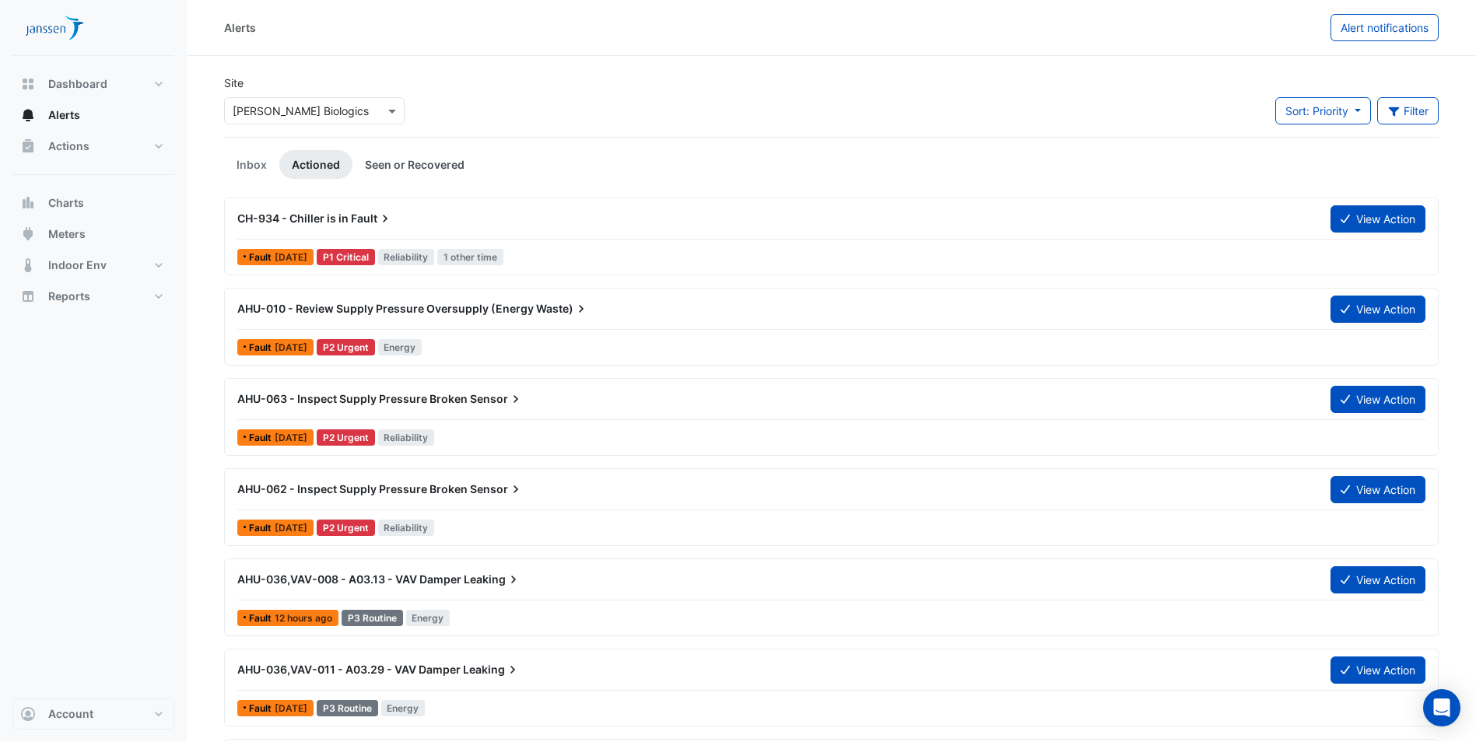
click at [391, 164] on link "Seen or Recovered" at bounding box center [414, 164] width 124 height 29
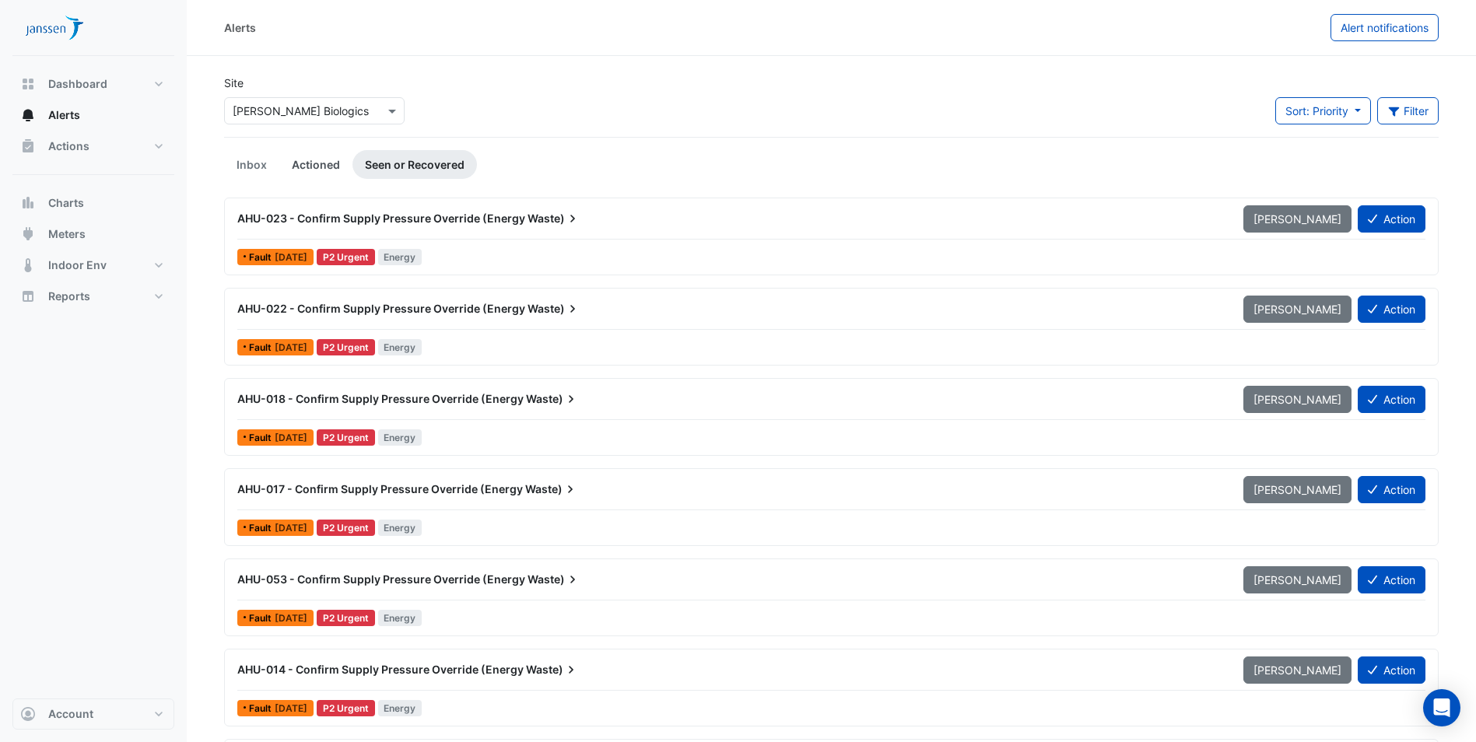
click at [314, 166] on link "Actioned" at bounding box center [315, 164] width 73 height 29
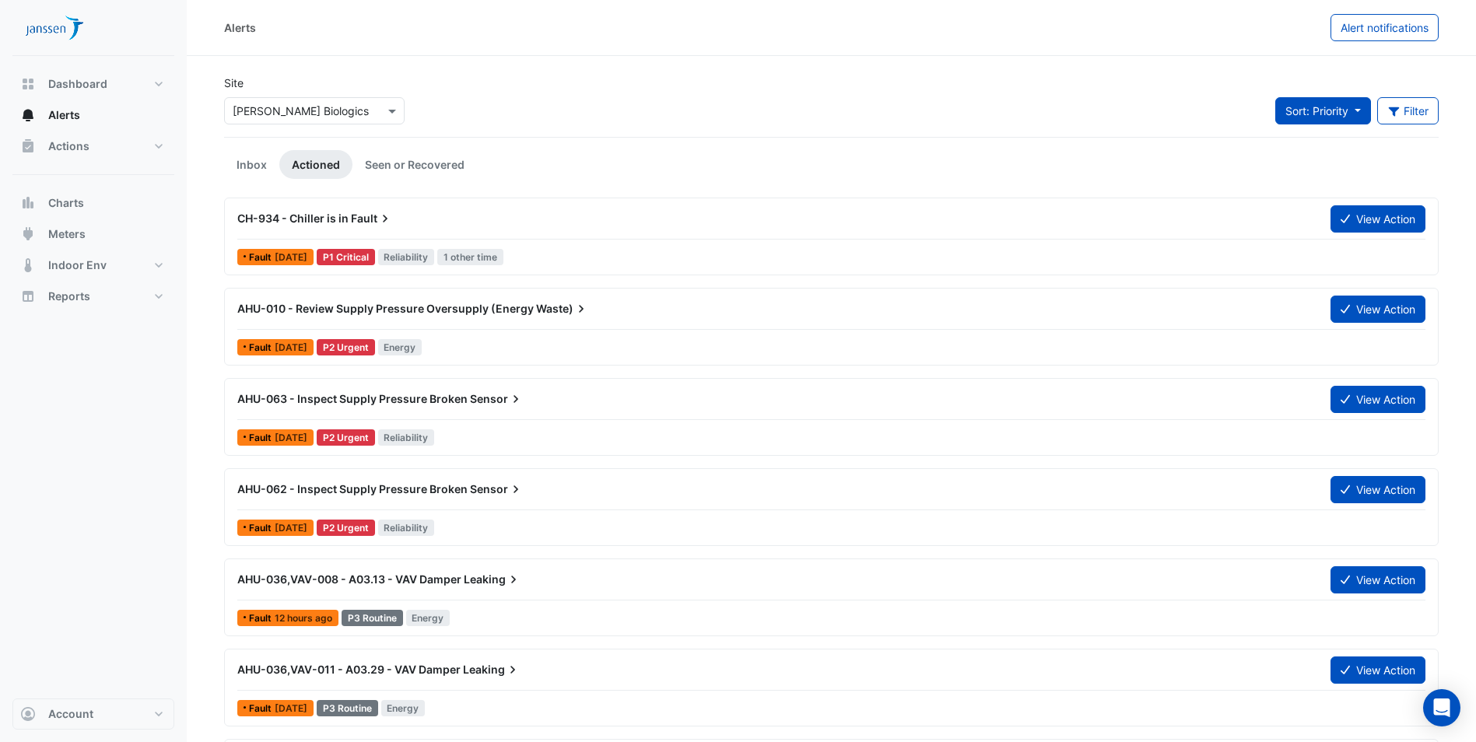
click at [1355, 115] on button "Sort: Priority" at bounding box center [1323, 110] width 96 height 27
click at [1351, 166] on li "Updated" at bounding box center [1335, 167] width 123 height 23
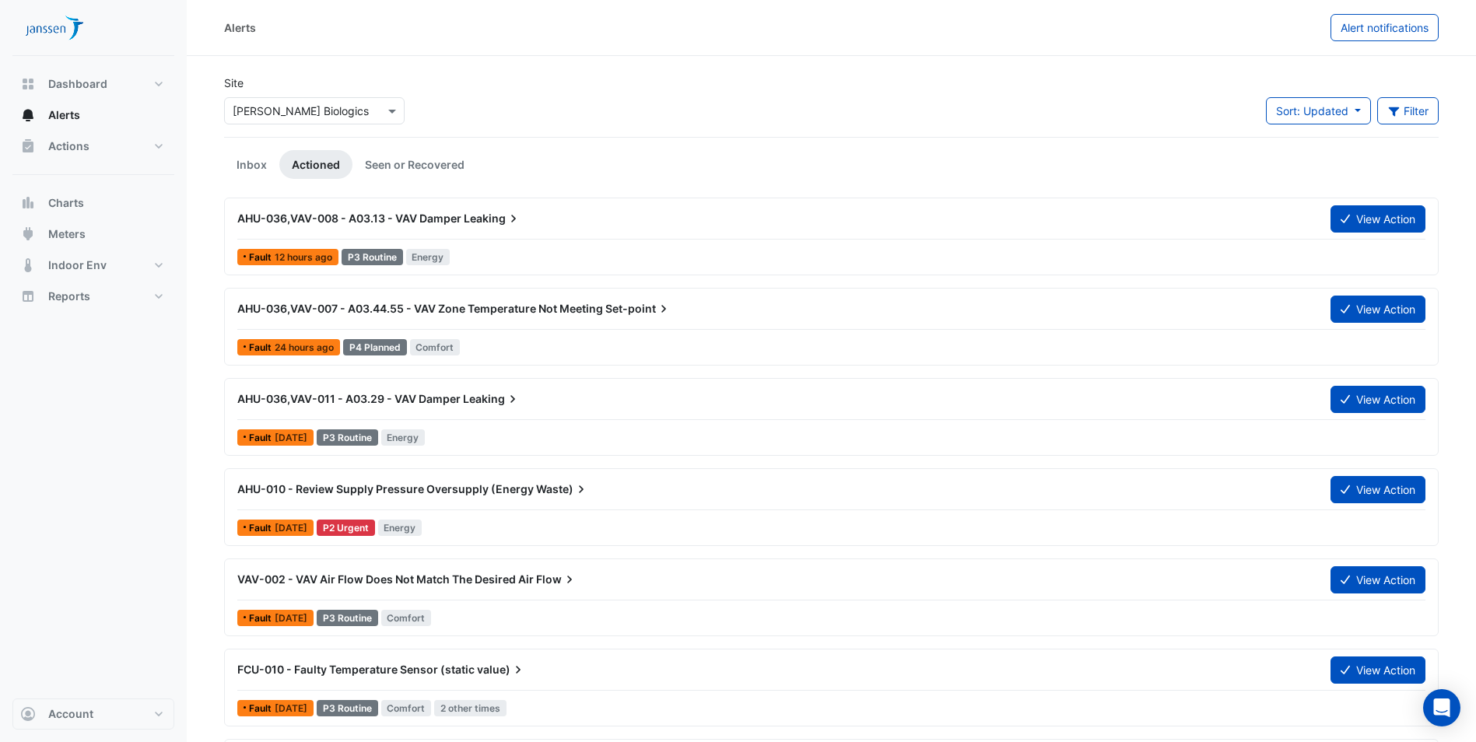
click at [298, 215] on span "AHU-036,VAV-008 - A03.13 - VAV Damper" at bounding box center [349, 218] width 224 height 13
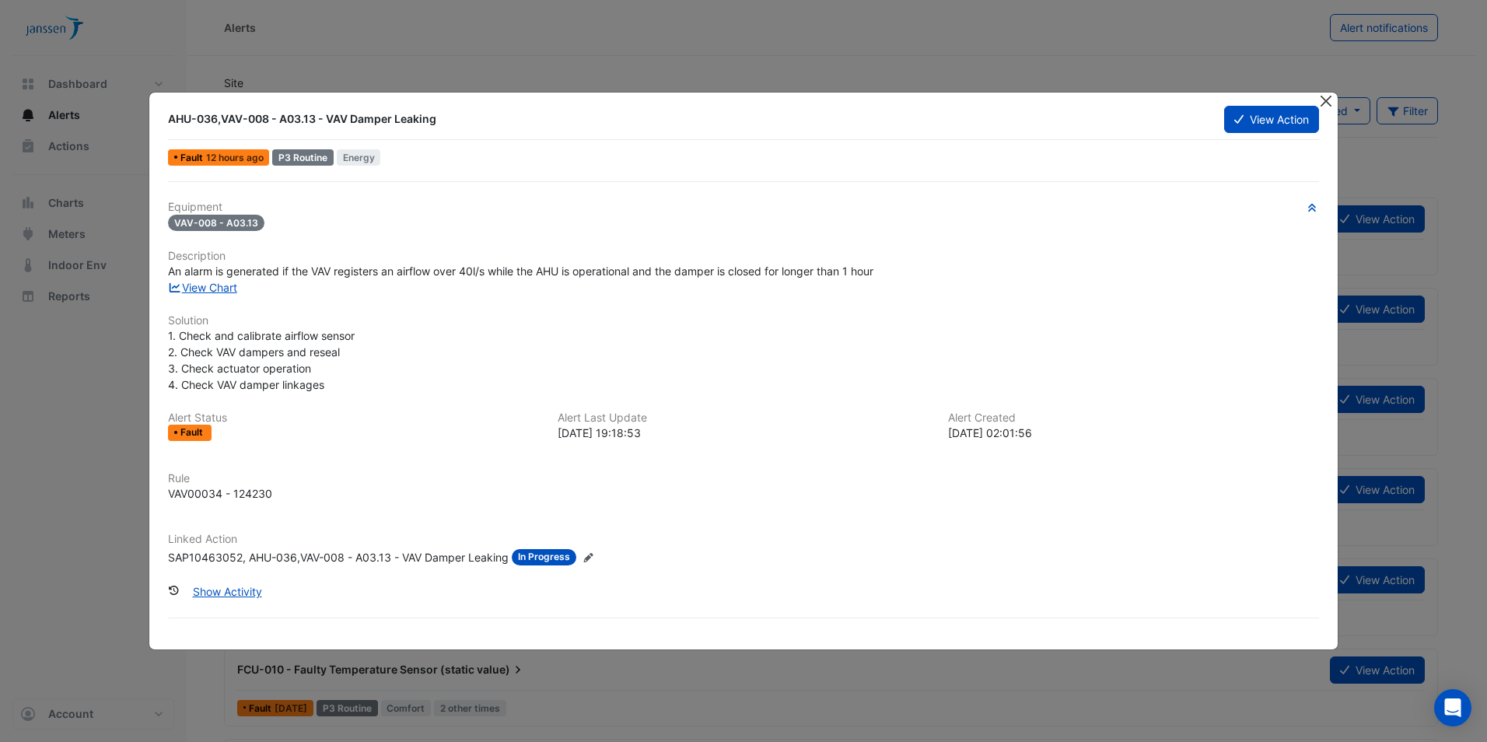
click at [1321, 103] on button "Close" at bounding box center [1327, 101] width 16 height 16
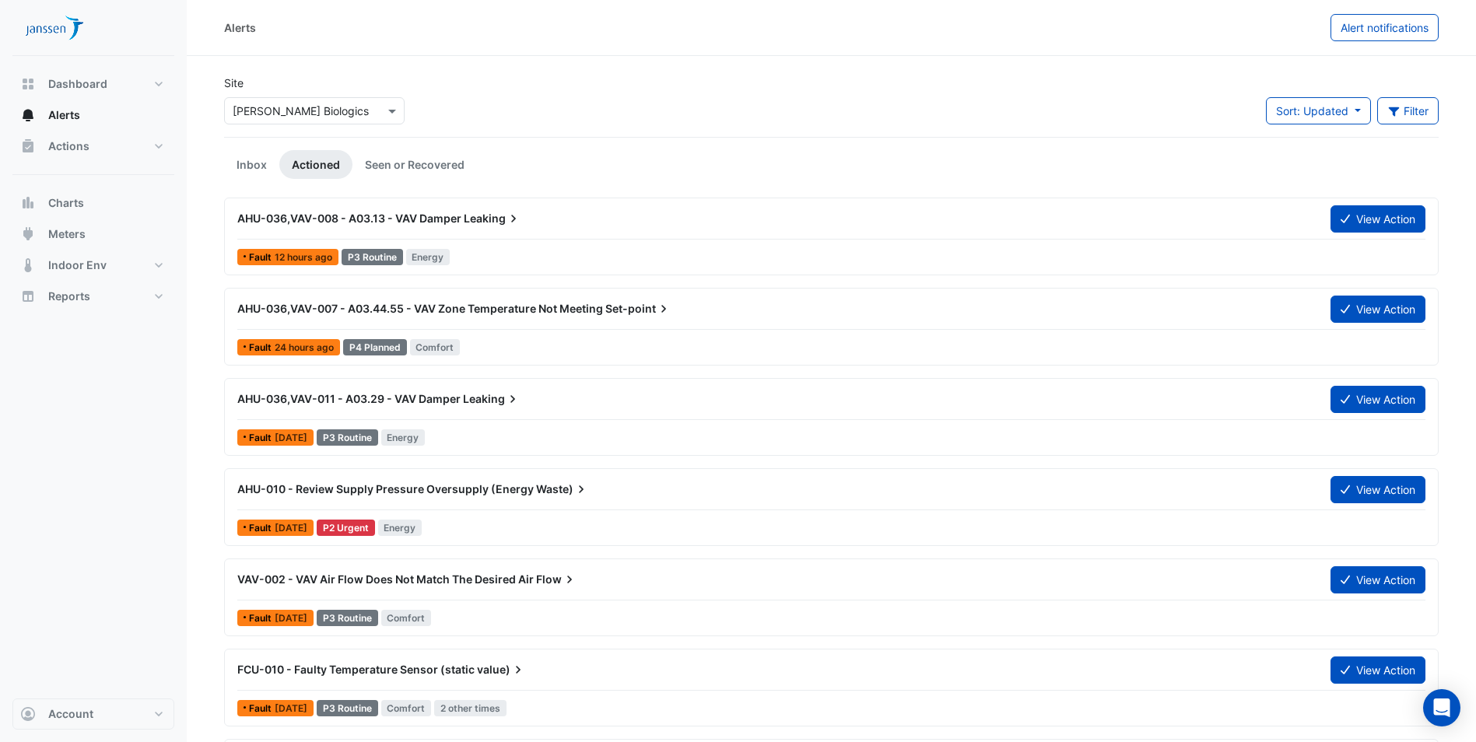
click at [294, 398] on span "AHU-036,VAV-011 - A03.29 - VAV Damper" at bounding box center [348, 398] width 223 height 13
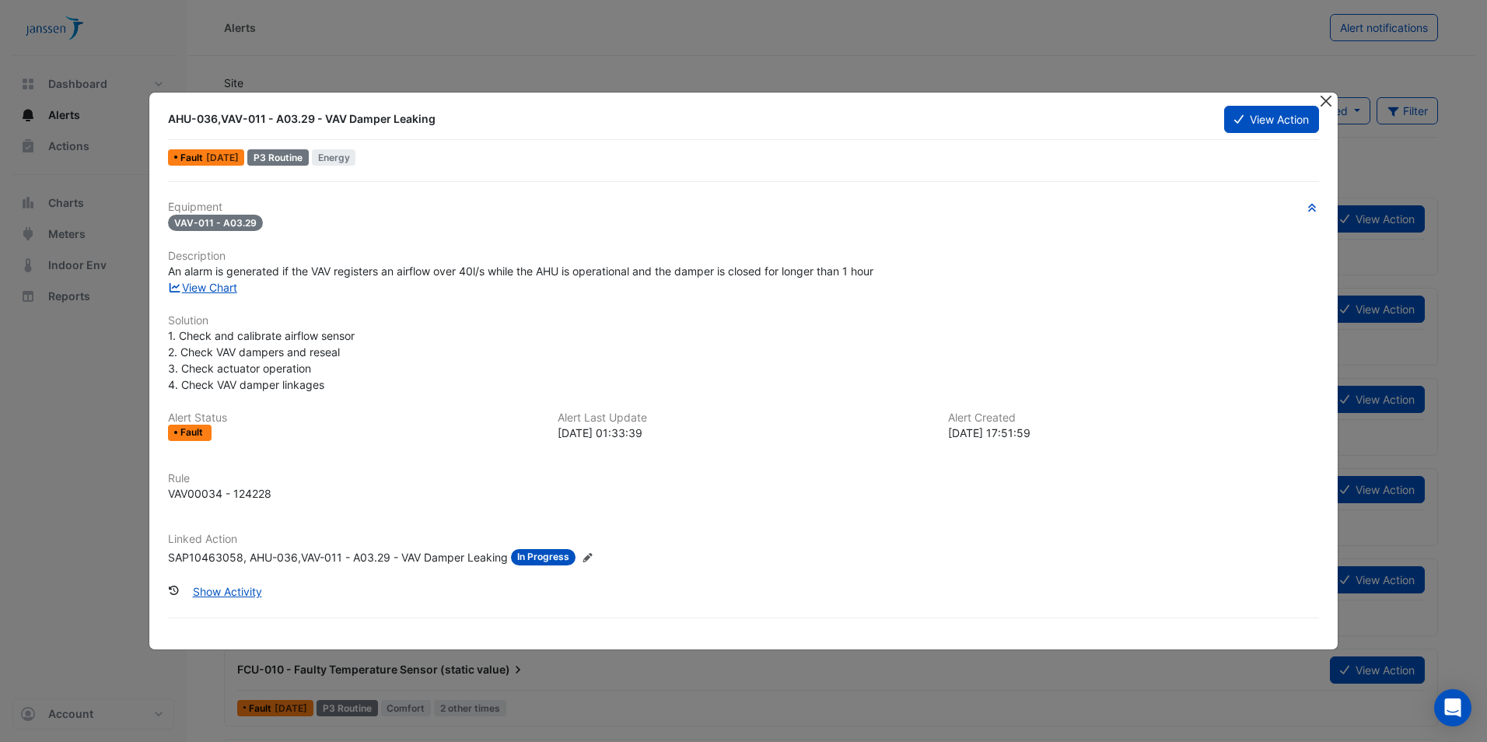
click at [1329, 95] on button "Close" at bounding box center [1327, 101] width 16 height 16
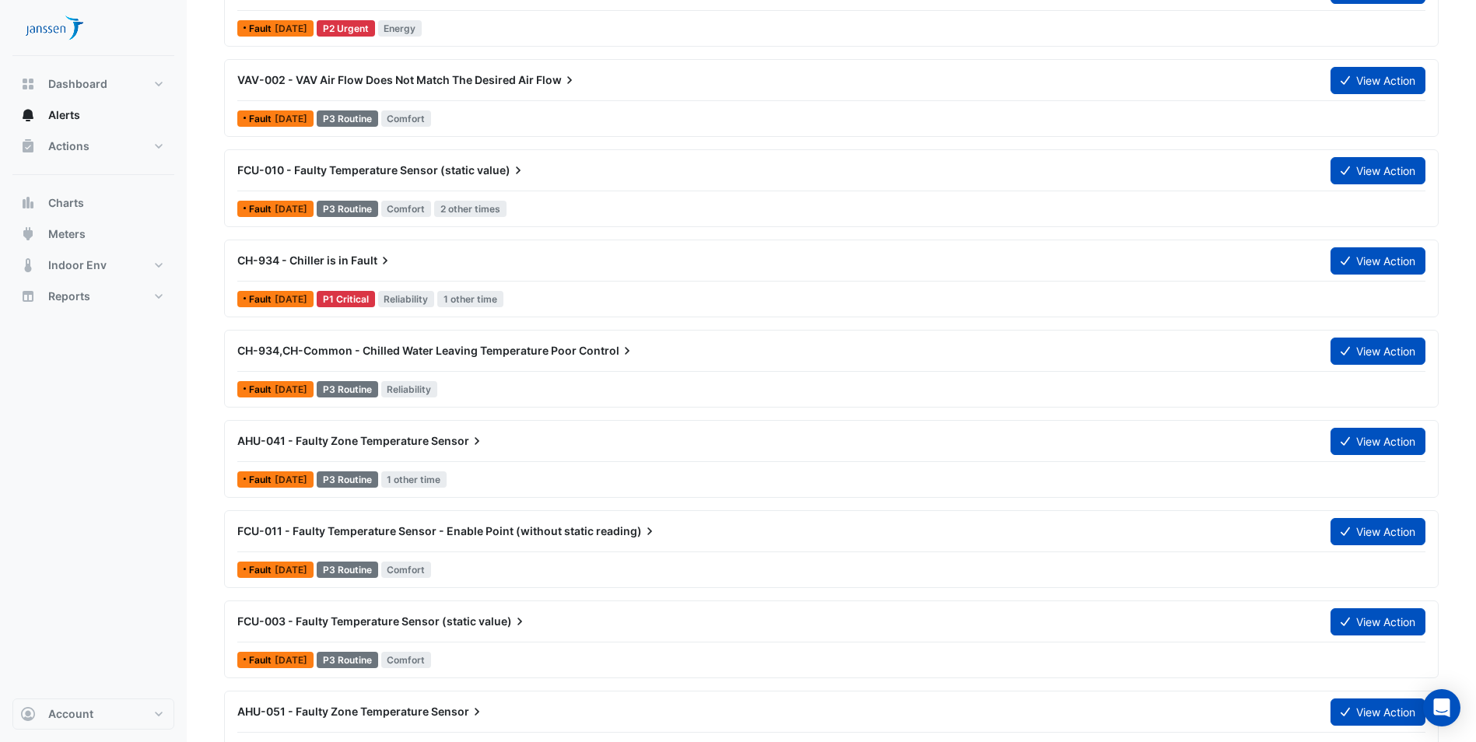
scroll to position [700, 0]
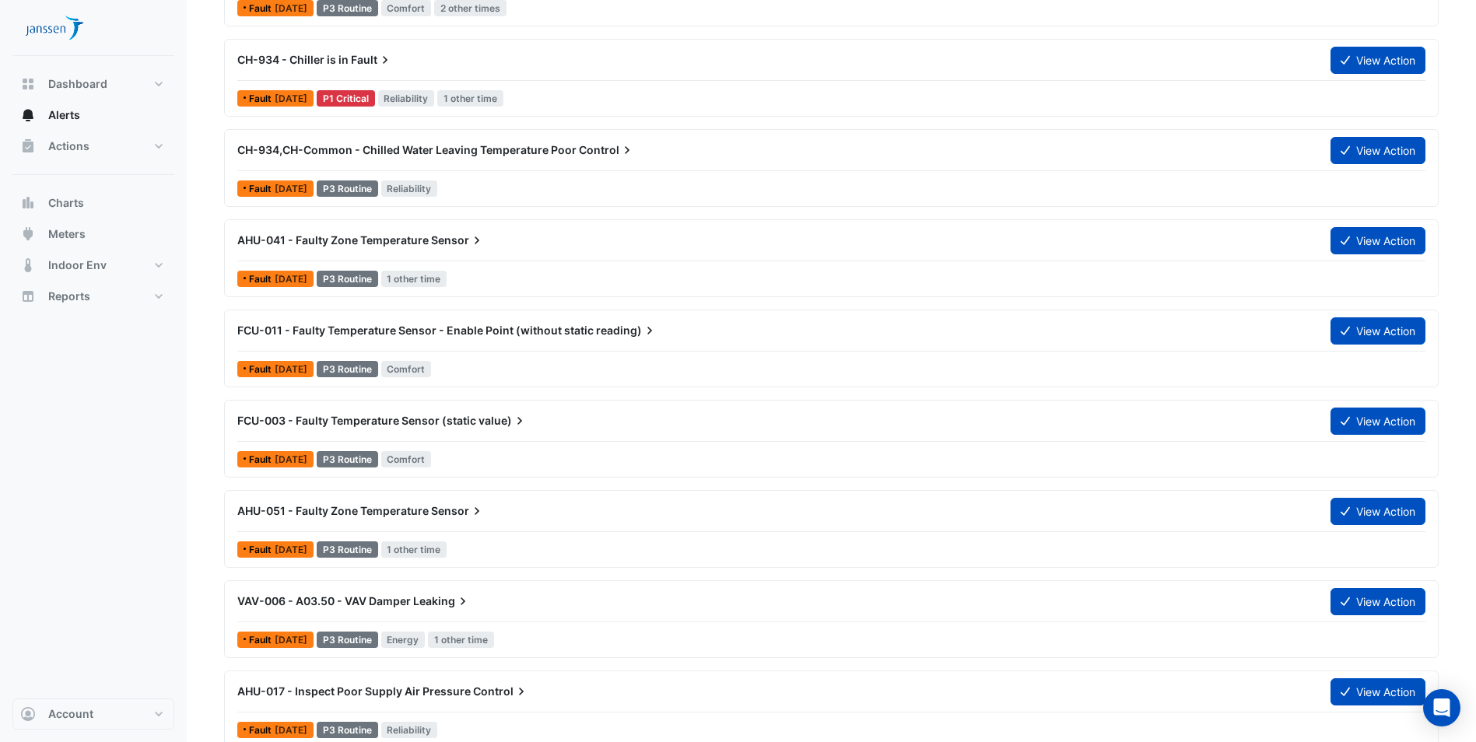
click at [312, 506] on span "AHU-051 - Faulty Zone Temperature" at bounding box center [332, 510] width 191 height 13
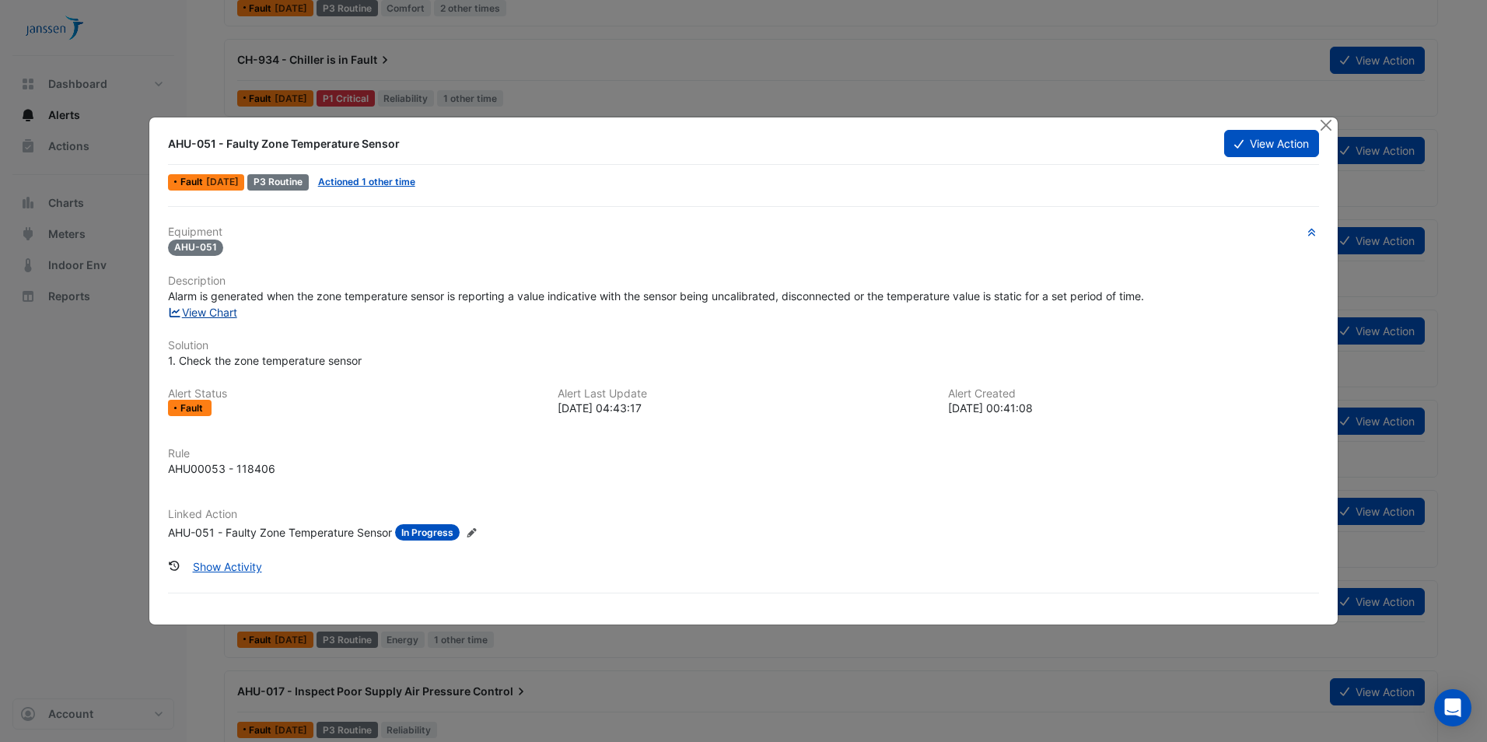
click at [196, 311] on link "View Chart" at bounding box center [202, 312] width 69 height 13
click at [1332, 124] on button "Close" at bounding box center [1327, 125] width 16 height 16
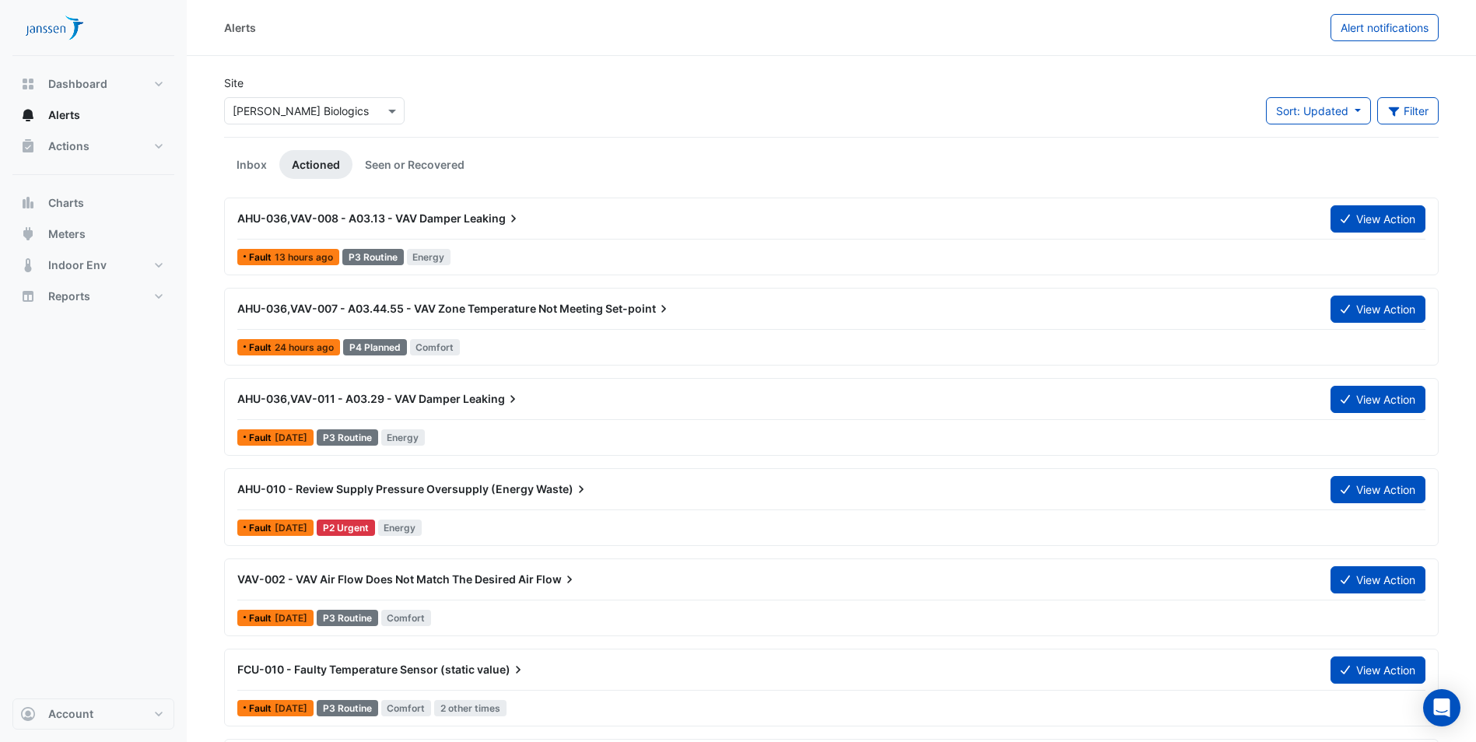
click at [474, 219] on span "Leaking" at bounding box center [493, 219] width 58 height 16
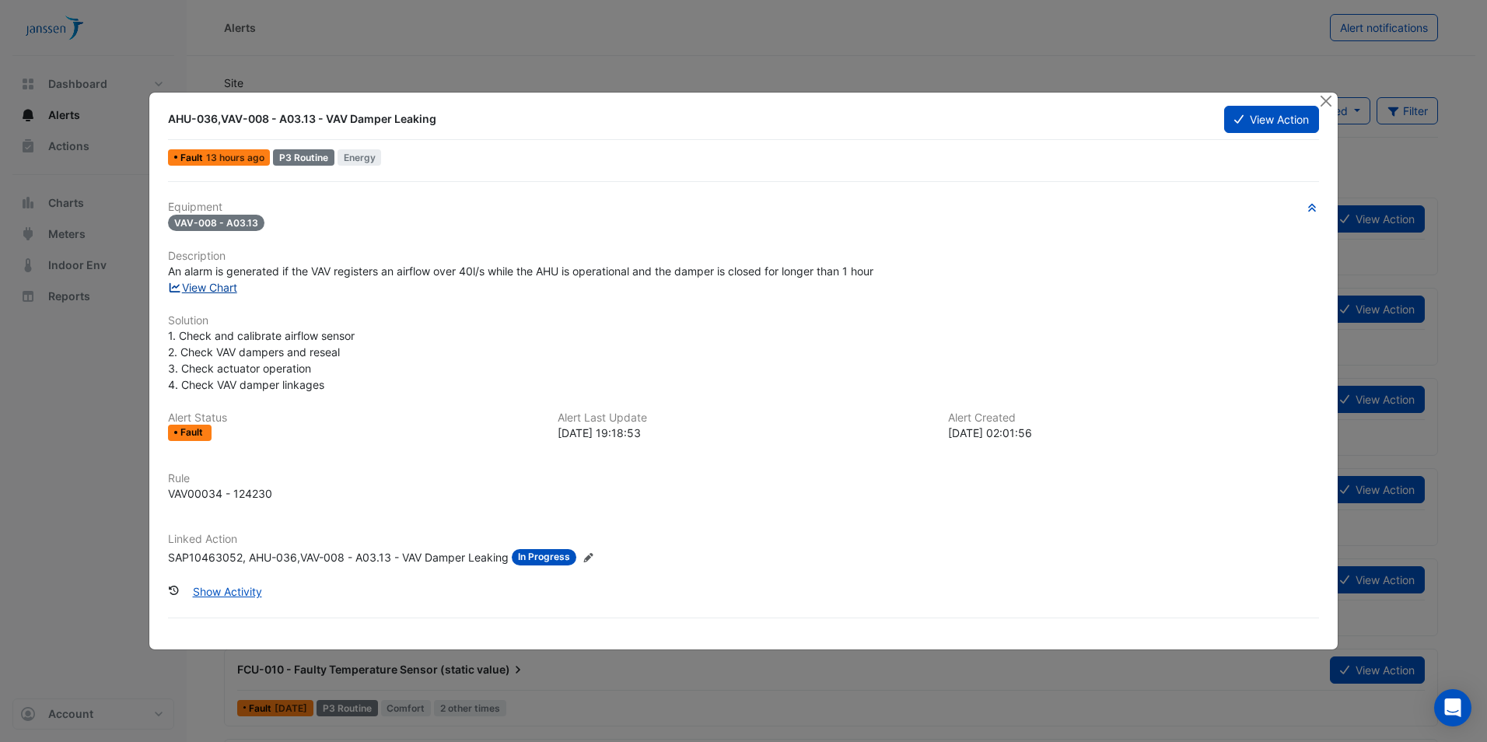
click at [219, 288] on link "View Chart" at bounding box center [202, 287] width 69 height 13
click at [1326, 96] on button "Close" at bounding box center [1327, 101] width 16 height 16
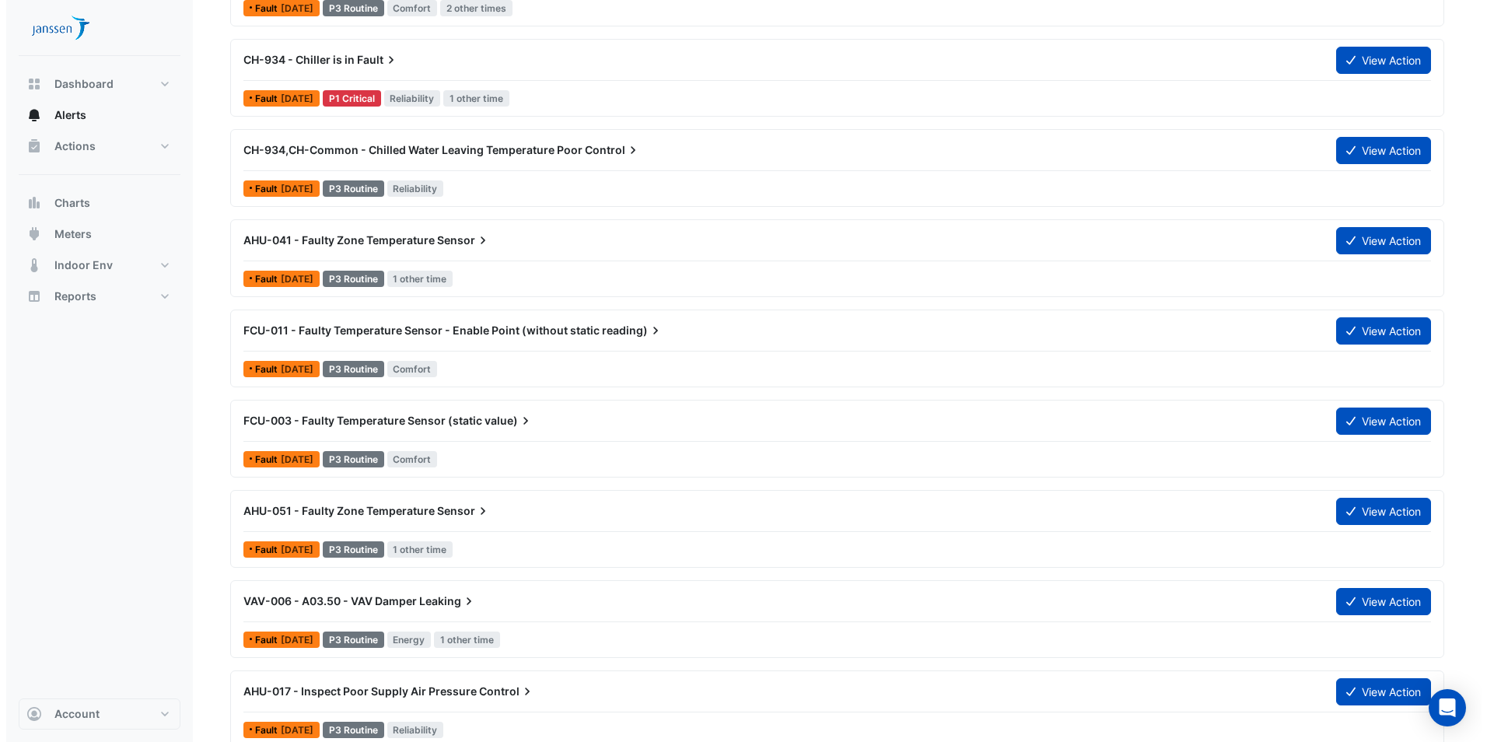
scroll to position [78, 0]
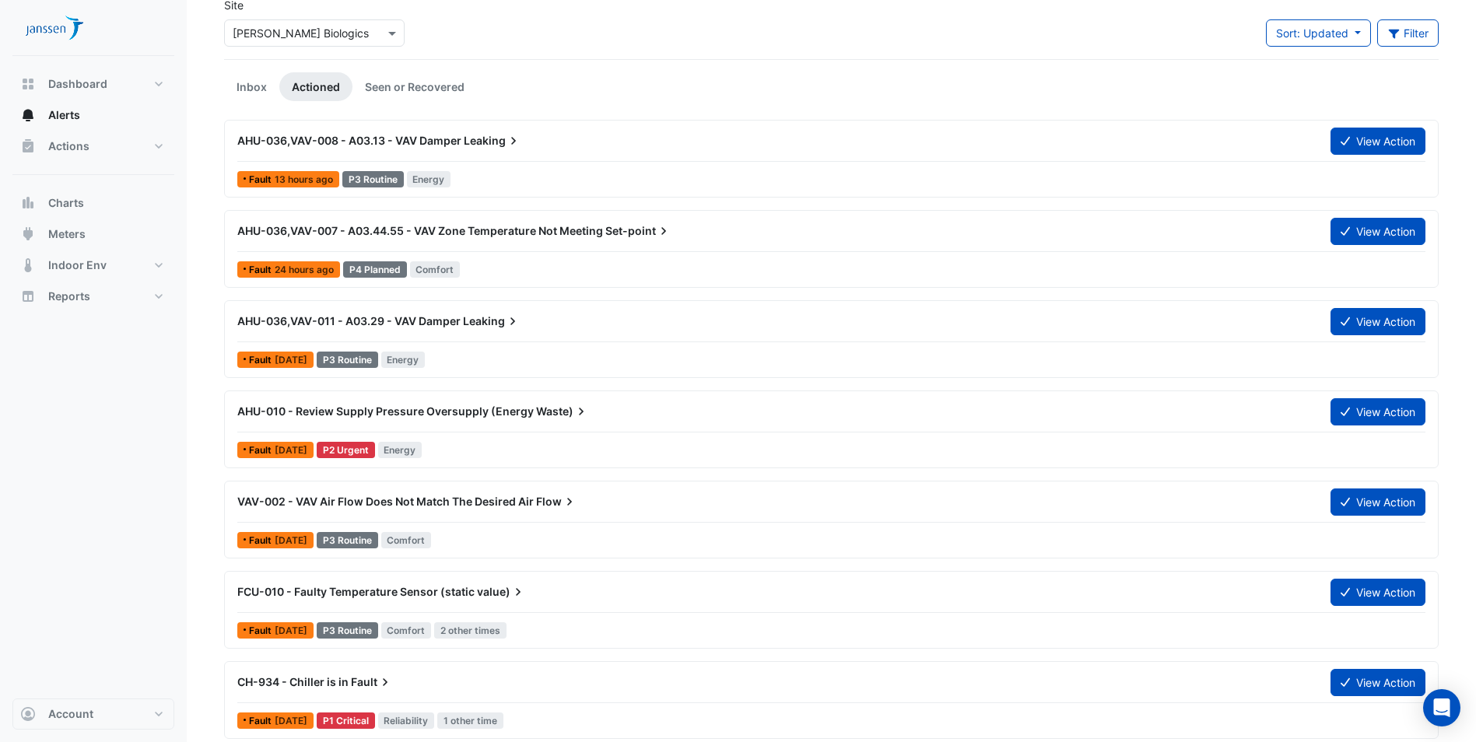
click at [360, 410] on span "AHU-010 - Review Supply Pressure Oversupply (Energy" at bounding box center [385, 411] width 296 height 13
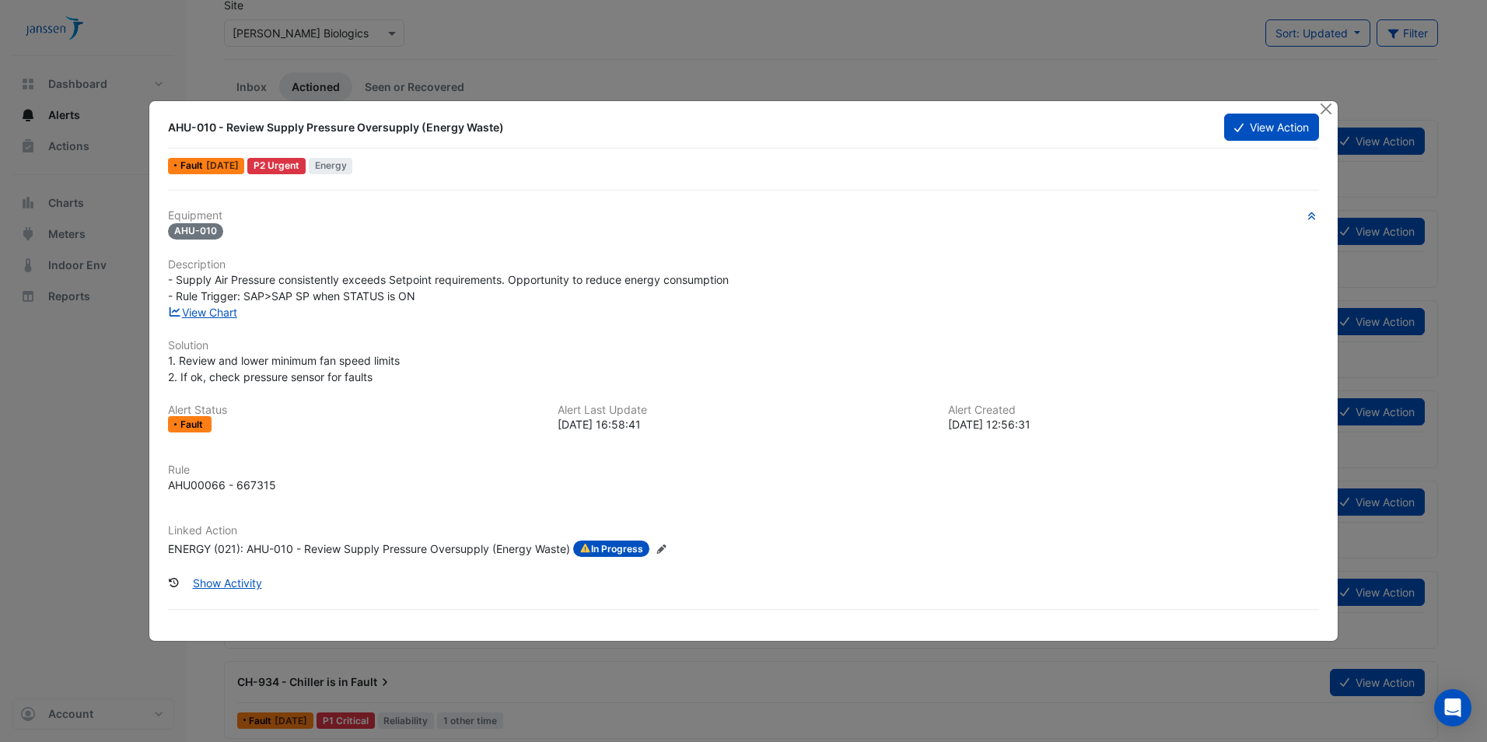
click at [607, 544] on span "In Progress" at bounding box center [611, 549] width 76 height 17
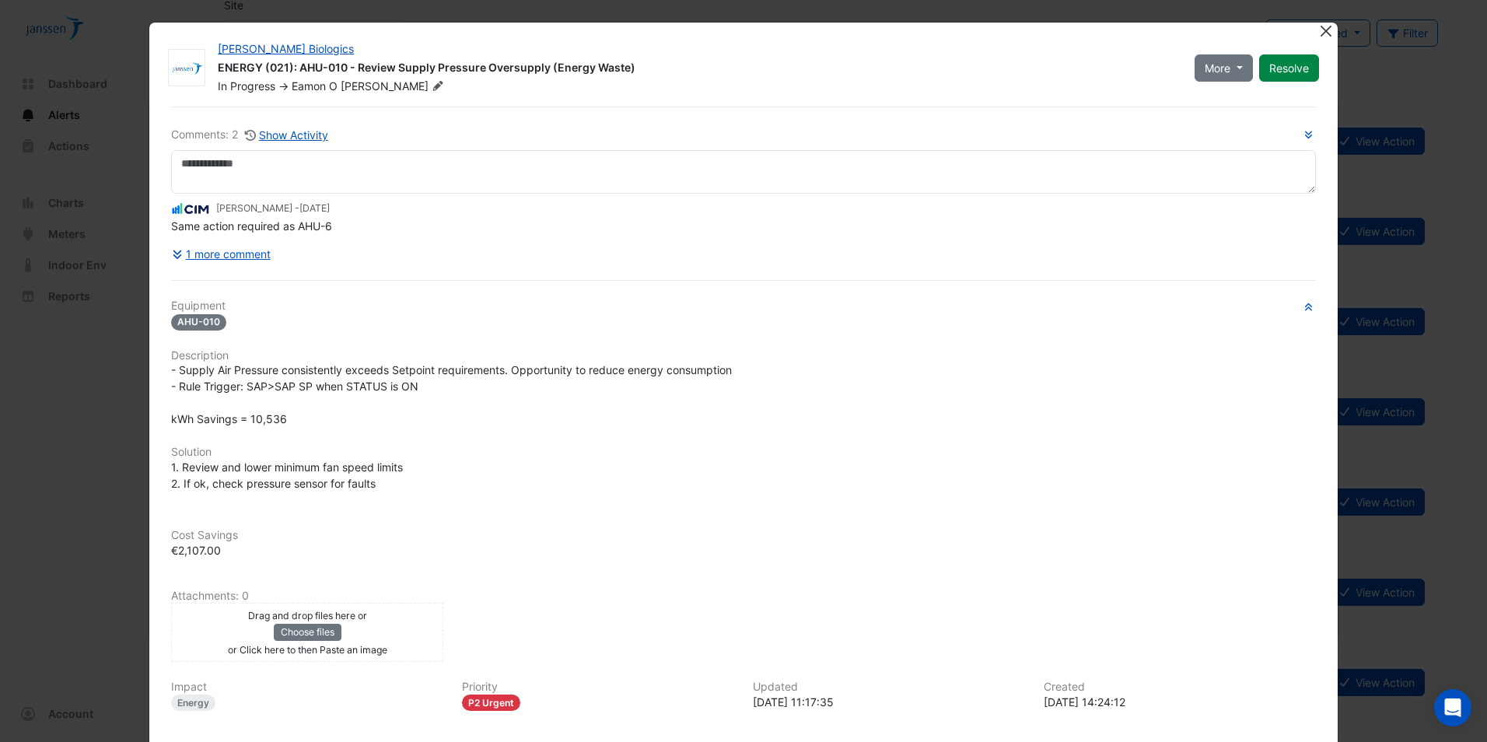
click at [1323, 26] on button "Close" at bounding box center [1327, 31] width 16 height 16
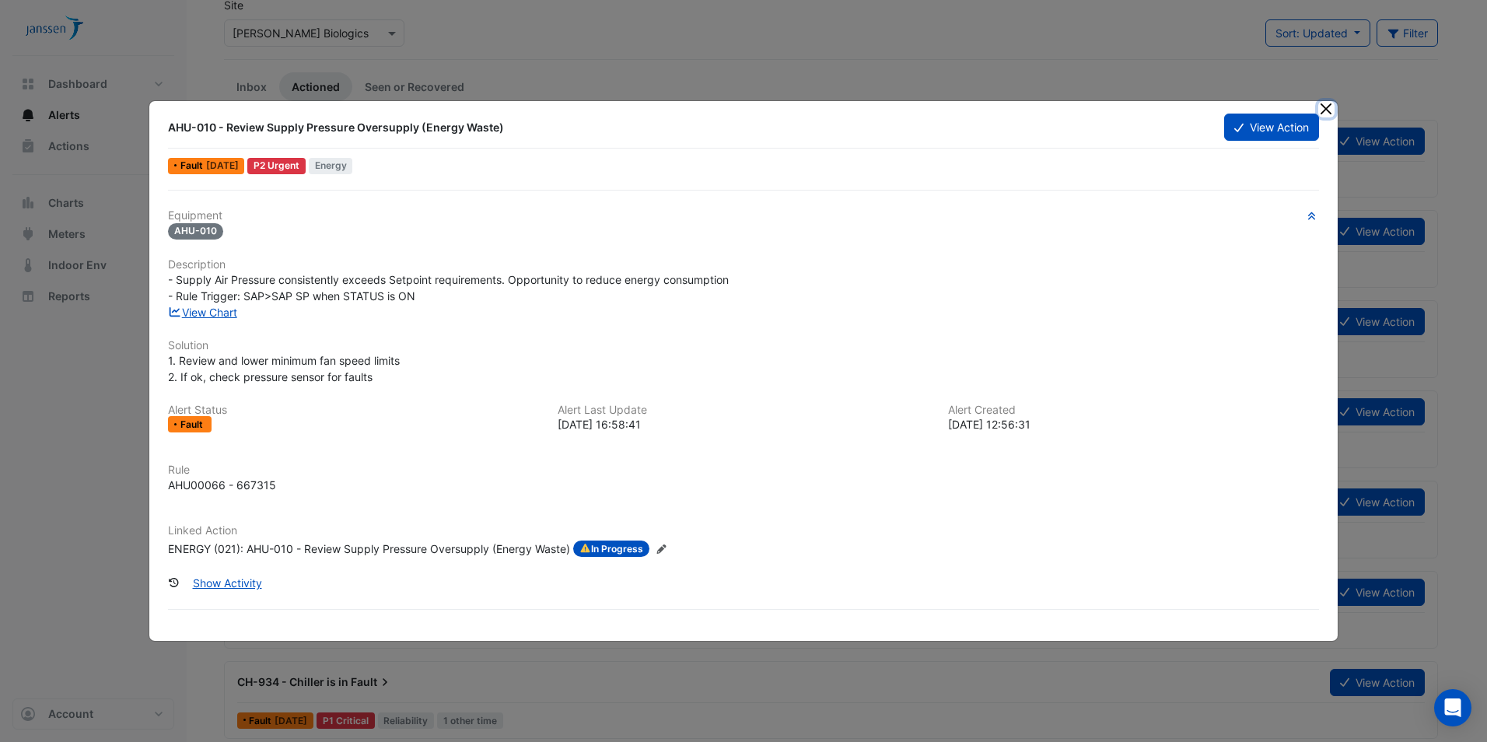
click at [1329, 110] on button "Close" at bounding box center [1327, 109] width 16 height 16
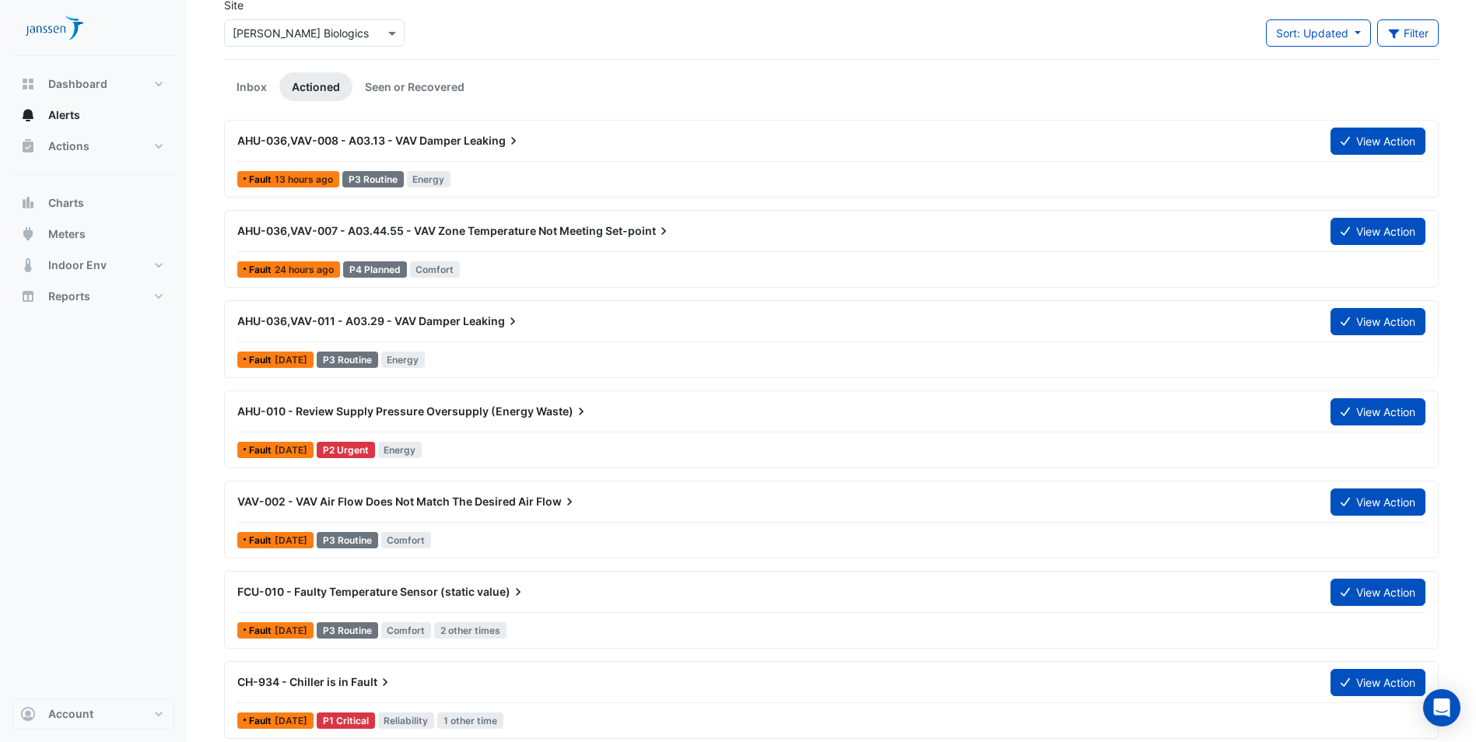
scroll to position [156, 0]
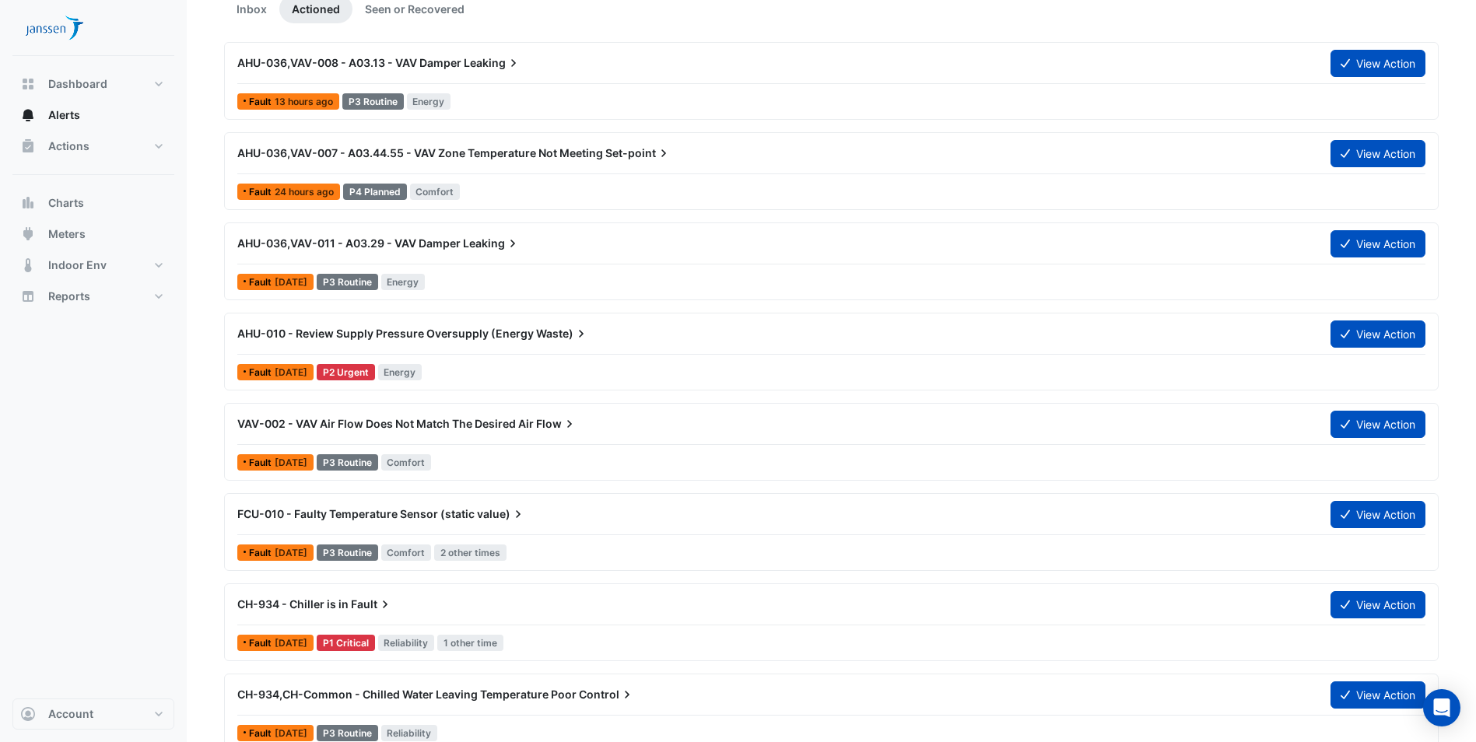
click at [367, 646] on div "P1 Critical" at bounding box center [346, 643] width 58 height 16
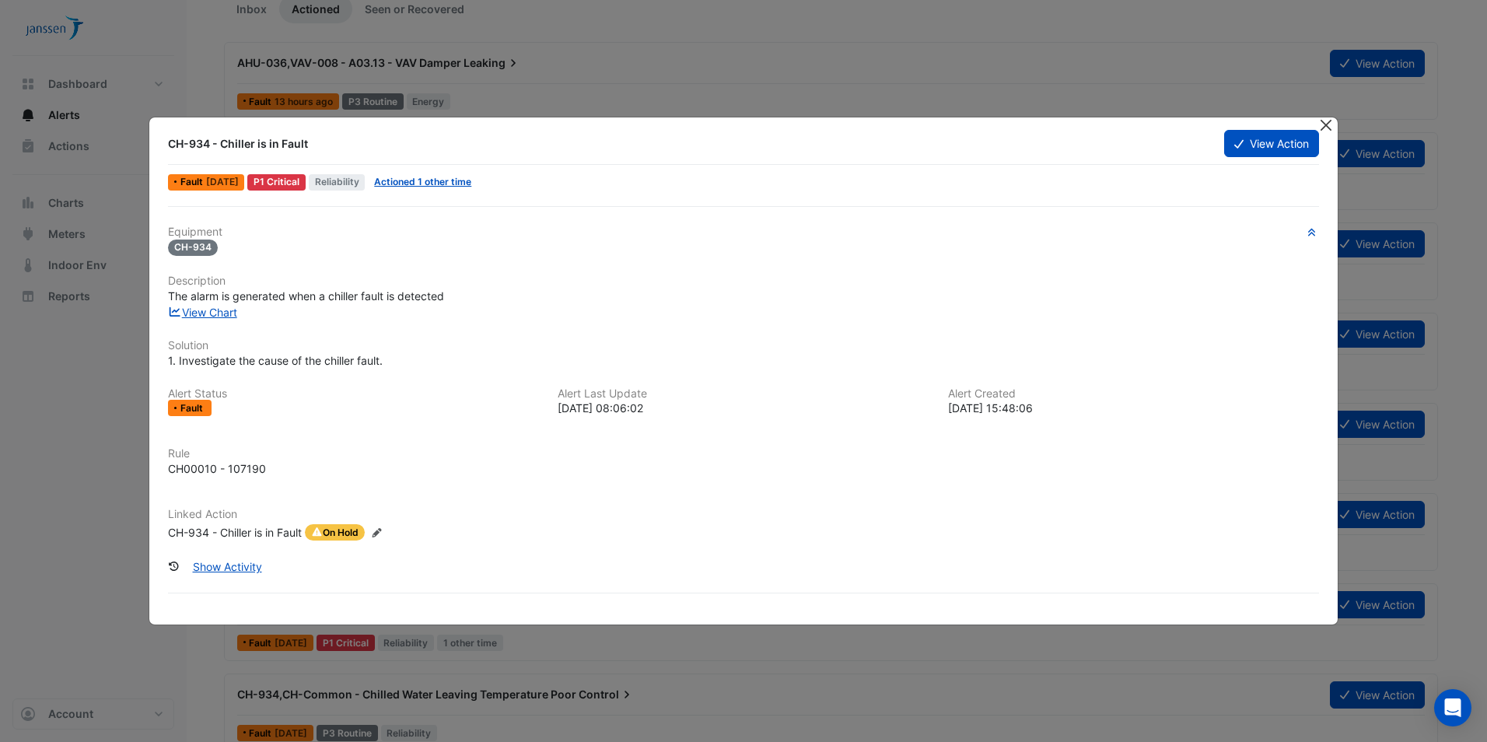
click at [1330, 131] on button "Close" at bounding box center [1327, 125] width 16 height 16
